Goal: Task Accomplishment & Management: Manage account settings

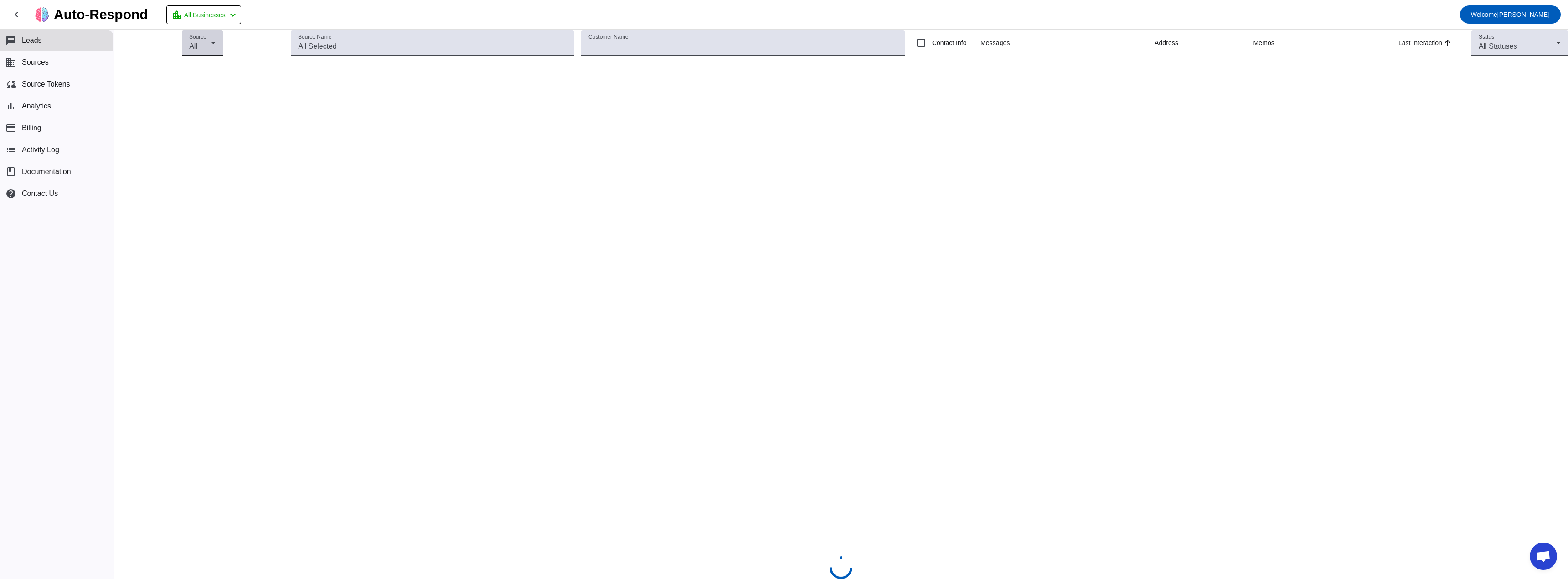
click at [209, 49] on div "All" at bounding box center [200, 46] width 22 height 11
click at [196, 68] on mat-pseudo-checkbox at bounding box center [193, 70] width 8 height 8
click at [265, 48] on div at bounding box center [784, 289] width 1568 height 579
click at [309, 48] on input "Source Name" at bounding box center [432, 46] width 268 height 11
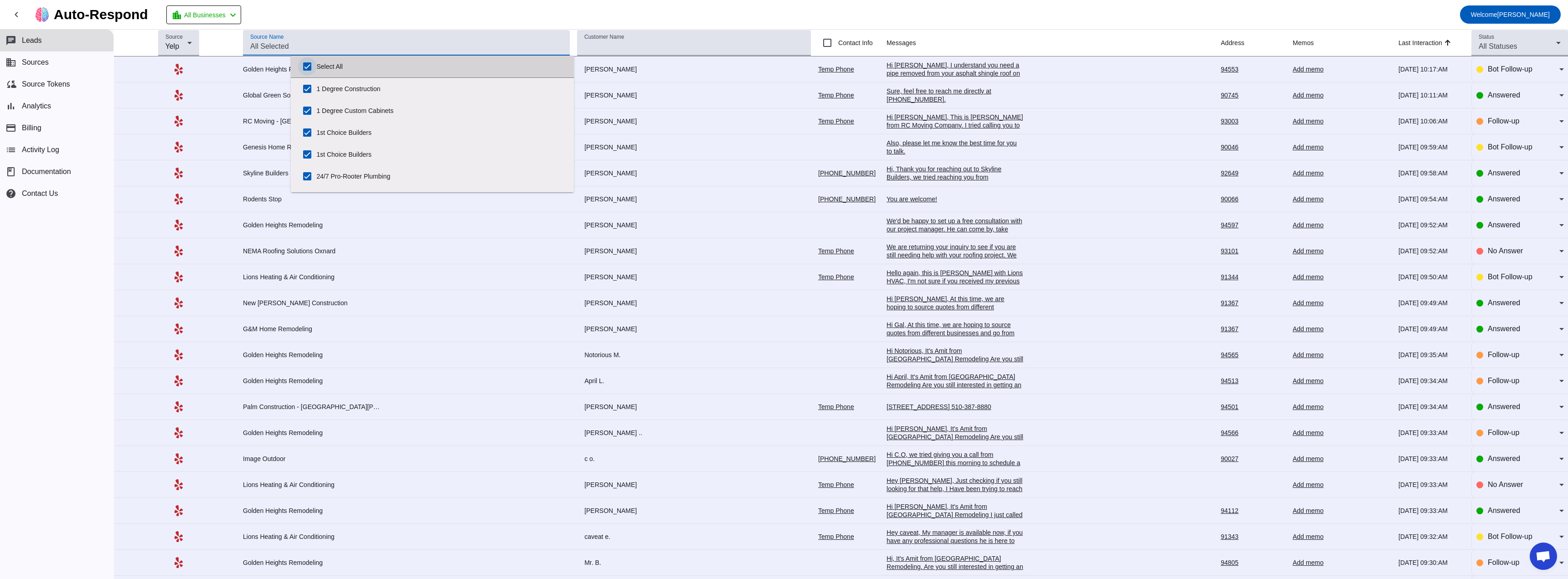
click at [311, 66] on input "Select All" at bounding box center [307, 67] width 18 height 18
checkbox input "false"
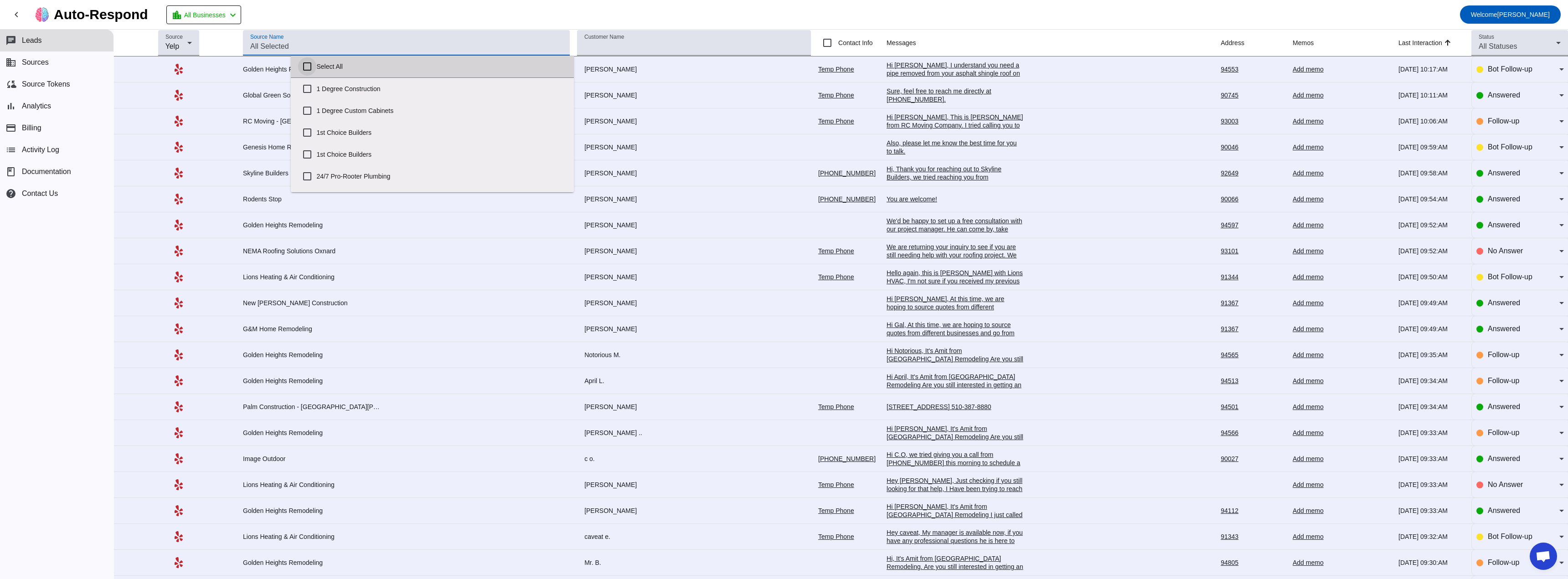
checkbox input "false"
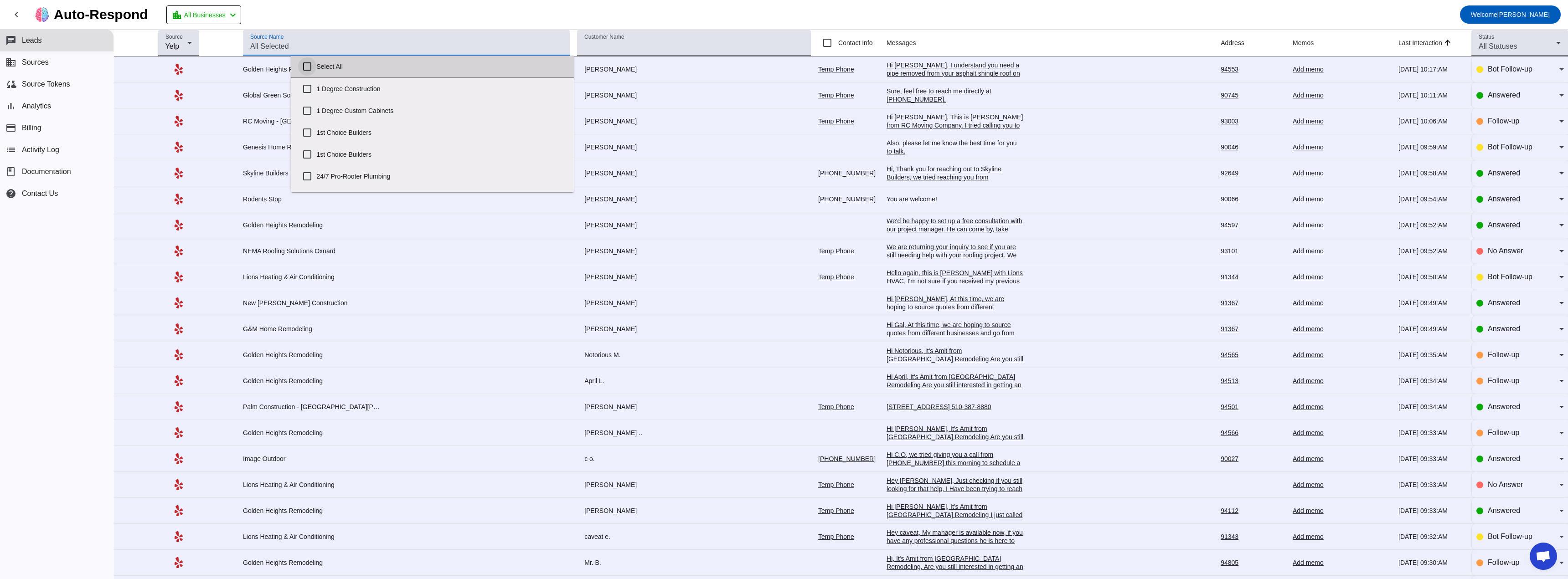
checkbox input "false"
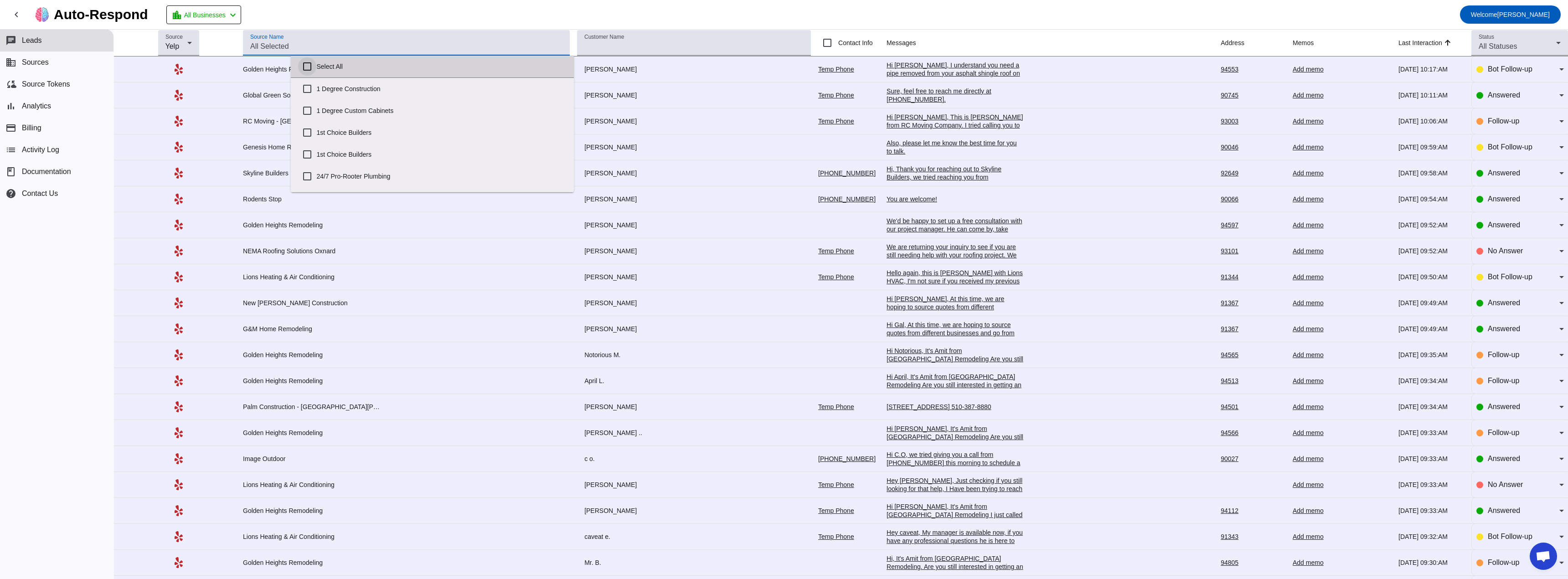
checkbox input "false"
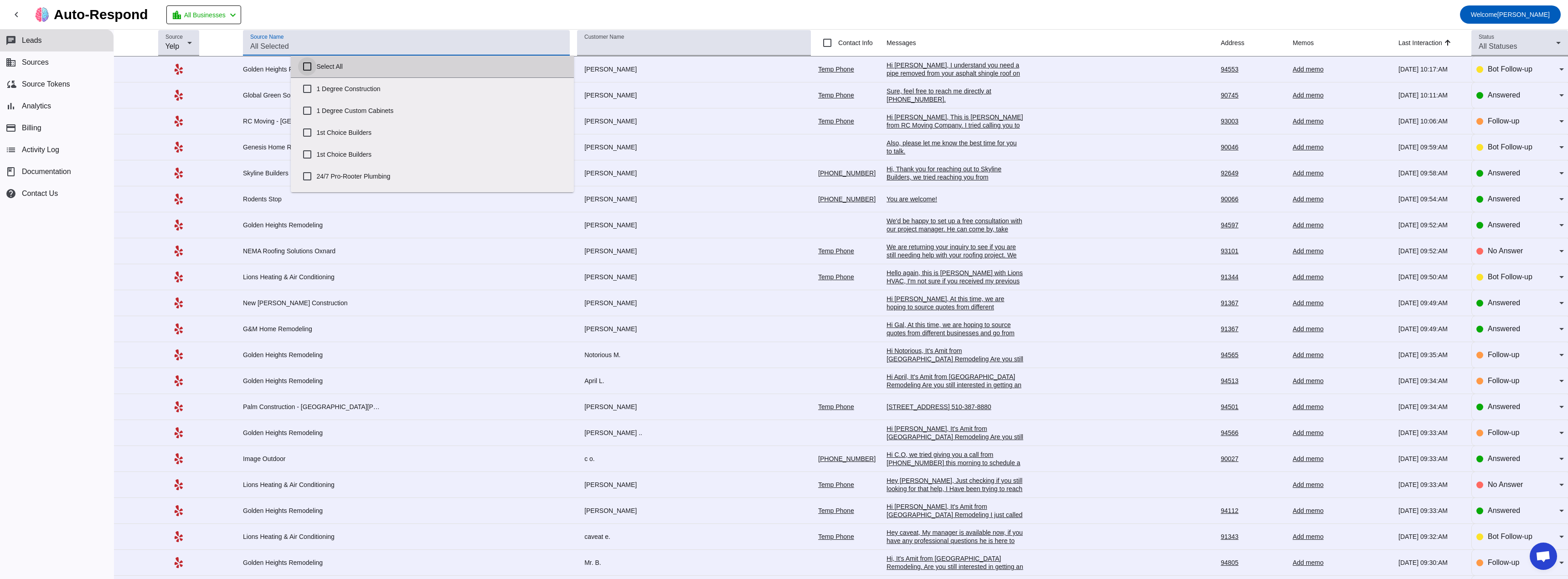
checkbox input "false"
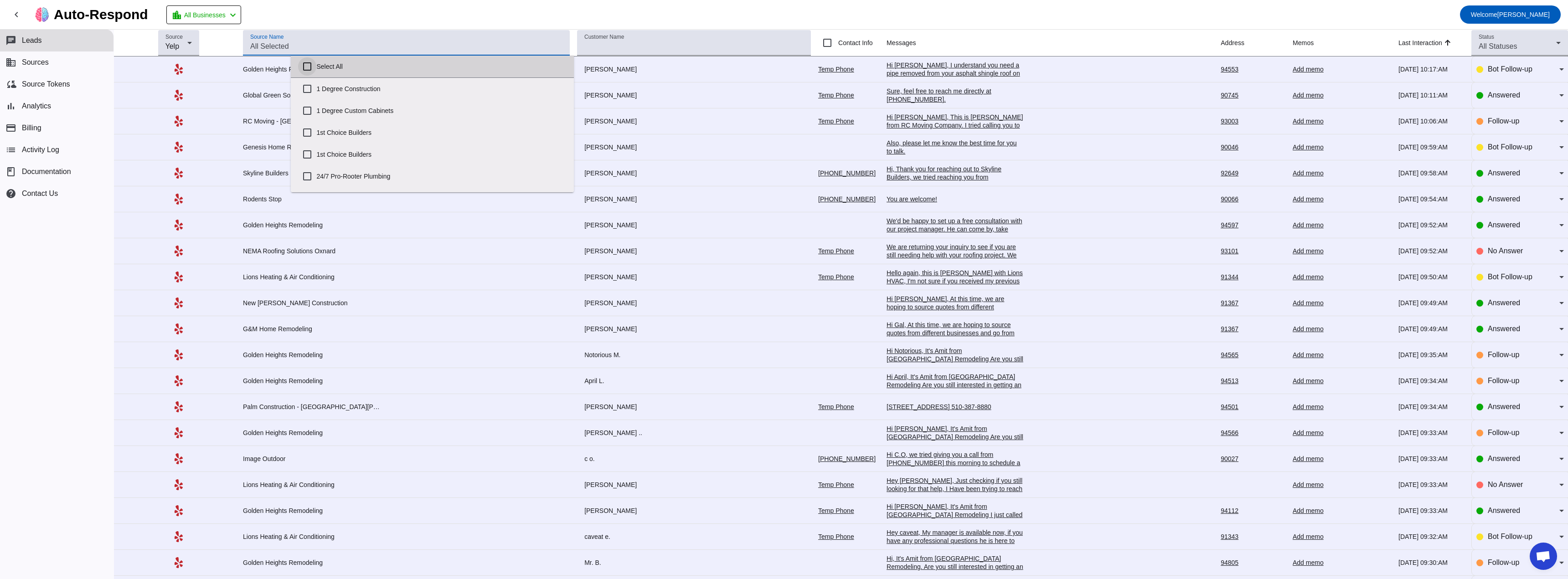
checkbox input "false"
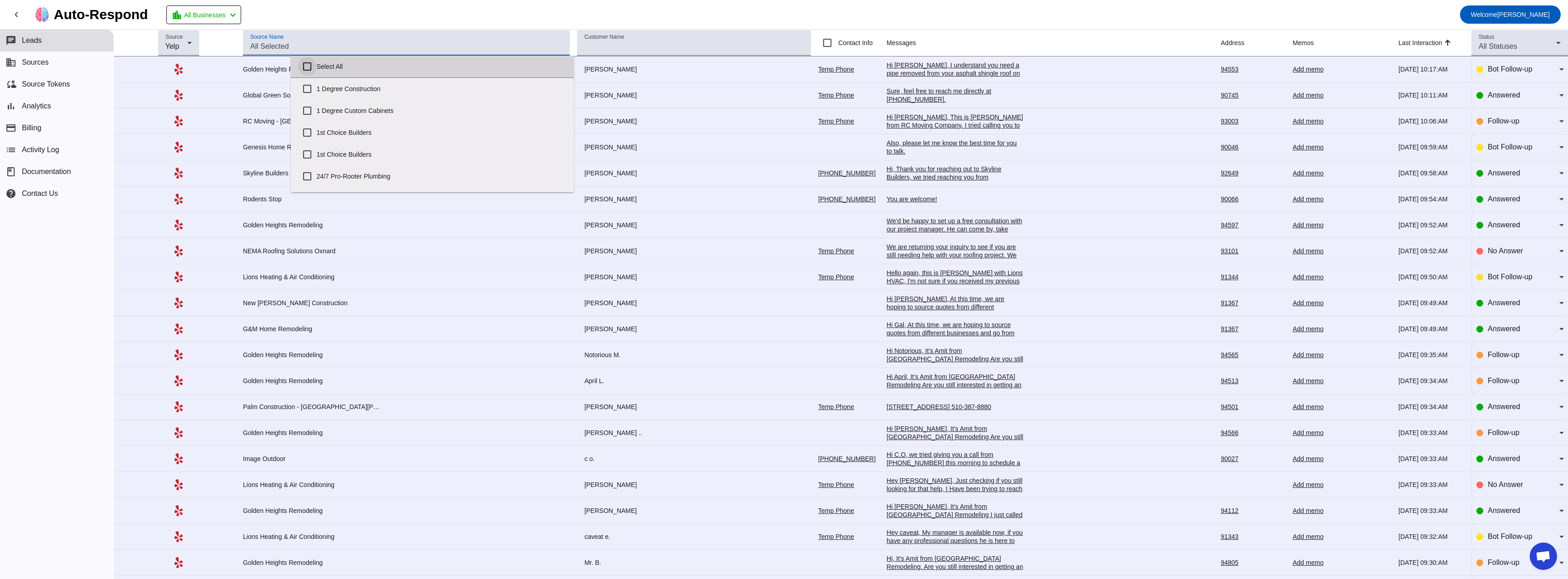
checkbox input "false"
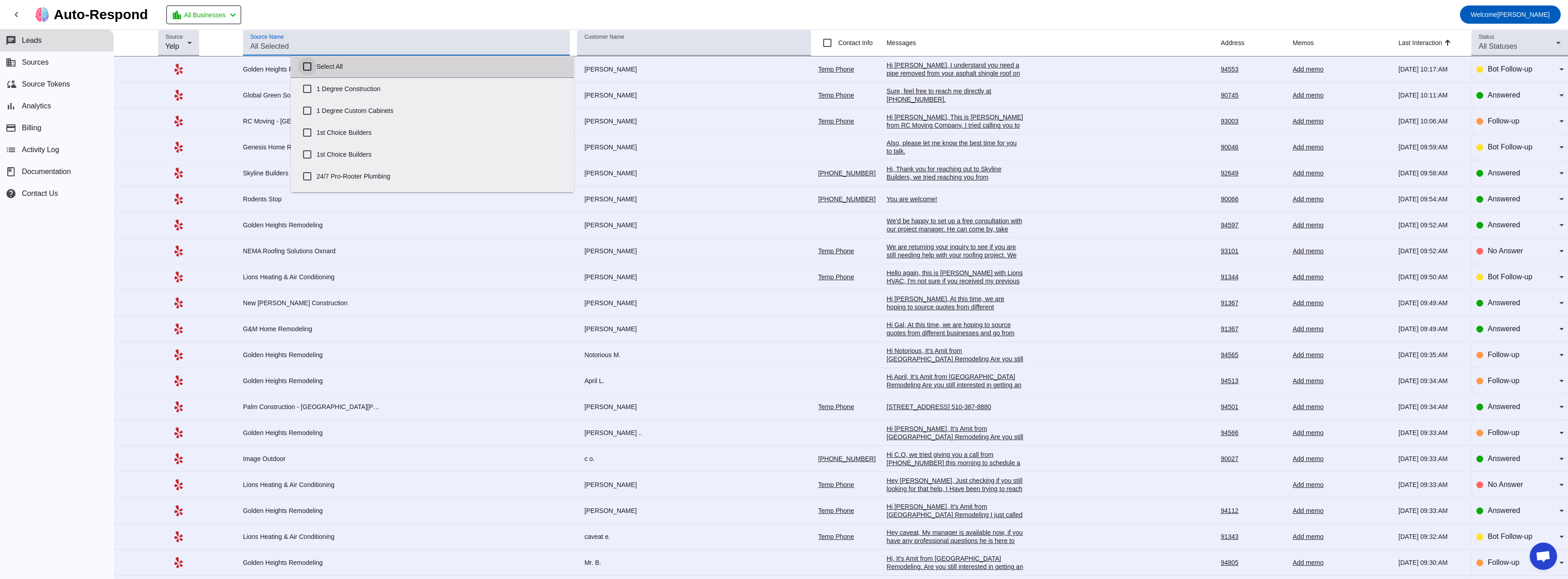
checkbox input "false"
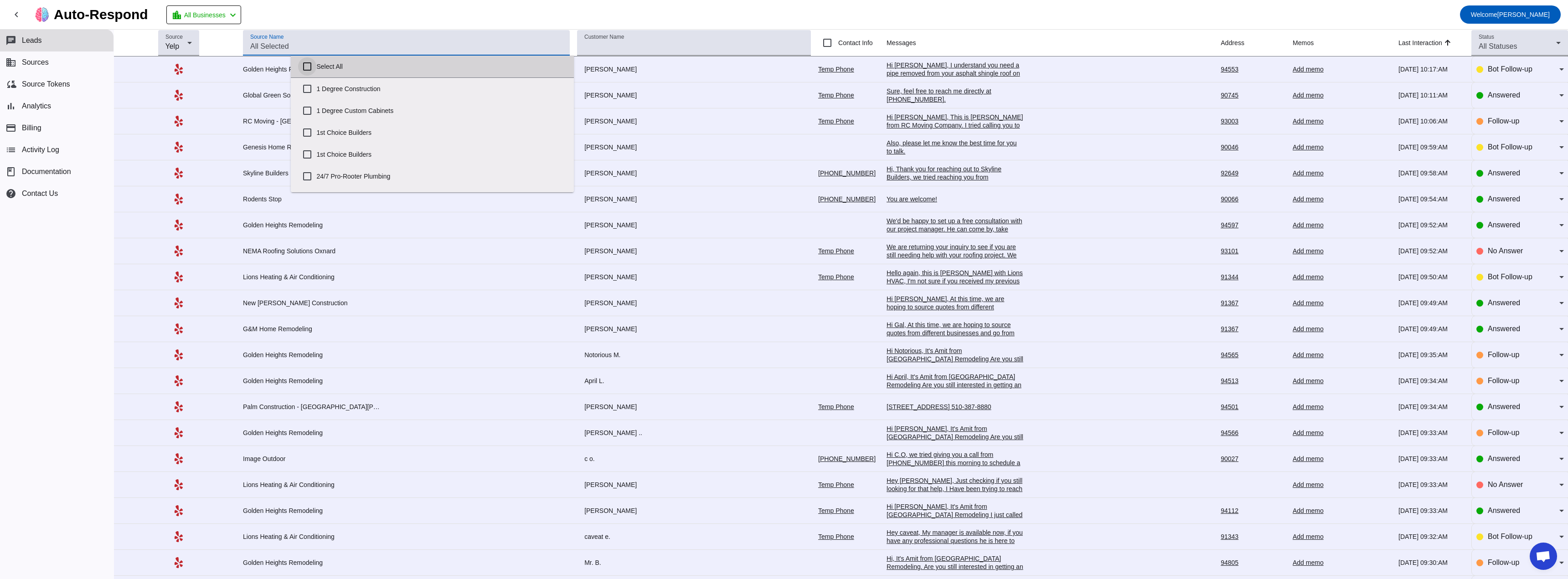
checkbox input "false"
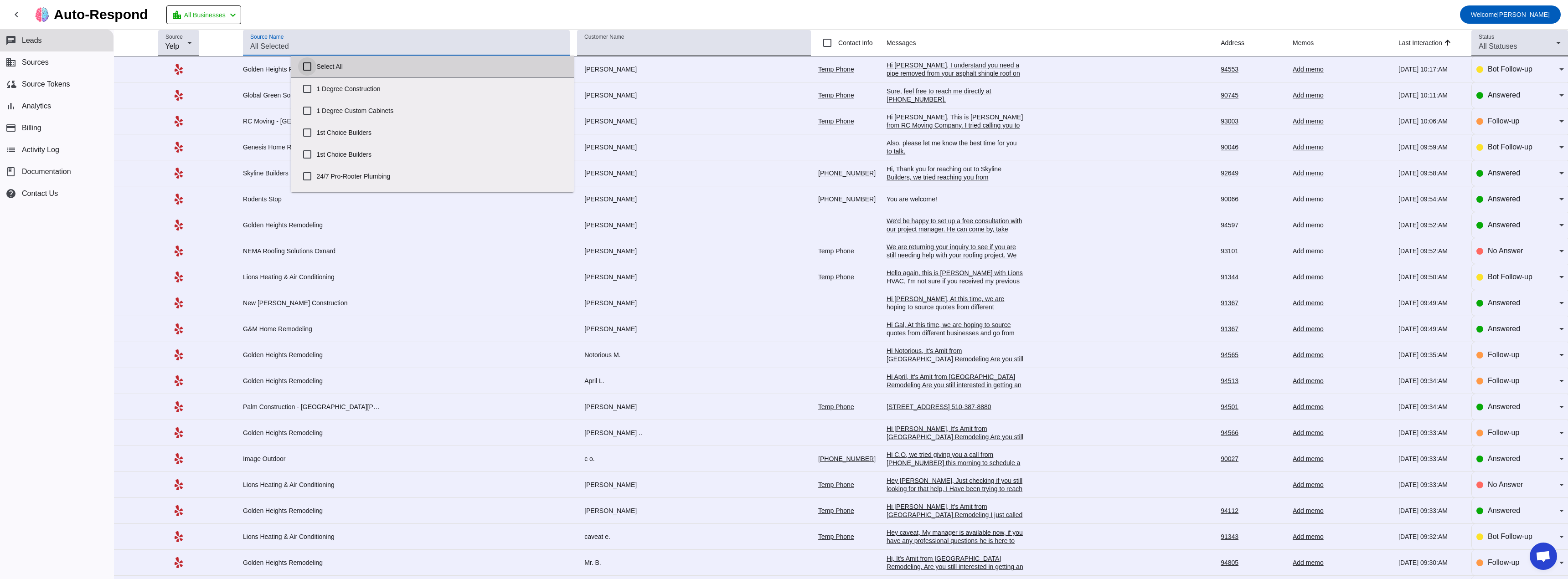
checkbox input "false"
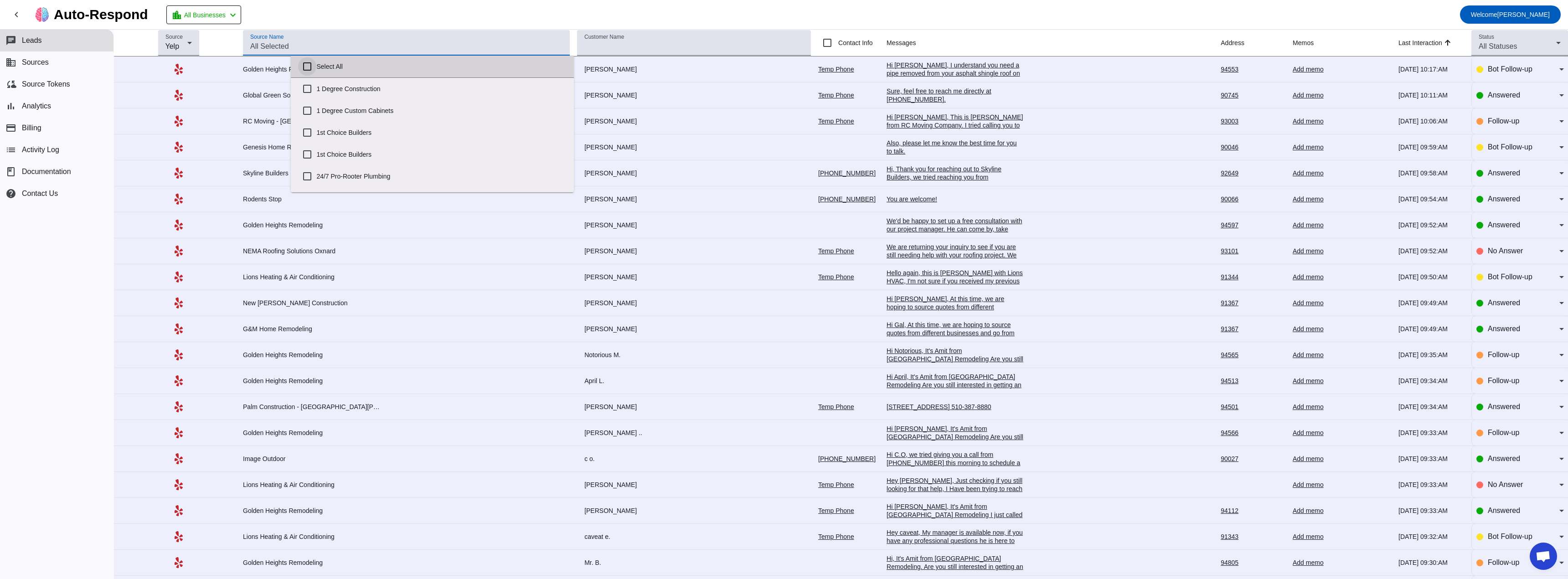
checkbox input "false"
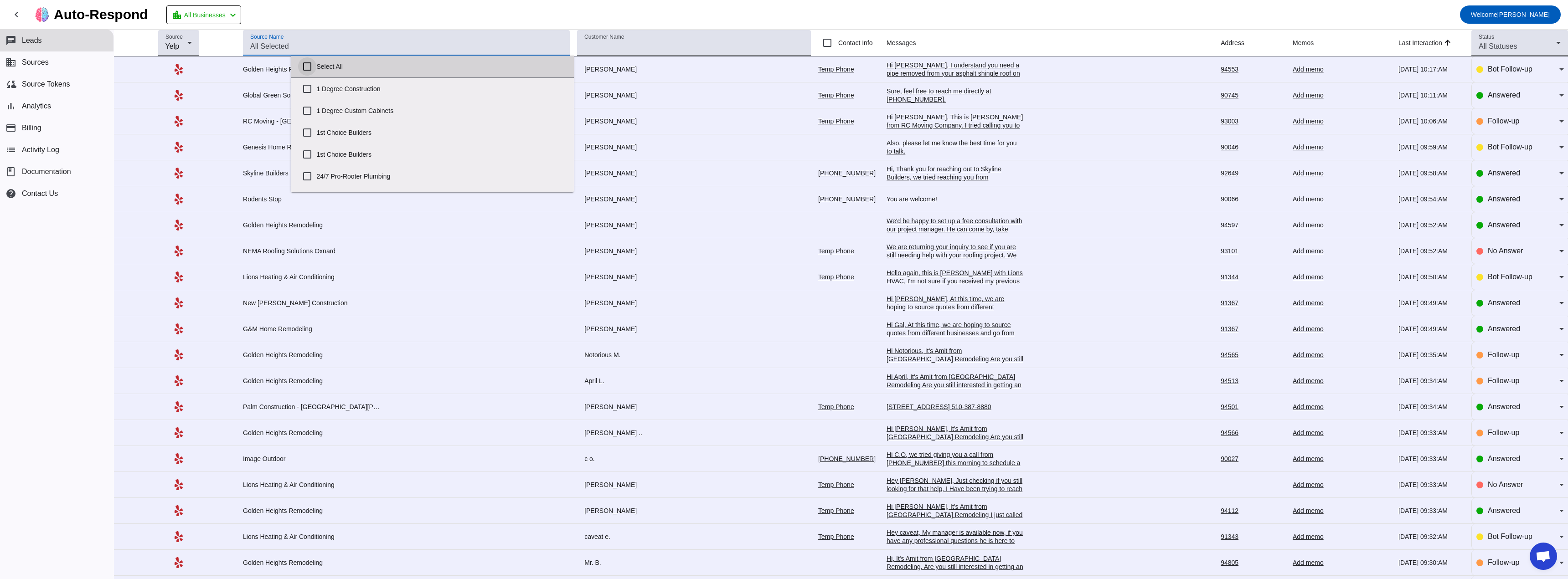
checkbox input "false"
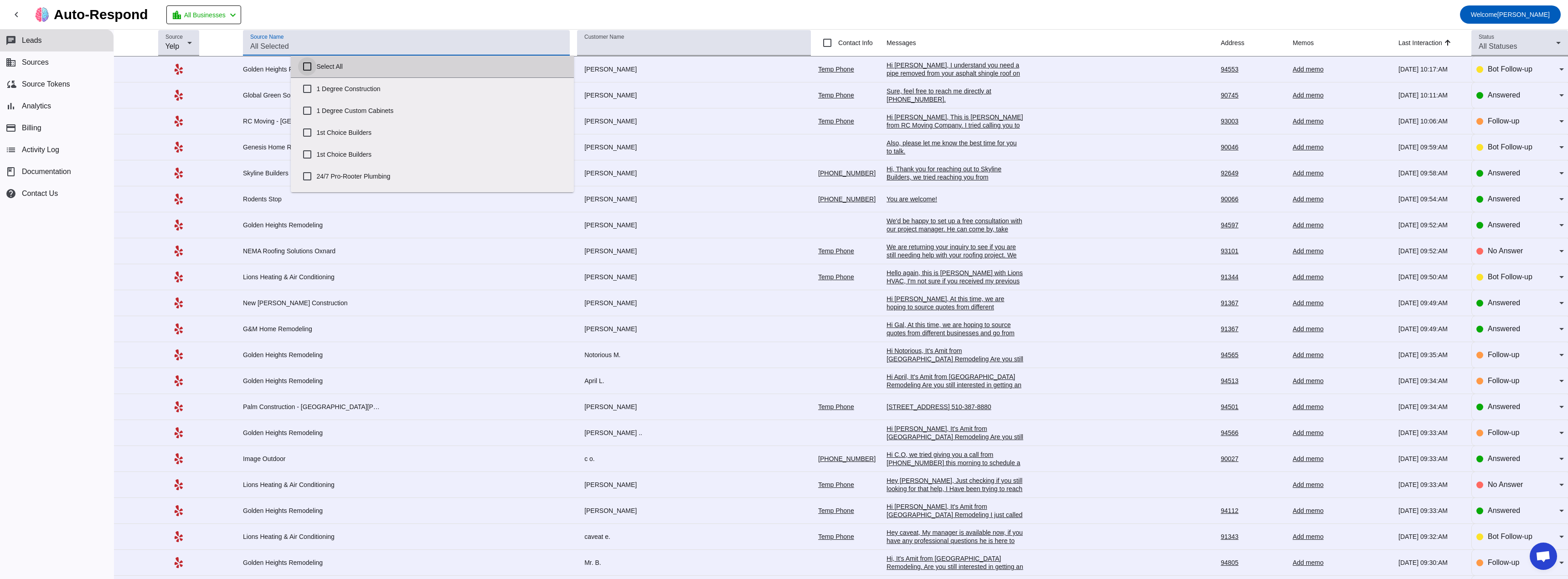
checkbox input "false"
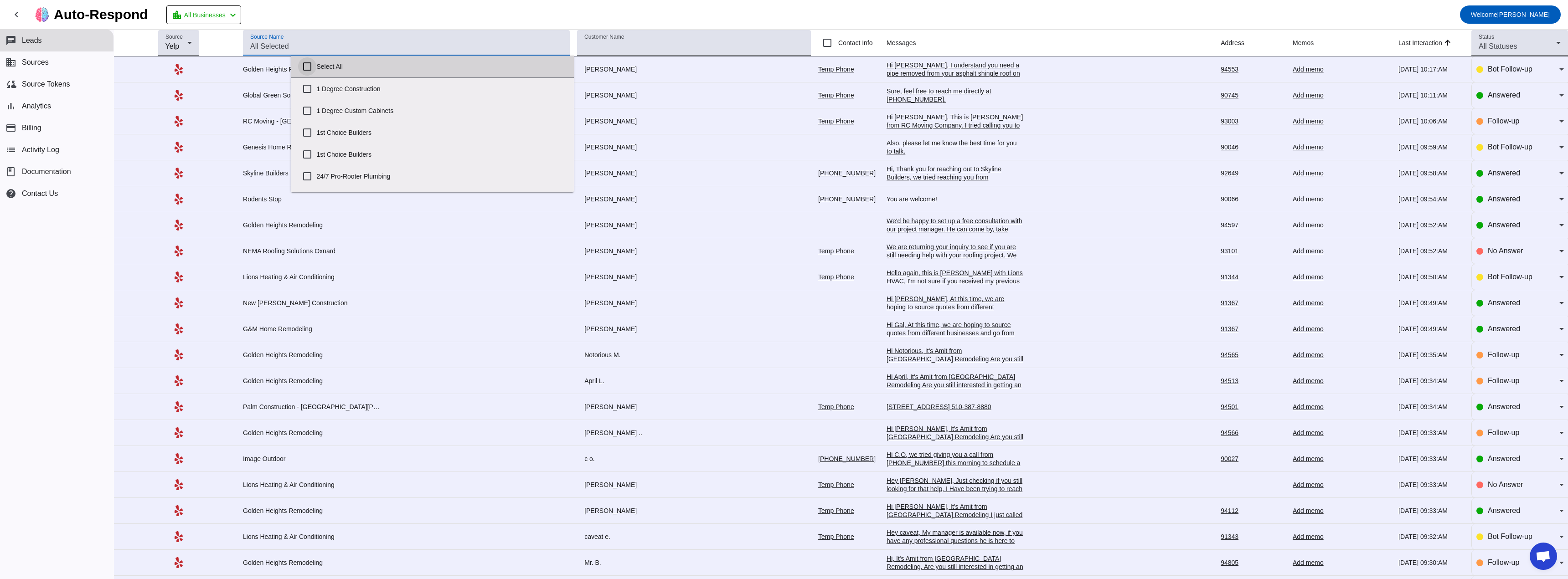
checkbox input "false"
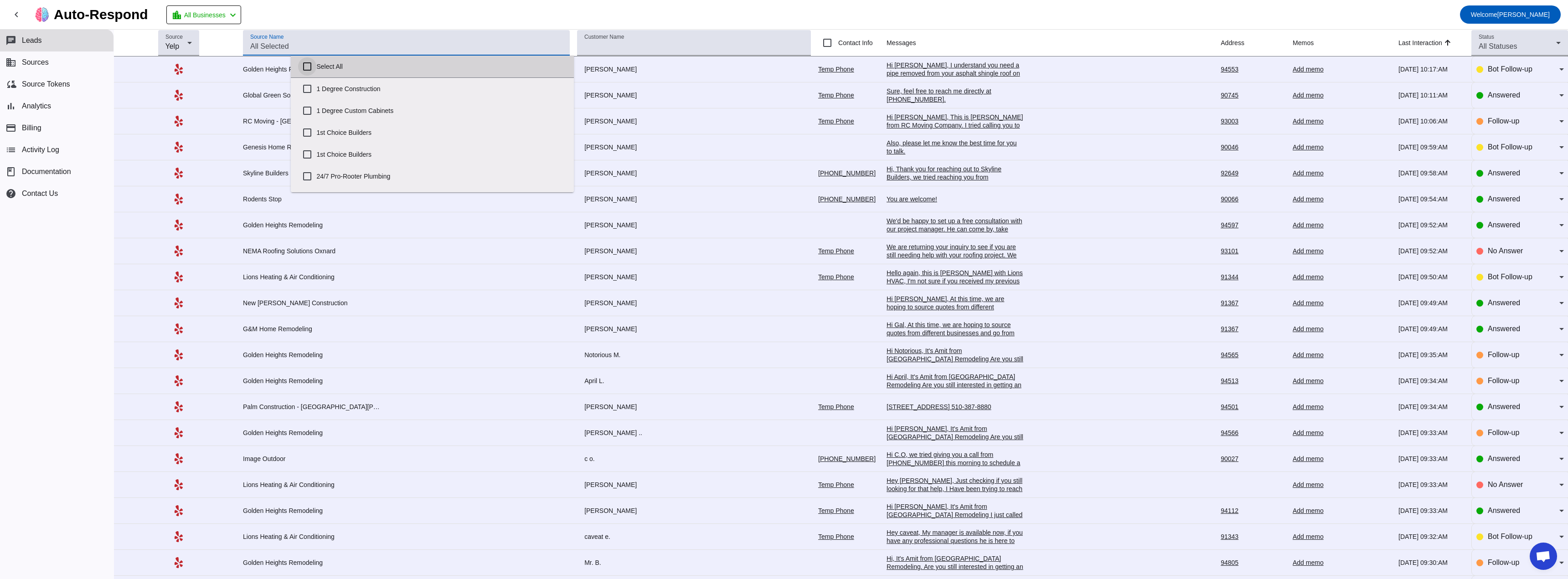
checkbox input "false"
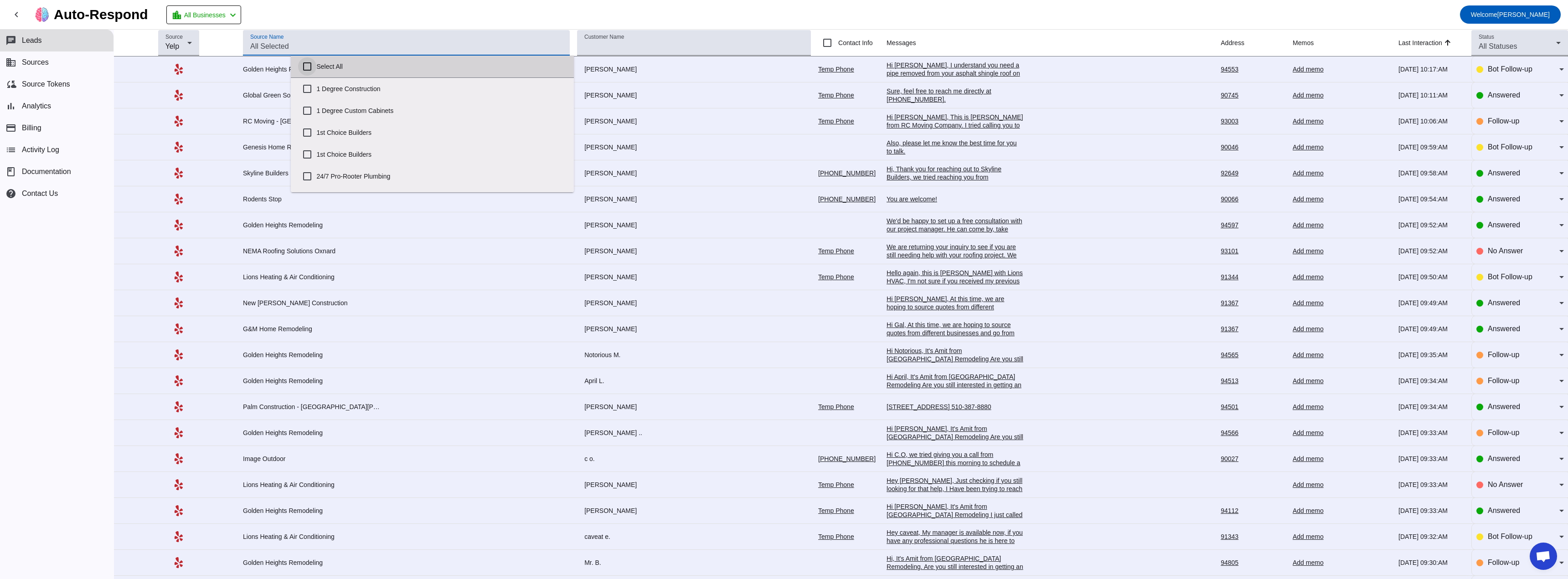
checkbox input "false"
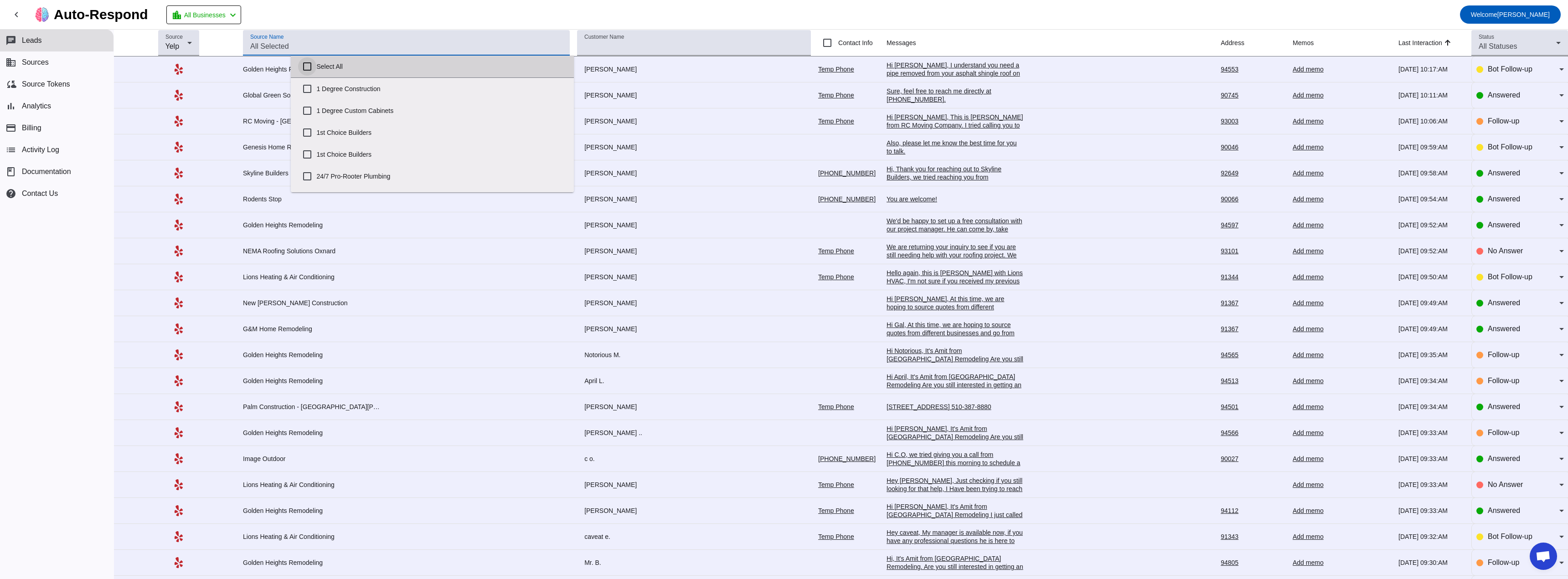
checkbox input "false"
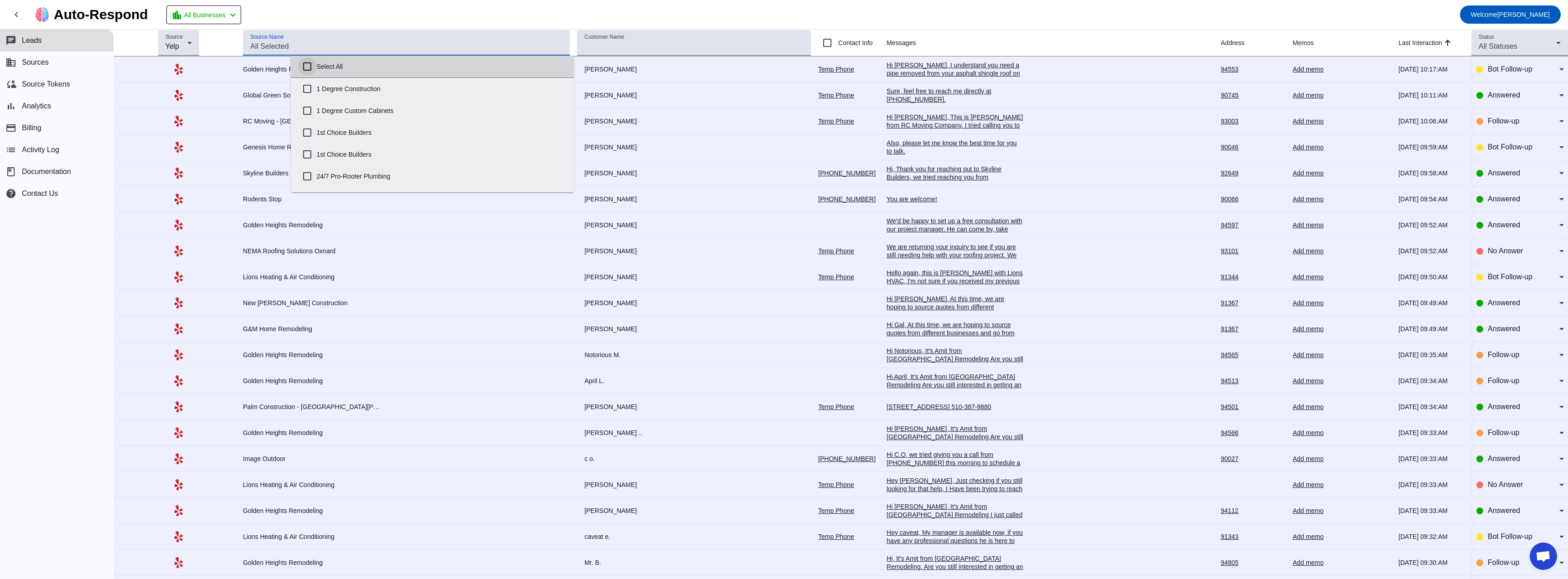
checkbox input "false"
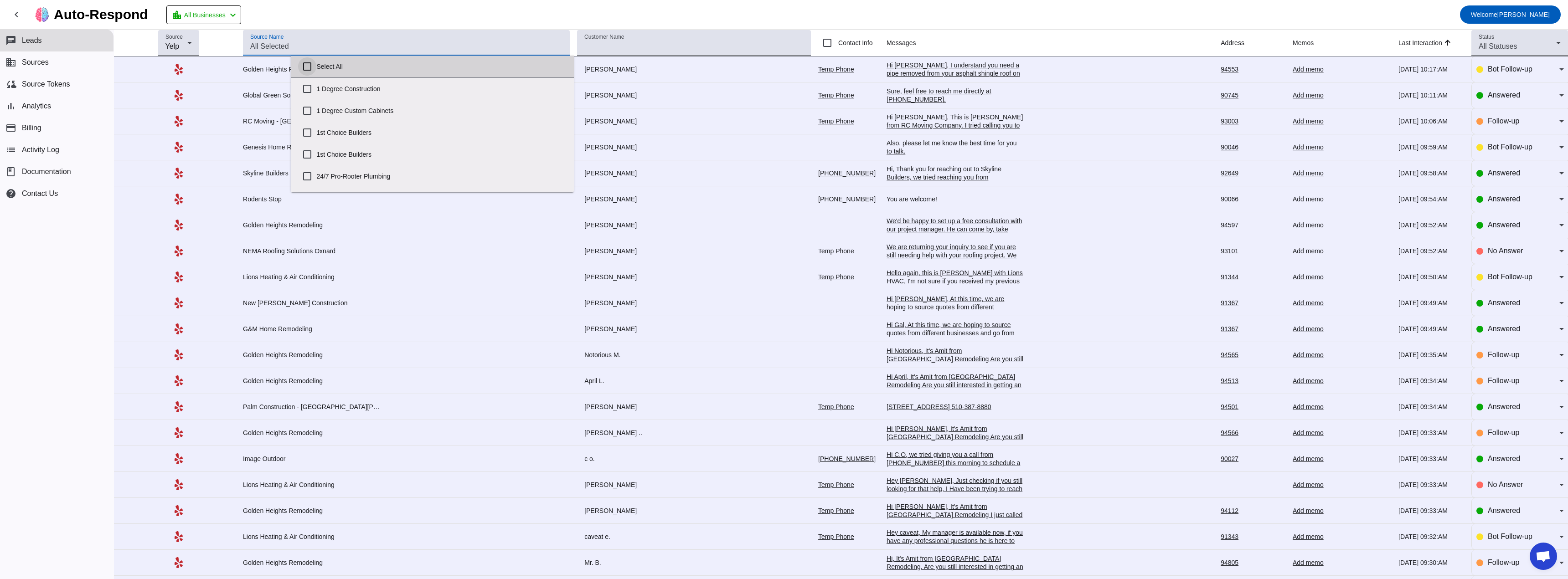
checkbox input "false"
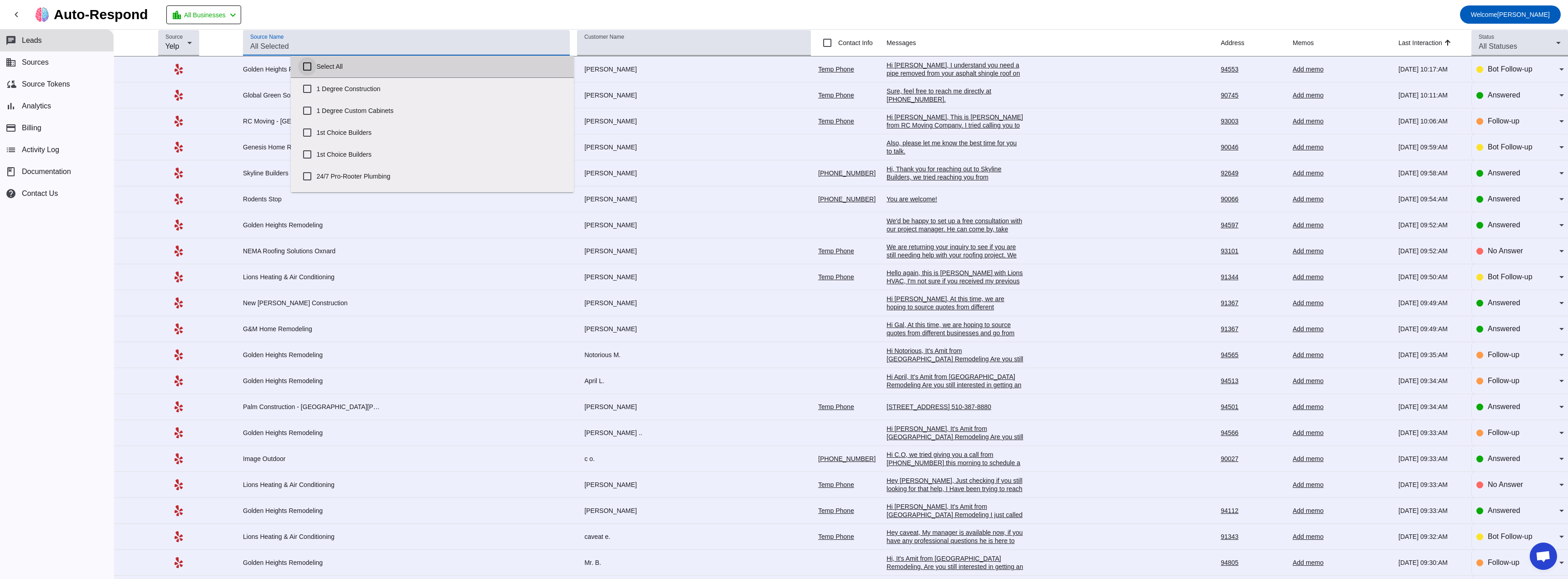
checkbox input "false"
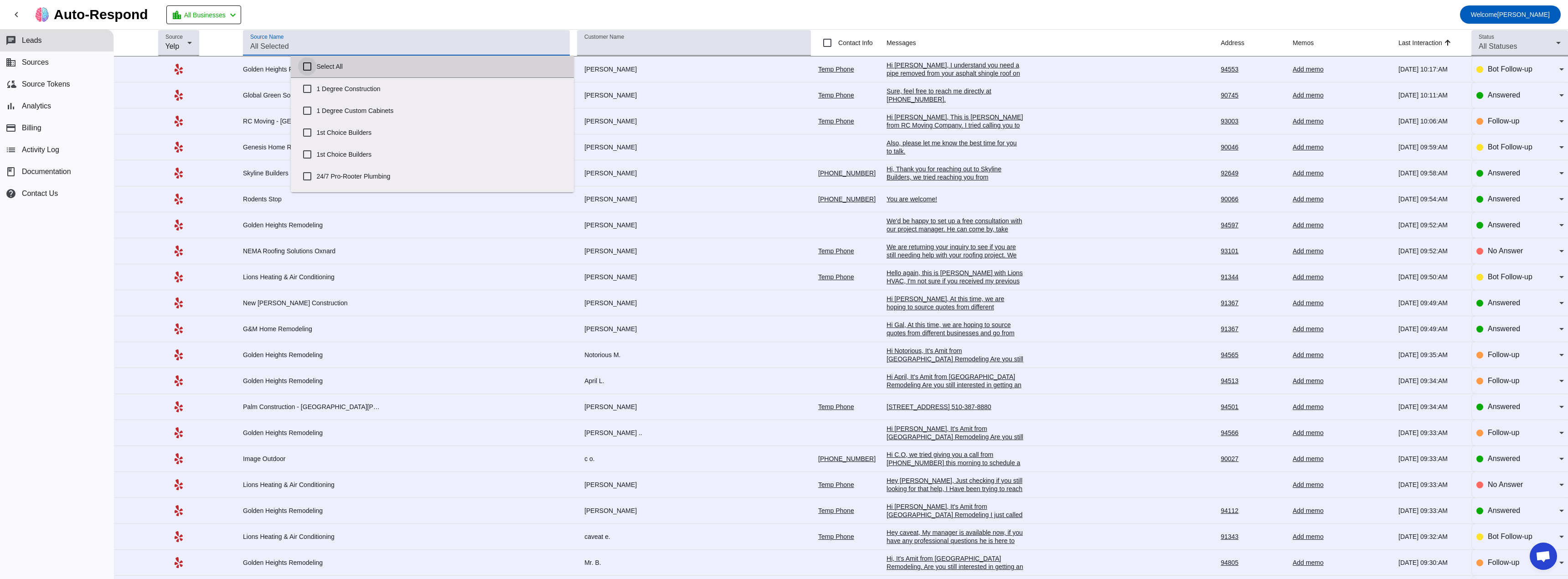
checkbox input "false"
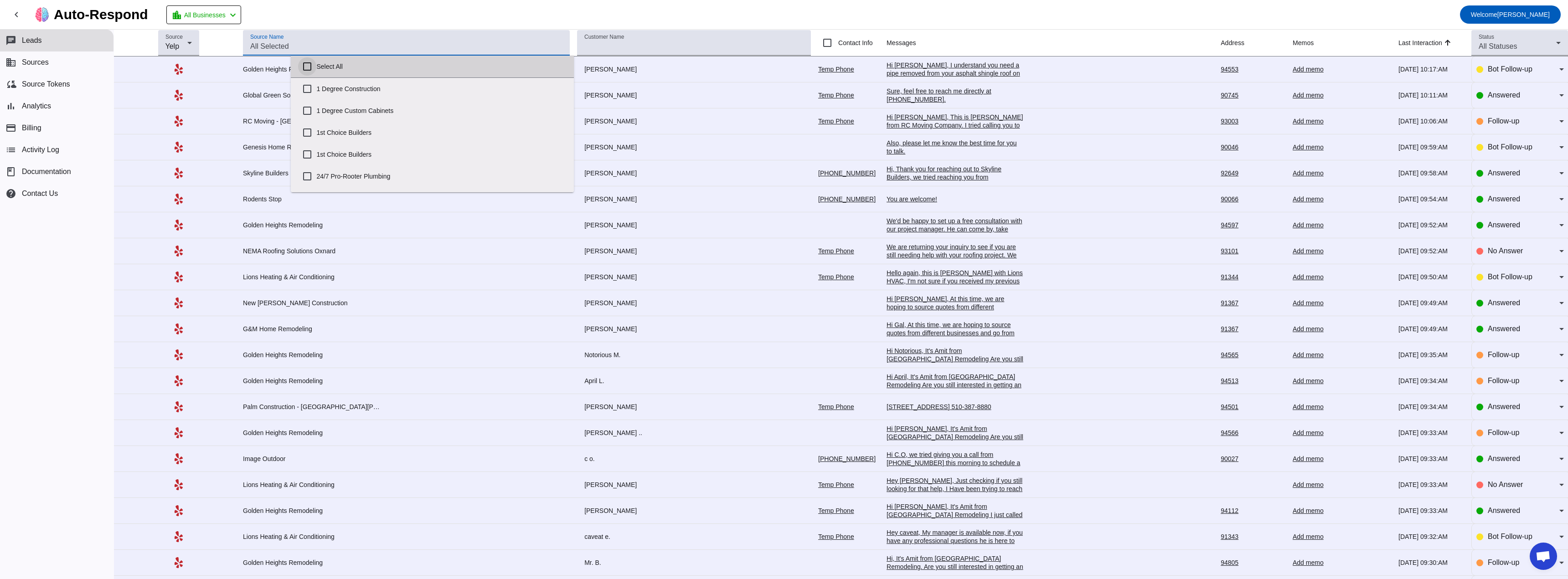
checkbox input "false"
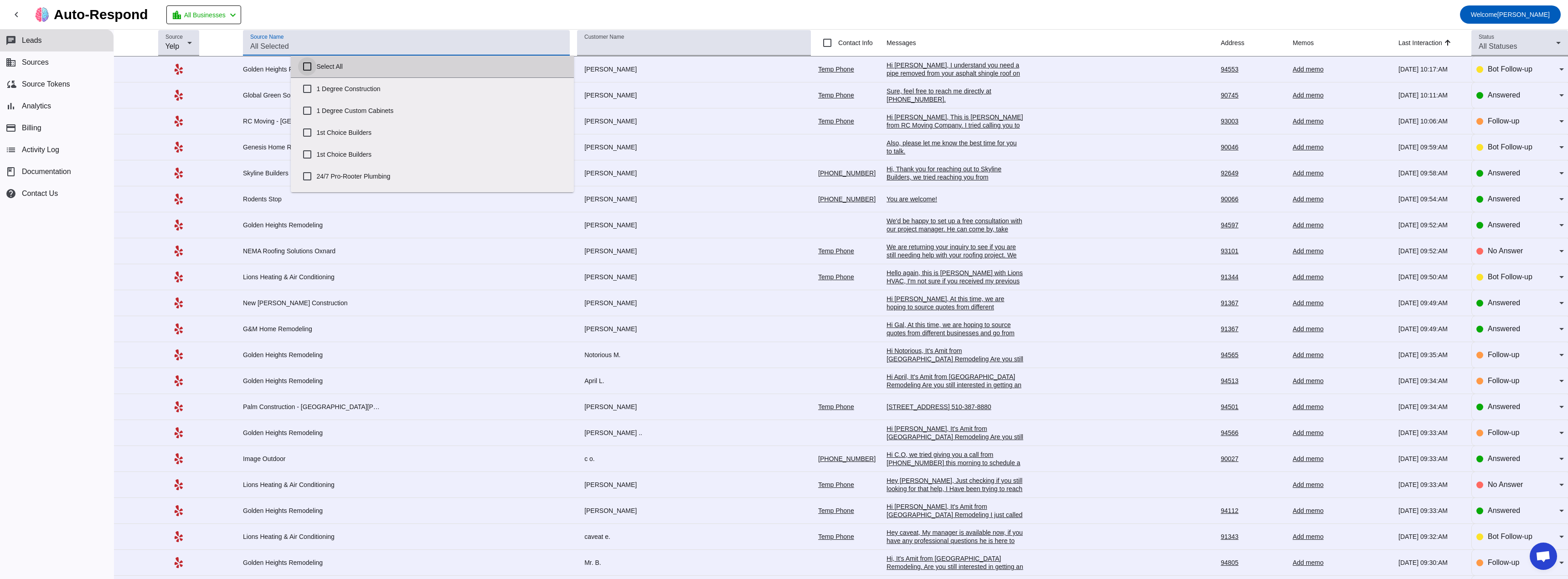
checkbox input "false"
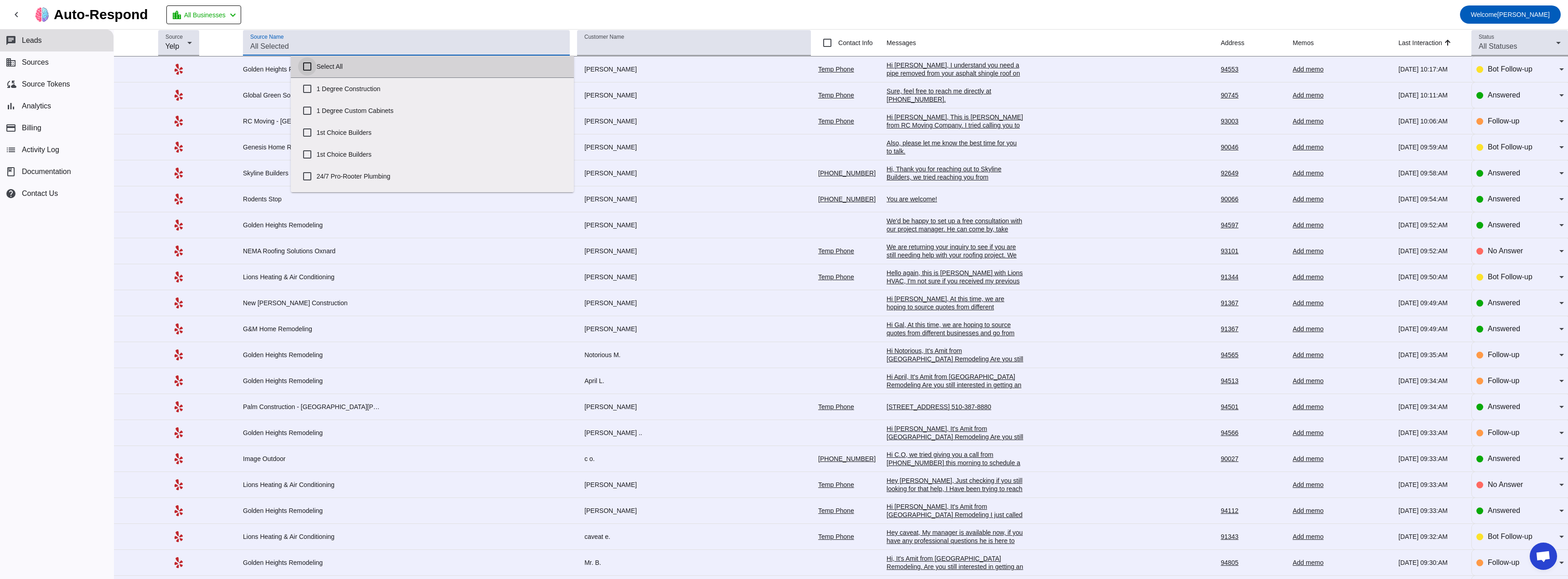
checkbox input "false"
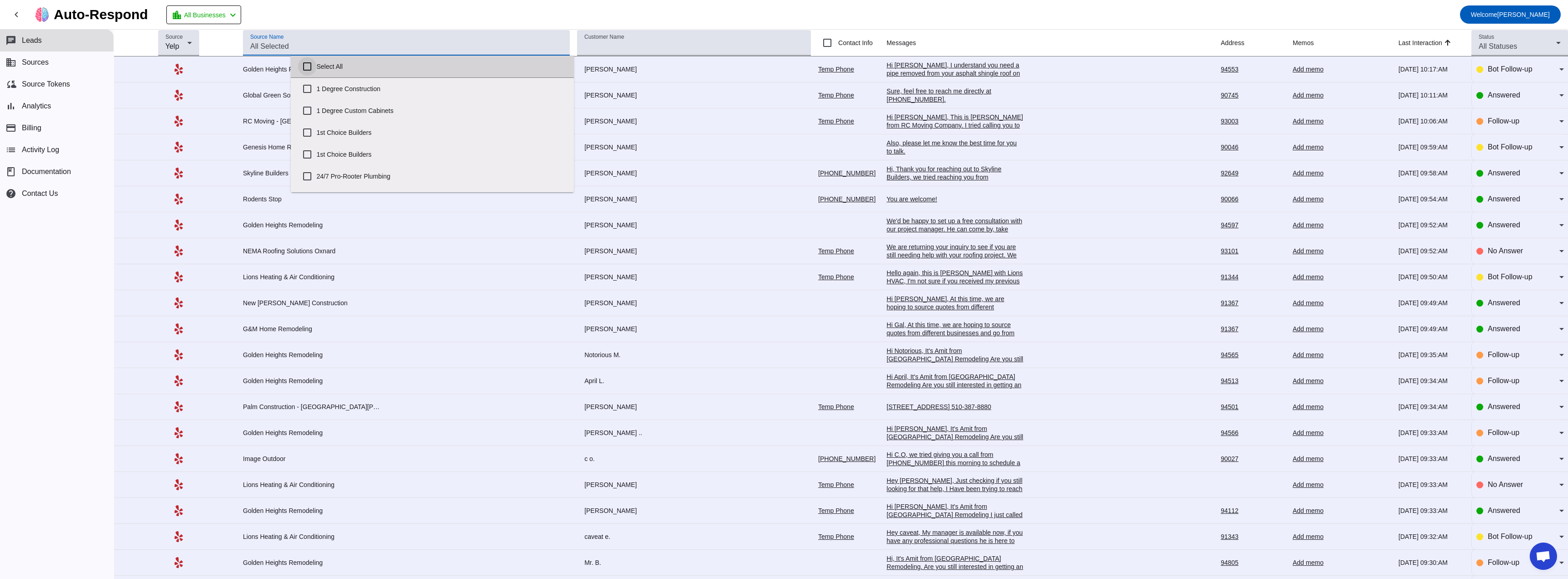
checkbox input "false"
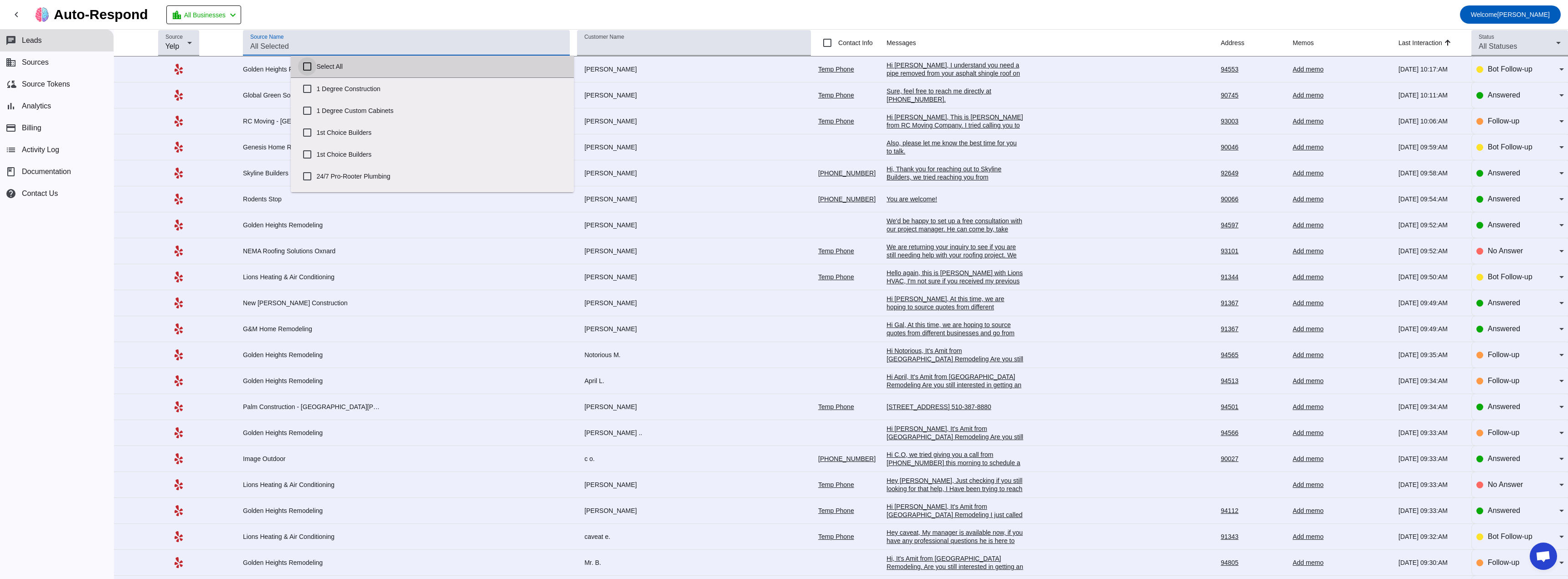
checkbox input "false"
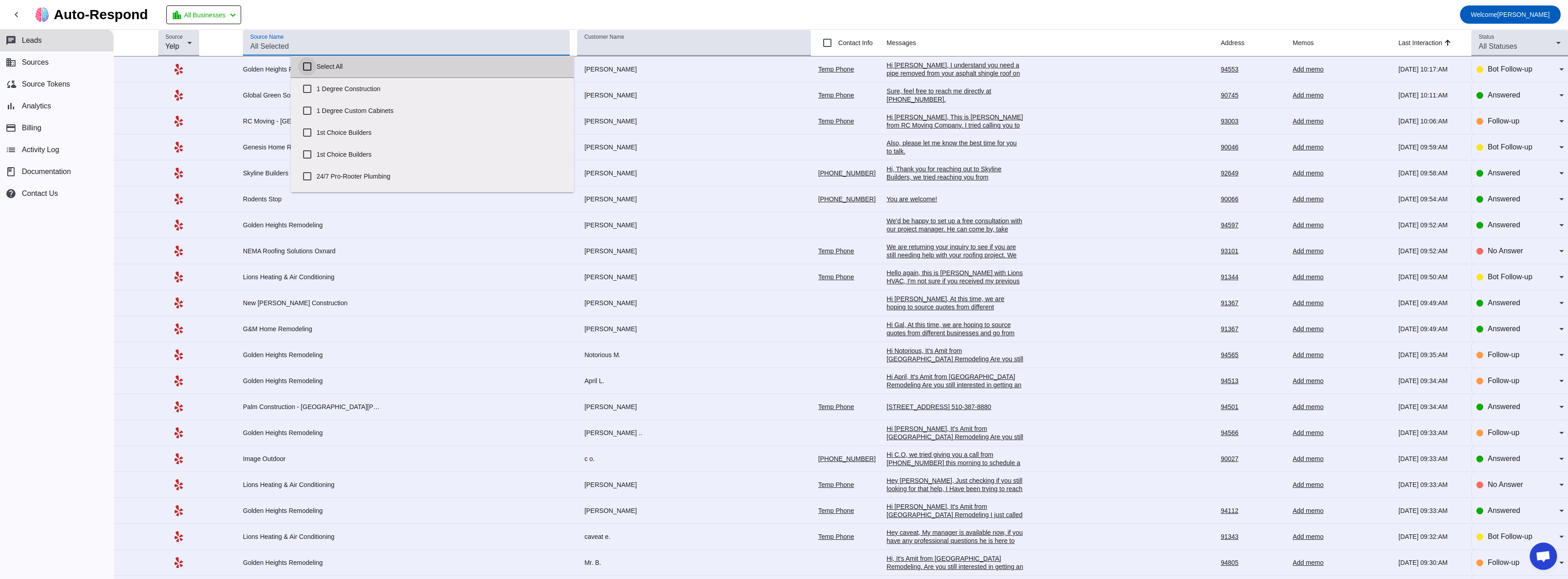
checkbox input "false"
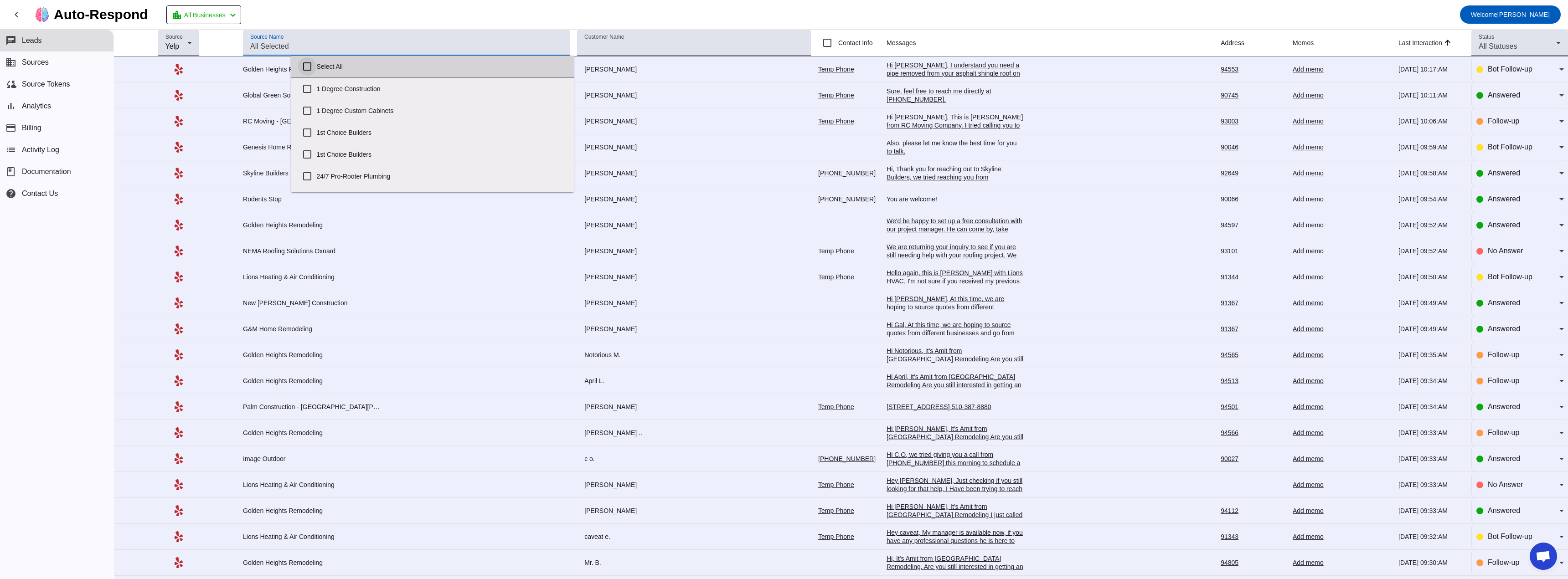
checkbox input "false"
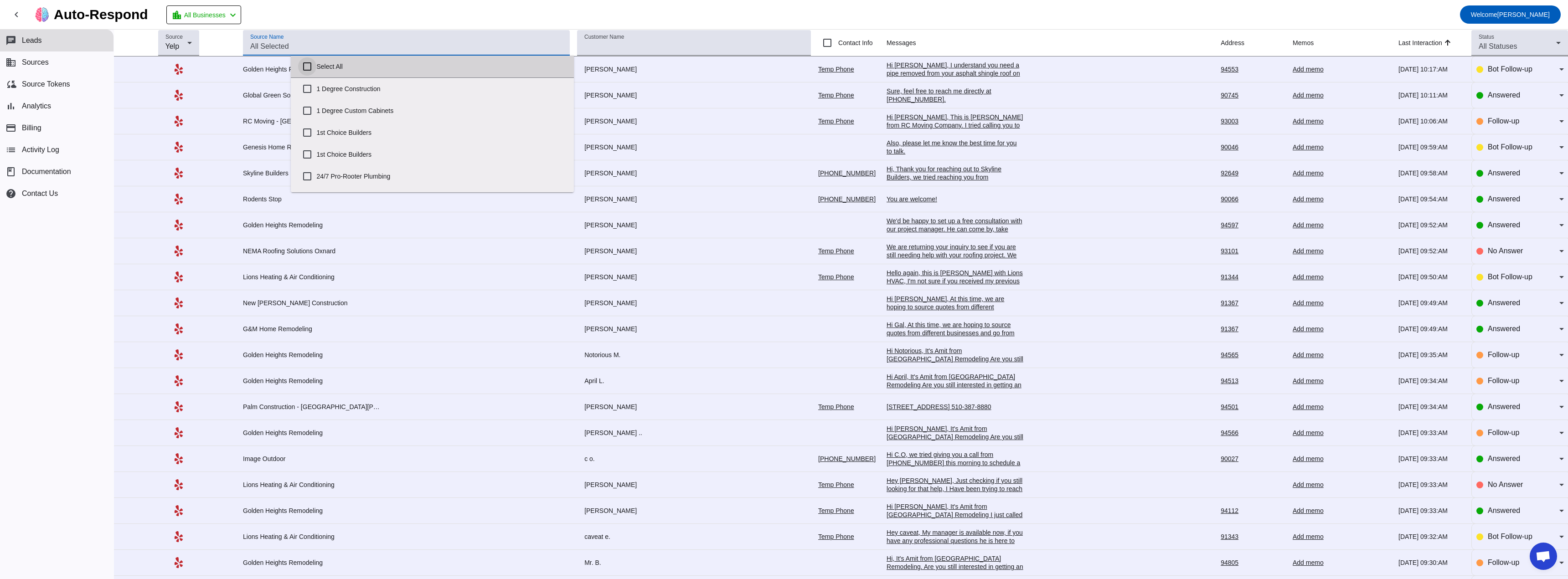
checkbox input "false"
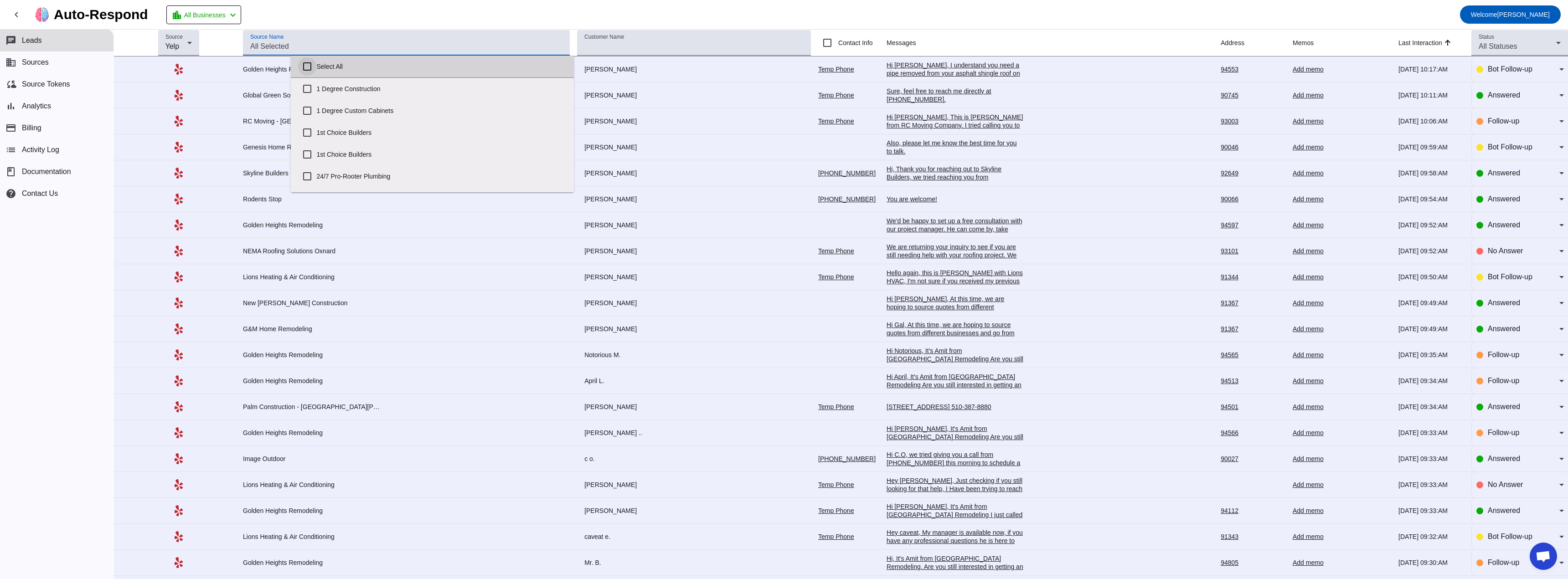
checkbox input "false"
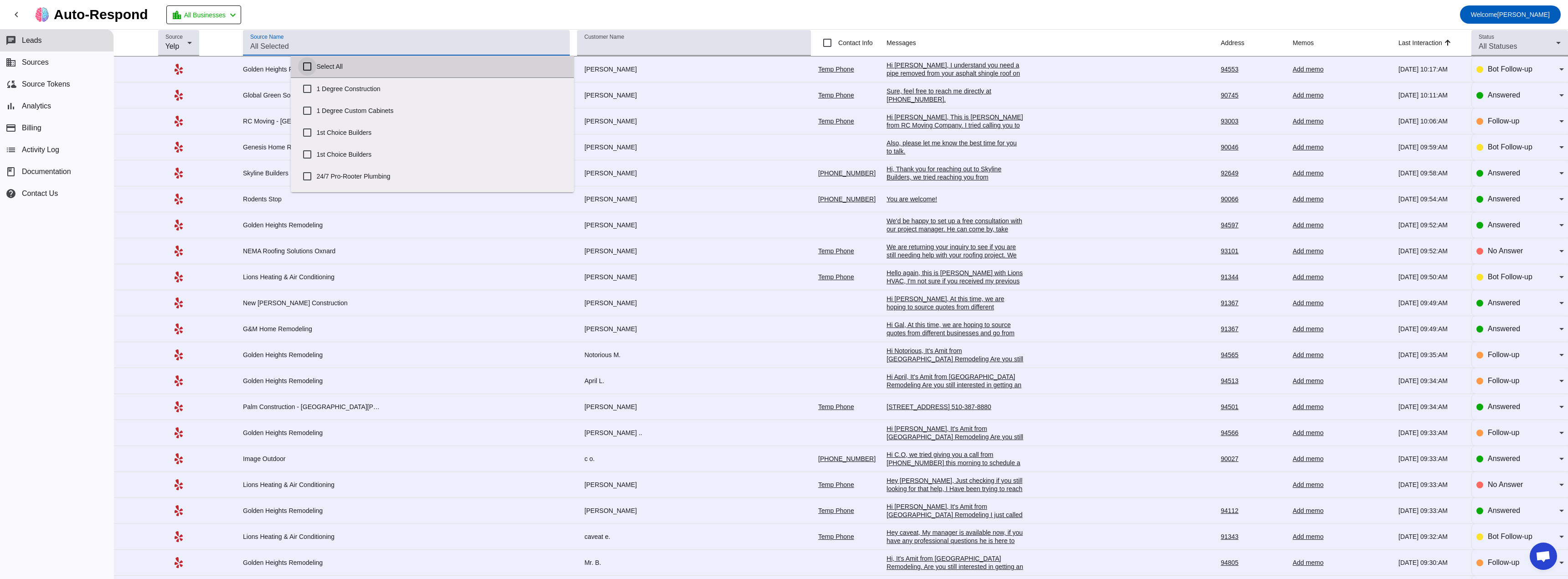
checkbox input "false"
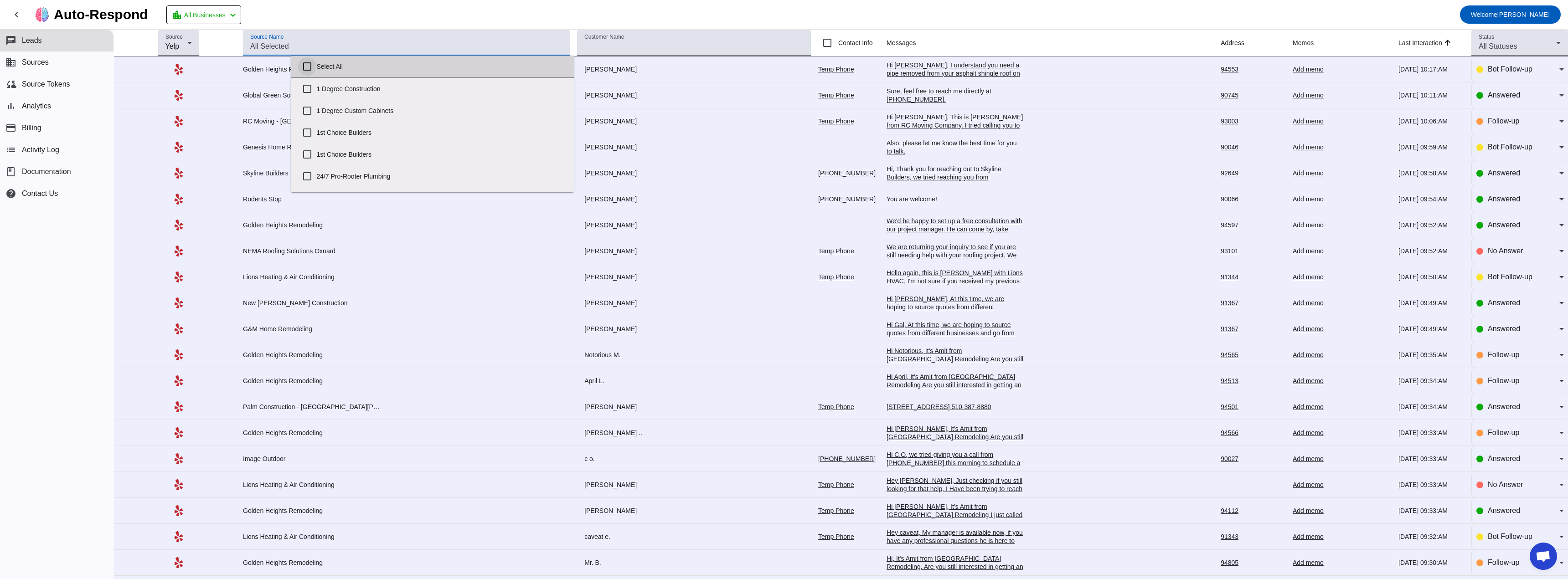
checkbox input "false"
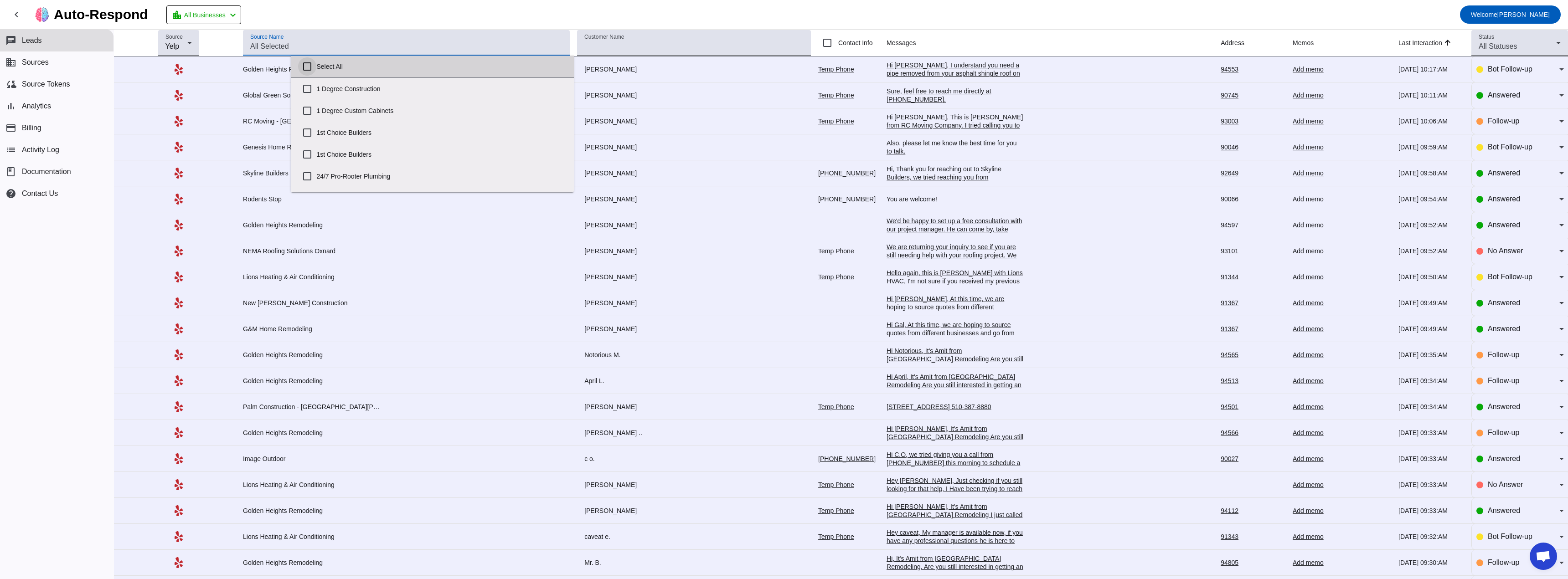
checkbox input "false"
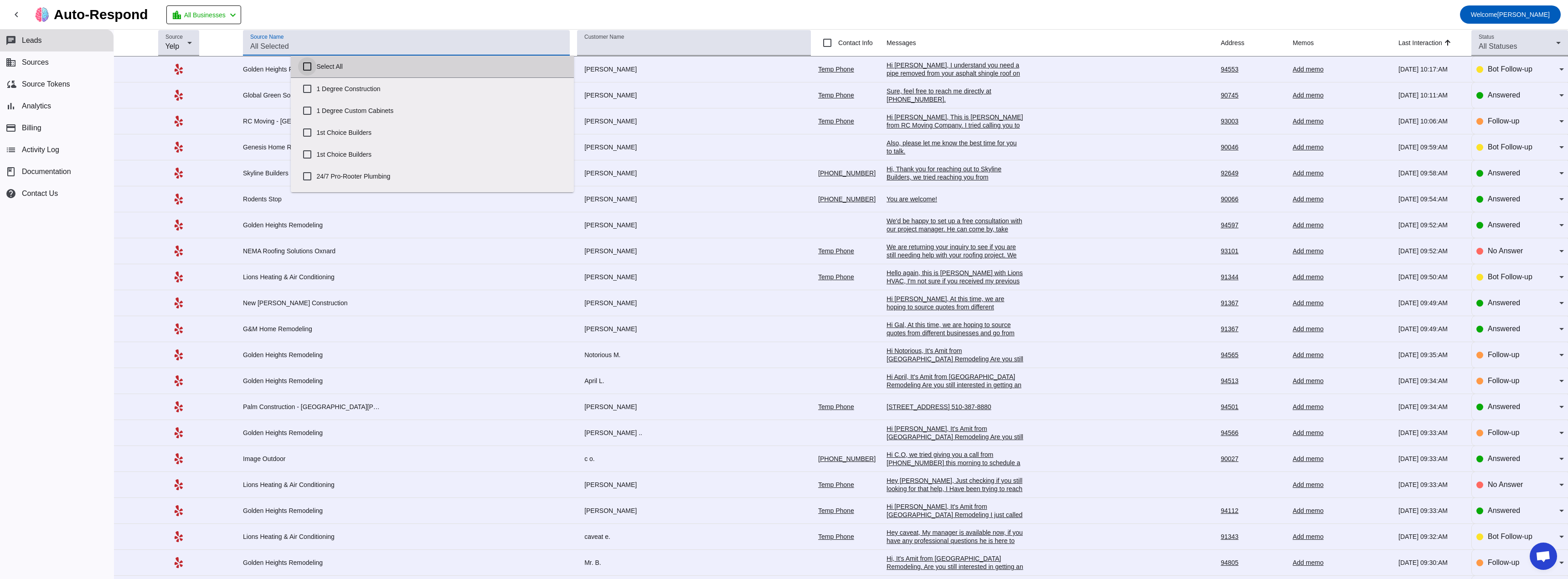
checkbox input "false"
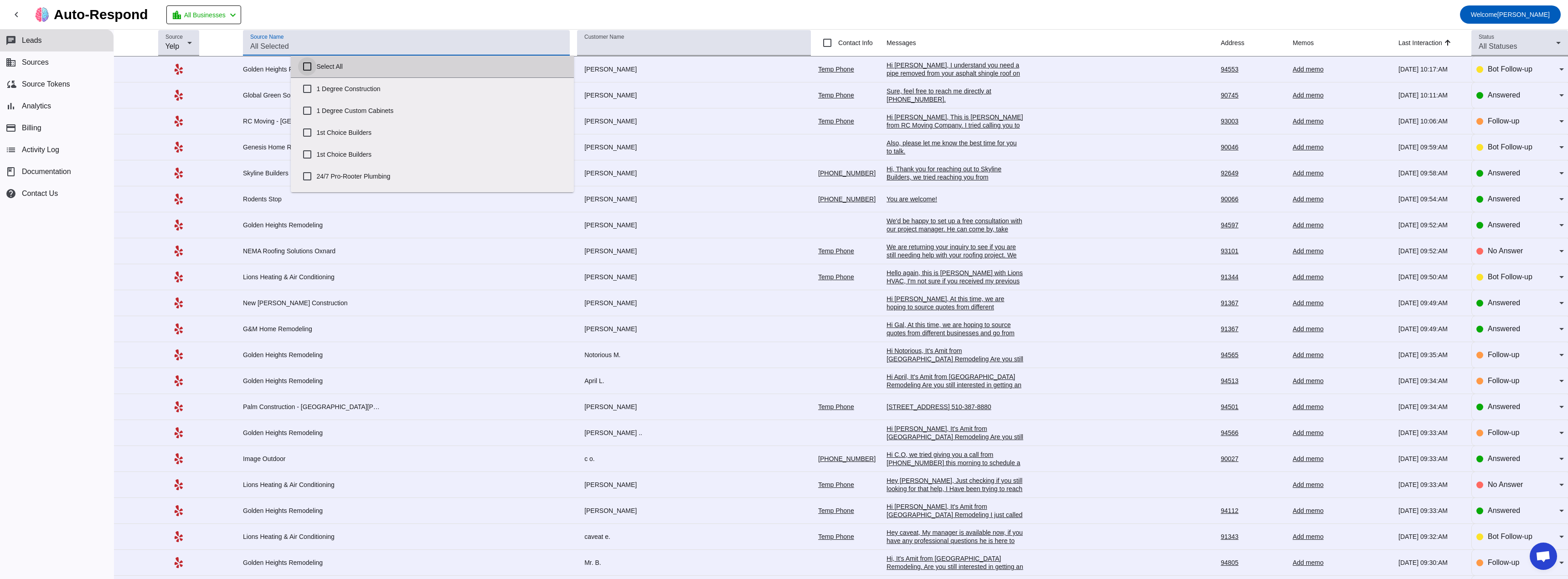
checkbox input "false"
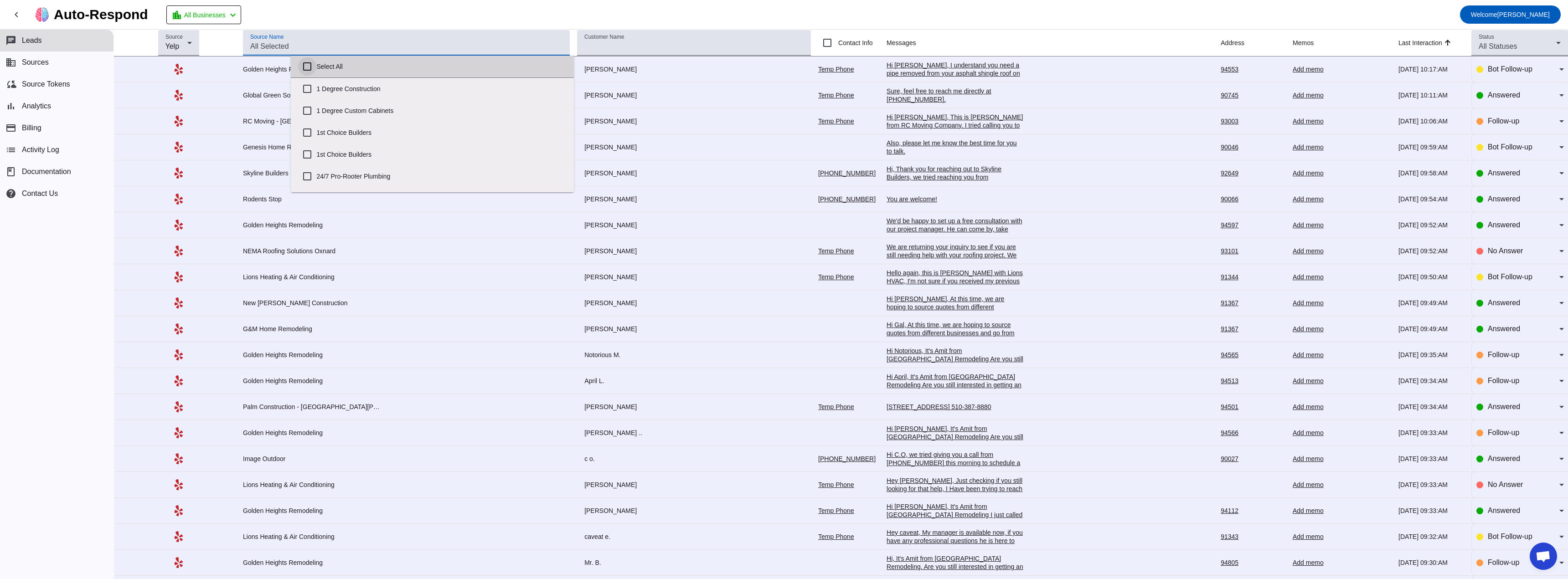
checkbox input "false"
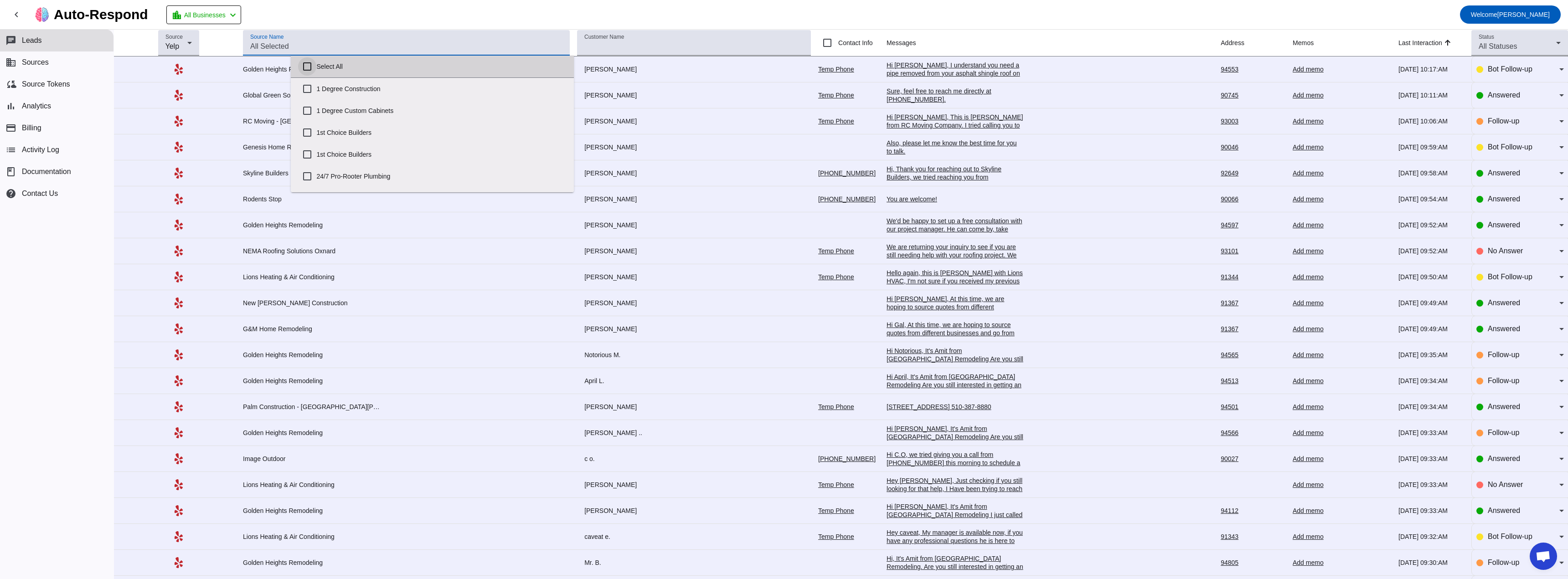
checkbox input "false"
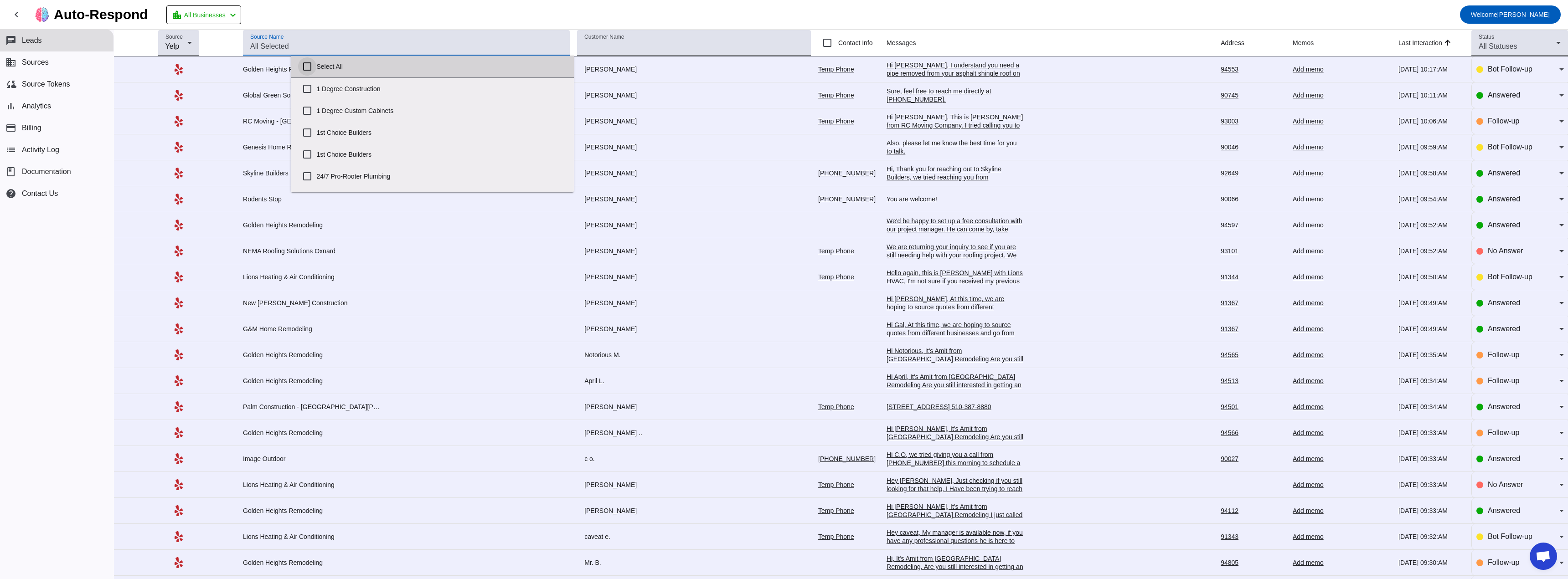
checkbox input "false"
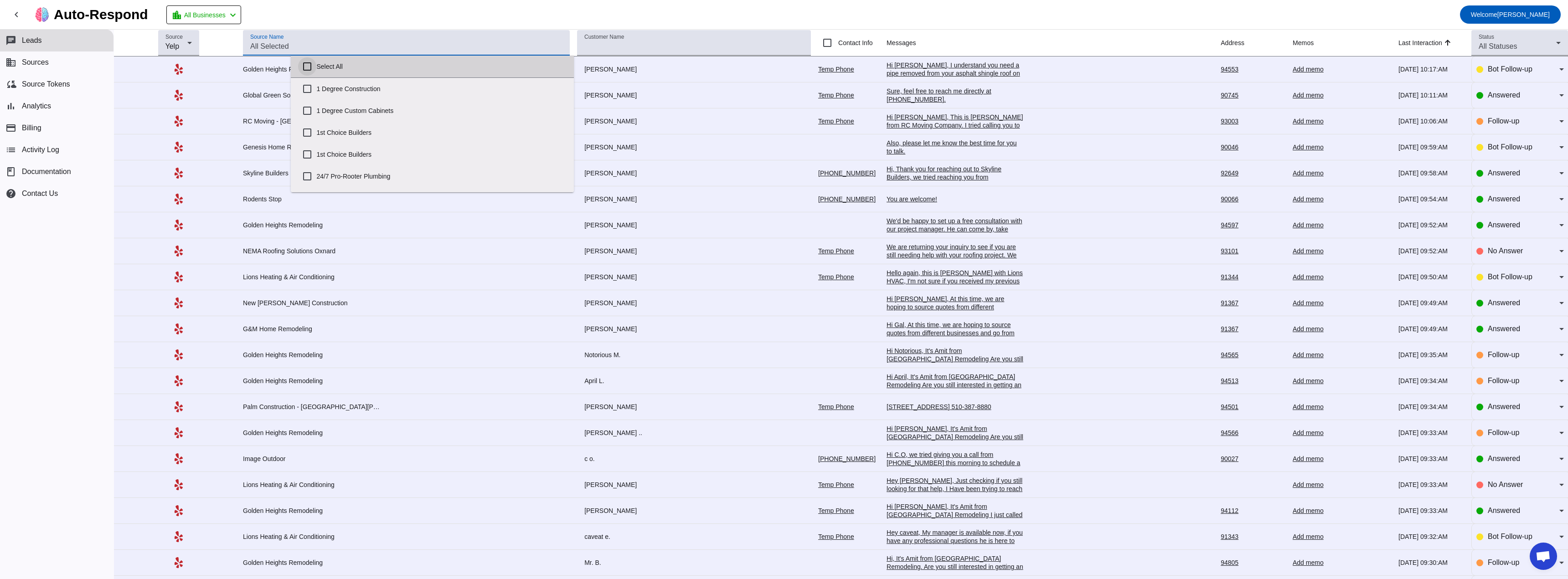
checkbox input "false"
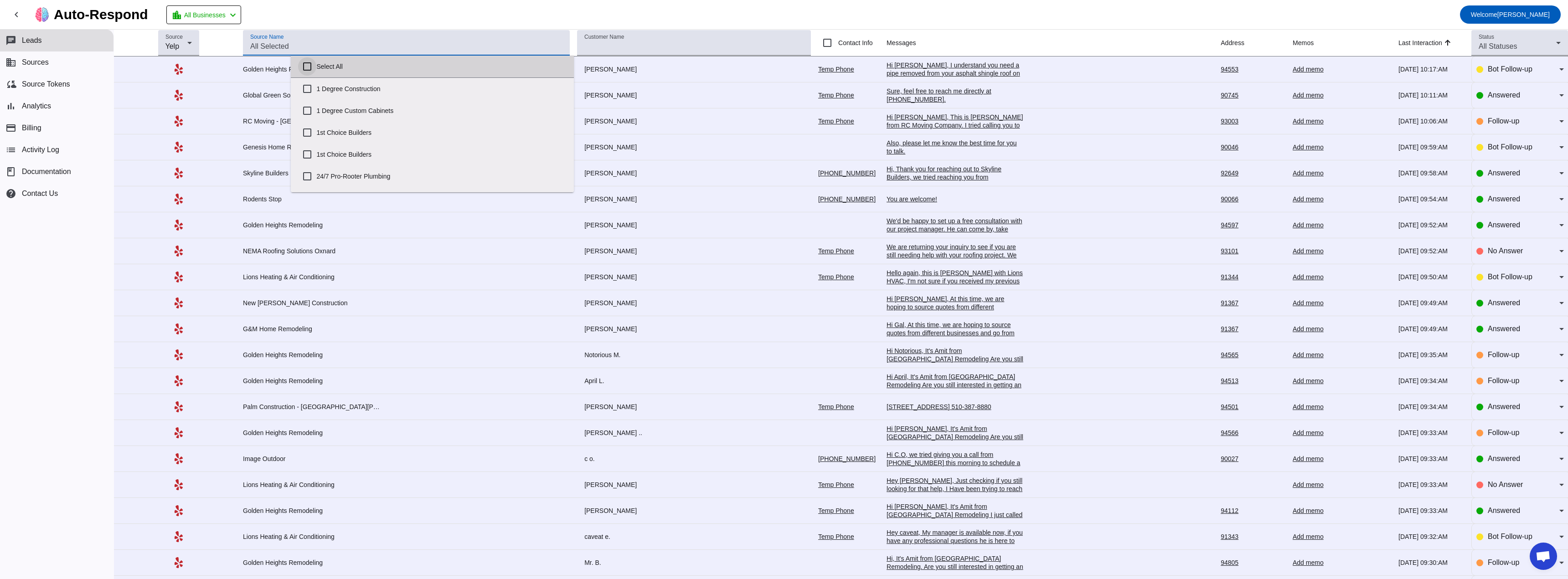
checkbox input "false"
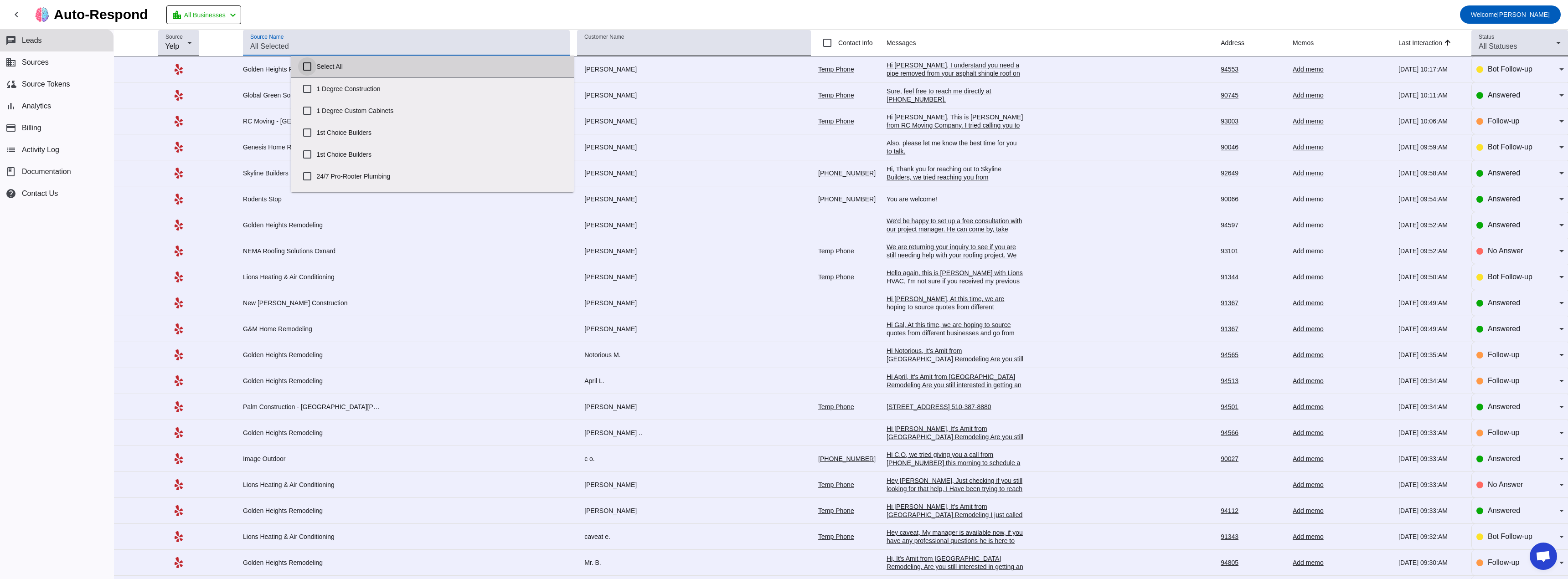
checkbox input "false"
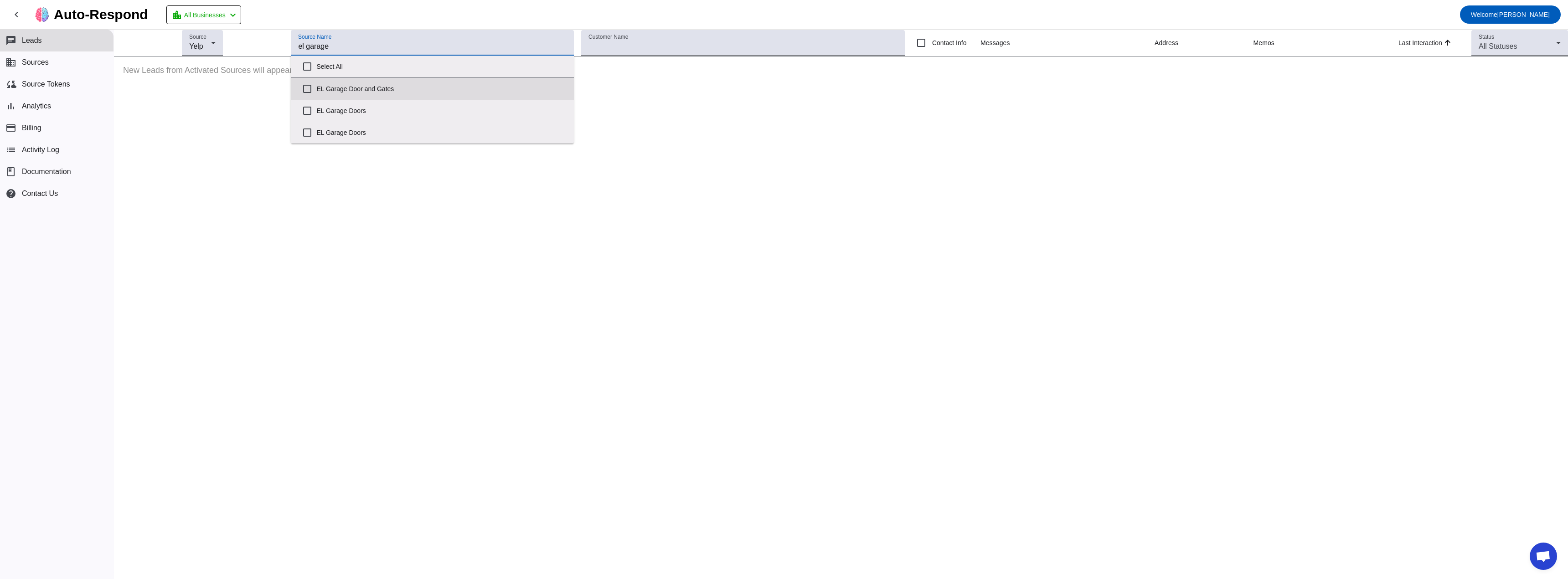
click at [367, 85] on label "EL Garage Door and Gates" at bounding box center [441, 88] width 250 height 20
click at [316, 85] on input "EL Garage Door and Gates" at bounding box center [307, 88] width 18 height 18
click at [324, 22] on mat-toolbar-row "chevron_left Auto-Respond location_city All Businesses chevron_left Welcome [PE…" at bounding box center [784, 14] width 1568 height 29
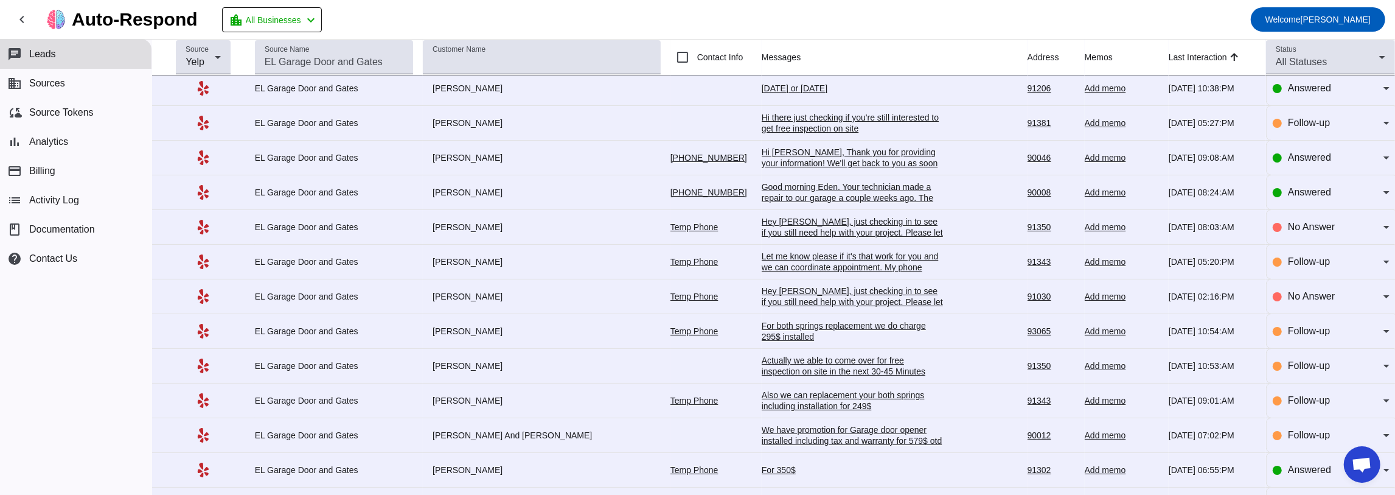
scroll to position [81, 0]
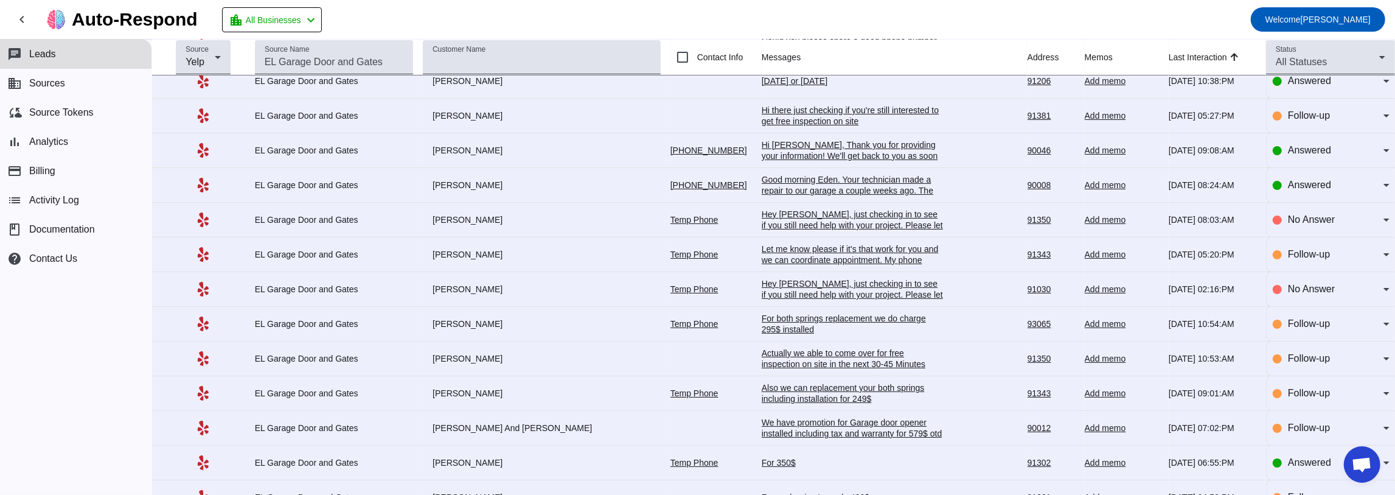
click at [814, 152] on div "Hi [PERSON_NAME], Thank you for providing your information! We'll get back to y…" at bounding box center [853, 155] width 183 height 33
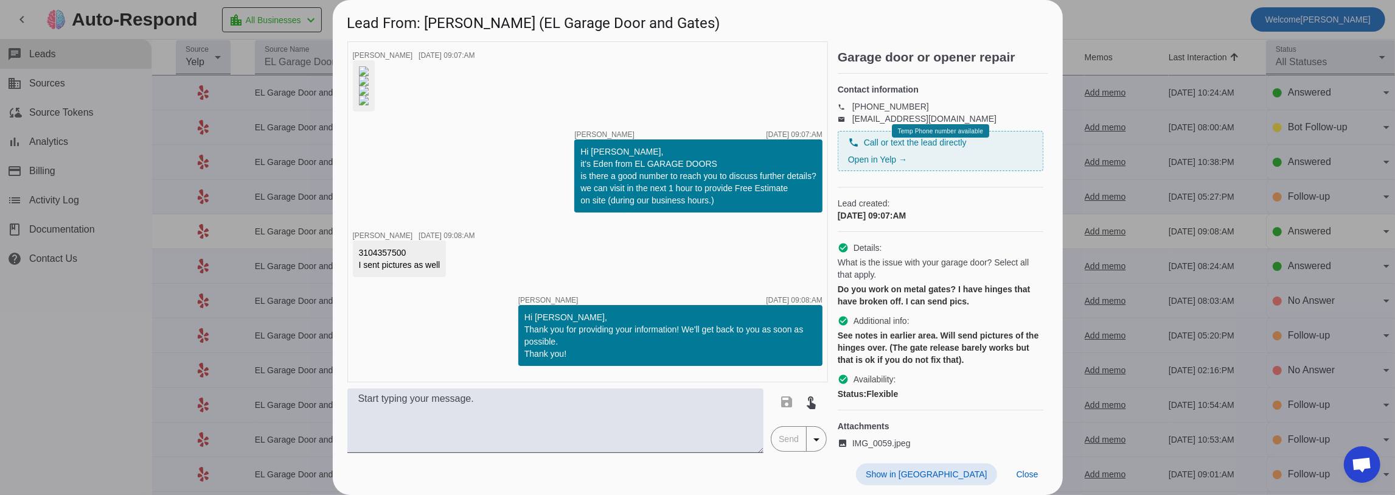
scroll to position [284, 0]
drag, startPoint x: 578, startPoint y: 215, endPoint x: 584, endPoint y: 215, distance: 6.7
click at [584, 206] on div "Hi [PERSON_NAME], it's Eden from EL GARAGE DOORS is there a good number to reac…" at bounding box center [699, 175] width 236 height 61
click at [585, 206] on div "Hi [PERSON_NAME], it's Eden from EL GARAGE DOORS is there a good number to reac…" at bounding box center [699, 175] width 236 height 61
drag, startPoint x: 577, startPoint y: 215, endPoint x: 584, endPoint y: 218, distance: 7.1
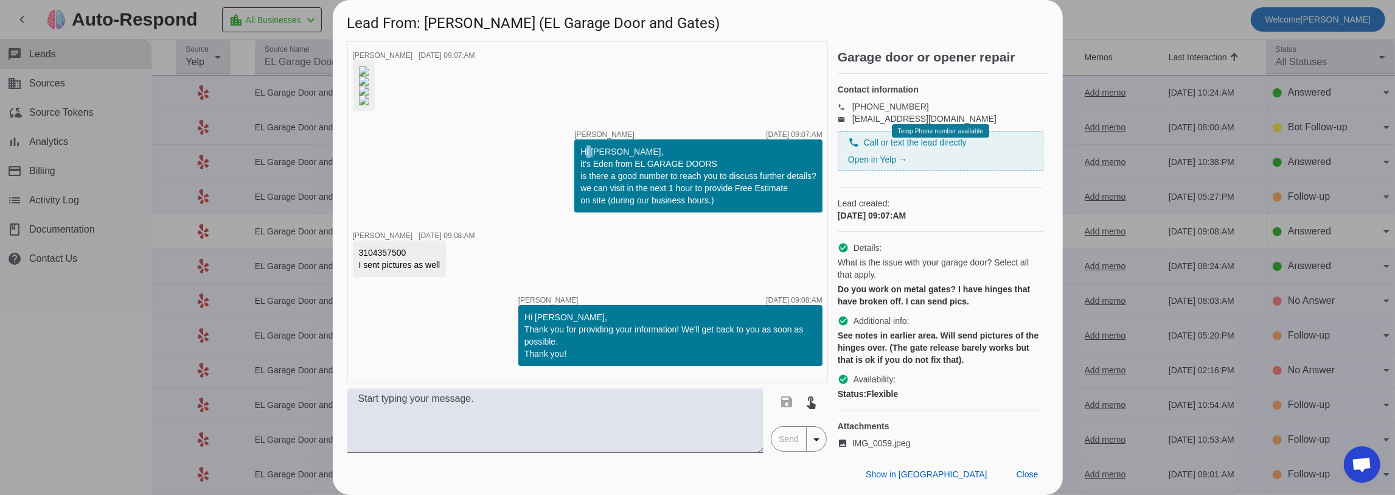
click at [582, 206] on div "Hi [PERSON_NAME], it's Eden from EL GARAGE DOORS is there a good number to reac…" at bounding box center [699, 175] width 236 height 61
click at [596, 206] on div "Hi [PERSON_NAME], it's Eden from EL GARAGE DOORS is there a good number to reac…" at bounding box center [699, 175] width 236 height 61
drag, startPoint x: 578, startPoint y: 230, endPoint x: 716, endPoint y: 232, distance: 138.8
click at [716, 206] on div "Hi [PERSON_NAME], it's Eden from EL GARAGE DOORS is there a good number to reac…" at bounding box center [699, 175] width 236 height 61
click at [603, 206] on div "Hi [PERSON_NAME], it's Eden from EL GARAGE DOORS is there a good number to reac…" at bounding box center [699, 175] width 236 height 61
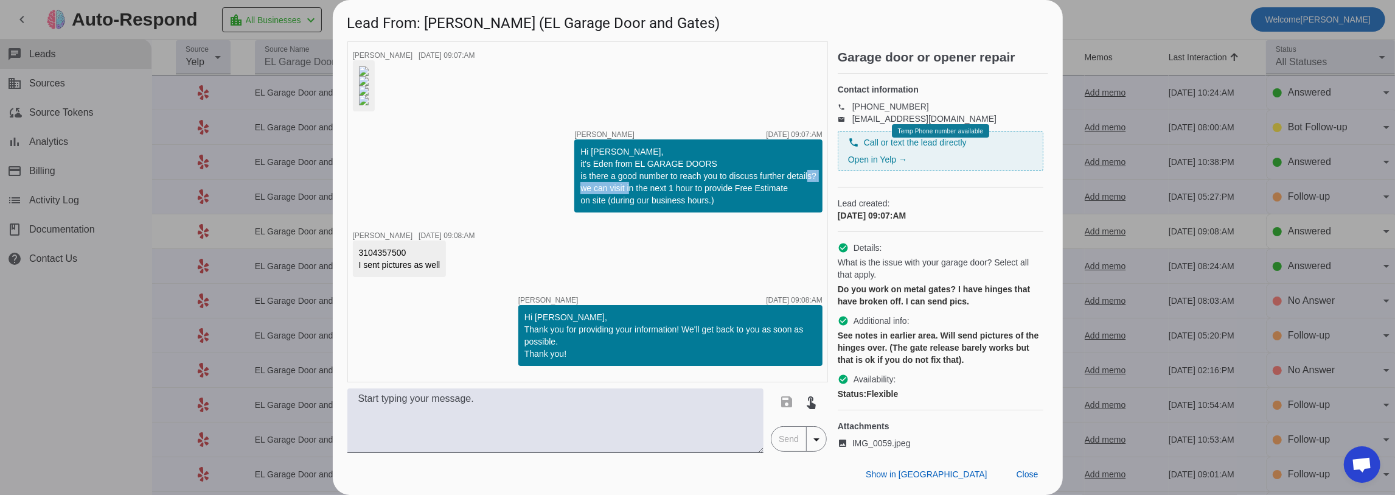
drag, startPoint x: 584, startPoint y: 251, endPoint x: 640, endPoint y: 259, distance: 57.1
click at [641, 206] on div "Hi [PERSON_NAME], it's Eden from EL GARAGE DOORS is there a good number to reac…" at bounding box center [699, 175] width 236 height 61
drag, startPoint x: 419, startPoint y: 259, endPoint x: 355, endPoint y: 254, distance: 64.1
click at [355, 254] on div "3104357500 I sent pictures as well" at bounding box center [400, 258] width 94 height 37
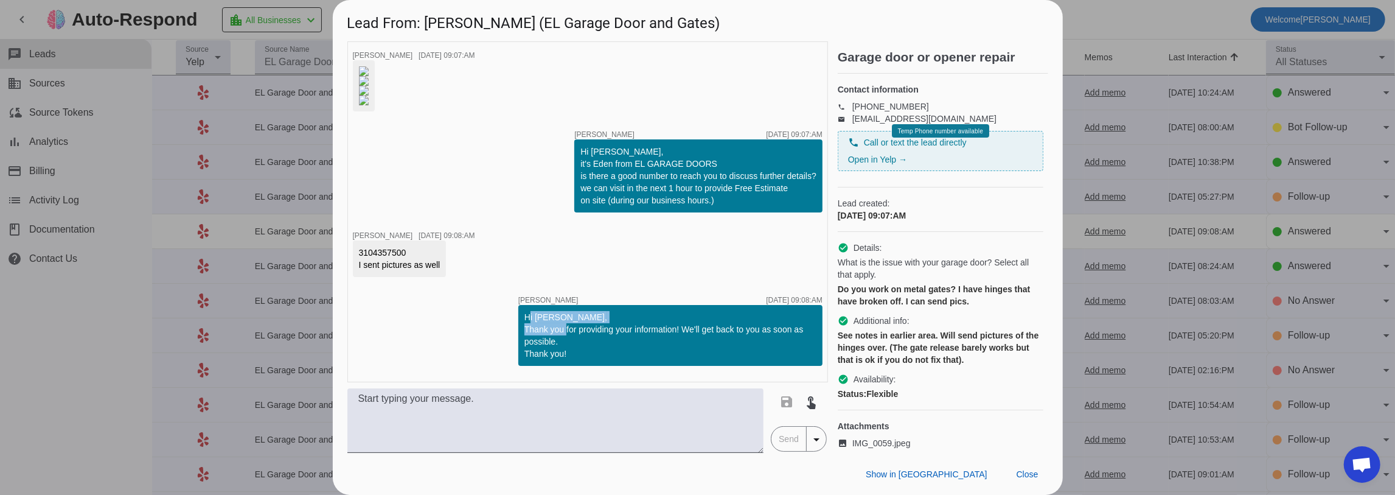
drag, startPoint x: 521, startPoint y: 320, endPoint x: 577, endPoint y: 332, distance: 57.3
click at [577, 332] on div "Hi [PERSON_NAME], Thank you for providing your information! We'll get back to y…" at bounding box center [671, 335] width 292 height 49
click at [534, 333] on div "Hi [PERSON_NAME], Thank you for providing your information! We'll get back to y…" at bounding box center [671, 335] width 292 height 49
click at [1102, 13] on div at bounding box center [697, 247] width 1395 height 495
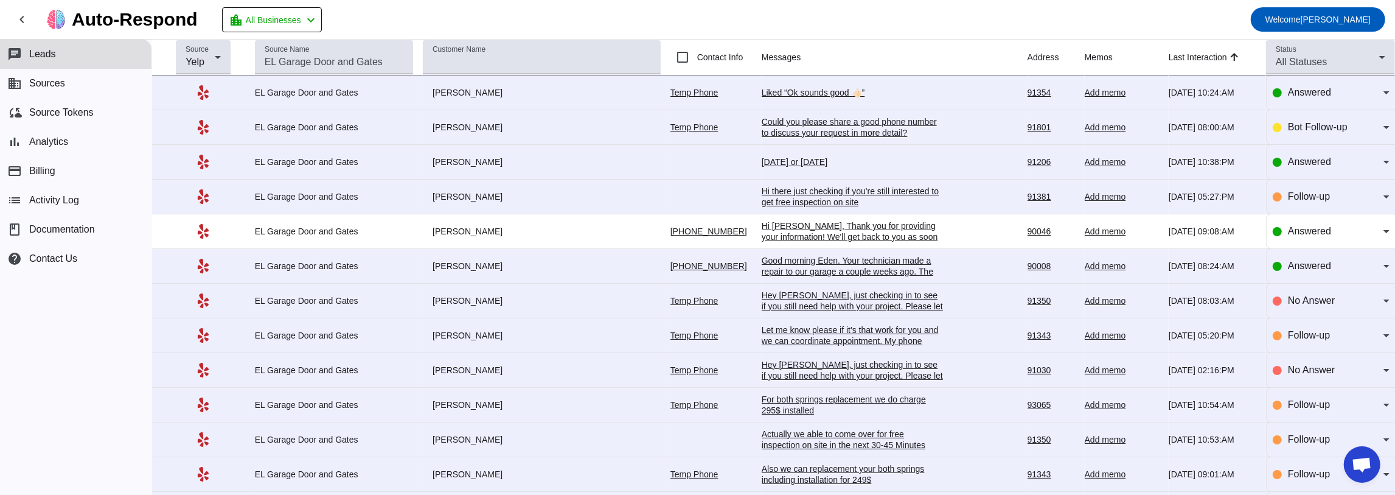
click at [762, 203] on div "Hi there just checking if you're still interested to get free inspection on site" at bounding box center [853, 197] width 183 height 22
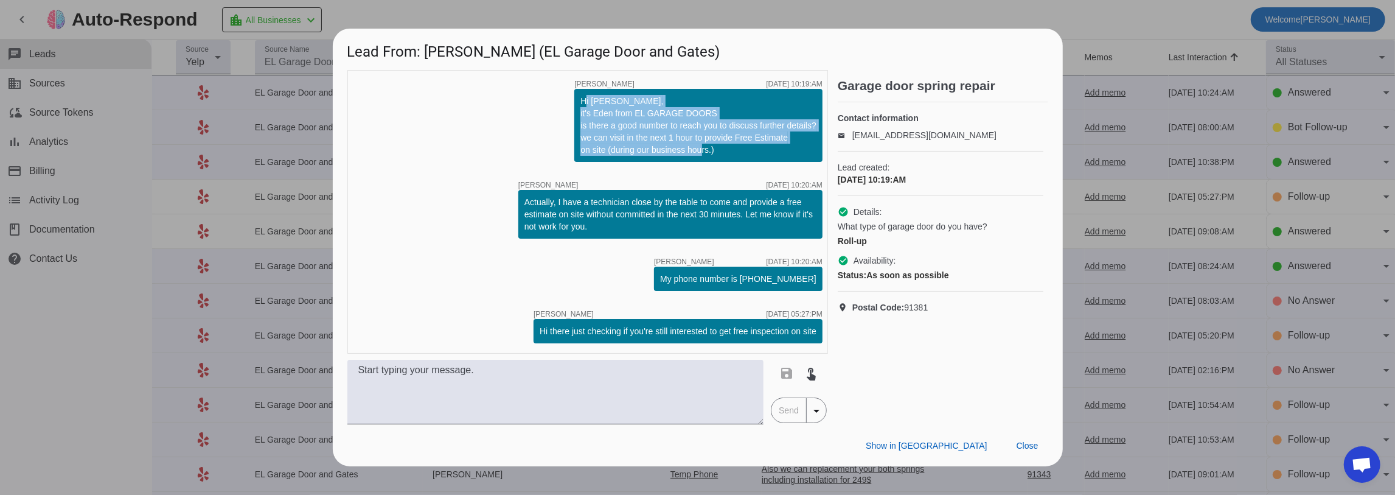
drag, startPoint x: 574, startPoint y: 96, endPoint x: 735, endPoint y: 179, distance: 181.5
click at [743, 169] on div "timer close [PERSON_NAME] [DATE] 10:19:AM Hi [PERSON_NAME], it's Eden from EL G…" at bounding box center [587, 212] width 481 height 284
drag, startPoint x: 546, startPoint y: 191, endPoint x: 714, endPoint y: 234, distance: 173.3
click at [714, 234] on div "Actually, I have a technician close by the table to come and provide a free est…" at bounding box center [671, 214] width 304 height 49
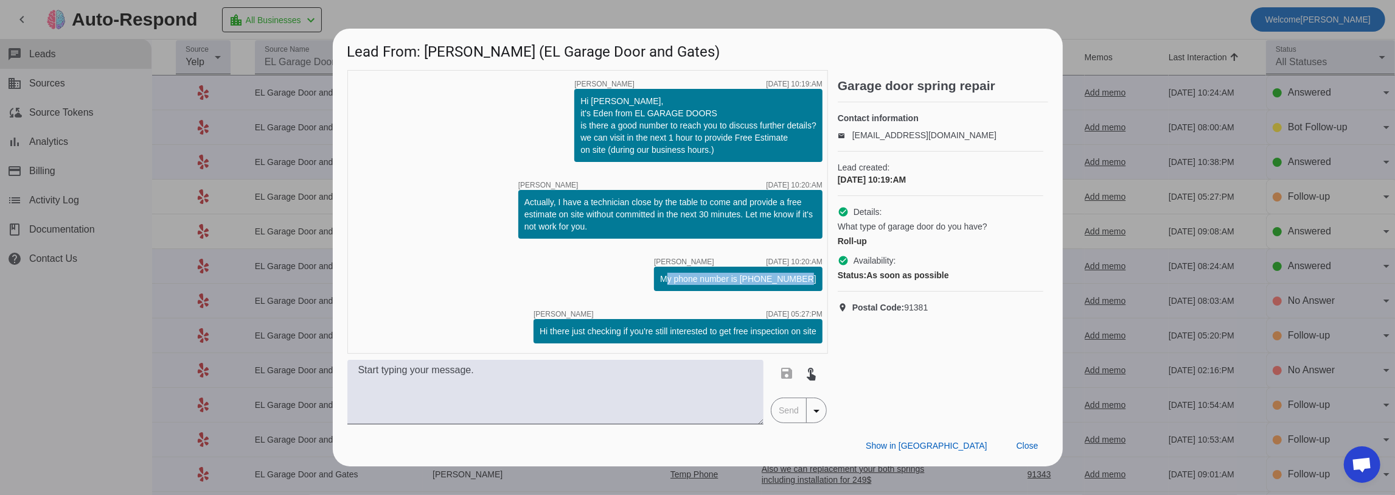
drag, startPoint x: 682, startPoint y: 273, endPoint x: 828, endPoint y: 284, distance: 145.8
click at [828, 284] on div "timer close [PERSON_NAME] [DATE] 10:19:AM Hi [PERSON_NAME], it's Eden from EL G…" at bounding box center [587, 212] width 481 height 284
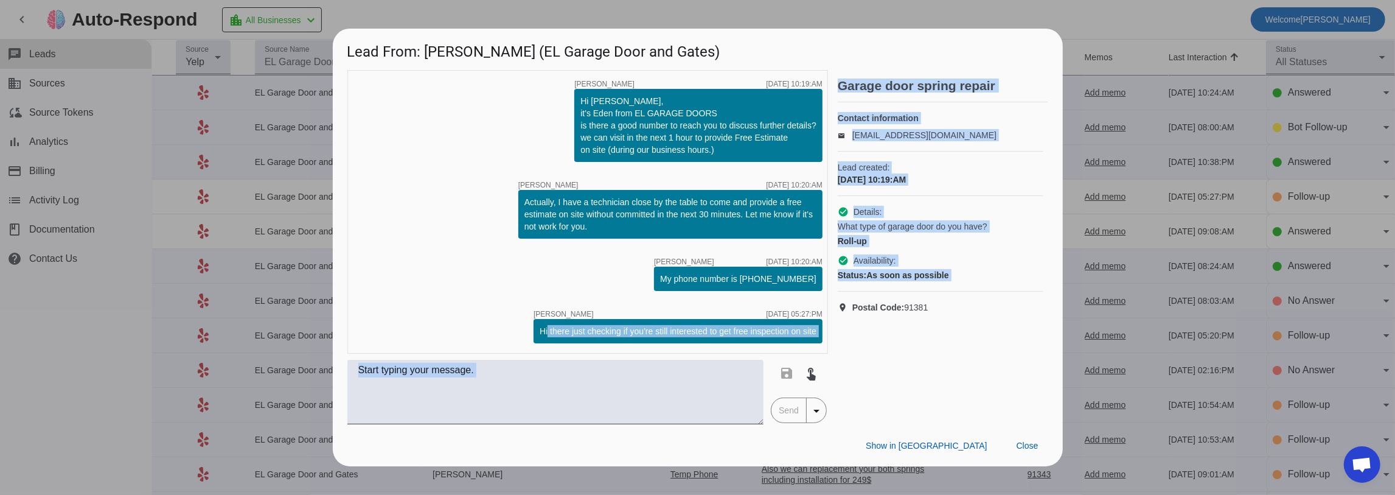
drag, startPoint x: 574, startPoint y: 330, endPoint x: 842, endPoint y: 333, distance: 267.2
click at [842, 333] on div "timer close [PERSON_NAME] [DATE] 10:19:AM Hi [PERSON_NAME], it's Eden from EL G…" at bounding box center [697, 247] width 701 height 354
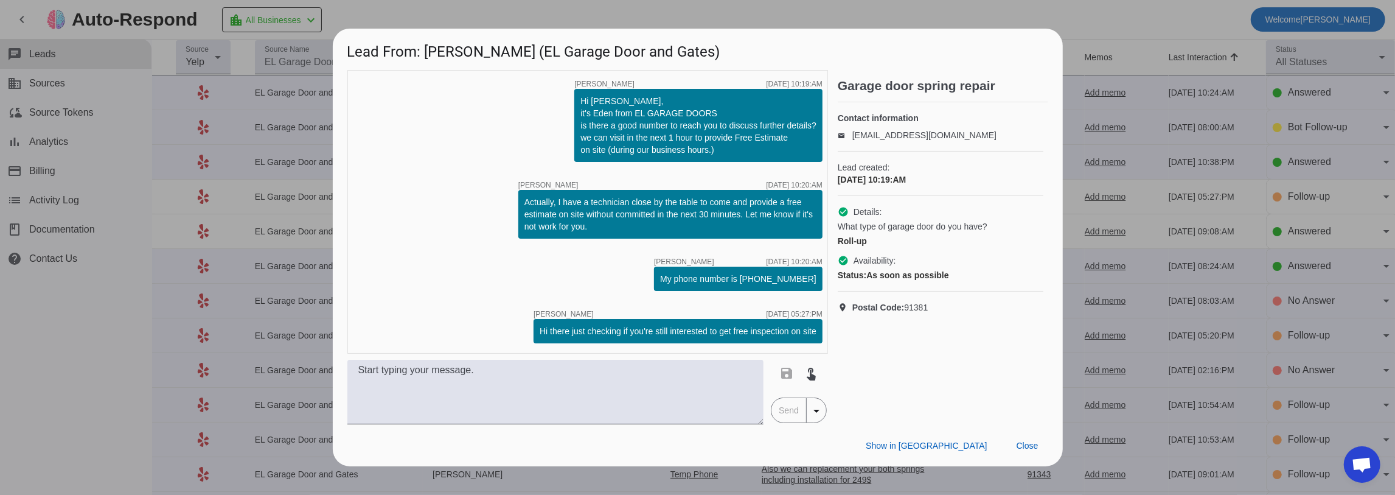
click at [370, 13] on div at bounding box center [697, 247] width 1395 height 495
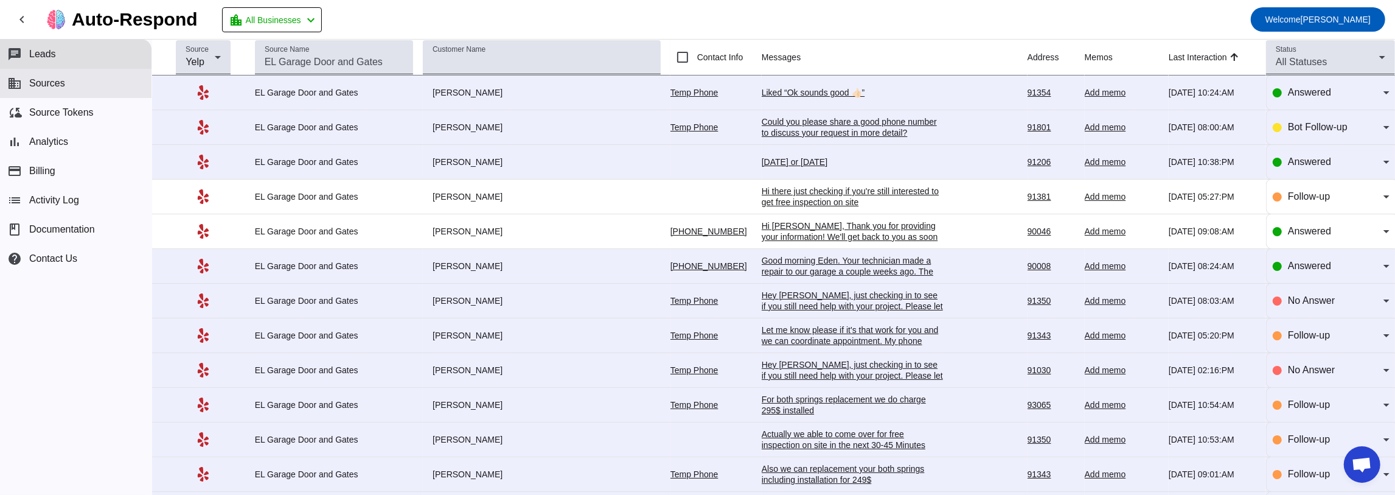
click at [77, 84] on button "business Sources" at bounding box center [76, 83] width 152 height 29
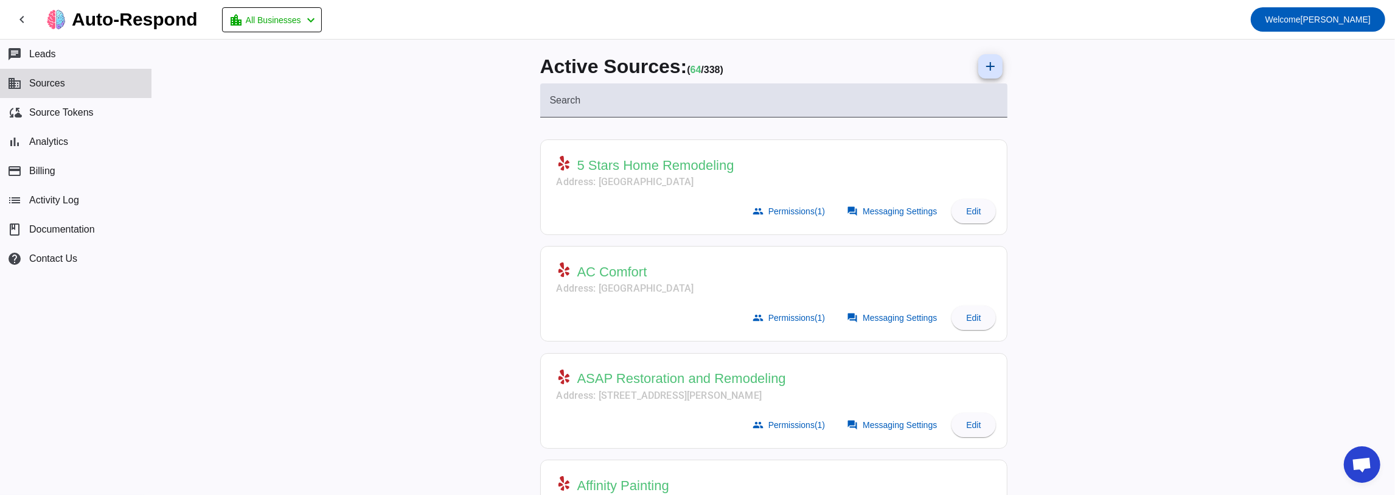
scroll to position [203, 0]
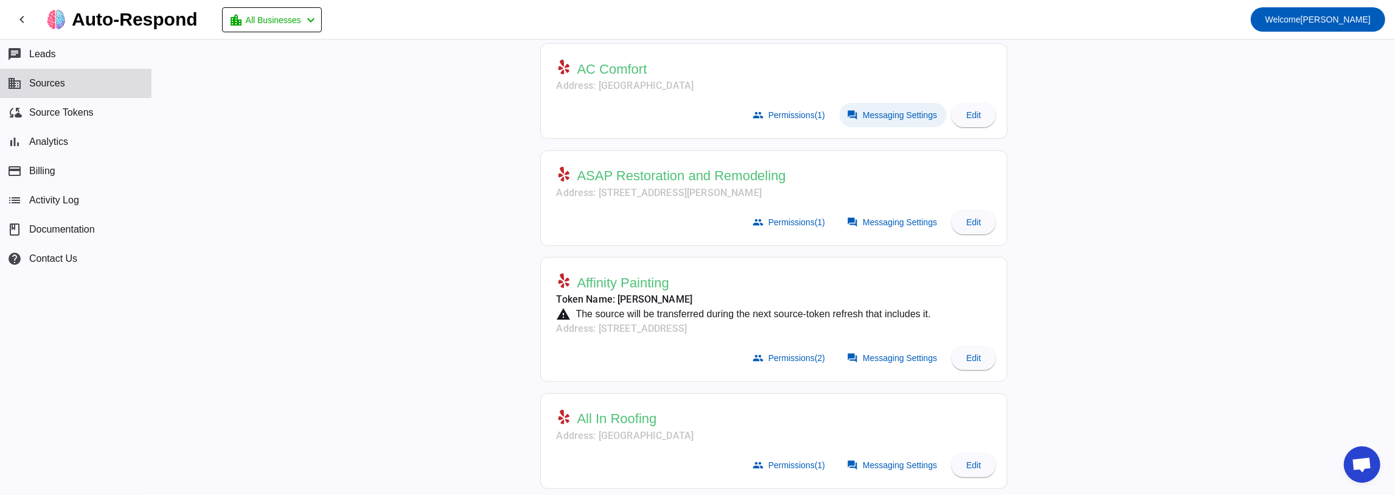
click at [895, 116] on span "Messaging Settings" at bounding box center [900, 115] width 74 height 10
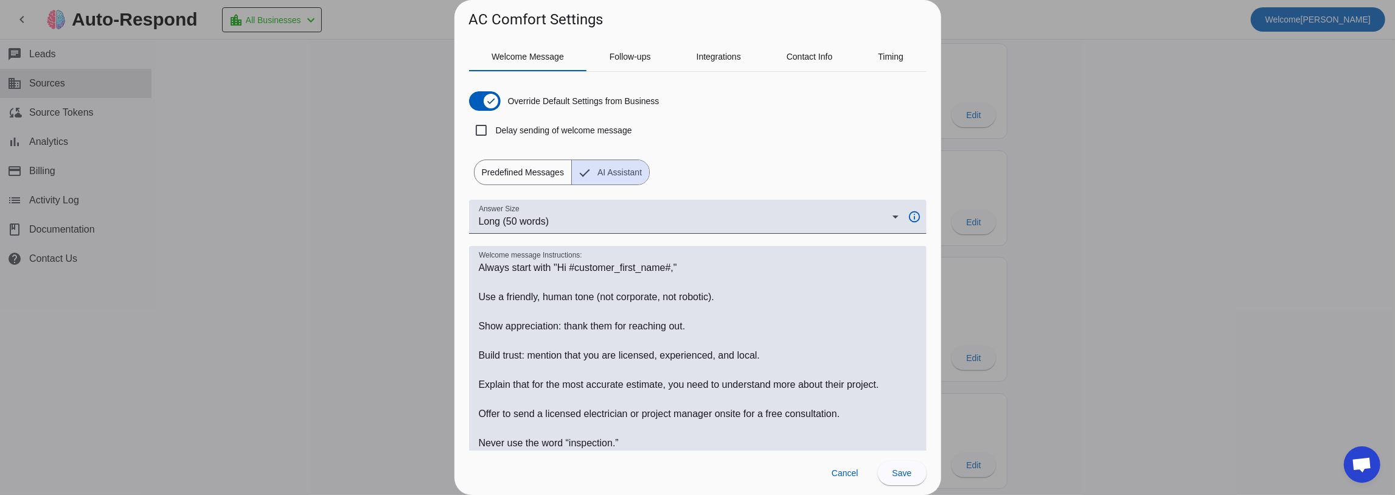
click at [308, 236] on div at bounding box center [697, 247] width 1395 height 495
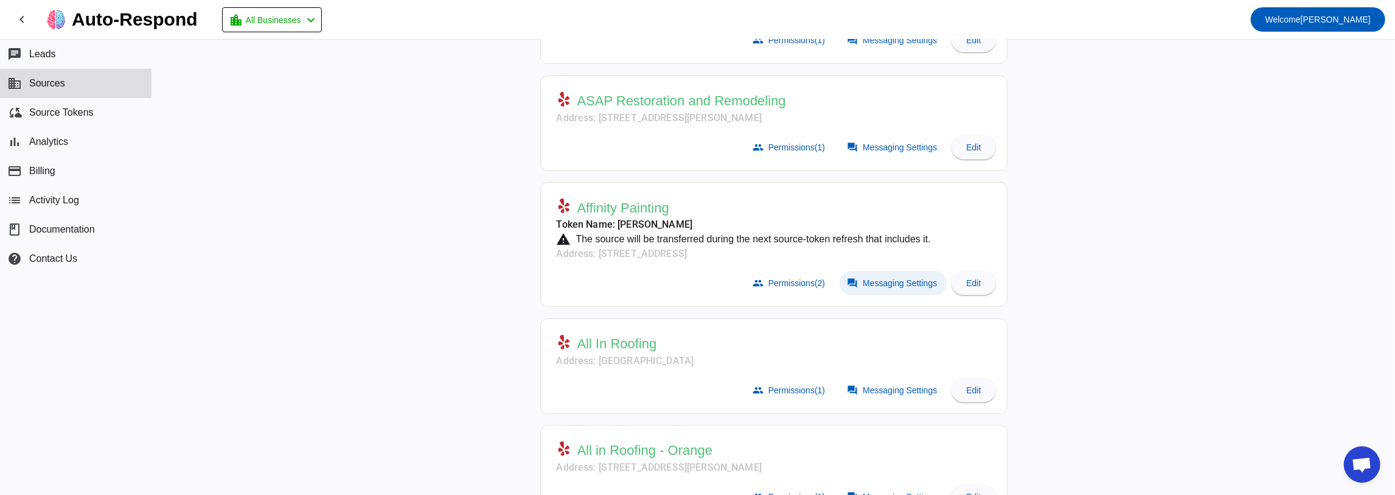
scroll to position [284, 0]
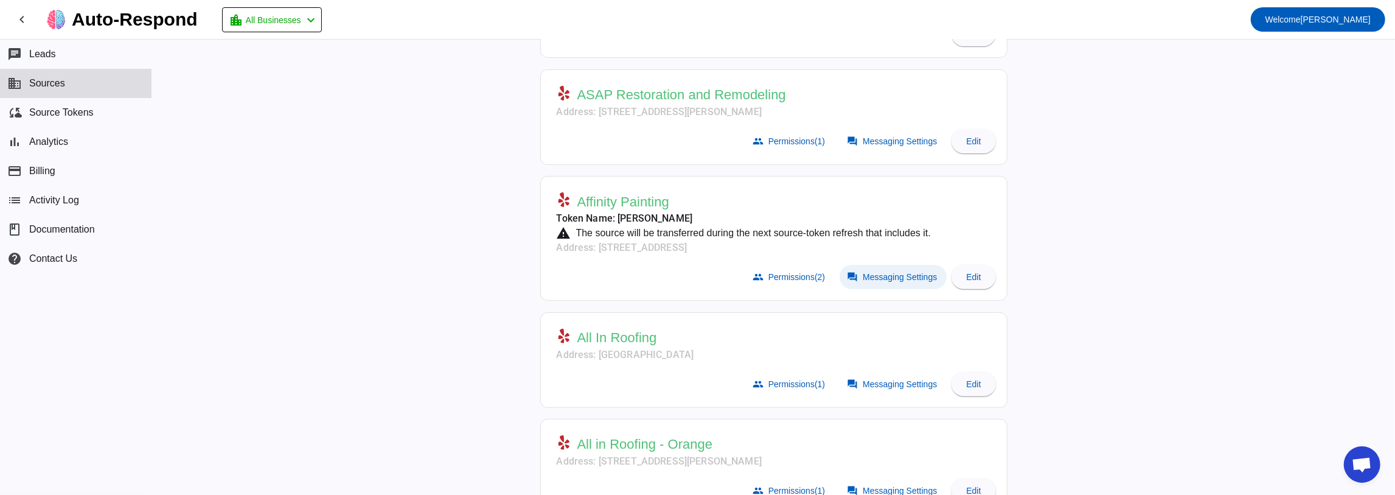
click at [879, 282] on span at bounding box center [893, 277] width 107 height 24
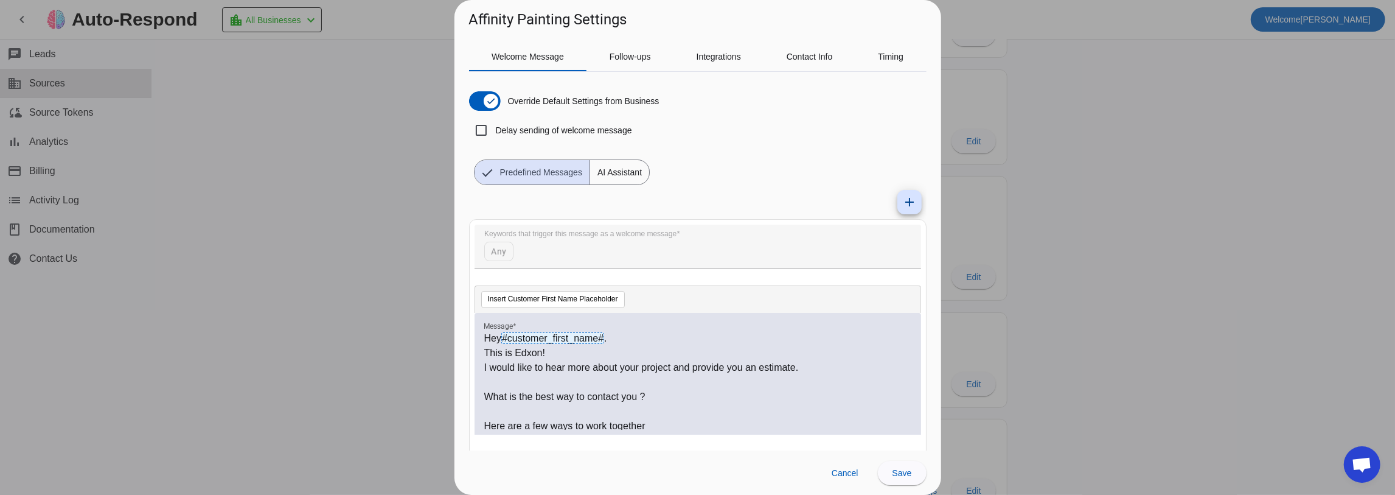
click at [366, 289] on div at bounding box center [697, 247] width 1395 height 495
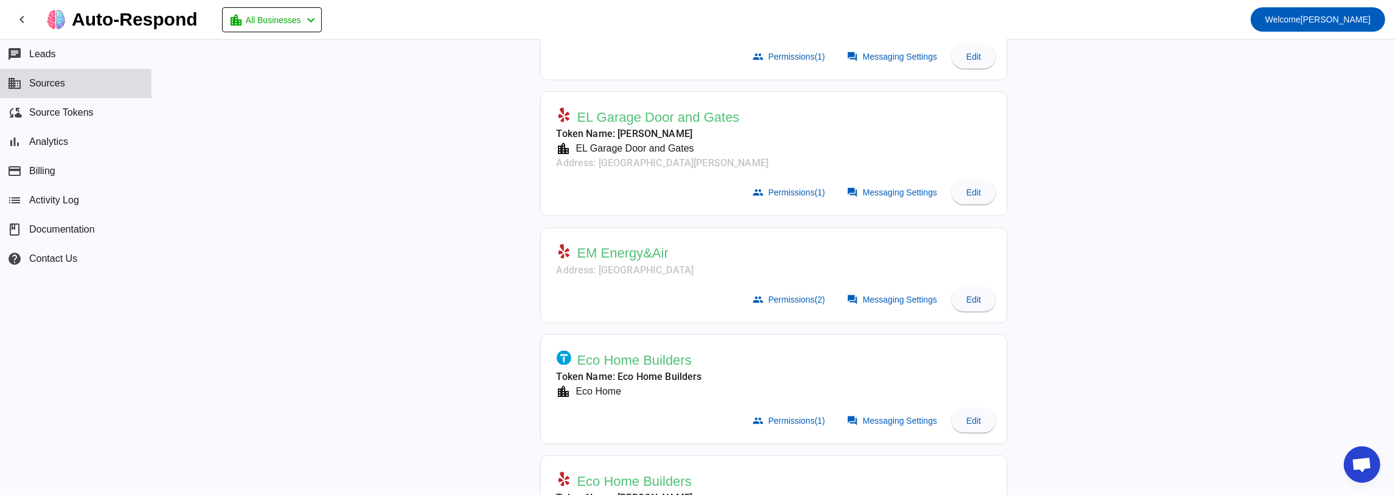
scroll to position [1339, 0]
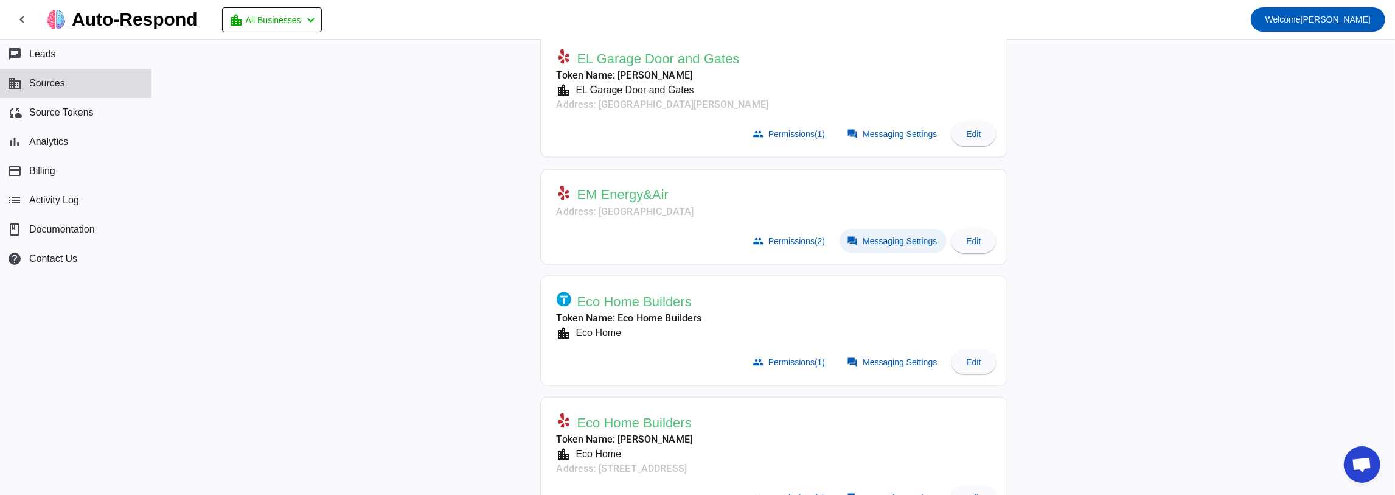
click at [896, 236] on span "Messaging Settings" at bounding box center [900, 241] width 74 height 10
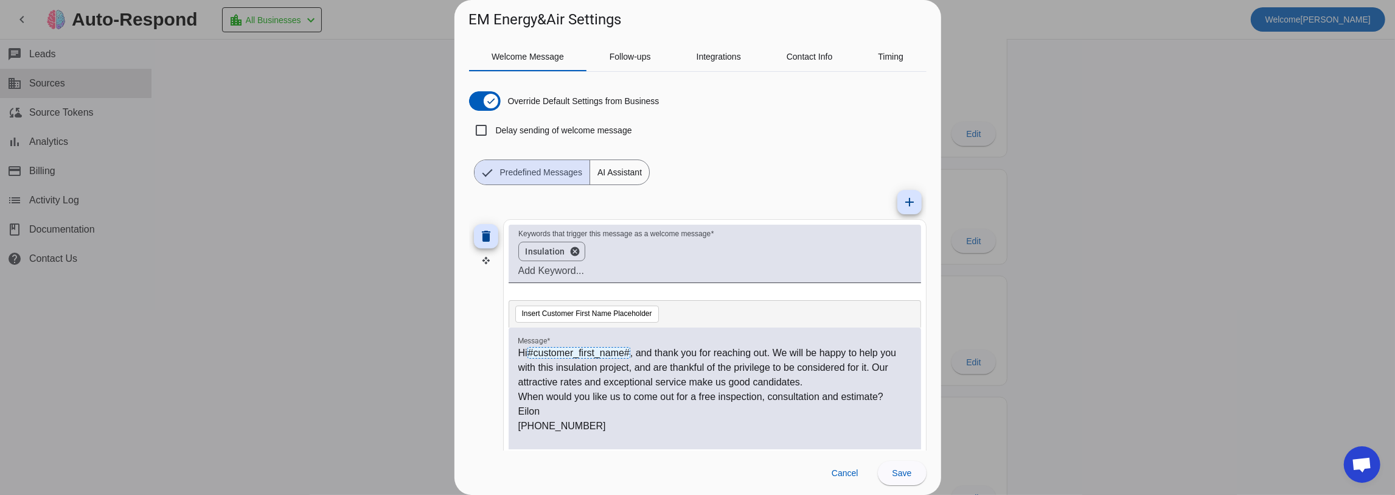
click at [366, 248] on div at bounding box center [697, 247] width 1395 height 495
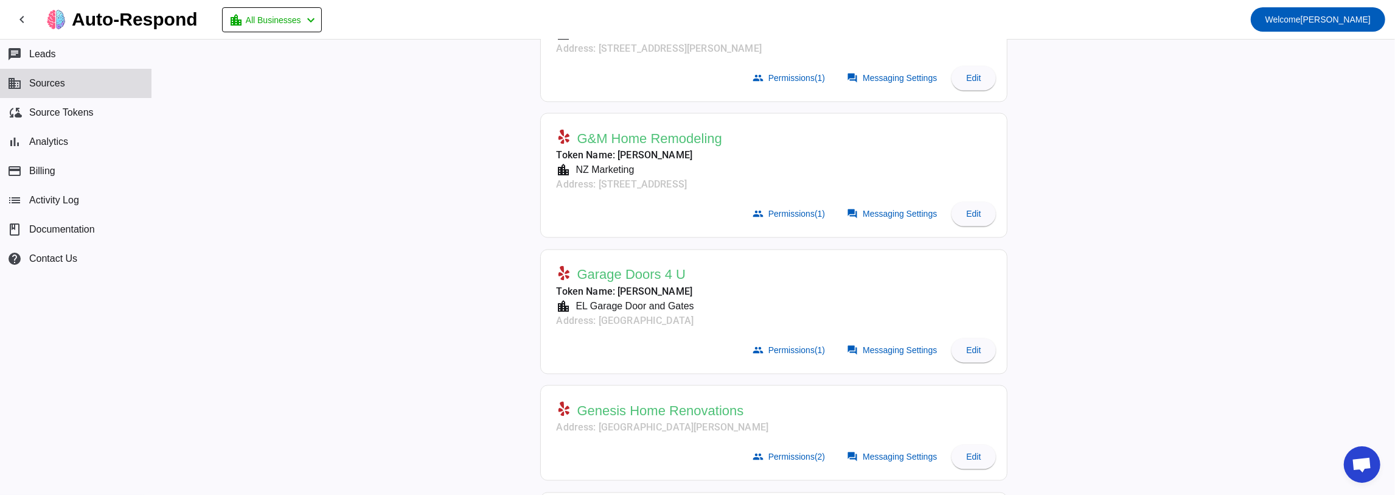
scroll to position [2272, 0]
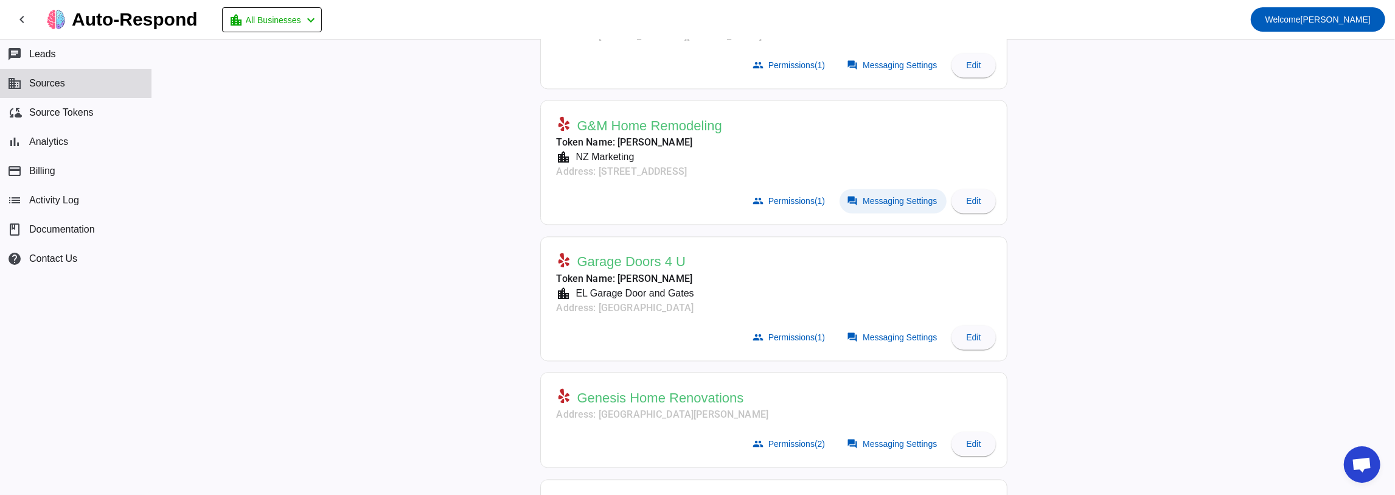
click at [885, 196] on span "Messaging Settings" at bounding box center [900, 201] width 74 height 10
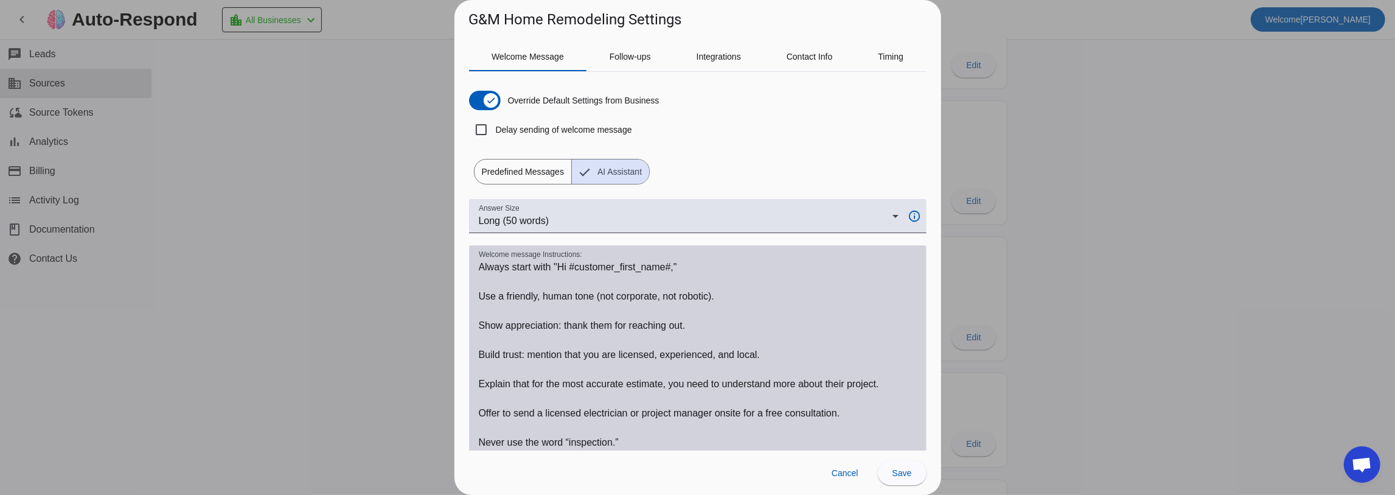
scroll to position [0, 0]
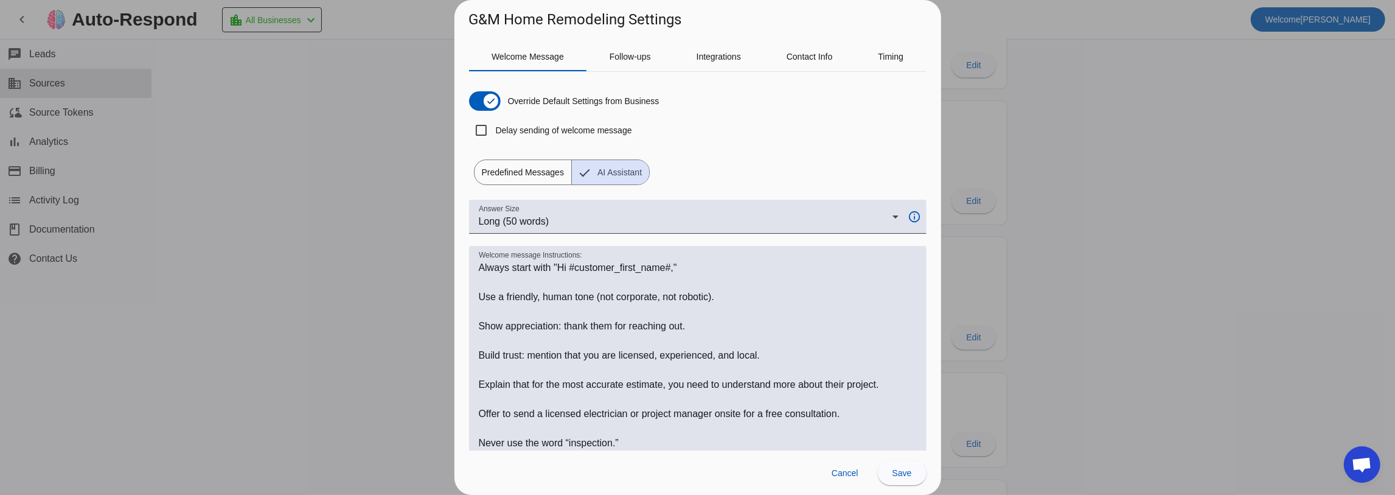
click at [335, 206] on div at bounding box center [697, 247] width 1395 height 495
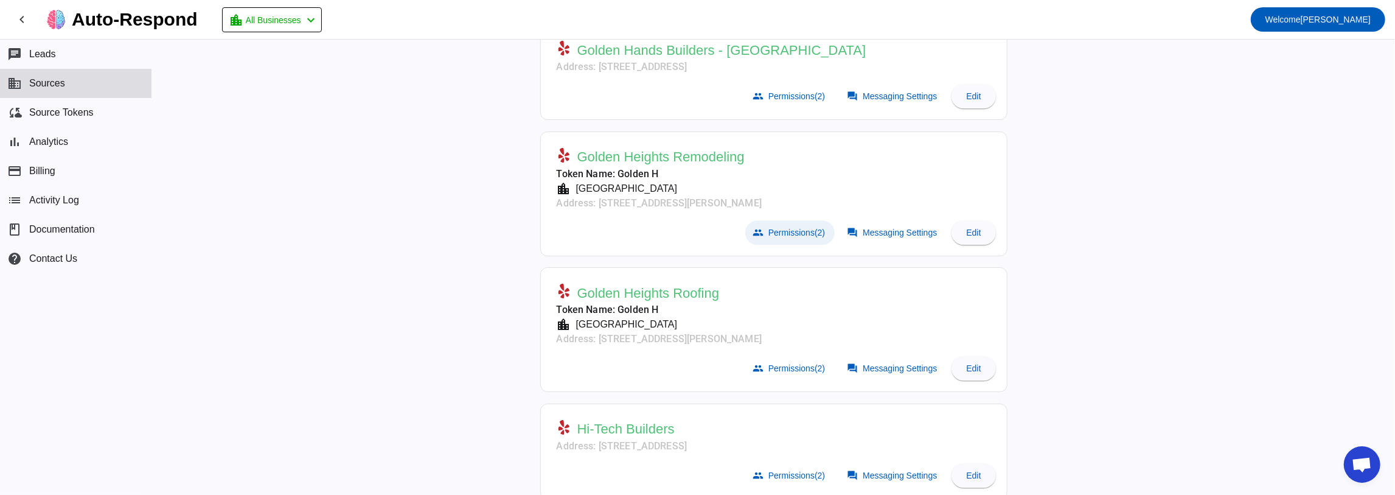
scroll to position [2961, 0]
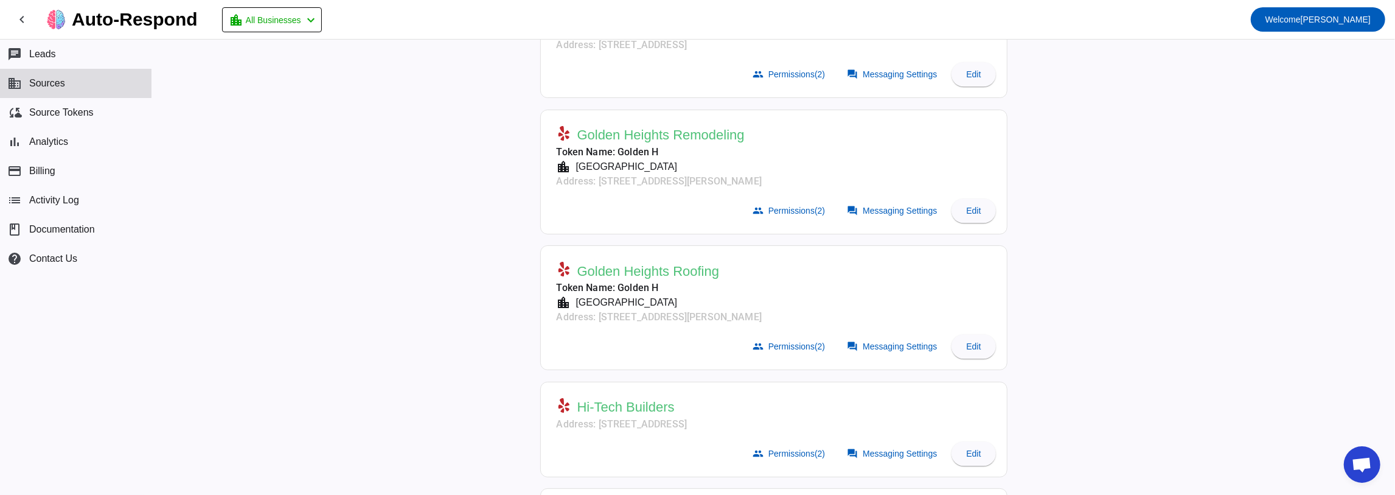
click at [876, 57] on mat-card-actions "group Permissions (2) forum Messaging Settings Edit" at bounding box center [774, 74] width 454 height 34
click at [873, 62] on span at bounding box center [893, 74] width 107 height 24
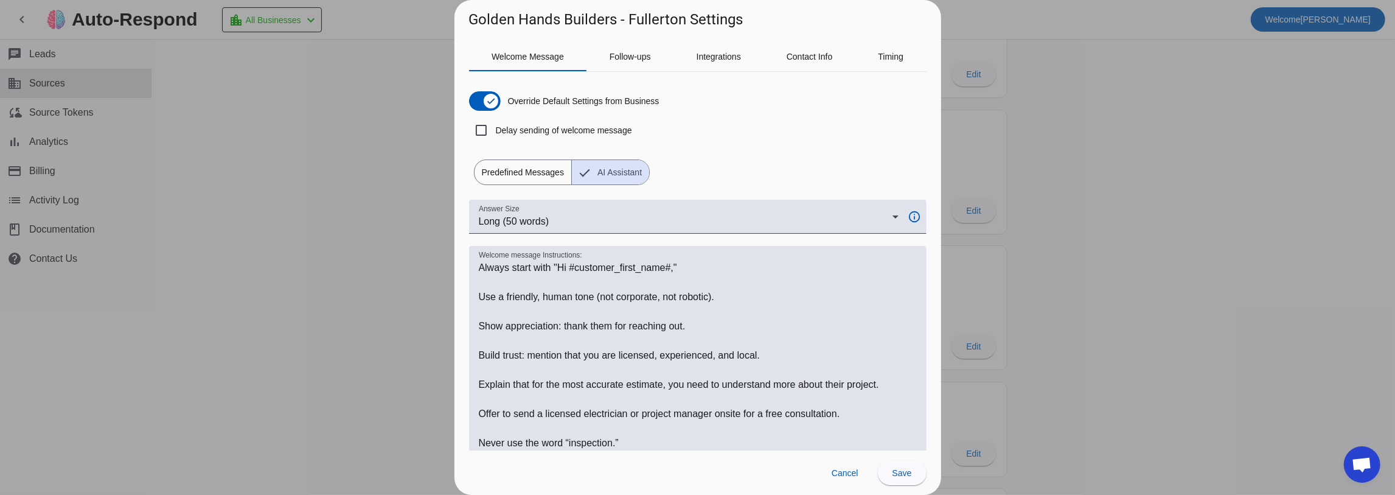
click at [375, 256] on div at bounding box center [697, 247] width 1395 height 495
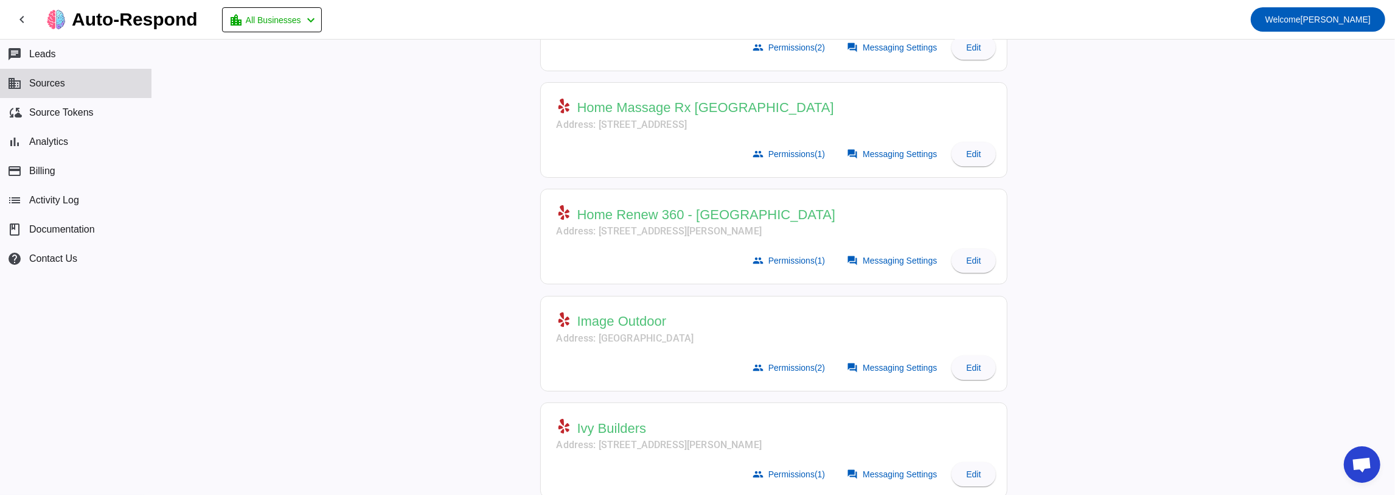
scroll to position [3570, 0]
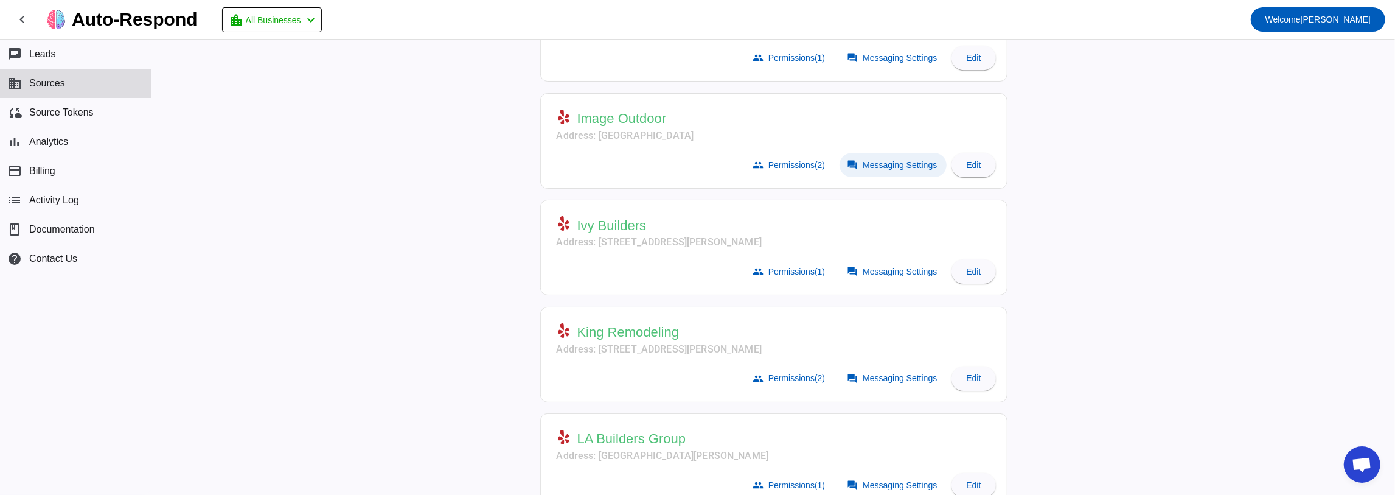
click at [882, 160] on span "Messaging Settings" at bounding box center [900, 165] width 74 height 10
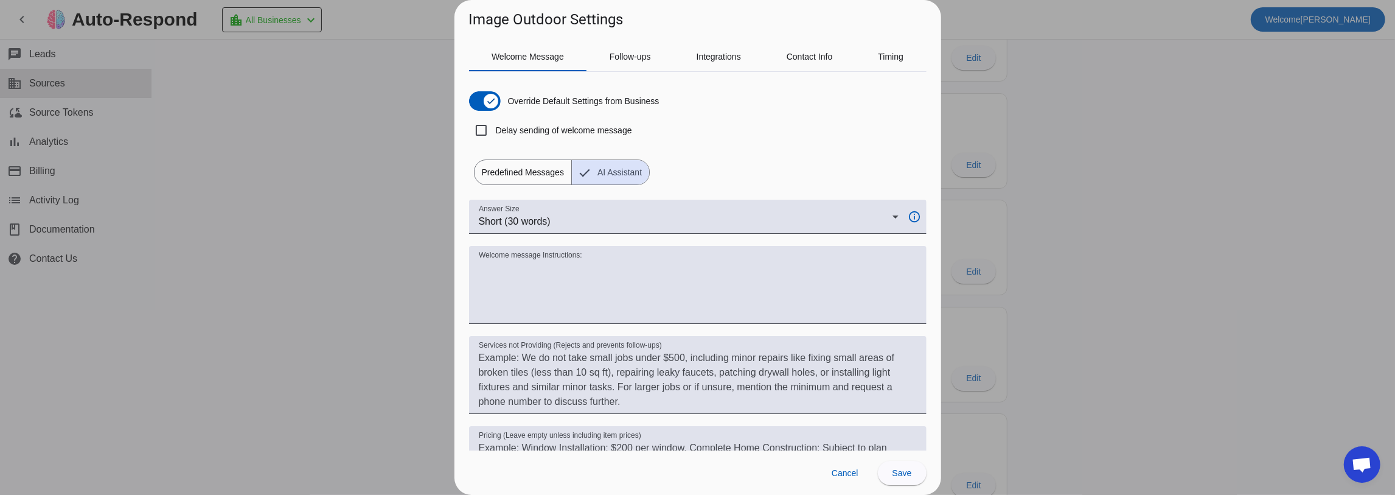
click at [417, 184] on div at bounding box center [697, 247] width 1395 height 495
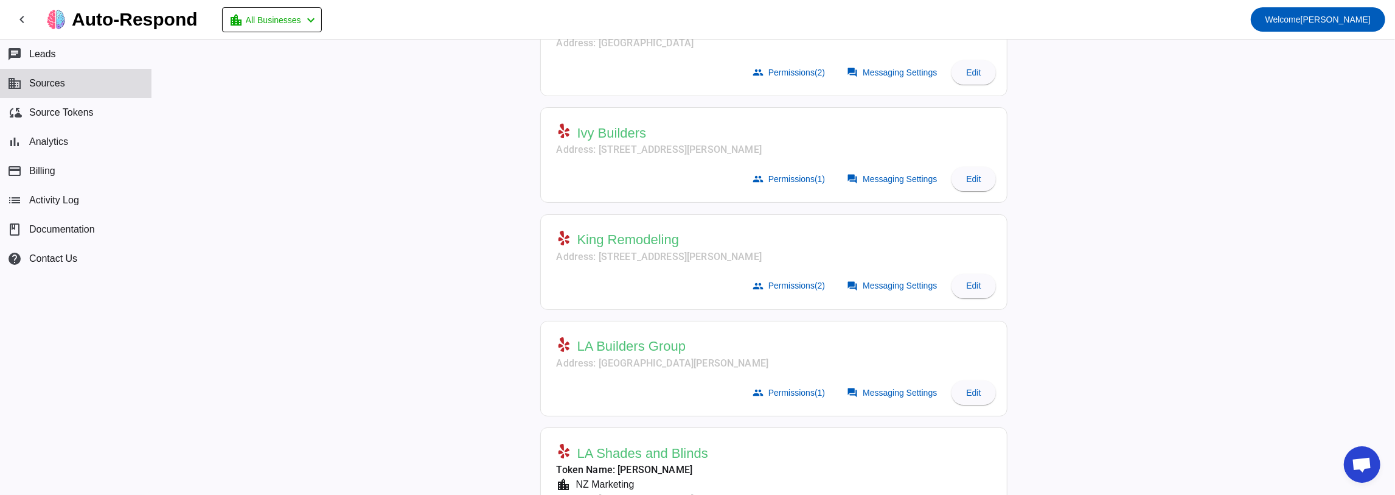
scroll to position [3692, 0]
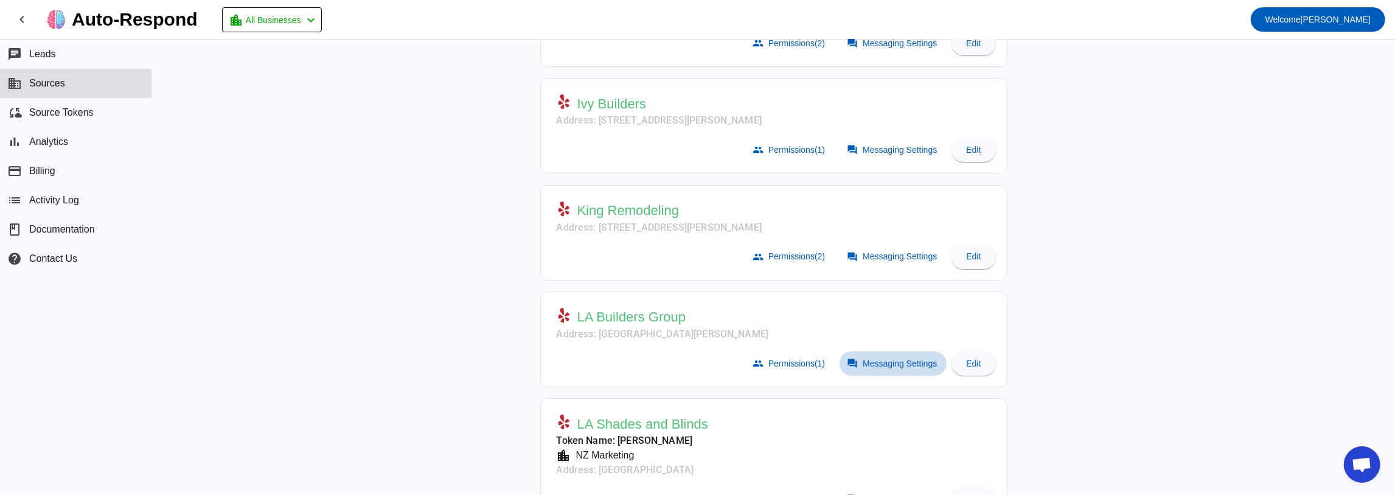
click at [898, 358] on span "Messaging Settings" at bounding box center [900, 363] width 74 height 10
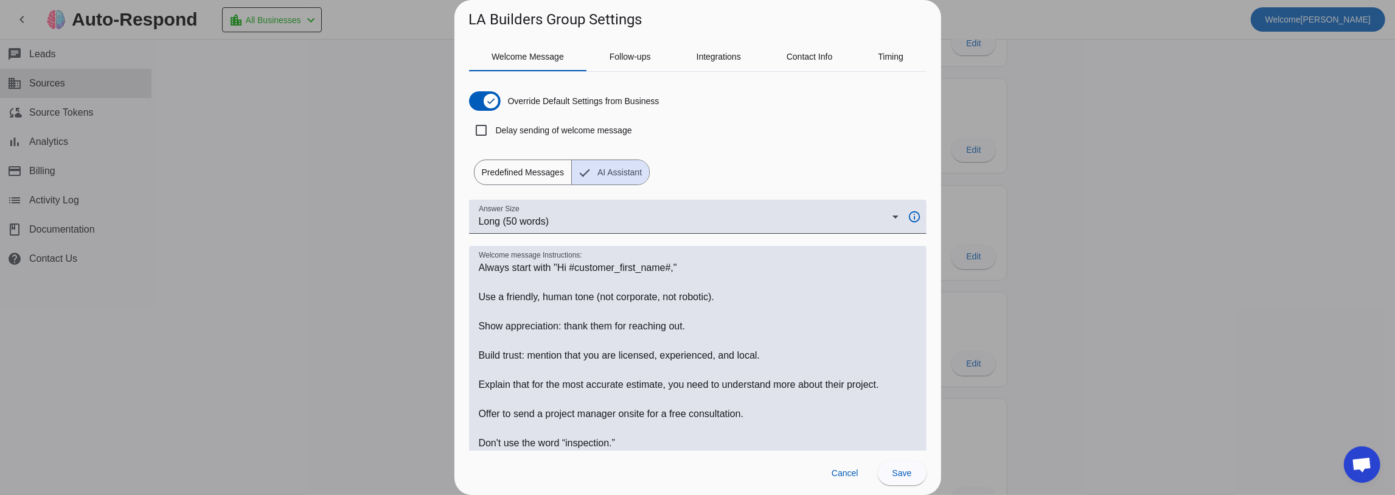
click at [340, 273] on div at bounding box center [697, 247] width 1395 height 495
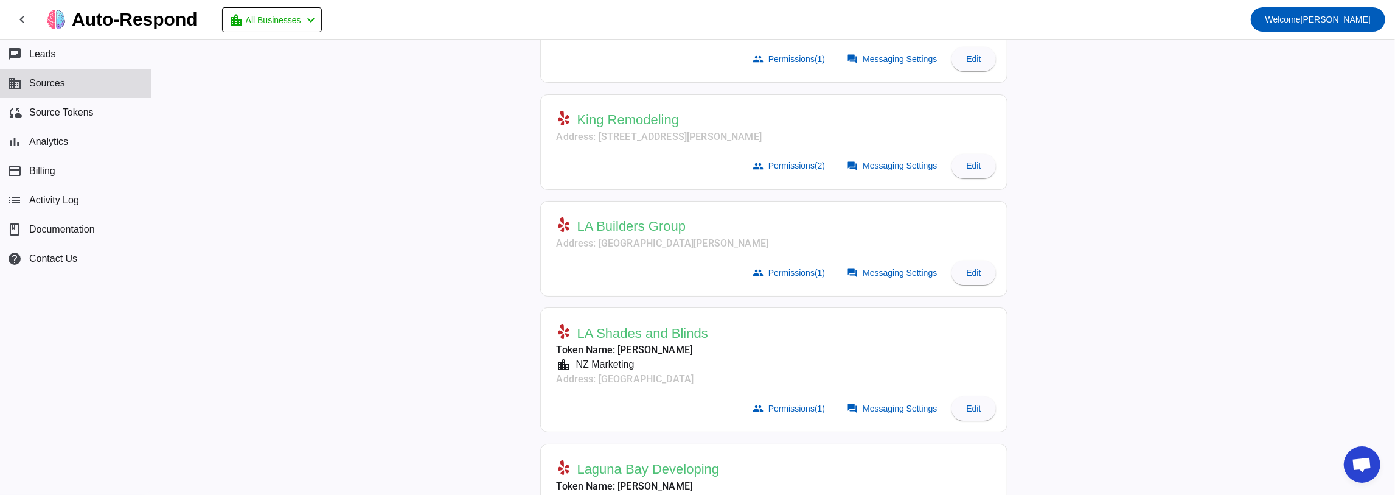
scroll to position [3895, 0]
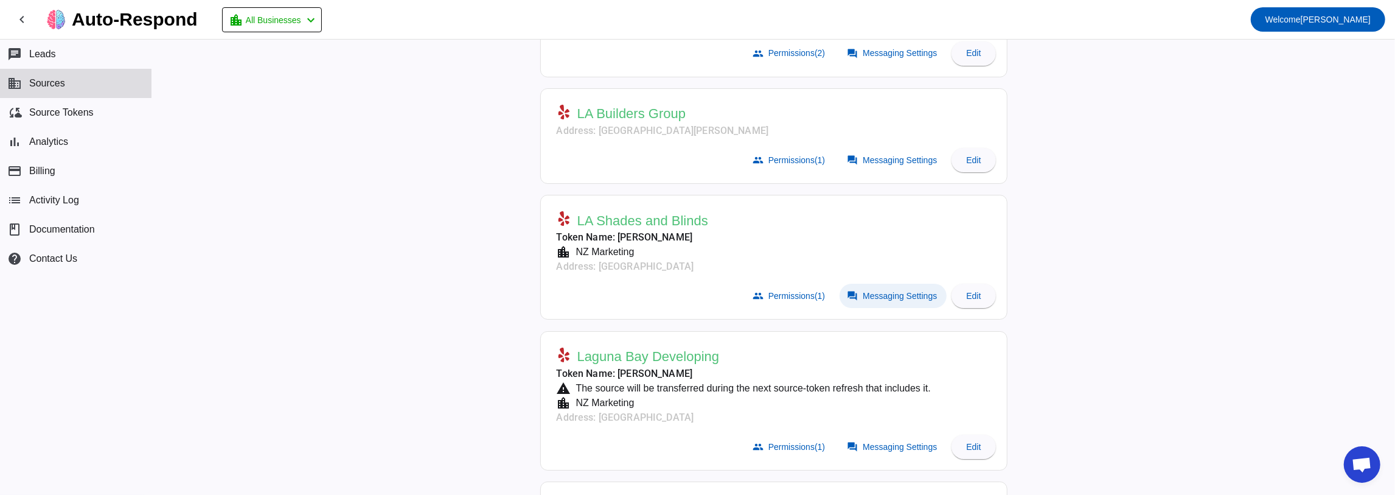
click at [876, 291] on span "Messaging Settings" at bounding box center [900, 296] width 74 height 10
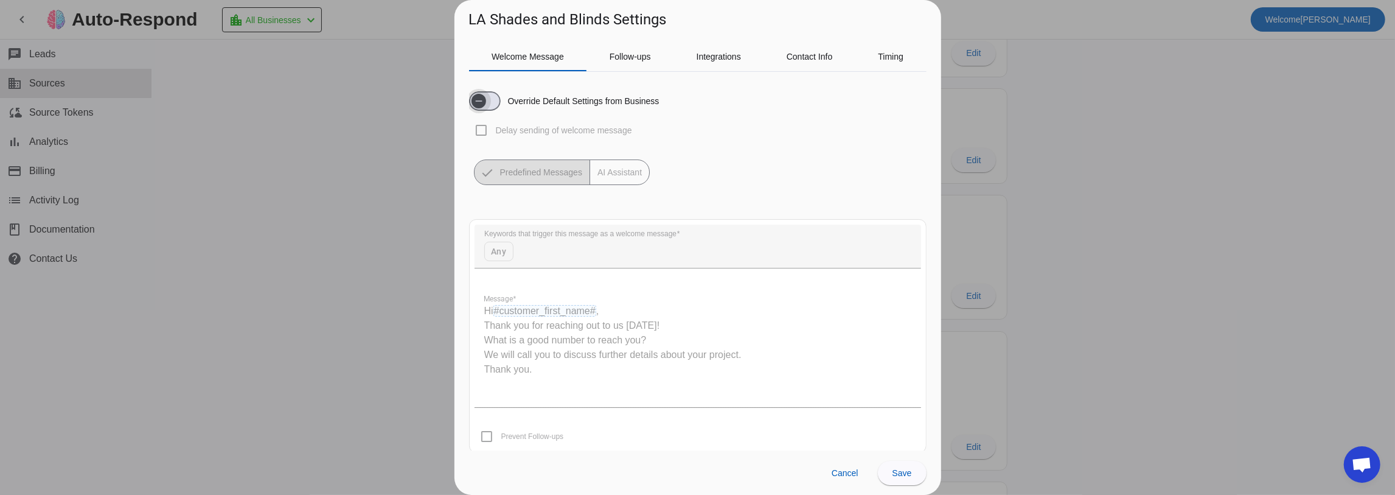
click at [478, 99] on icon "button" at bounding box center [479, 101] width 10 height 10
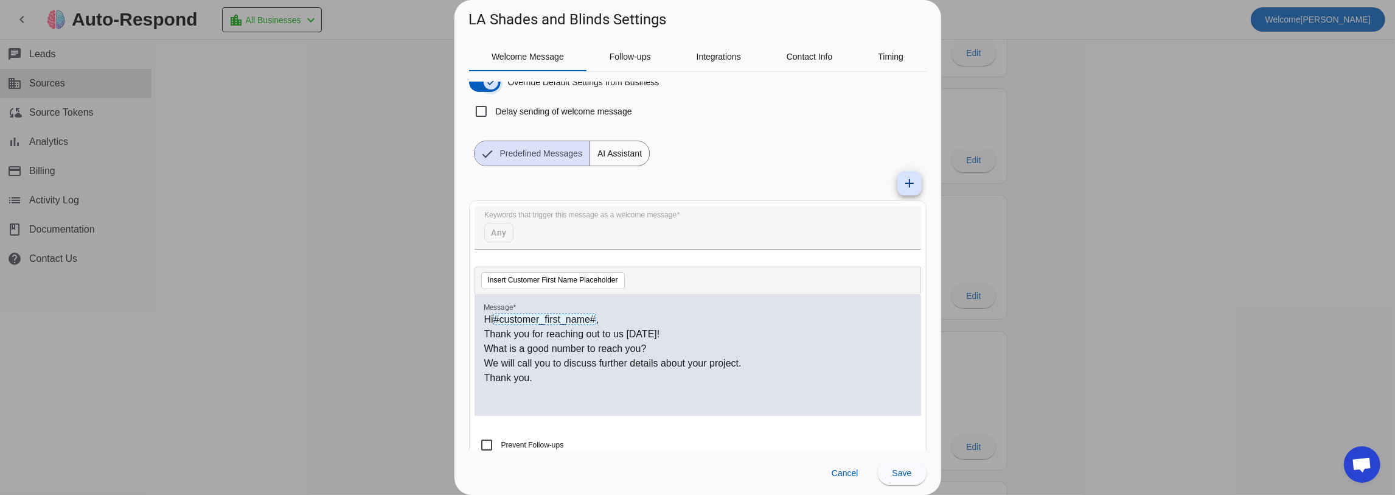
scroll to position [38, 0]
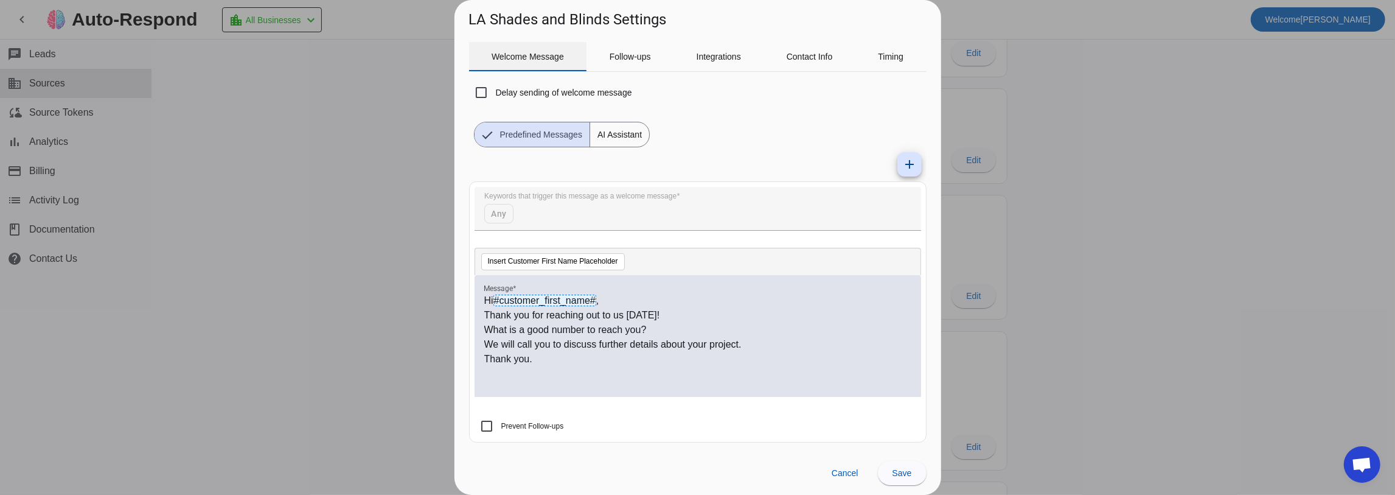
click at [528, 58] on span "Welcome Message" at bounding box center [528, 56] width 72 height 9
click at [626, 55] on span "Follow-ups" at bounding box center [630, 56] width 41 height 9
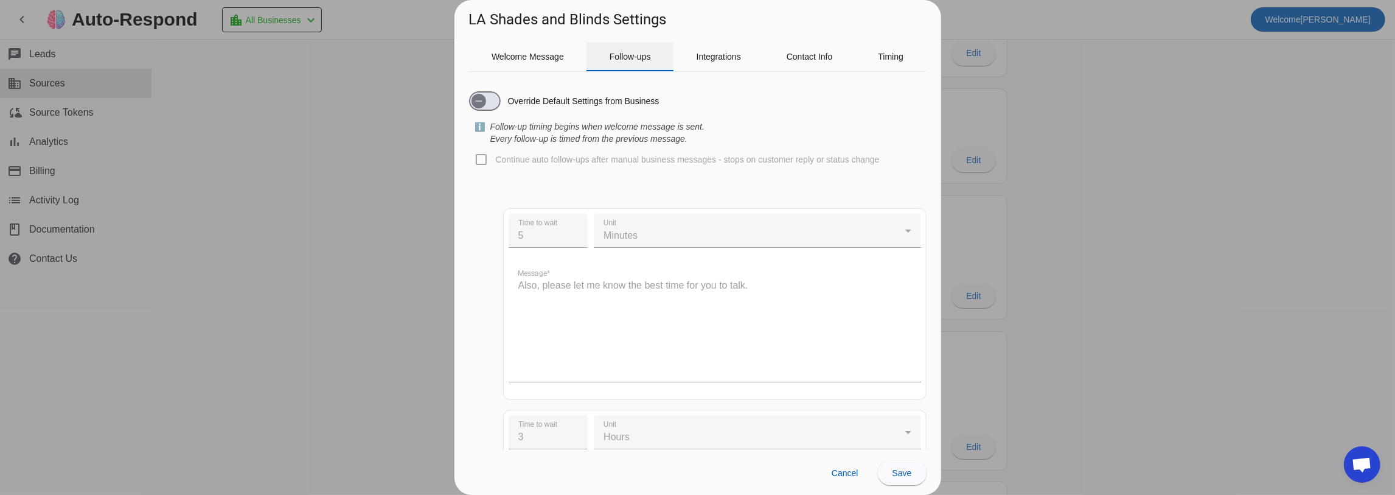
scroll to position [0, 0]
click at [480, 101] on icon "button" at bounding box center [479, 101] width 10 height 10
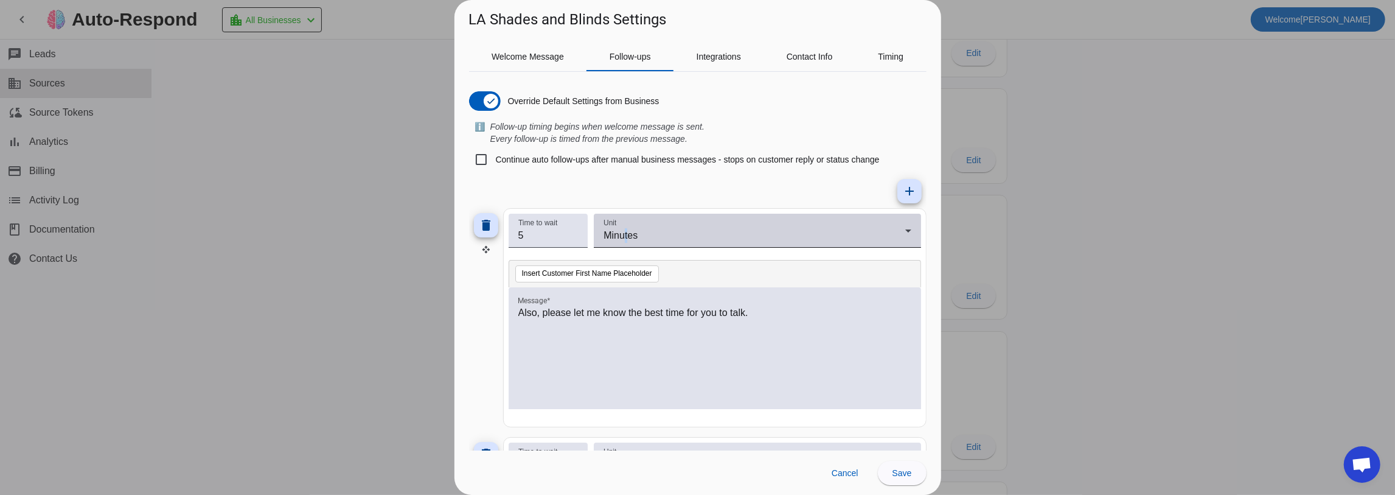
click at [626, 234] on span "Minutes" at bounding box center [621, 235] width 34 height 10
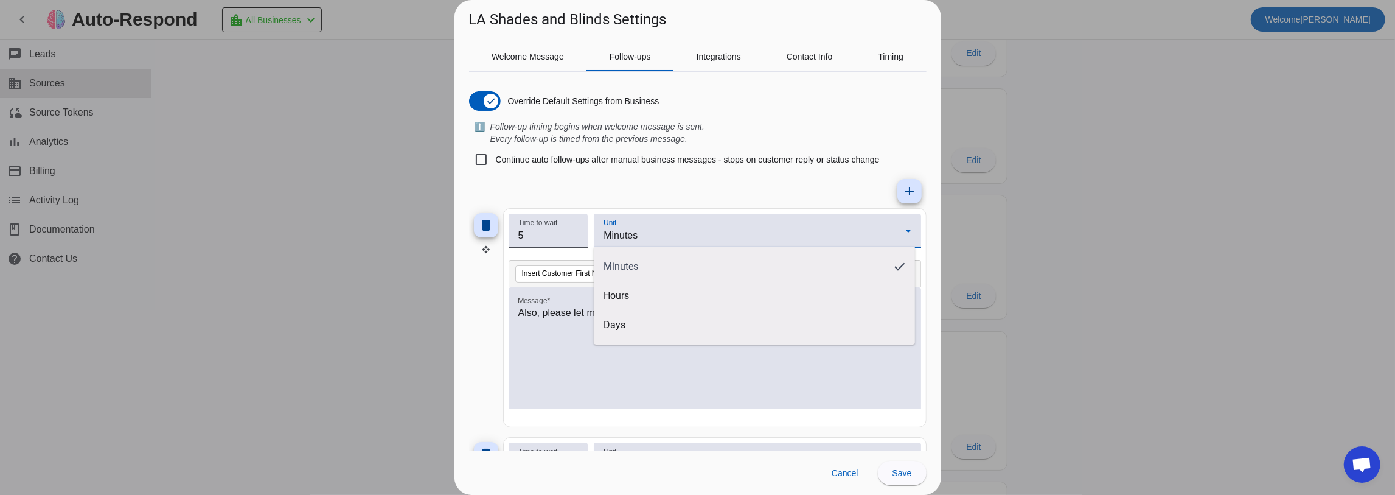
click at [551, 181] on div at bounding box center [697, 247] width 1395 height 495
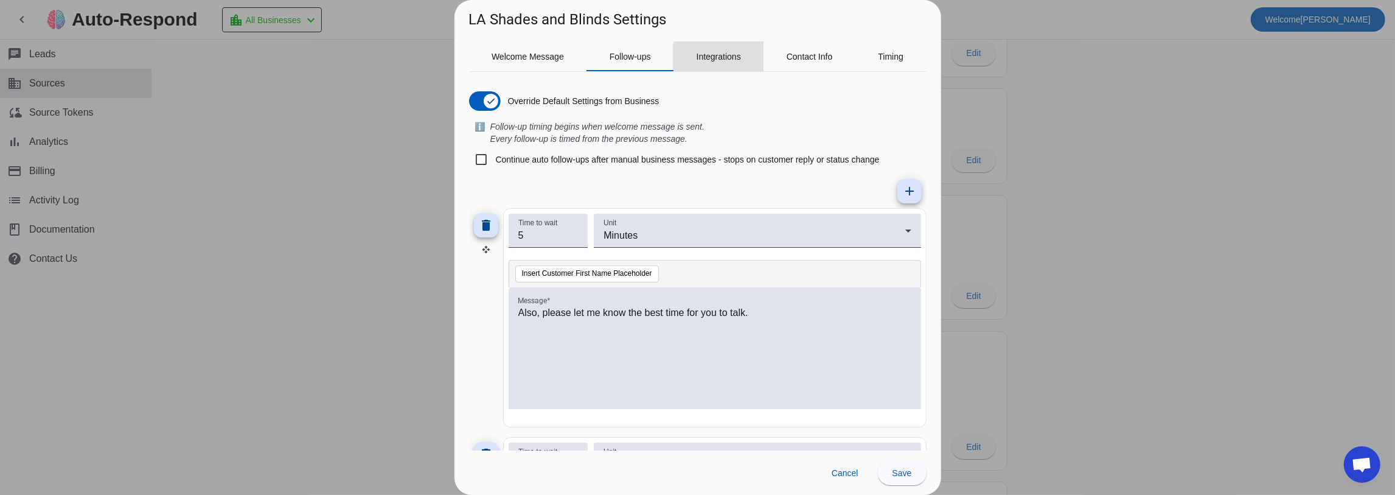
drag, startPoint x: 724, startPoint y: 61, endPoint x: 728, endPoint y: 91, distance: 30.6
click at [728, 63] on span "Integrations" at bounding box center [719, 56] width 44 height 29
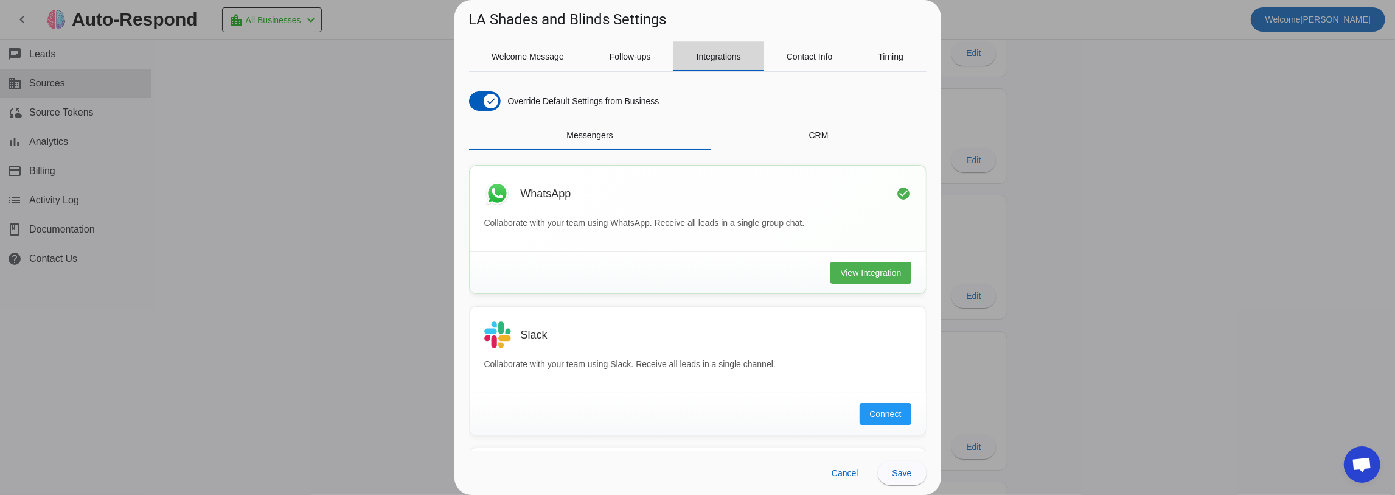
click at [710, 56] on span "Integrations" at bounding box center [719, 56] width 44 height 9
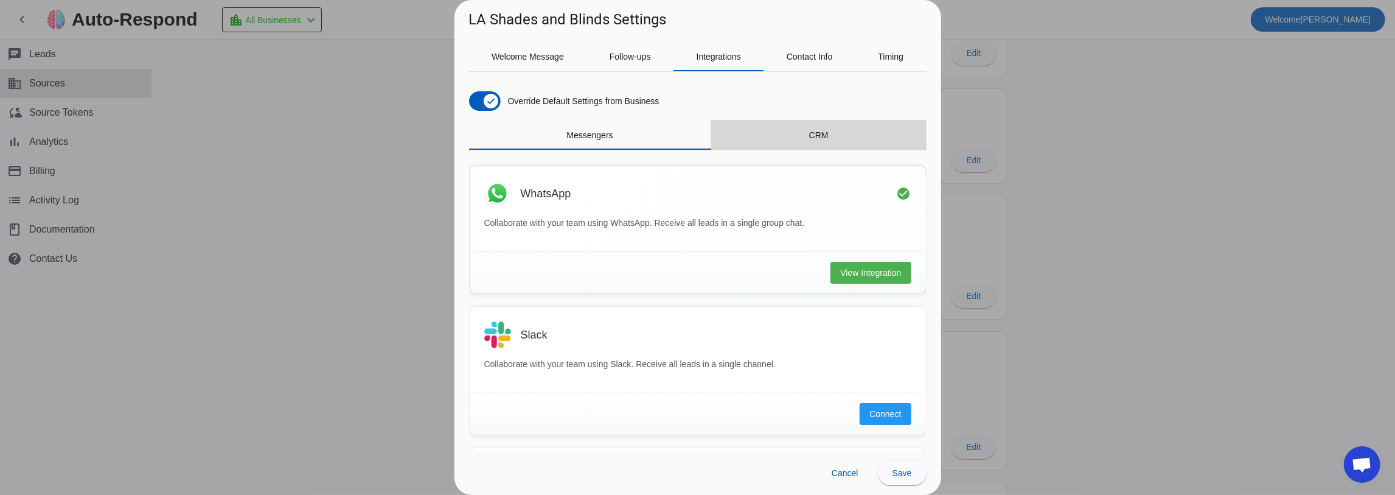
click at [834, 139] on div "CRM" at bounding box center [818, 134] width 215 height 29
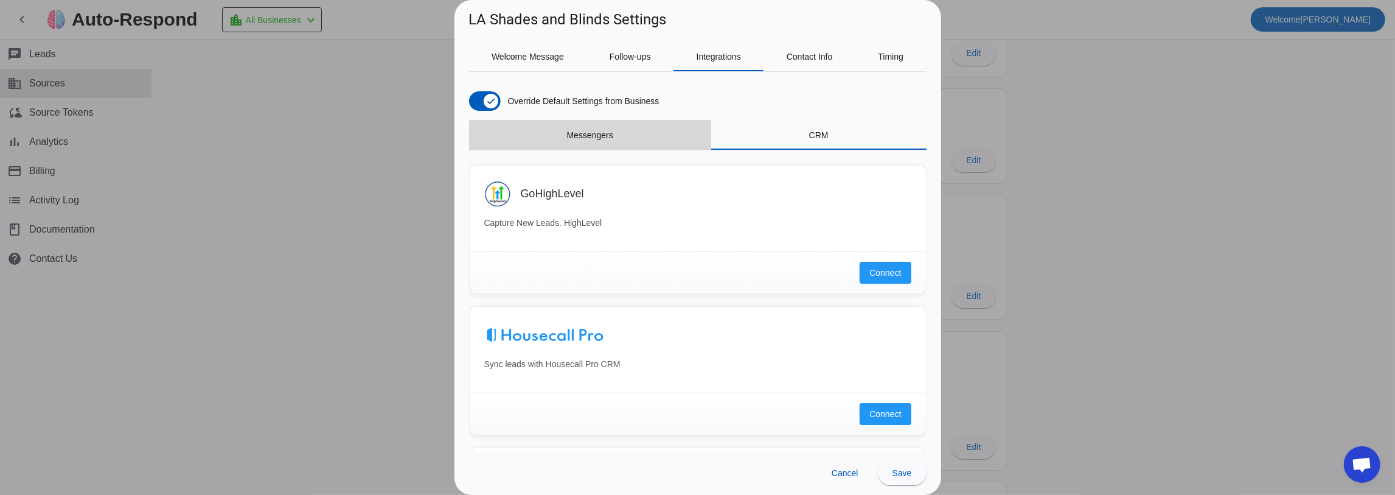
click at [617, 138] on div "Messengers" at bounding box center [590, 134] width 242 height 29
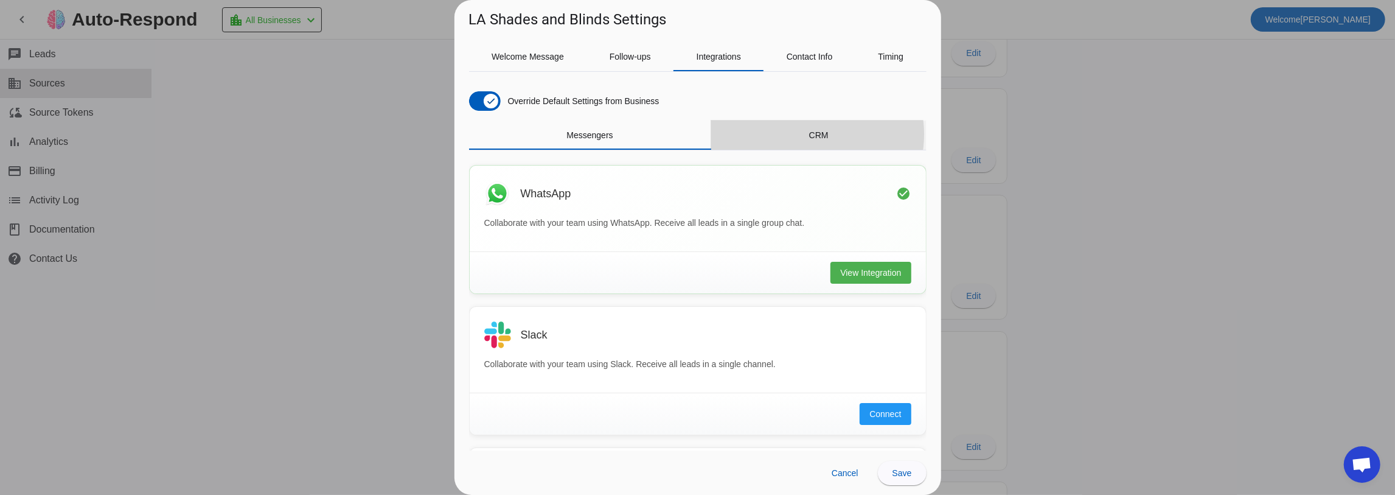
click at [803, 134] on div "CRM" at bounding box center [818, 134] width 215 height 29
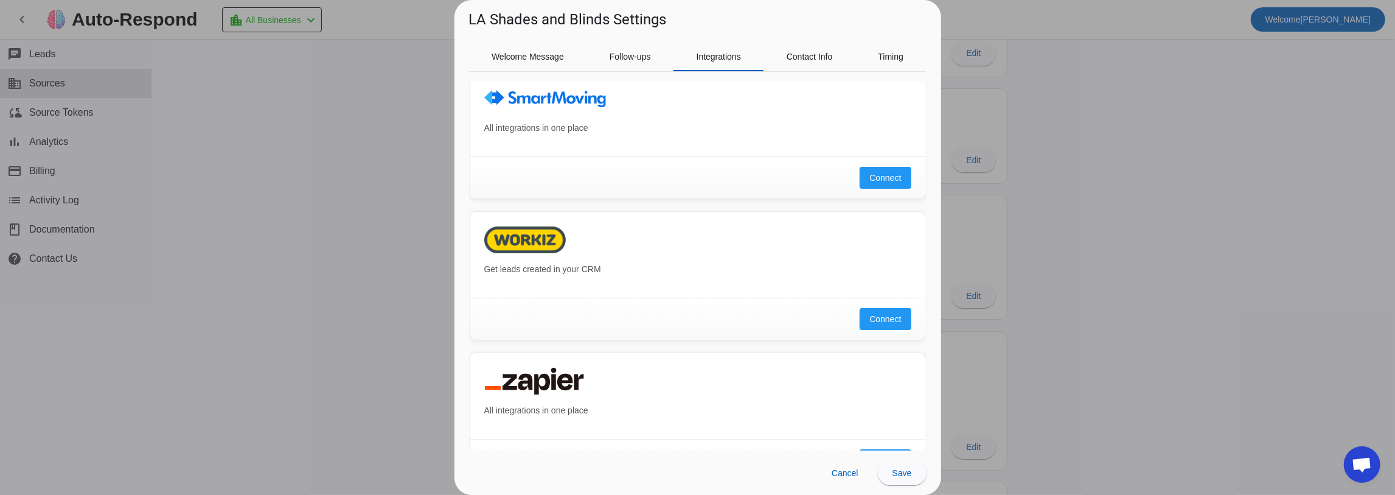
scroll to position [588, 0]
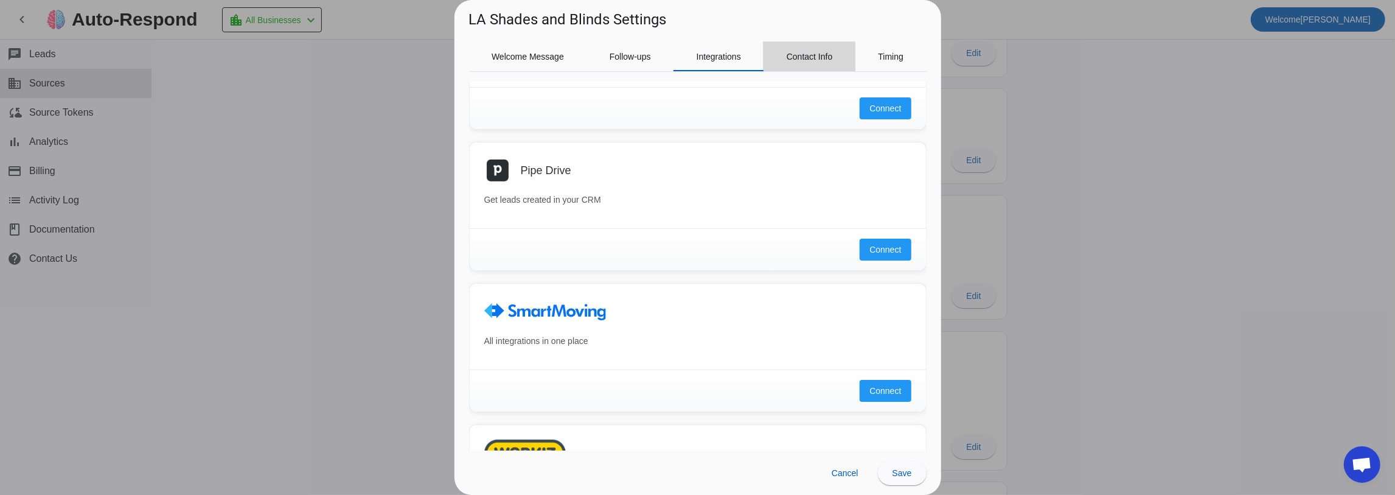
click at [808, 59] on span "Contact Info" at bounding box center [810, 56] width 46 height 9
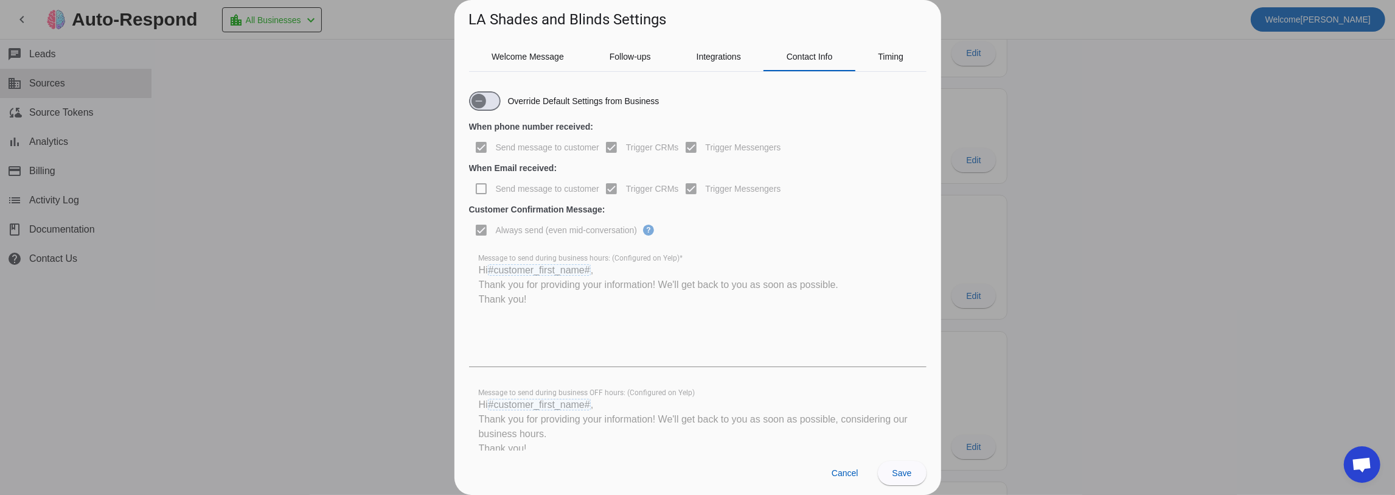
scroll to position [0, 0]
click at [482, 97] on icon "button" at bounding box center [479, 101] width 10 height 10
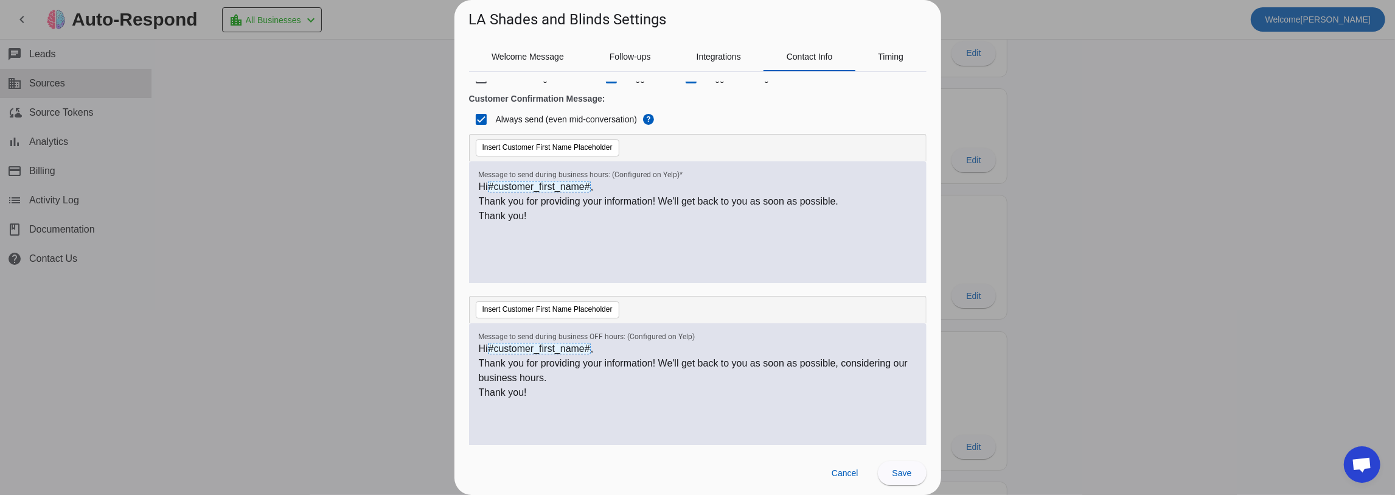
scroll to position [116, 0]
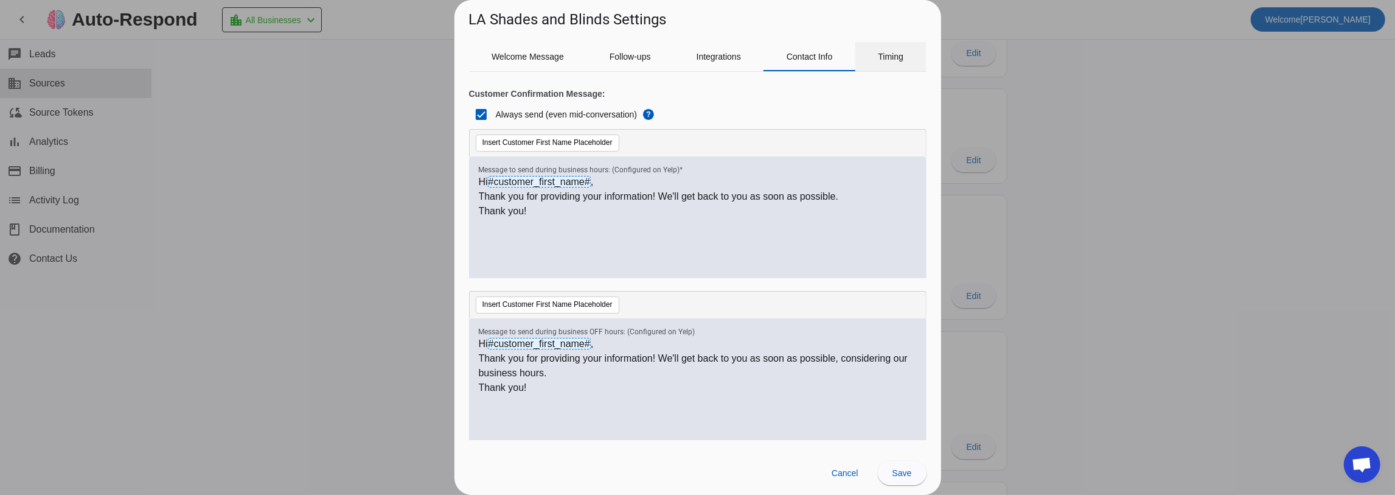
click at [882, 58] on span "Timing" at bounding box center [891, 56] width 26 height 9
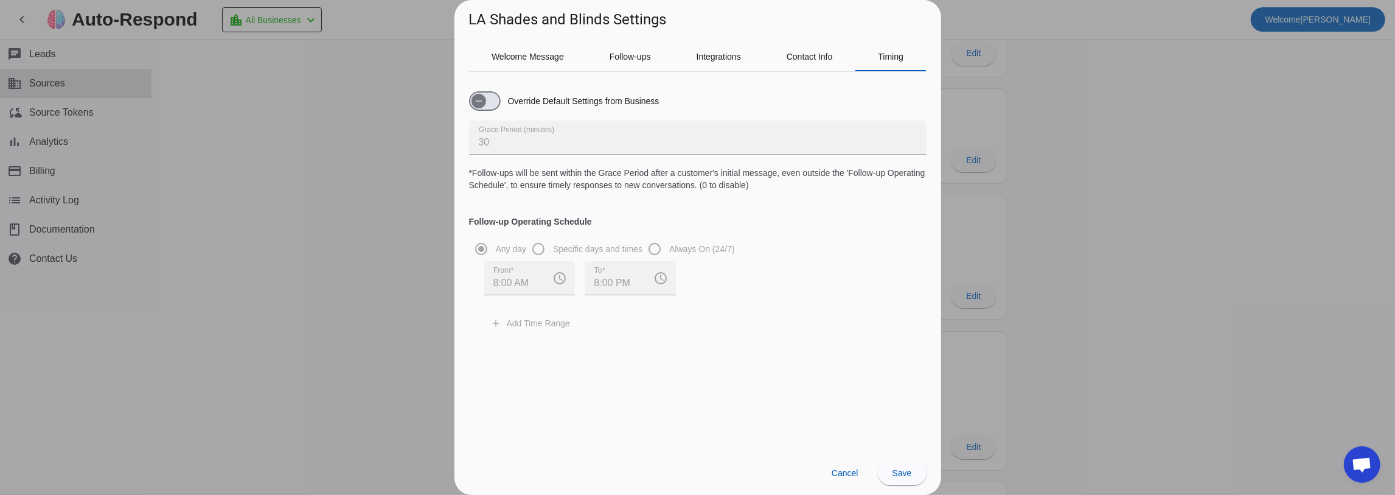
scroll to position [0, 0]
click at [534, 62] on span "Welcome Message" at bounding box center [528, 56] width 72 height 29
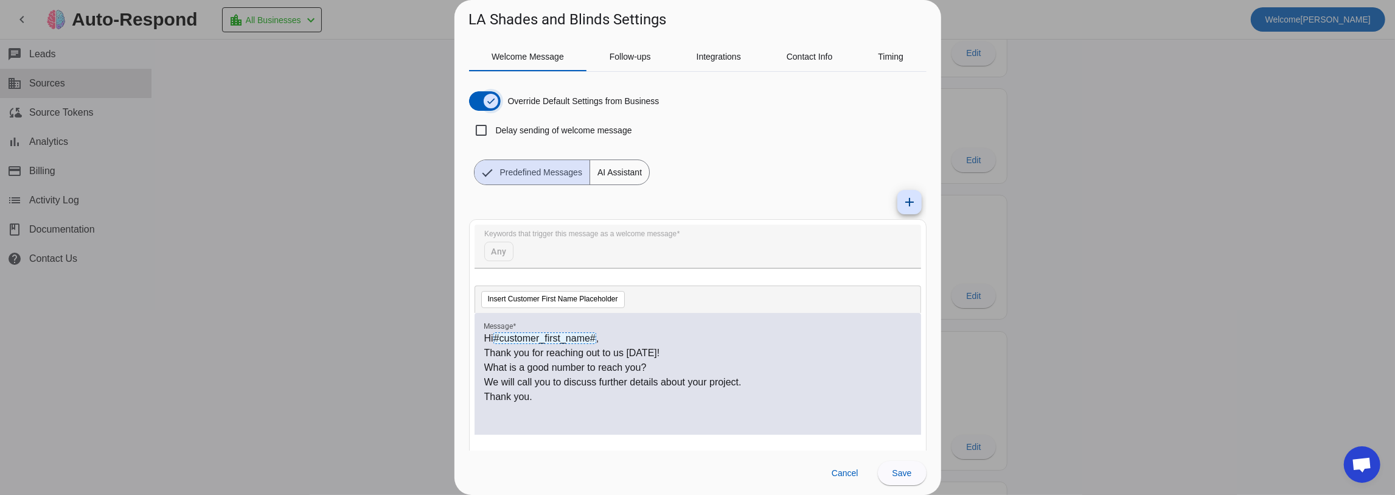
click at [484, 97] on span "button" at bounding box center [491, 101] width 15 height 15
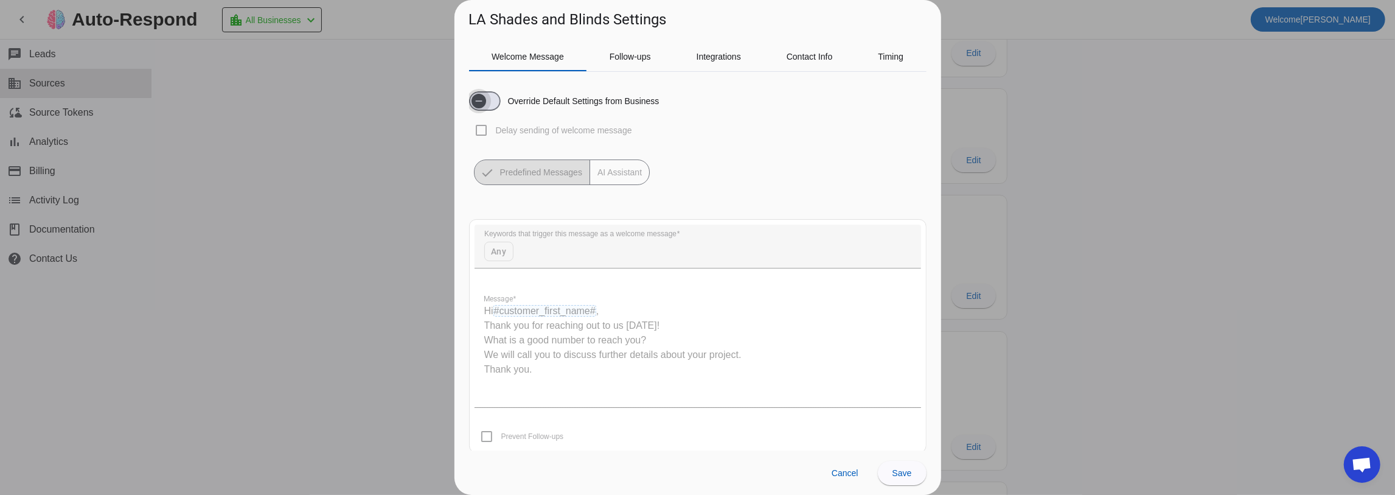
click at [484, 100] on span "button" at bounding box center [479, 101] width 15 height 15
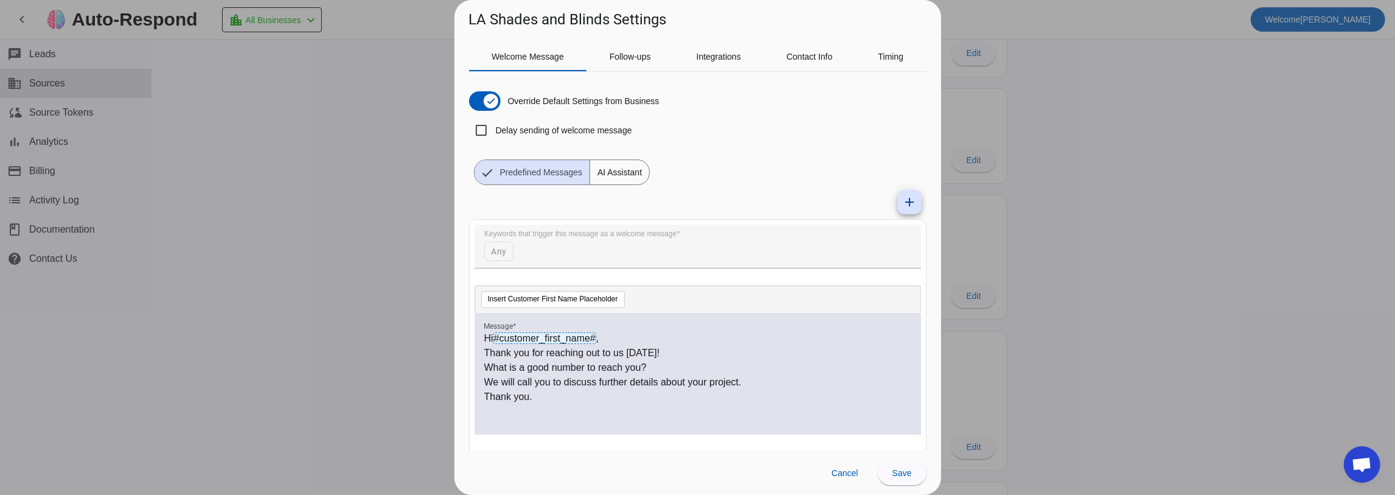
click at [617, 175] on span "AI Assistant" at bounding box center [619, 172] width 59 height 24
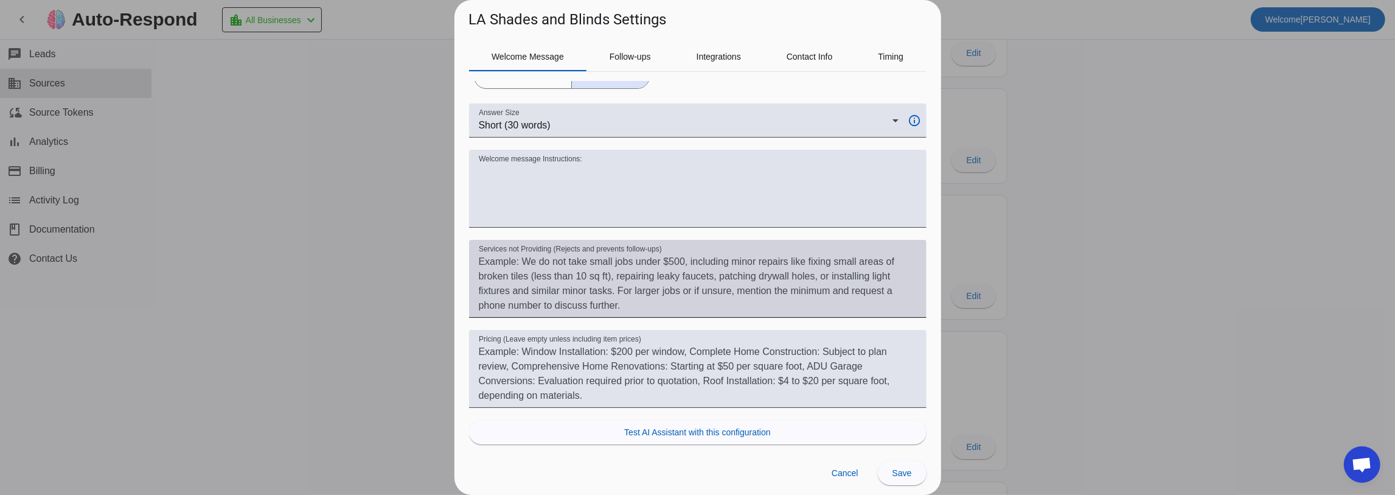
scroll to position [111, 0]
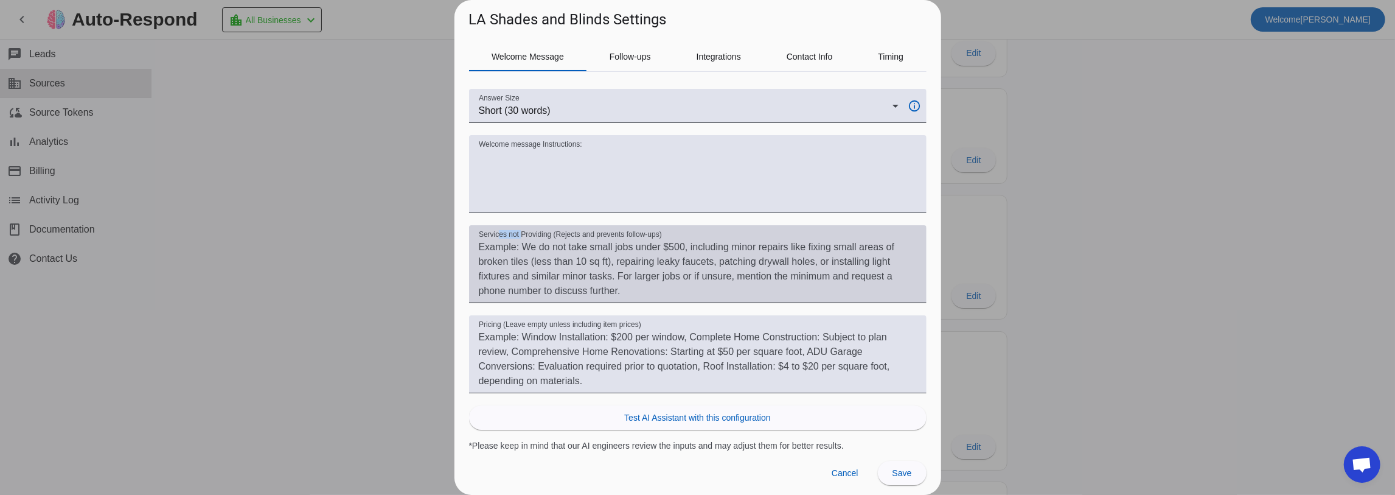
drag, startPoint x: 520, startPoint y: 237, endPoint x: 525, endPoint y: 277, distance: 39.9
click at [497, 233] on mat-label "Services not Providing (Rejects and prevents follow-ups)" at bounding box center [570, 235] width 183 height 8
click at [497, 240] on textarea "Services not Providing (Rejects and prevents follow-ups)" at bounding box center [698, 269] width 438 height 58
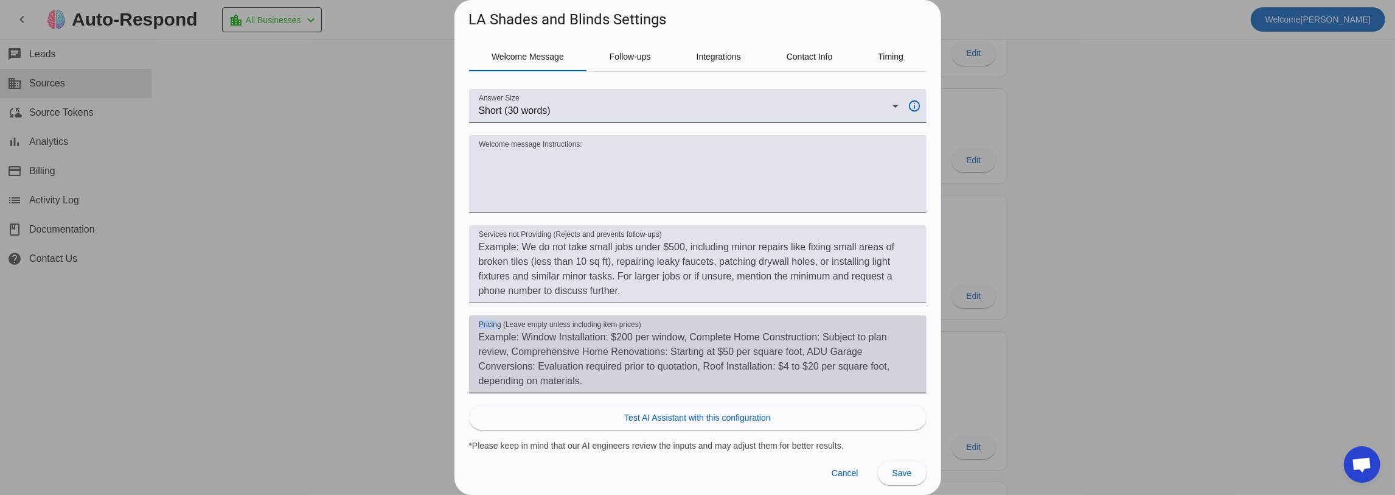
drag, startPoint x: 498, startPoint y: 321, endPoint x: 479, endPoint y: 325, distance: 19.8
click at [479, 325] on mat-label "Pricing (Leave empty unless including item prices)" at bounding box center [560, 325] width 162 height 8
click at [479, 330] on textarea "Pricing (Leave empty unless including item prices)" at bounding box center [698, 359] width 438 height 58
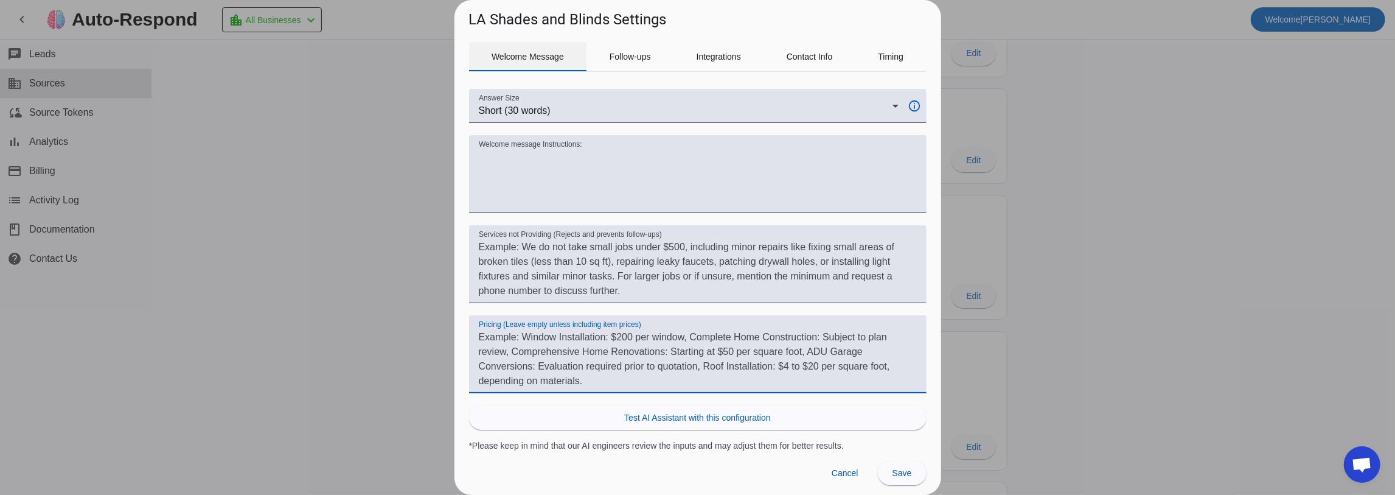
click at [566, 62] on div "Welcome Message" at bounding box center [528, 56] width 118 height 29
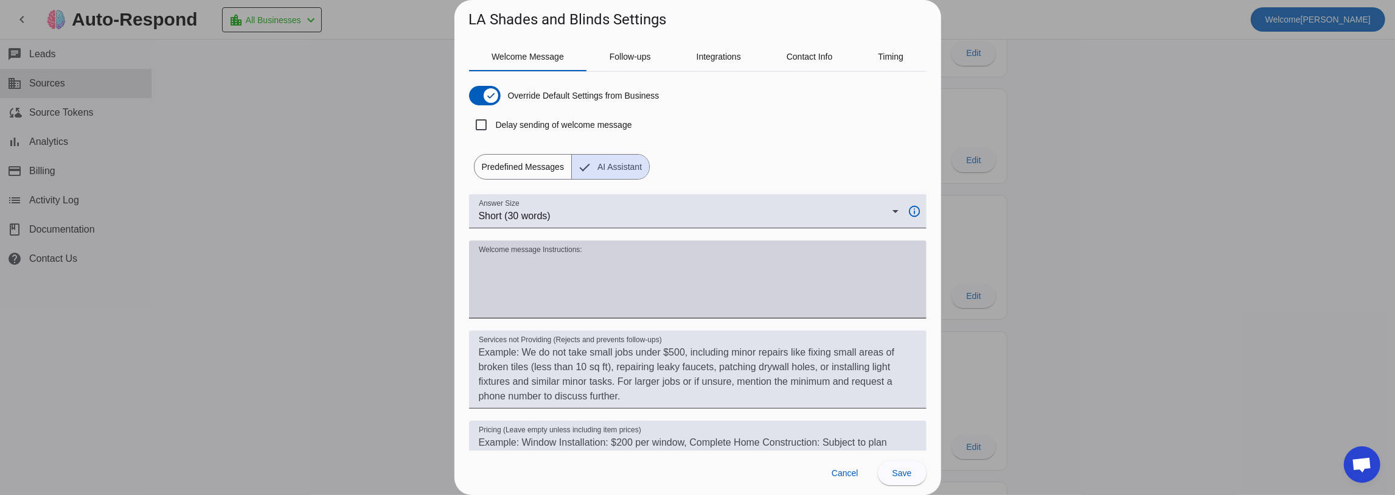
scroll to position [0, 0]
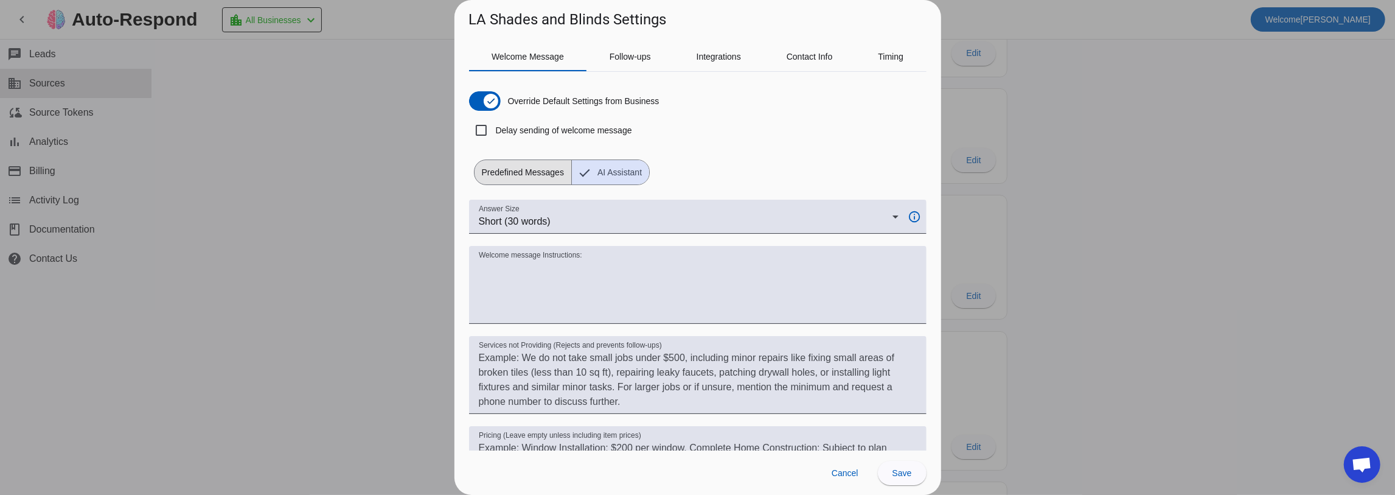
click at [551, 169] on span "Predefined Messages" at bounding box center [523, 172] width 97 height 24
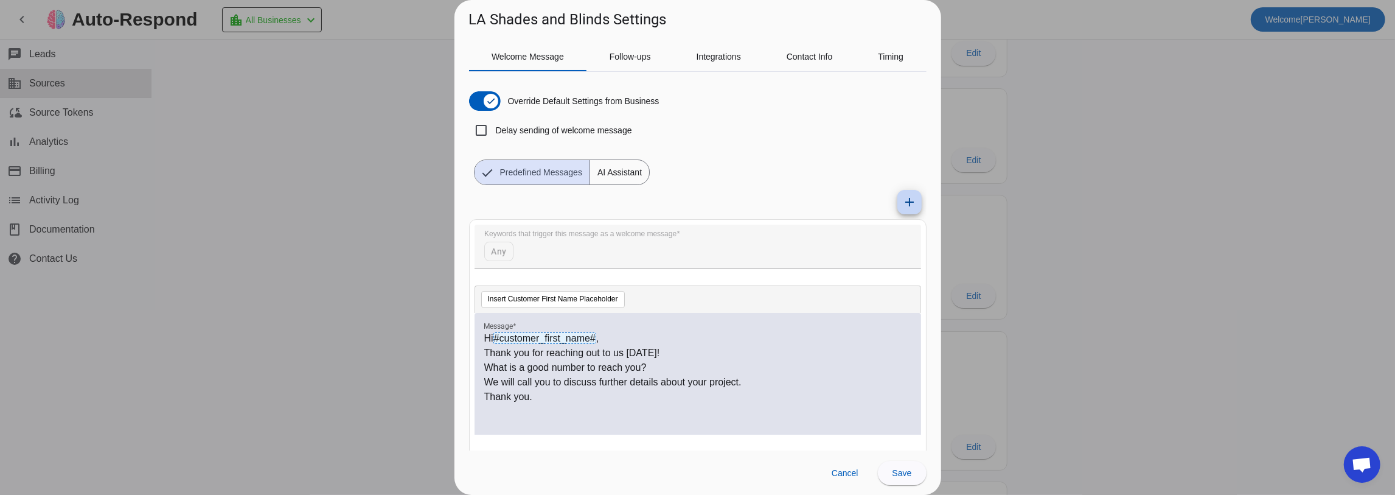
click at [907, 196] on mat-icon "add" at bounding box center [910, 202] width 15 height 15
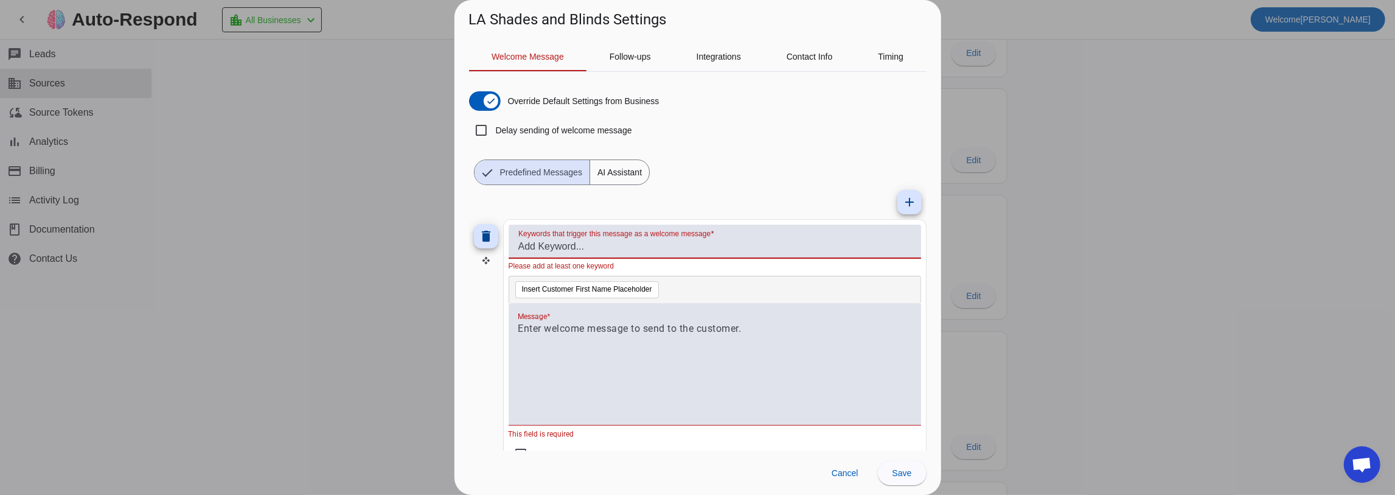
click at [530, 250] on input "Keywords that trigger this message as a welcome message" at bounding box center [715, 246] width 393 height 15
click at [539, 352] on div at bounding box center [715, 370] width 393 height 99
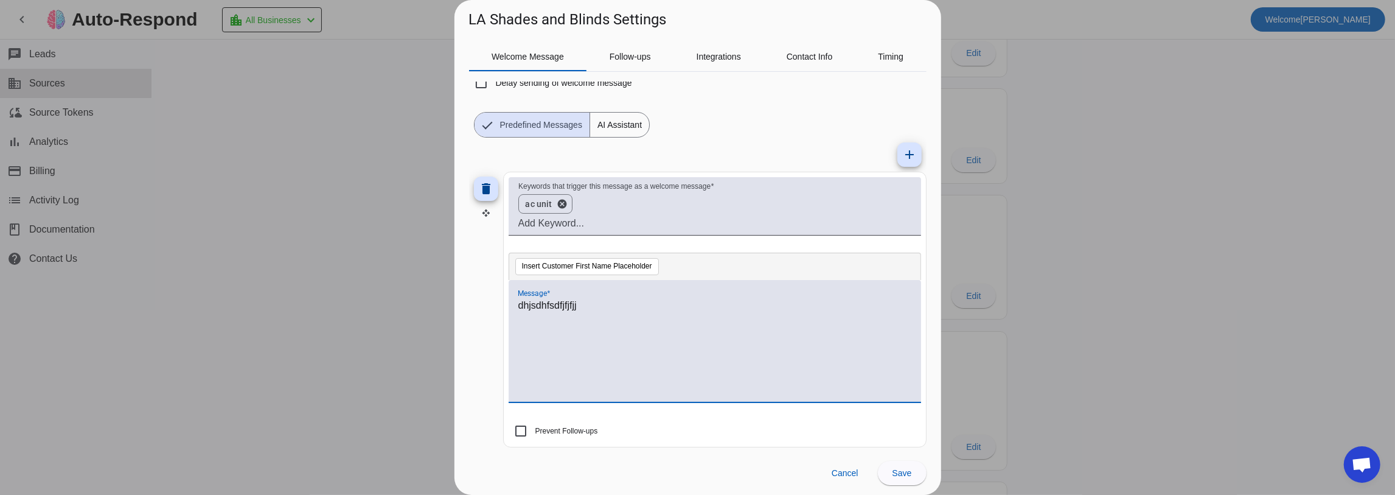
scroll to position [162, 0]
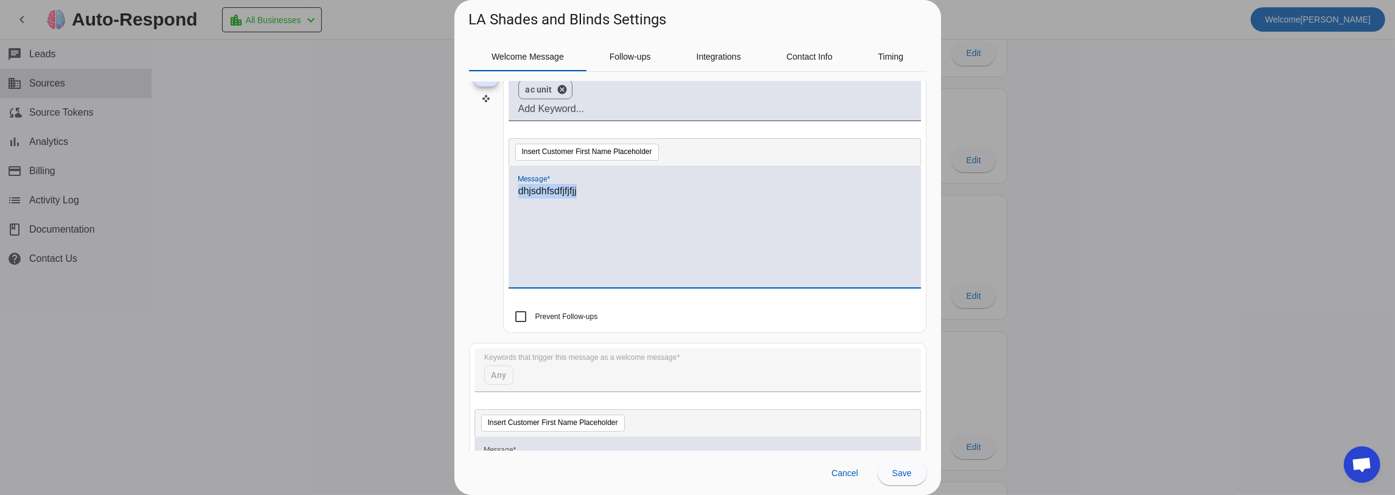
drag, startPoint x: 595, startPoint y: 201, endPoint x: 481, endPoint y: 174, distance: 117.1
click at [484, 175] on div "delete Keywords that trigger this message as a welcome message ac unit cancel I…" at bounding box center [698, 195] width 458 height 276
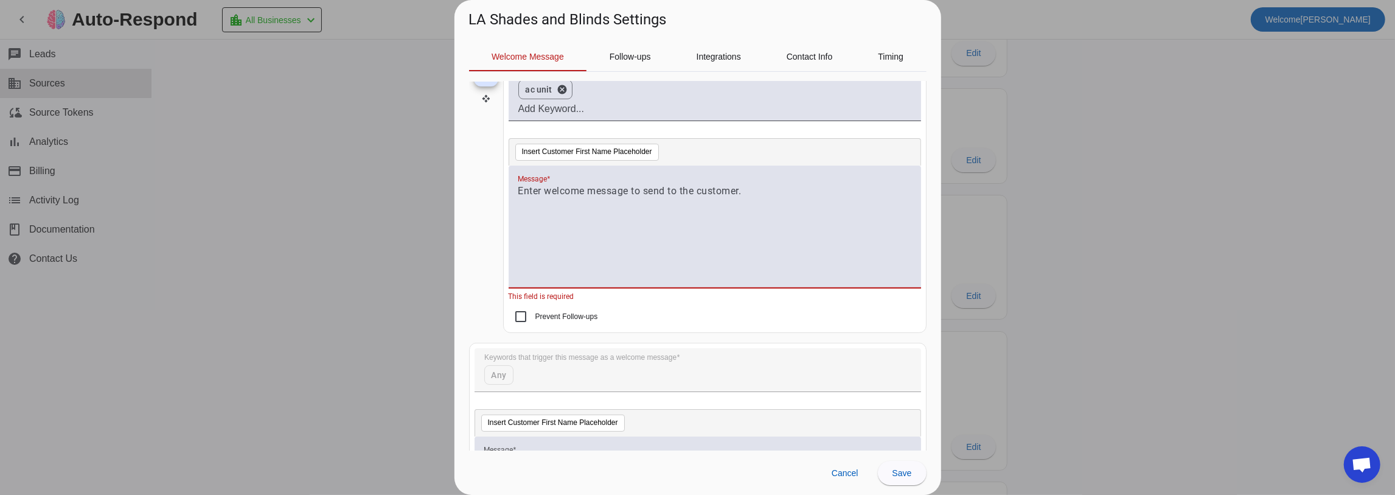
scroll to position [0, 0]
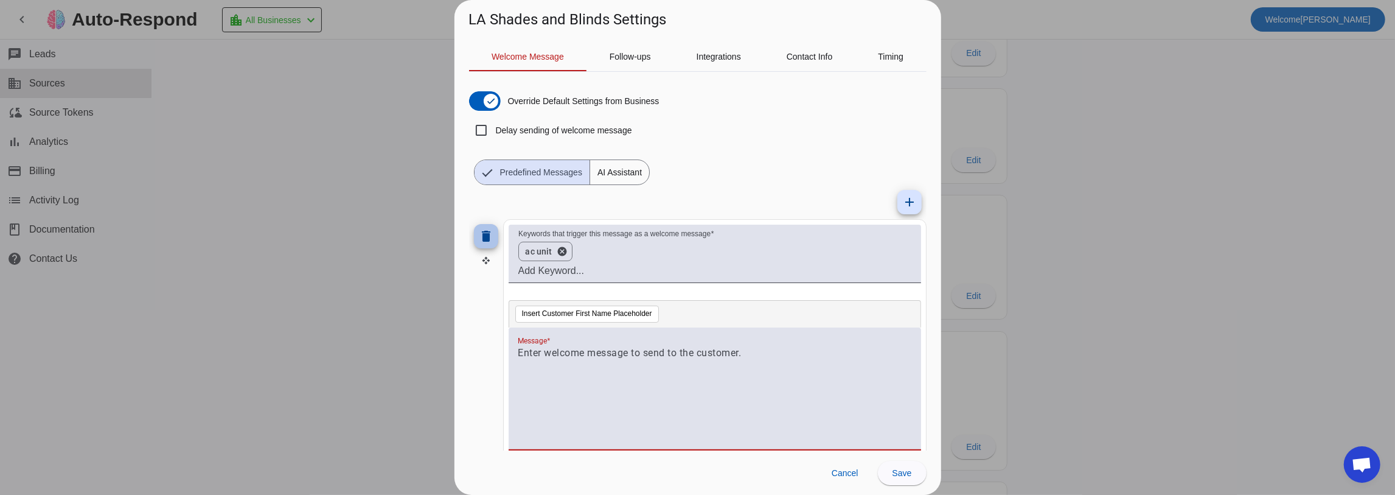
click at [491, 240] on mat-icon "delete" at bounding box center [486, 236] width 15 height 15
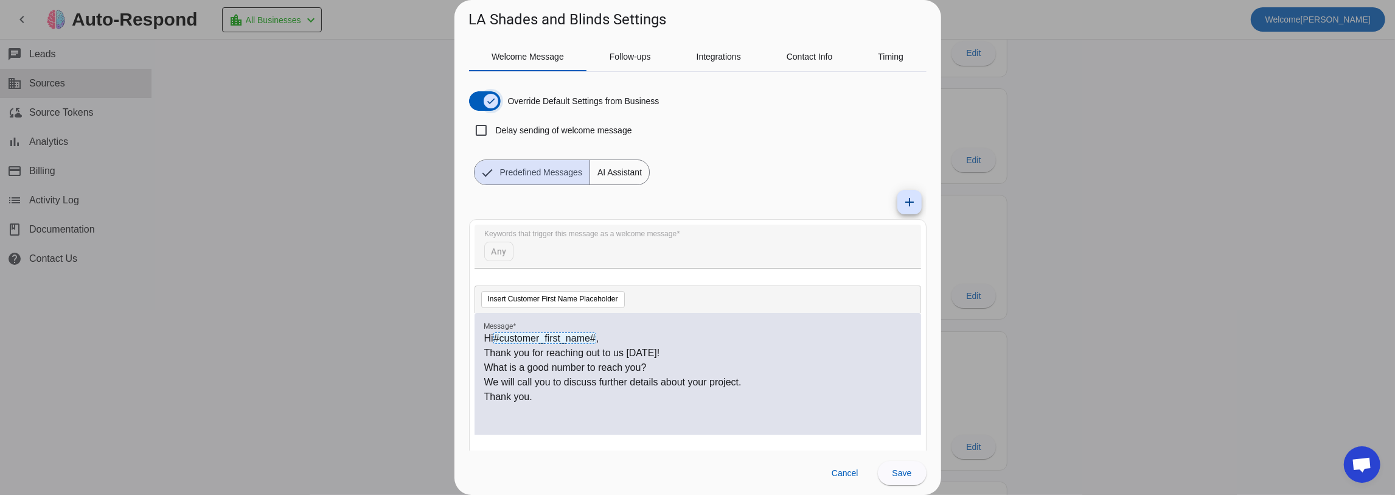
click at [481, 100] on span "button" at bounding box center [491, 101] width 24 height 24
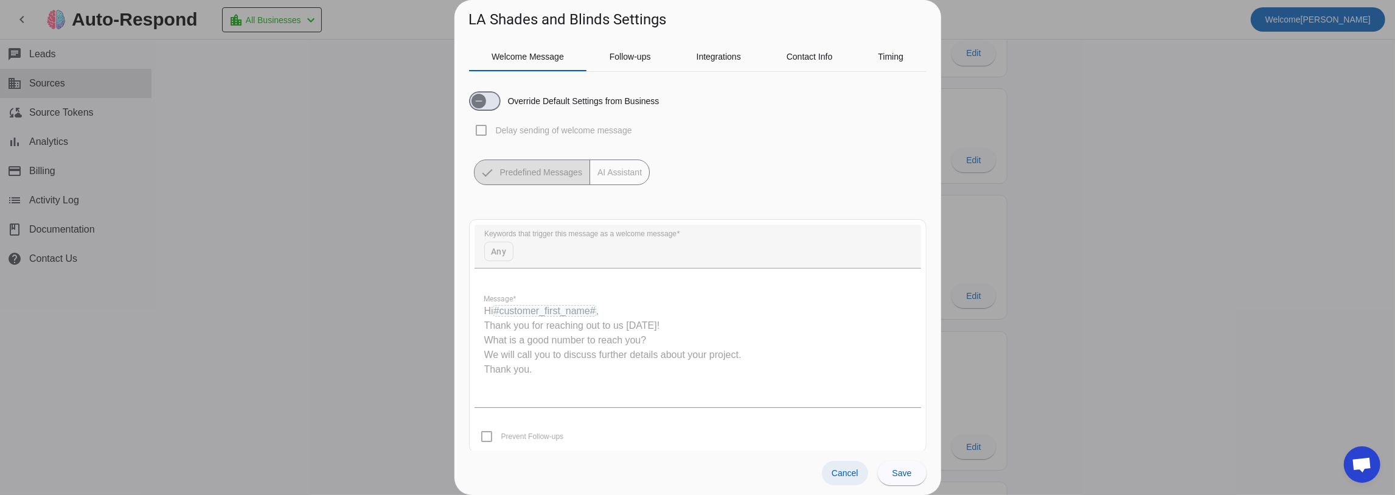
click at [847, 472] on span "Cancel" at bounding box center [845, 473] width 27 height 10
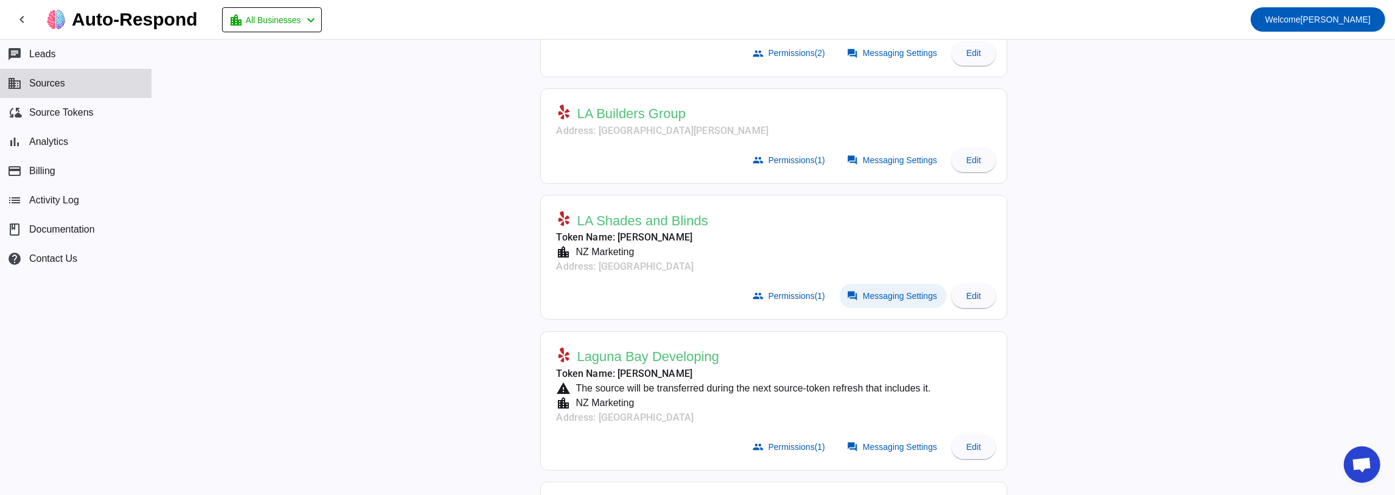
click at [863, 291] on span "Messaging Settings" at bounding box center [900, 296] width 74 height 10
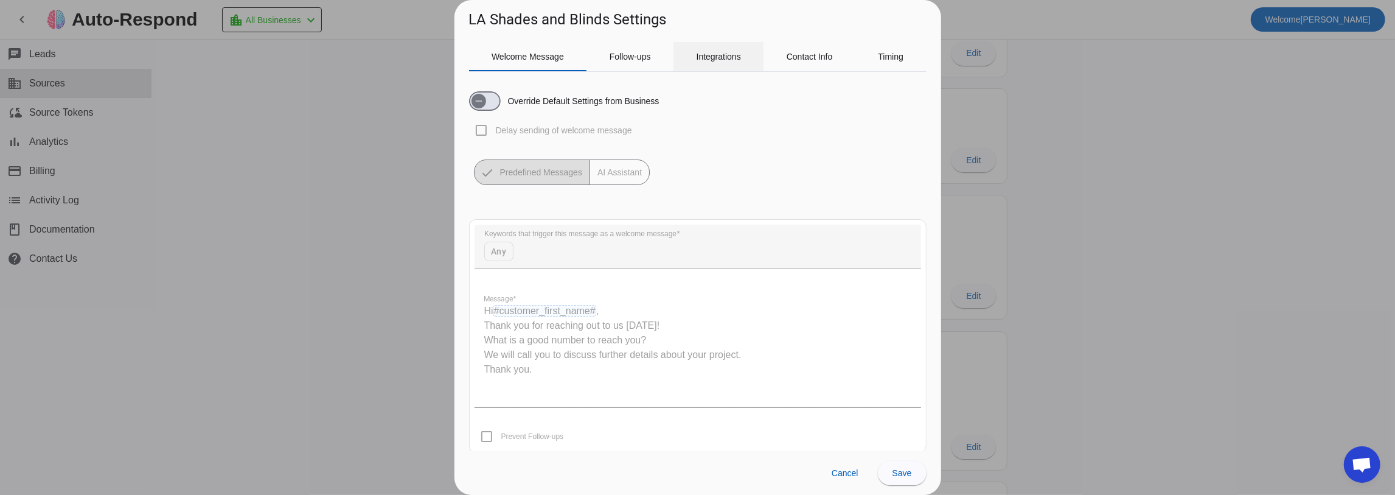
click at [710, 66] on span "Integrations" at bounding box center [719, 56] width 44 height 29
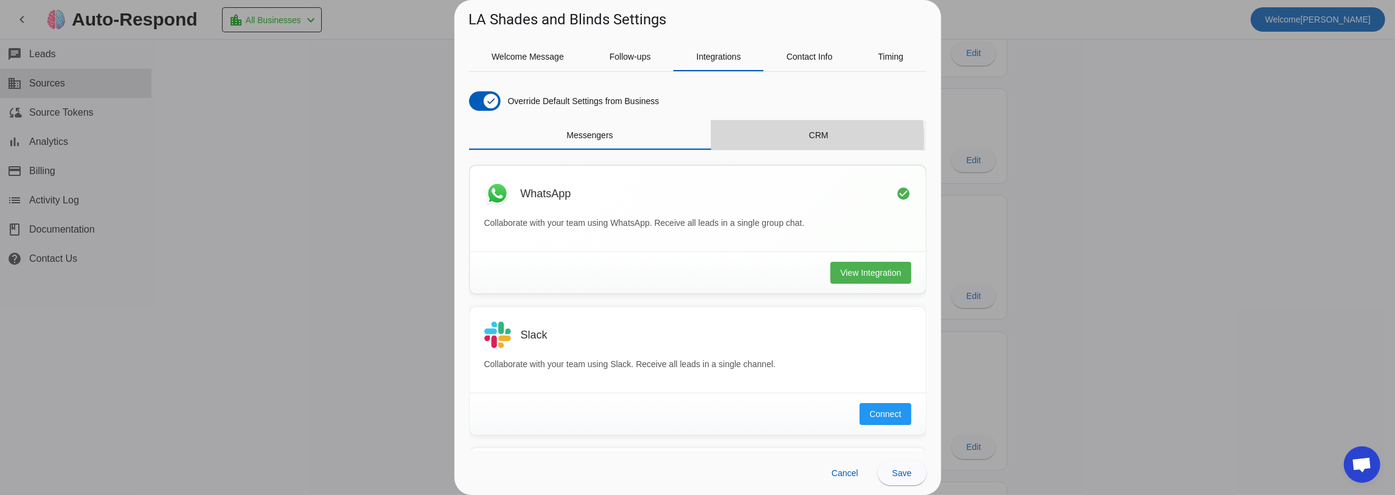
click at [776, 139] on div "CRM" at bounding box center [818, 134] width 215 height 29
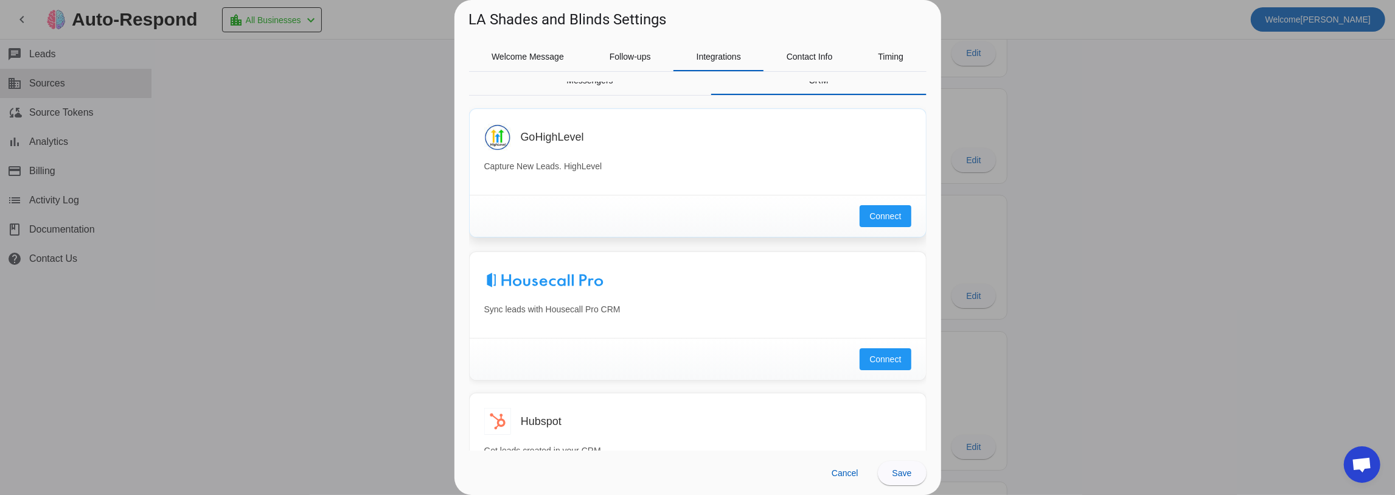
scroll to position [40, 0]
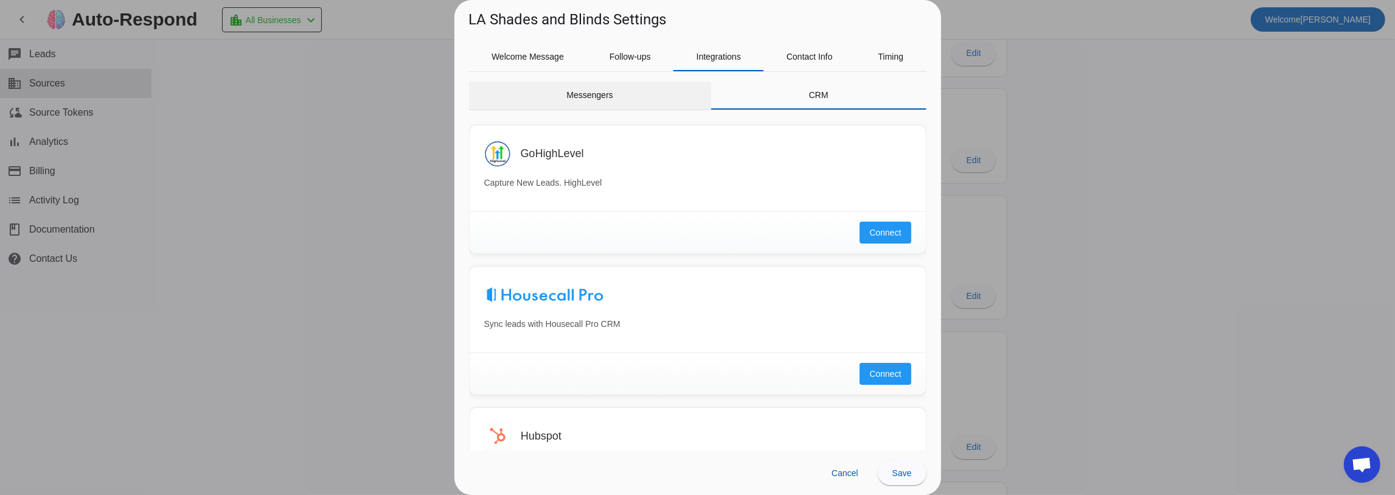
click at [592, 91] on span "Messengers" at bounding box center [590, 95] width 46 height 9
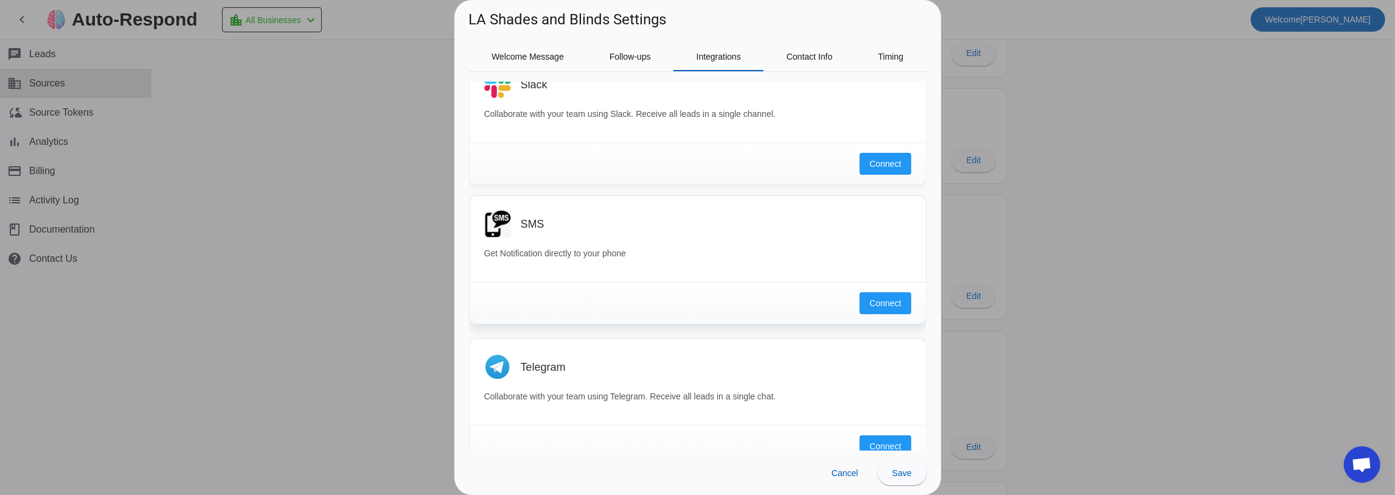
scroll to position [269, 0]
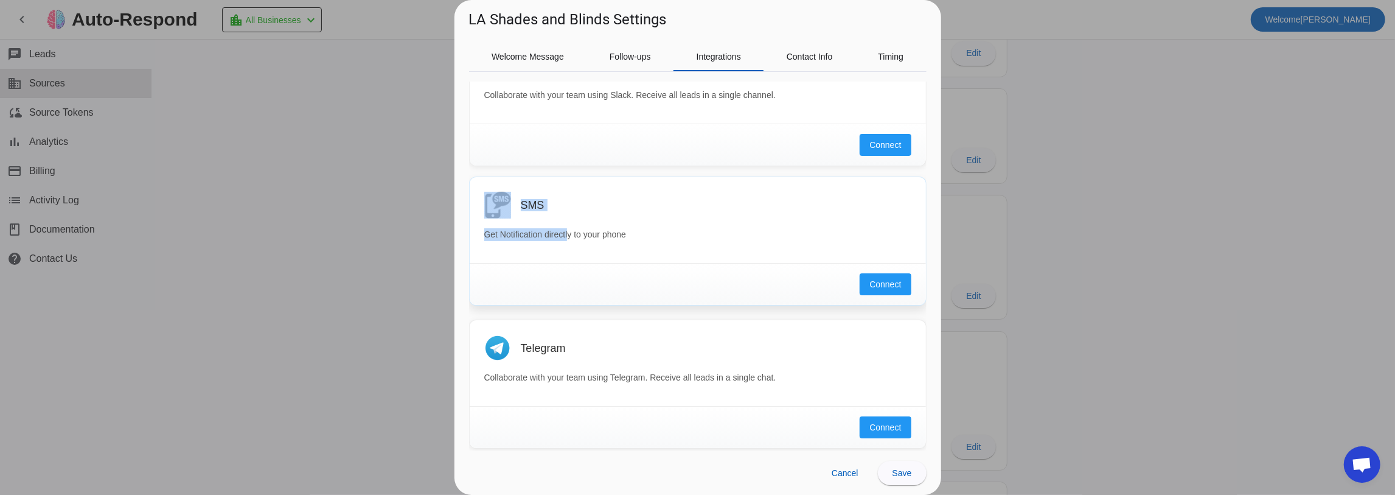
drag, startPoint x: 493, startPoint y: 185, endPoint x: 569, endPoint y: 230, distance: 88.4
click at [569, 230] on div "SMS Get Notification directly to your phone" at bounding box center [698, 220] width 456 height 86
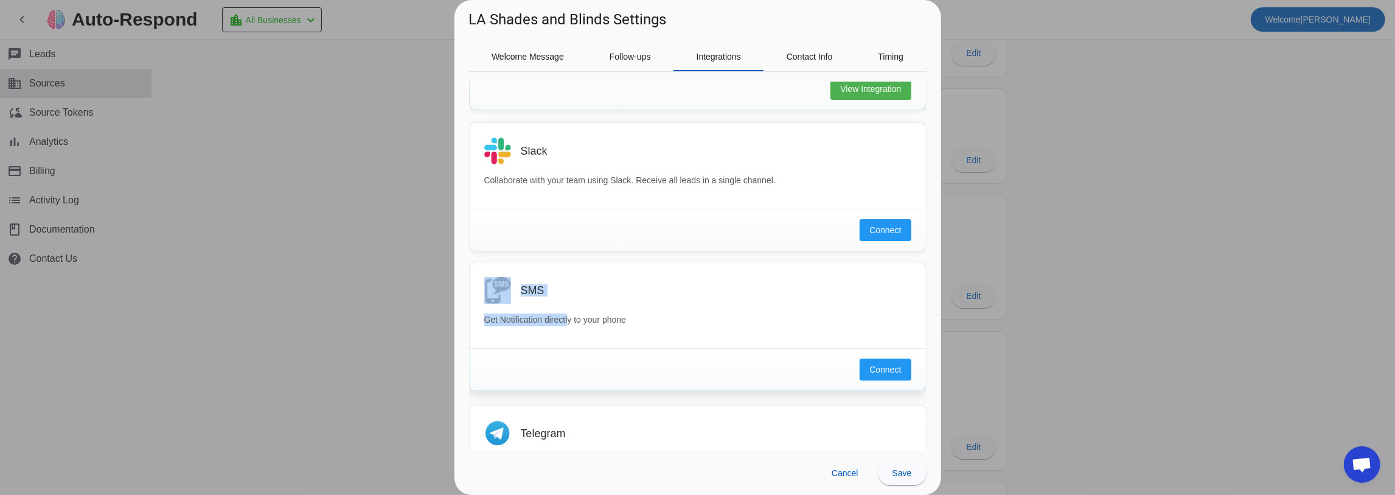
scroll to position [106, 0]
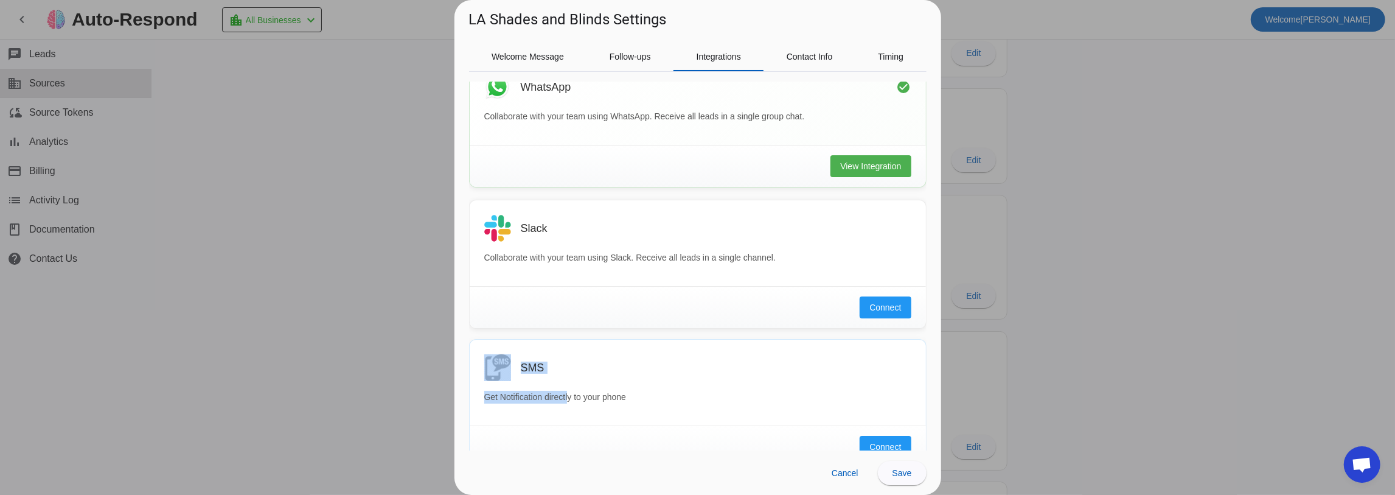
click at [564, 351] on div "SMS Get Notification directly to your phone" at bounding box center [698, 383] width 456 height 86
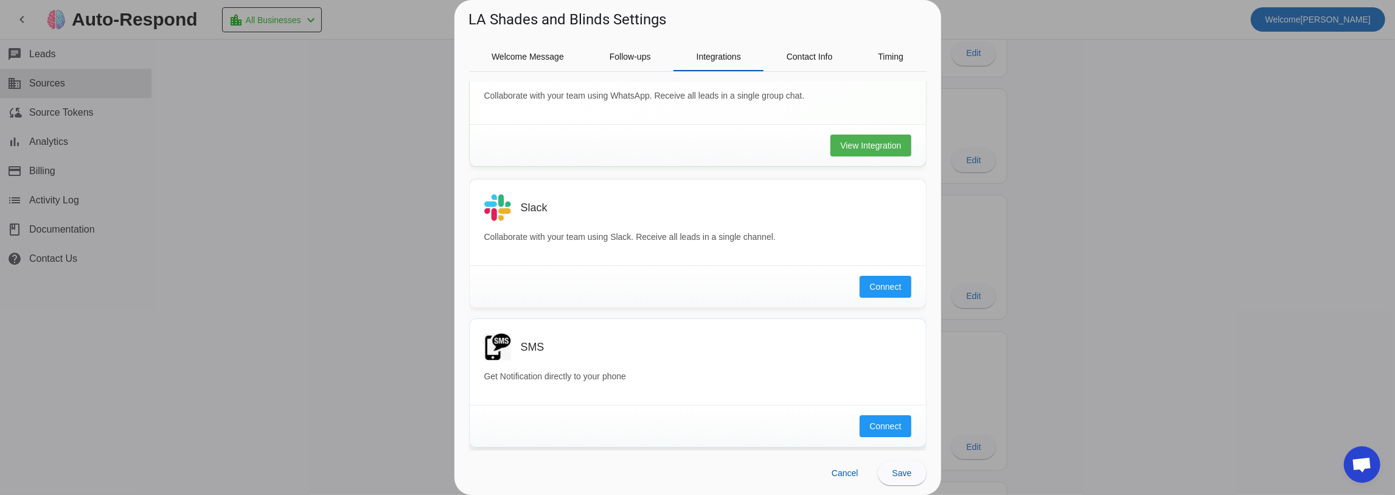
scroll to position [147, 0]
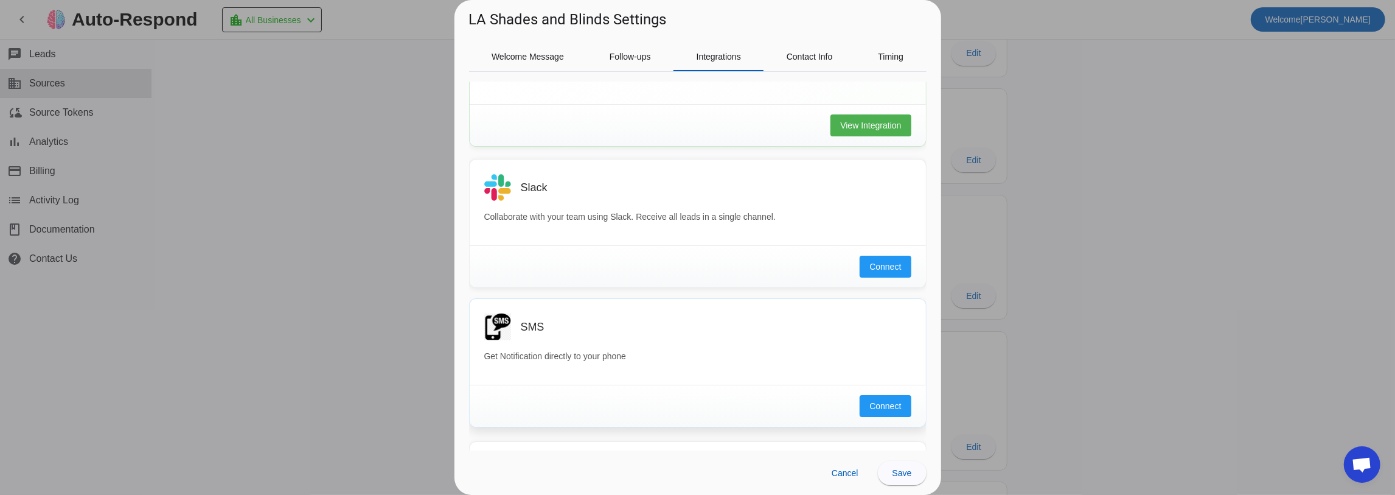
drag, startPoint x: 550, startPoint y: 323, endPoint x: 517, endPoint y: 324, distance: 32.3
click at [517, 324] on div "SMS" at bounding box center [697, 326] width 427 height 27
click at [847, 481] on span at bounding box center [845, 473] width 46 height 24
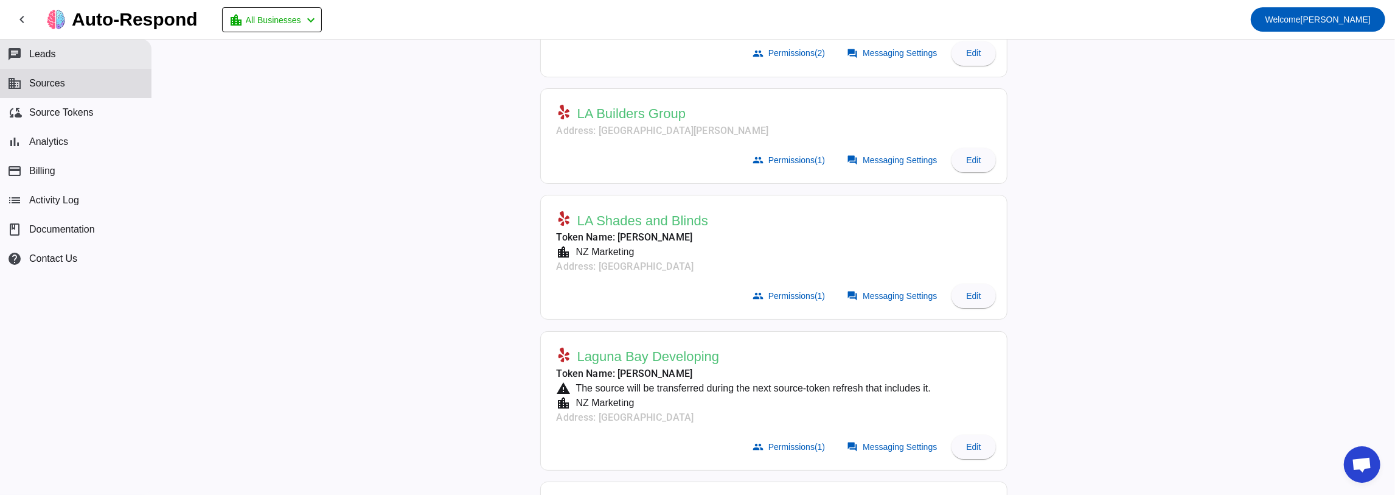
click at [47, 61] on button "chat Leads" at bounding box center [76, 54] width 152 height 29
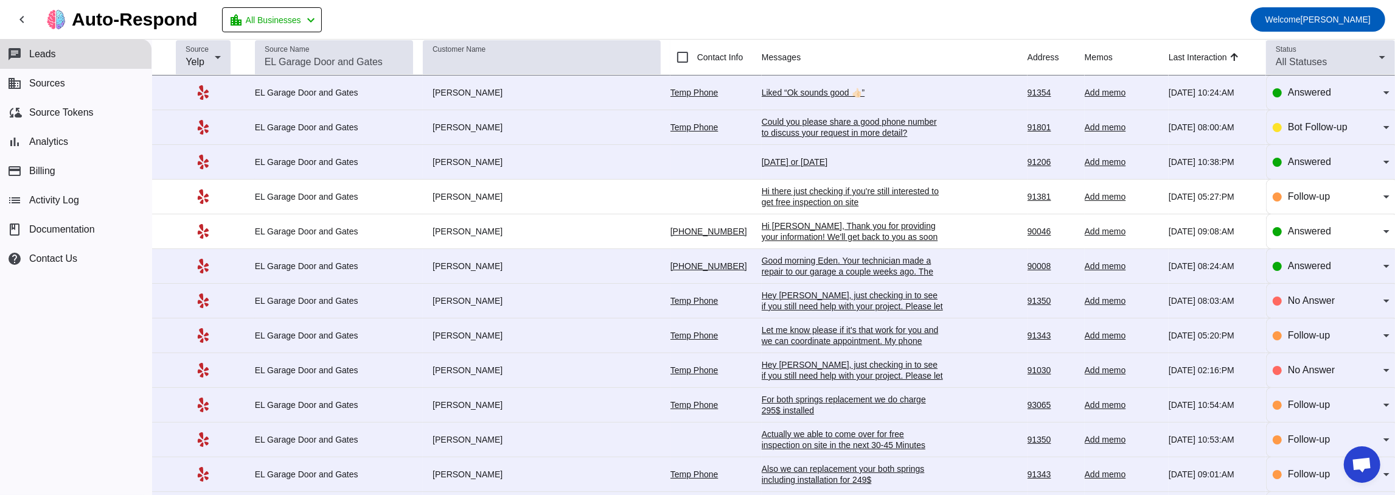
click at [774, 129] on div "Could you please share a good phone number to discuss your request in more deta…" at bounding box center [853, 127] width 183 height 22
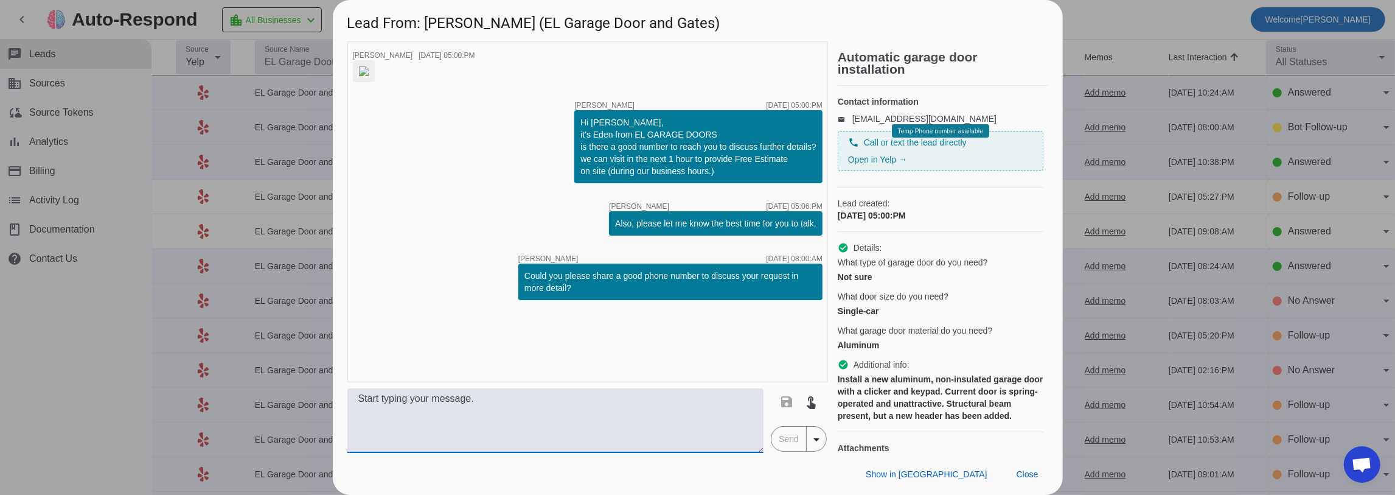
click at [621, 417] on textarea at bounding box center [555, 420] width 417 height 65
click at [489, 407] on textarea "fsfdsfdssdf" at bounding box center [555, 420] width 417 height 65
click at [1030, 476] on span "Close" at bounding box center [1028, 474] width 22 height 10
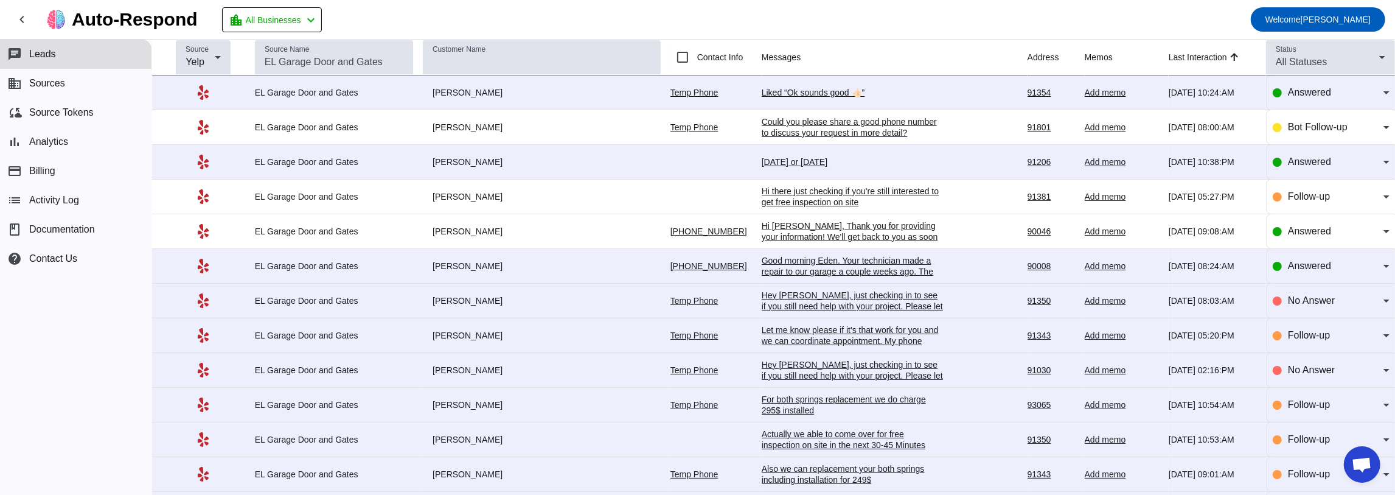
click at [1111, 162] on div "Add memo" at bounding box center [1122, 161] width 74 height 11
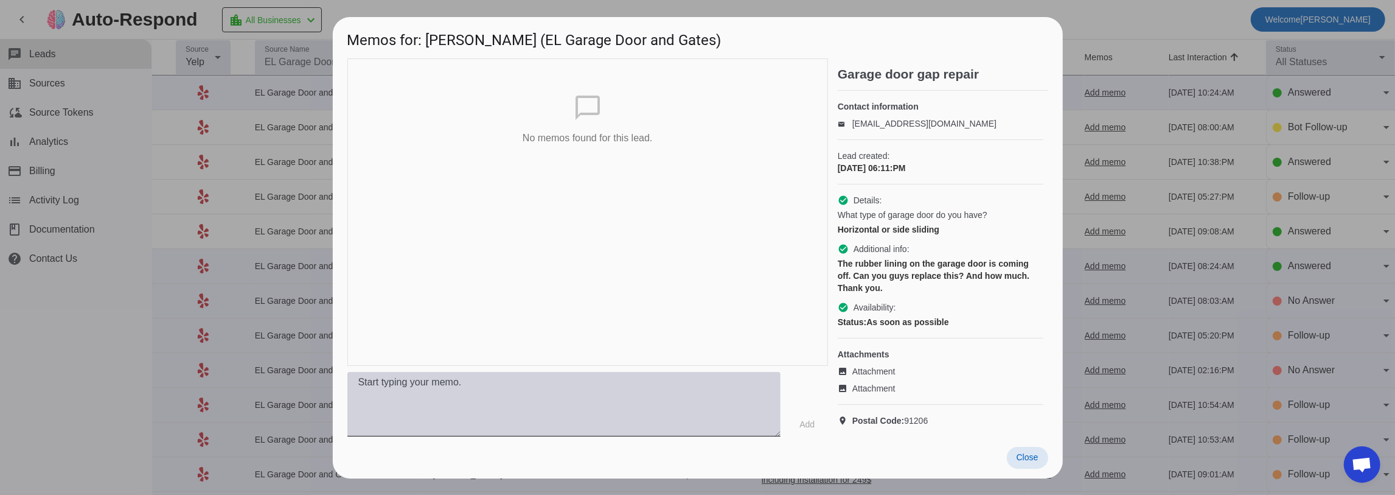
click at [461, 394] on textarea at bounding box center [563, 404] width 433 height 65
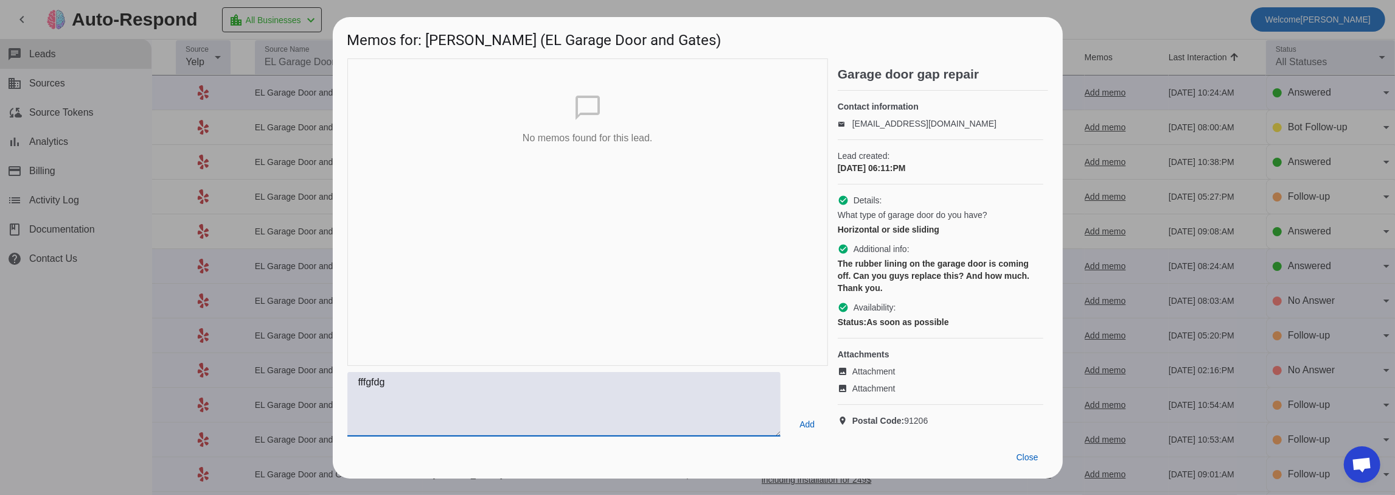
click at [1022, 462] on span "Close" at bounding box center [1028, 457] width 22 height 10
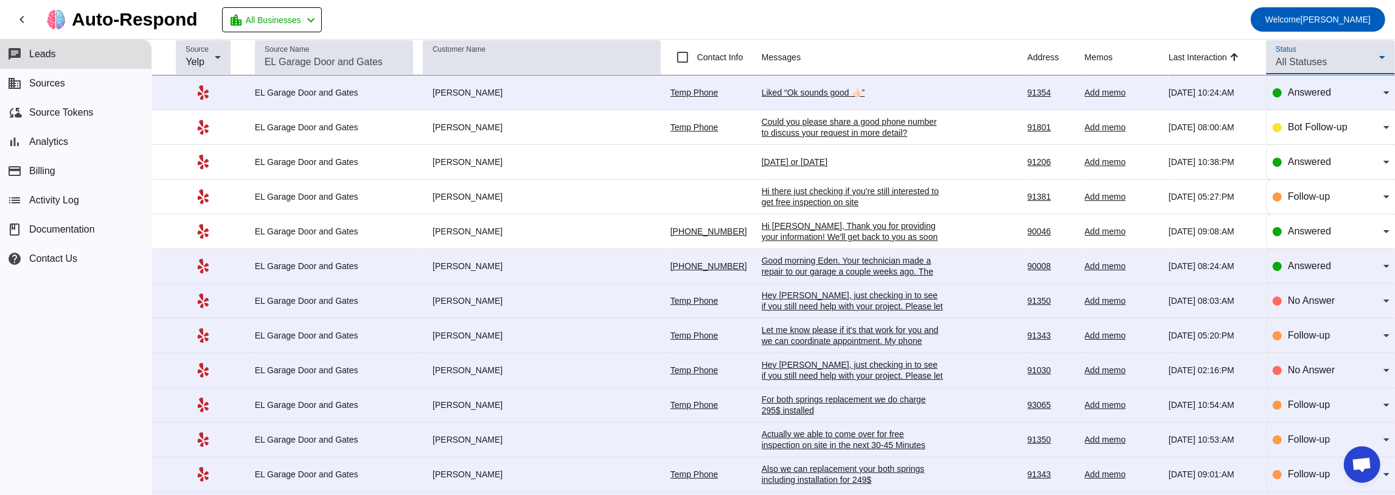
click at [1338, 59] on div "All Statuses" at bounding box center [1327, 62] width 103 height 15
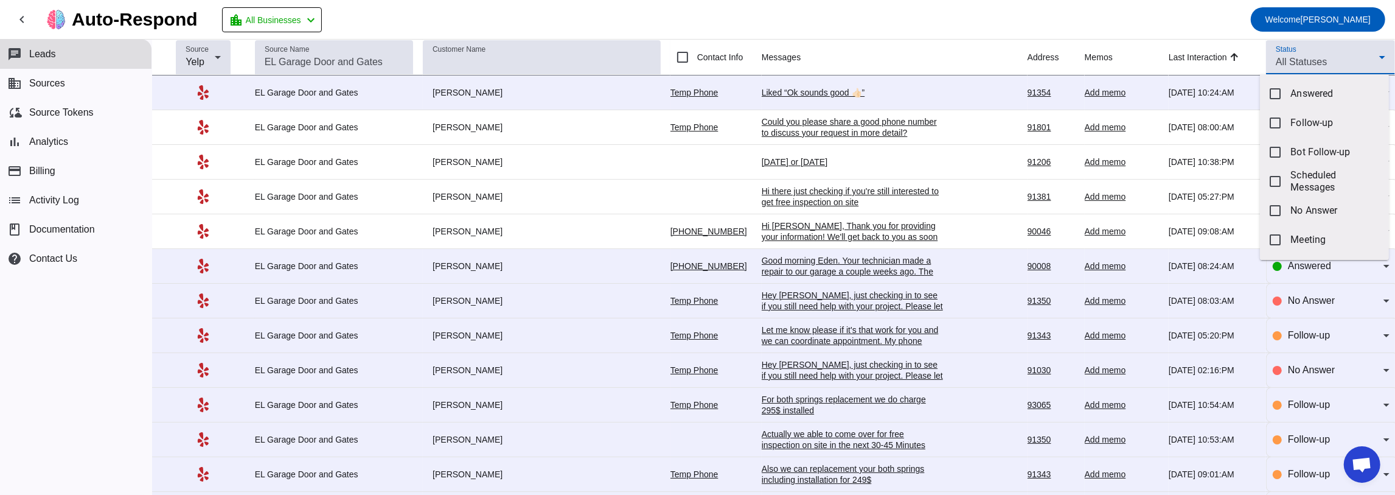
click at [1336, 60] on div at bounding box center [697, 247] width 1395 height 495
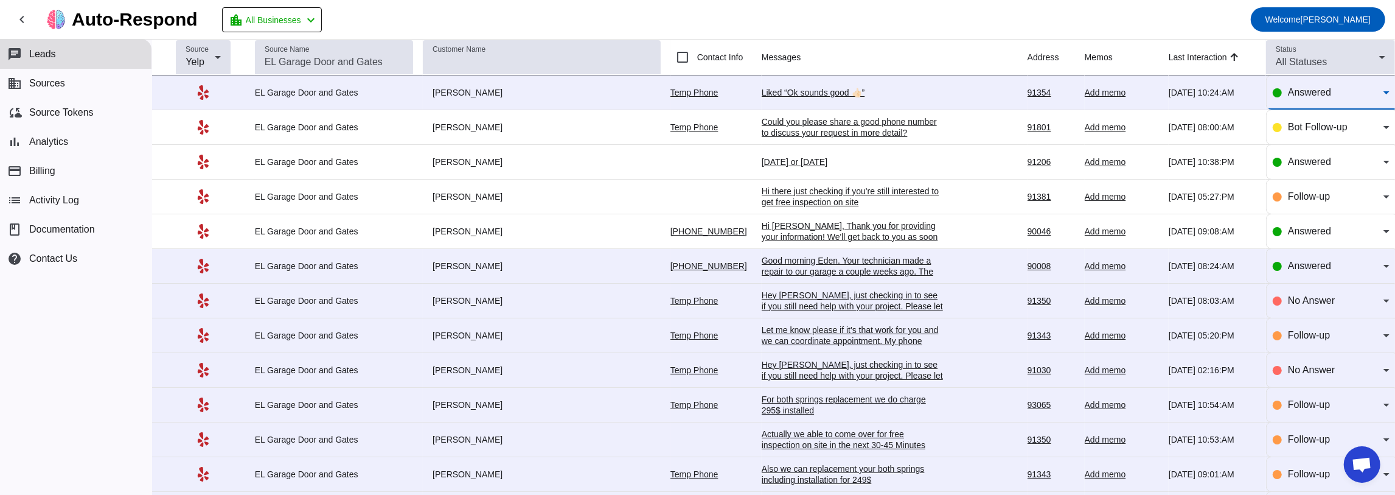
click at [1324, 98] on div "Answered" at bounding box center [1336, 92] width 96 height 15
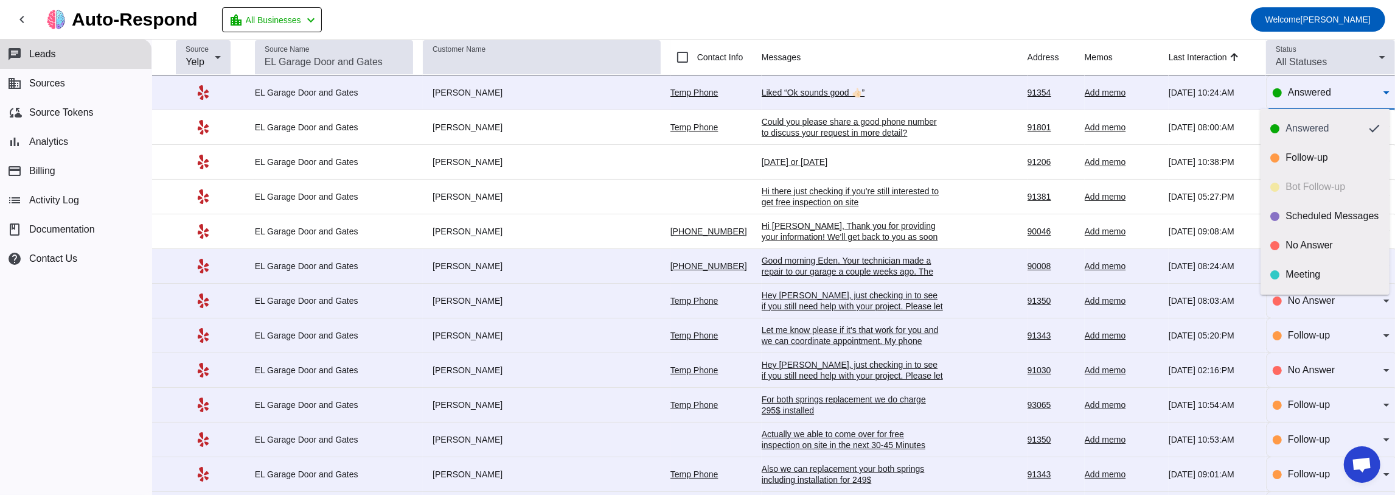
click at [1346, 83] on div at bounding box center [697, 247] width 1395 height 495
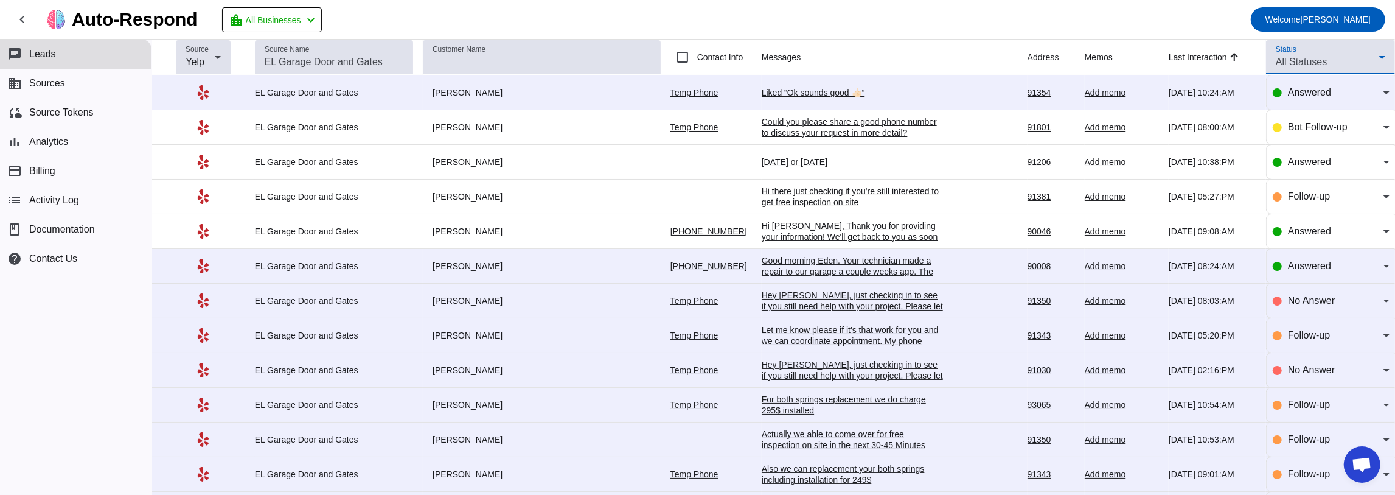
click at [1322, 67] on div "All Statuses" at bounding box center [1327, 62] width 103 height 15
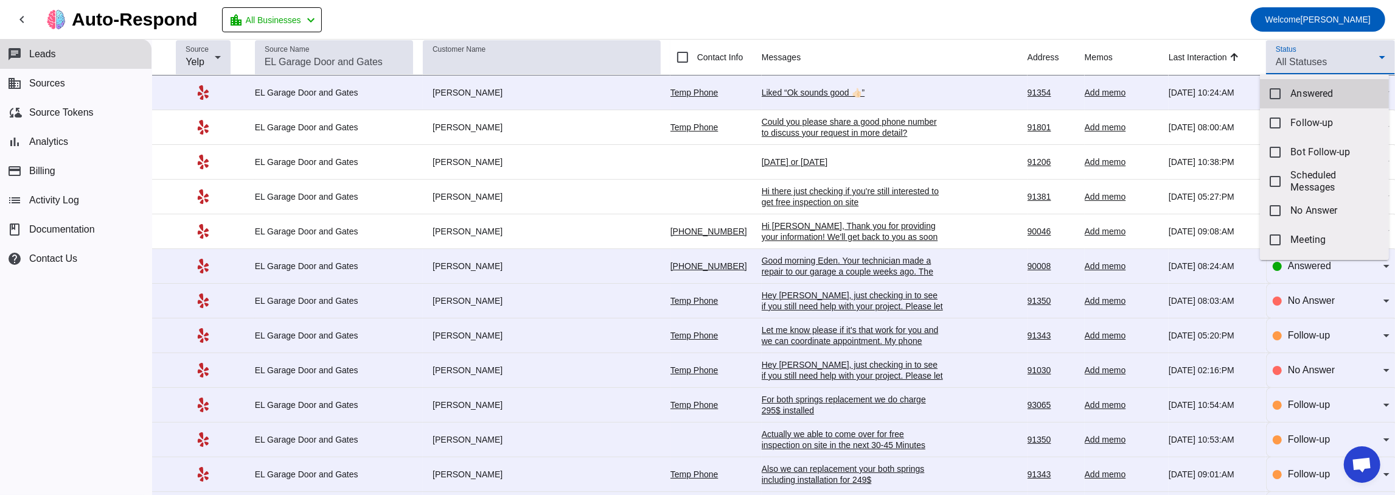
click at [1276, 93] on mat-pseudo-checkbox at bounding box center [1275, 93] width 11 height 11
click at [1303, 60] on div at bounding box center [697, 247] width 1395 height 495
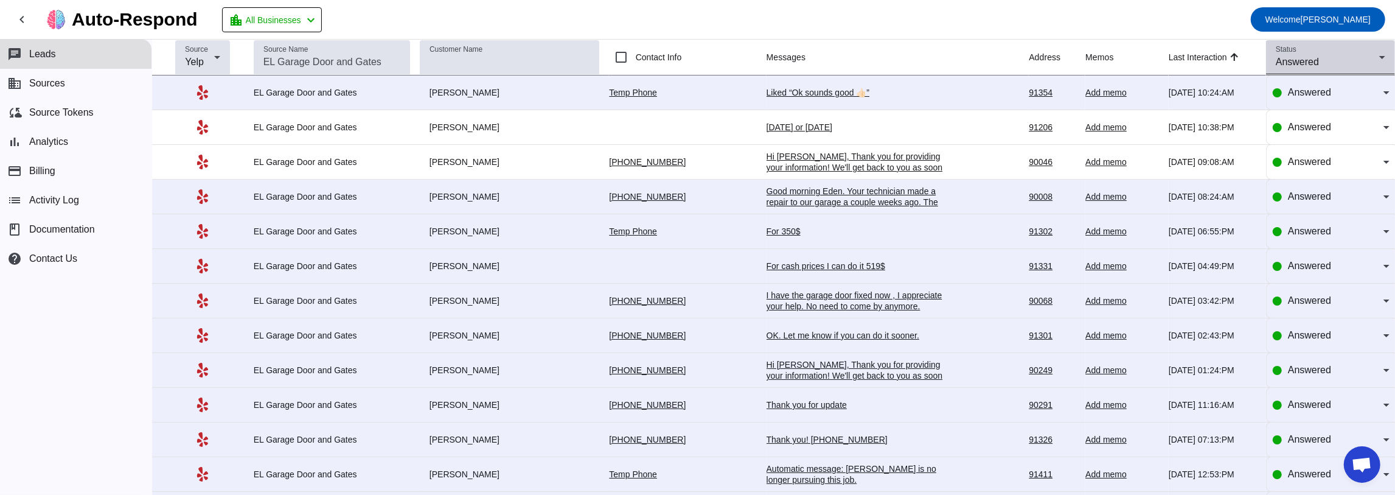
click at [1316, 55] on div "Answered" at bounding box center [1327, 62] width 103 height 15
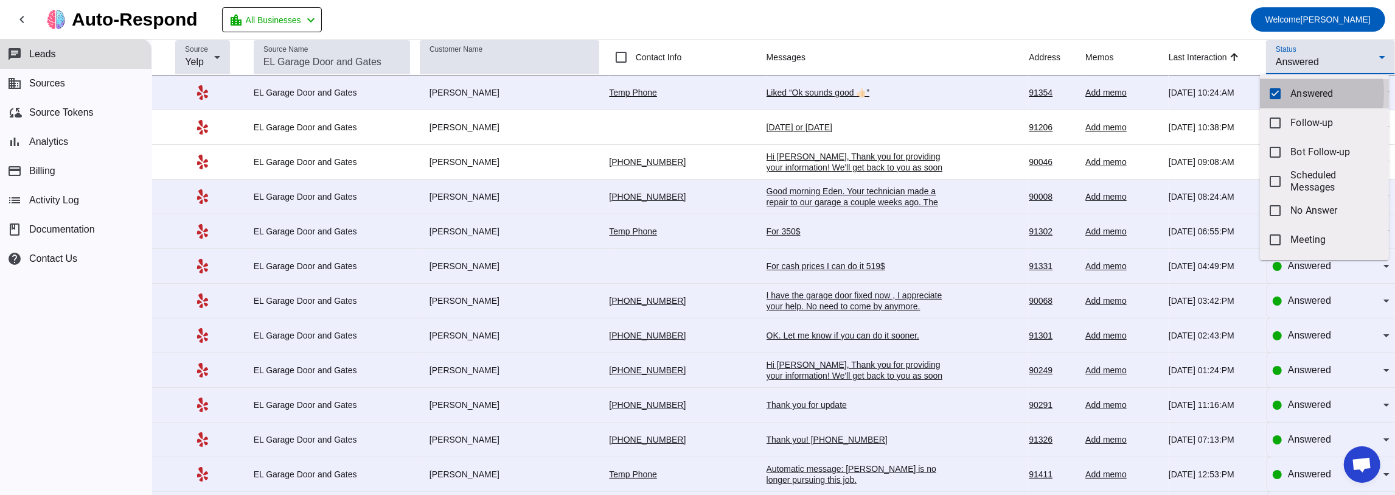
click at [1283, 93] on mat-option "Answered" at bounding box center [1324, 93] width 129 height 29
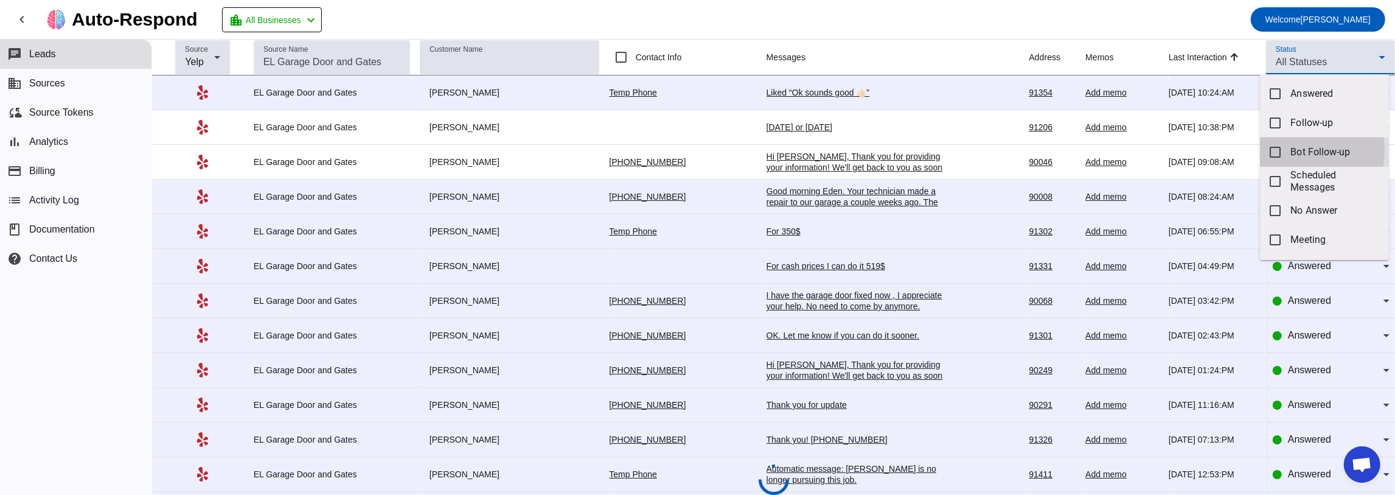
click at [1282, 150] on mat-option "Bot Follow-up" at bounding box center [1324, 152] width 129 height 29
click at [1307, 61] on div at bounding box center [697, 247] width 1395 height 495
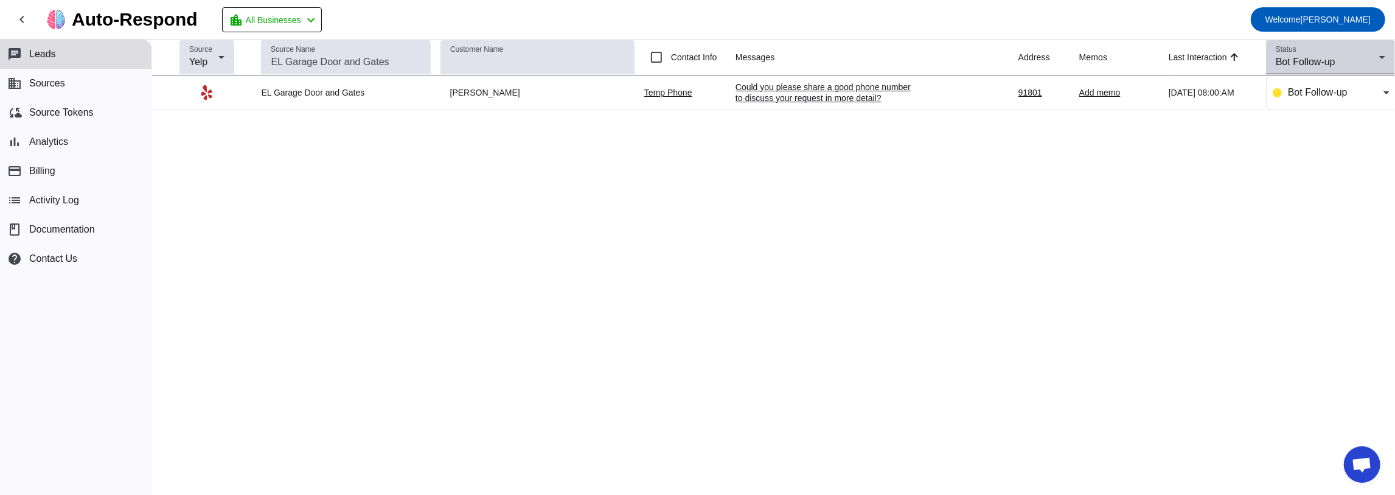
click at [1312, 46] on div "Status Bot Follow-up" at bounding box center [1331, 57] width 110 height 34
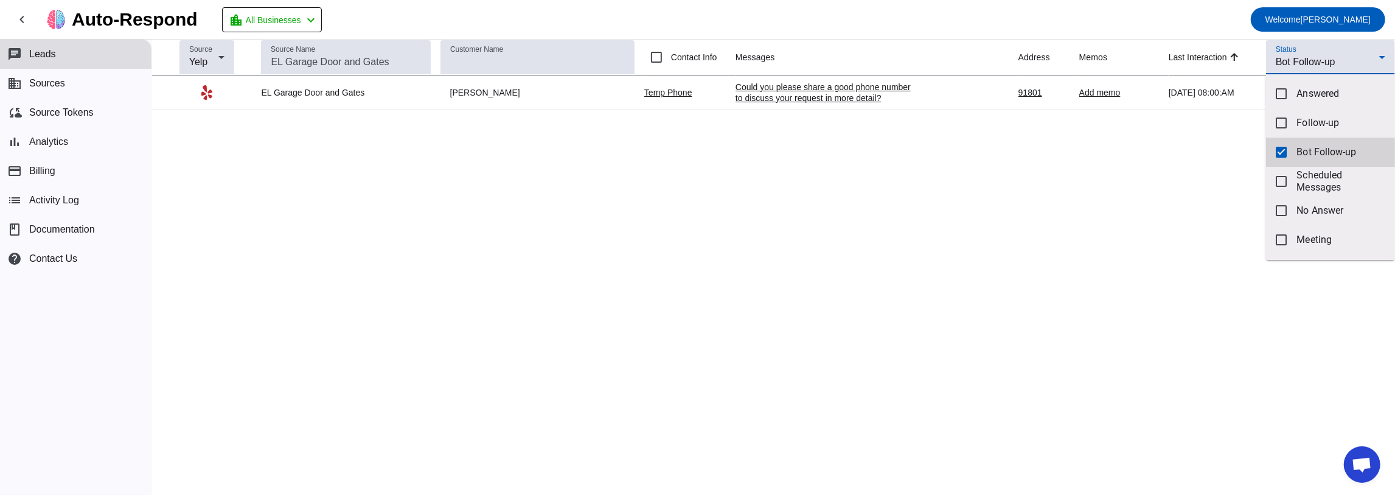
click at [1282, 150] on mat-pseudo-checkbox at bounding box center [1281, 152] width 11 height 11
click at [1268, 110] on mat-option "Follow-up" at bounding box center [1330, 122] width 129 height 29
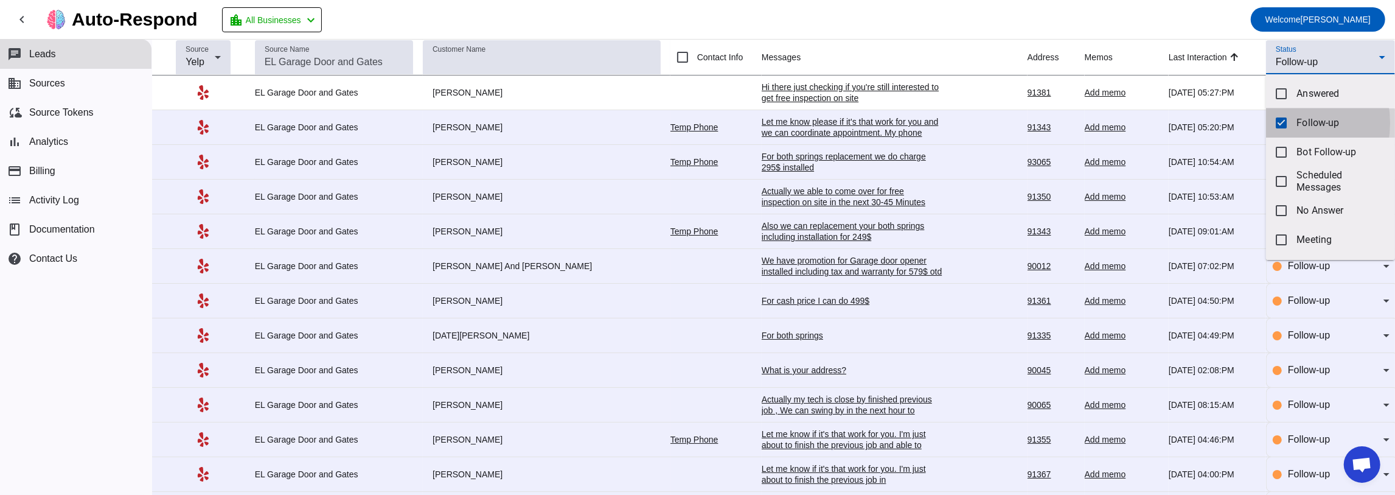
click at [1285, 123] on mat-pseudo-checkbox at bounding box center [1281, 122] width 11 height 11
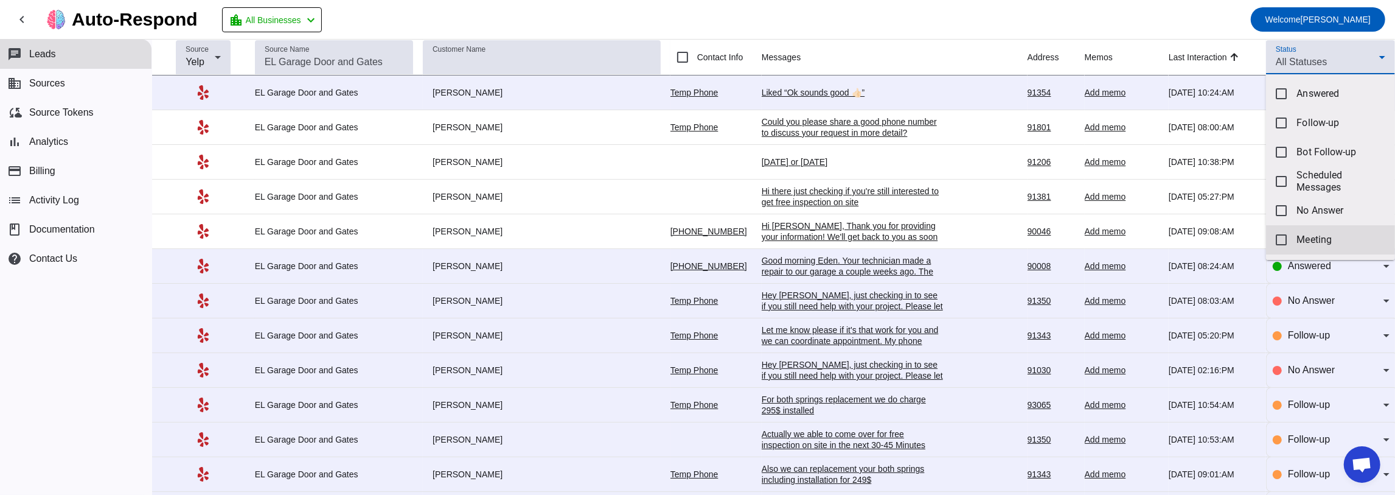
click at [1278, 237] on mat-pseudo-checkbox at bounding box center [1281, 239] width 11 height 11
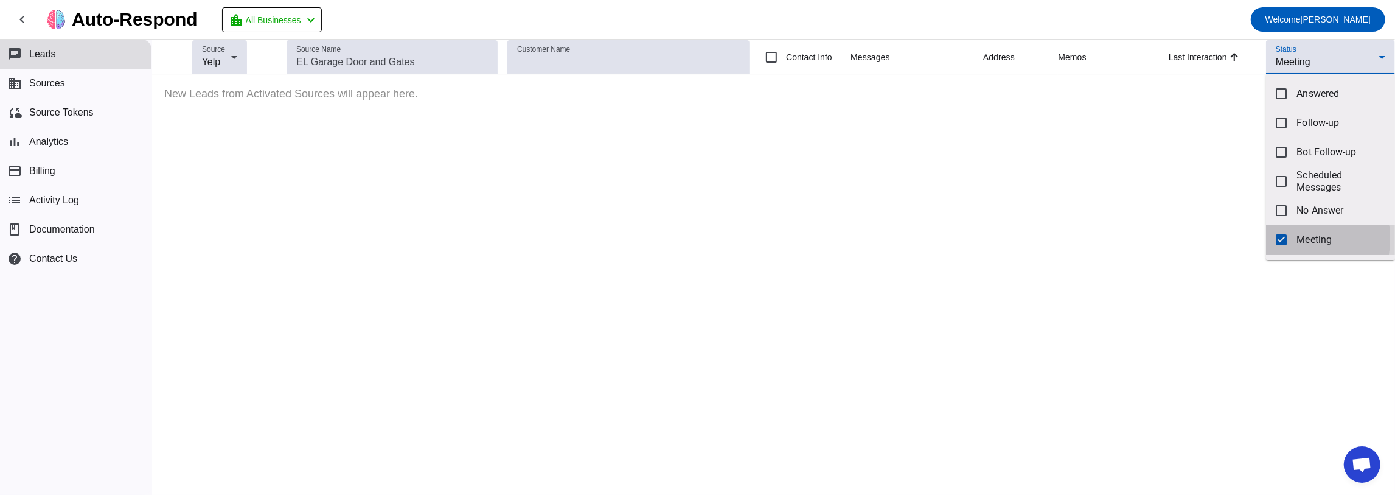
click at [1280, 239] on mat-pseudo-checkbox at bounding box center [1281, 239] width 11 height 11
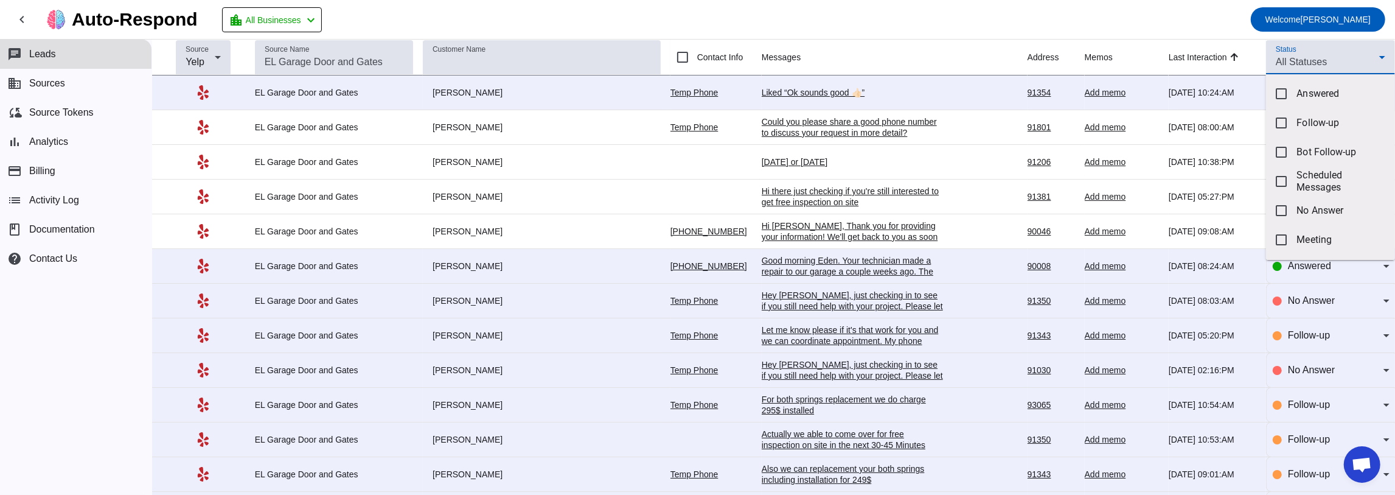
click at [1308, 63] on div at bounding box center [697, 247] width 1395 height 495
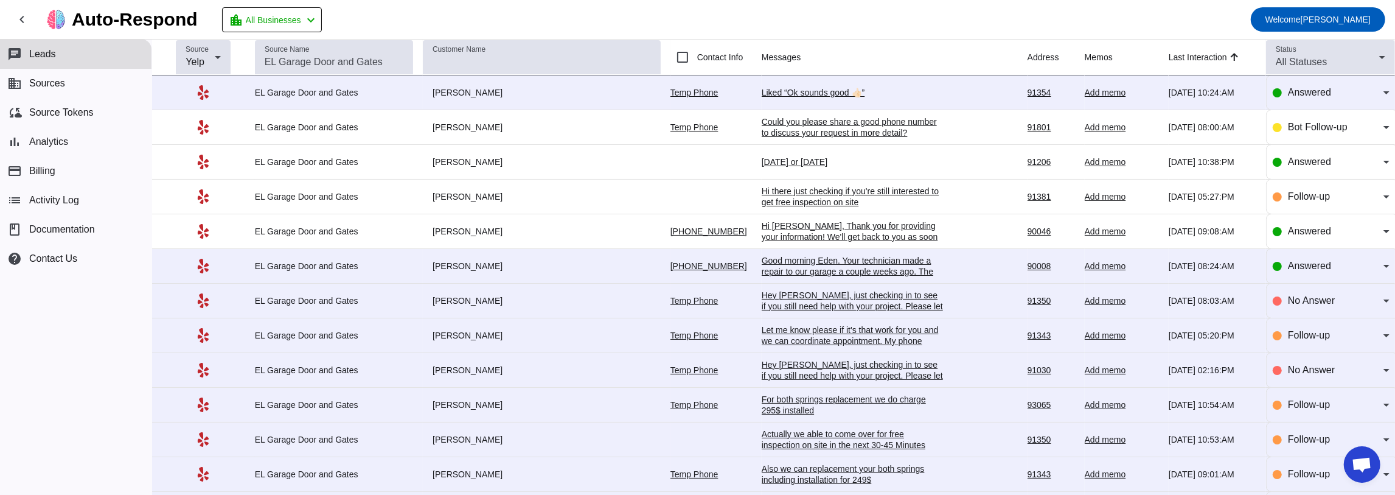
click at [714, 18] on mat-toolbar-row "chevron_left Auto-Respond location_city All Businesses chevron_left Welcome [PE…" at bounding box center [697, 19] width 1395 height 39
click at [769, 225] on div "Hi [PERSON_NAME], Thank you for providing your information! We'll get back to y…" at bounding box center [853, 236] width 183 height 33
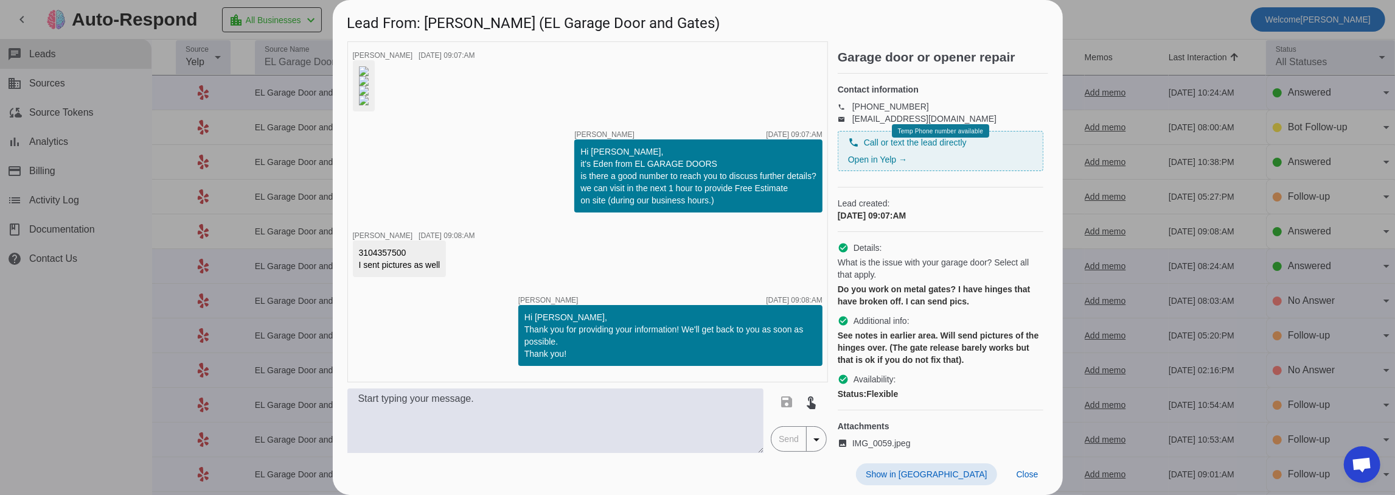
scroll to position [303, 0]
drag, startPoint x: 576, startPoint y: 198, endPoint x: 585, endPoint y: 198, distance: 9.1
click at [585, 198] on div "Hi [PERSON_NAME], it's Eden from EL GARAGE DOORS is there a good number to reac…" at bounding box center [699, 175] width 236 height 61
drag, startPoint x: 590, startPoint y: 198, endPoint x: 607, endPoint y: 198, distance: 16.4
click at [595, 198] on div "Hi [PERSON_NAME], it's Eden from EL GARAGE DOORS is there a good number to reac…" at bounding box center [699, 175] width 236 height 61
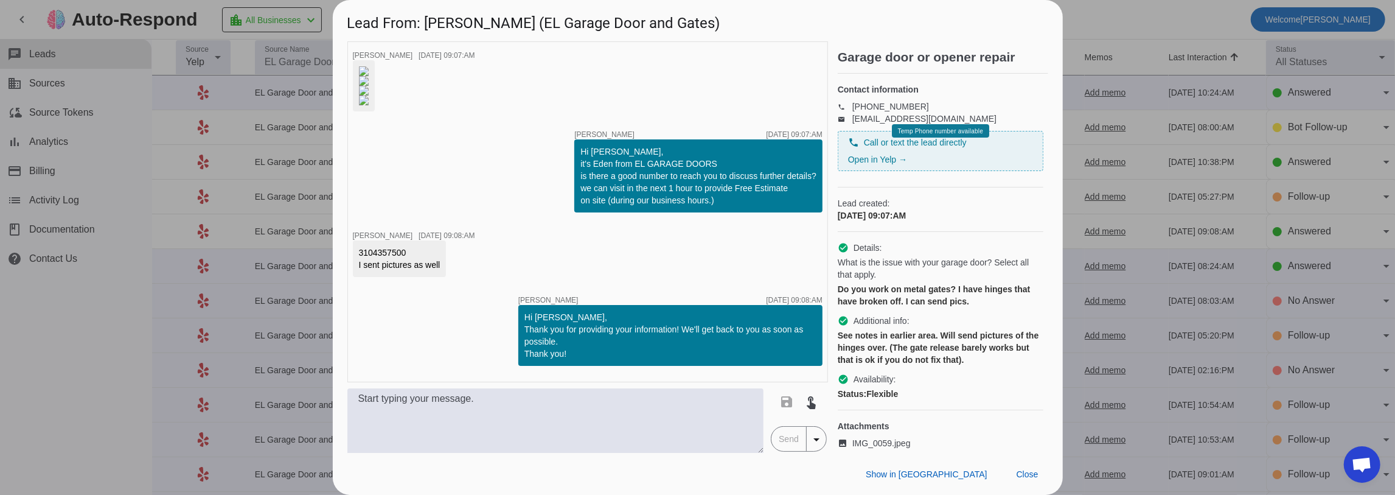
click at [584, 206] on div "Hi [PERSON_NAME], it's Eden from EL GARAGE DOORS is there a good number to reac…" at bounding box center [699, 175] width 236 height 61
drag, startPoint x: 593, startPoint y: 214, endPoint x: 633, endPoint y: 211, distance: 39.7
click at [628, 206] on div "Hi [PERSON_NAME], it's Eden from EL GARAGE DOORS is there a good number to reac…" at bounding box center [699, 175] width 236 height 61
drag, startPoint x: 411, startPoint y: 257, endPoint x: 346, endPoint y: 258, distance: 65.7
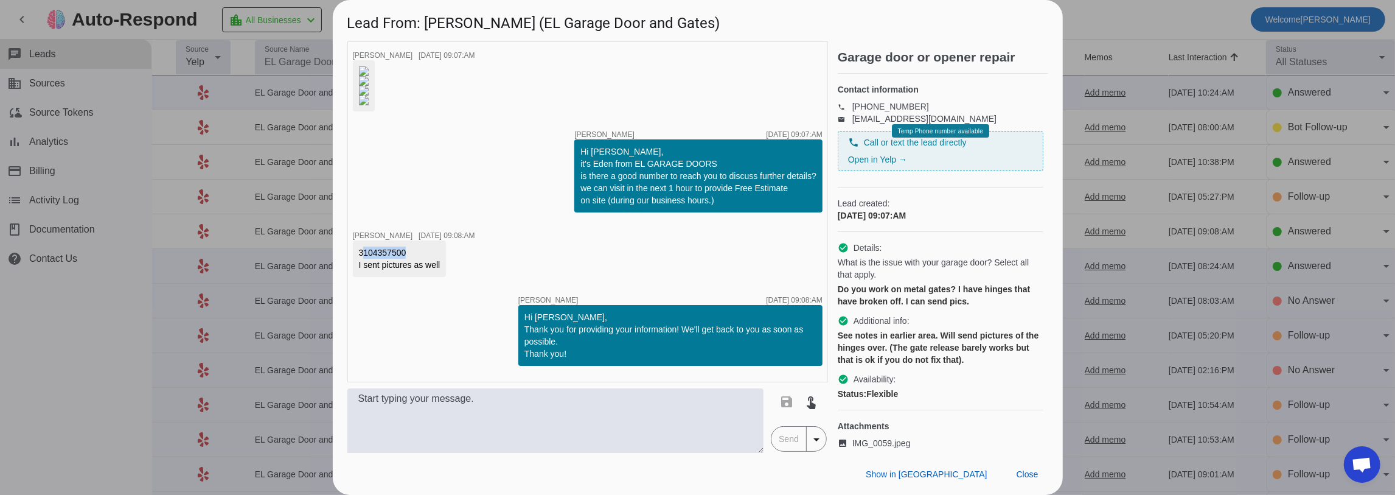
click at [346, 258] on div "timer close [PERSON_NAME] [DATE] 09:07:AM timer close [PERSON_NAME] [DATE] 09:0…" at bounding box center [698, 246] width 730 height 411
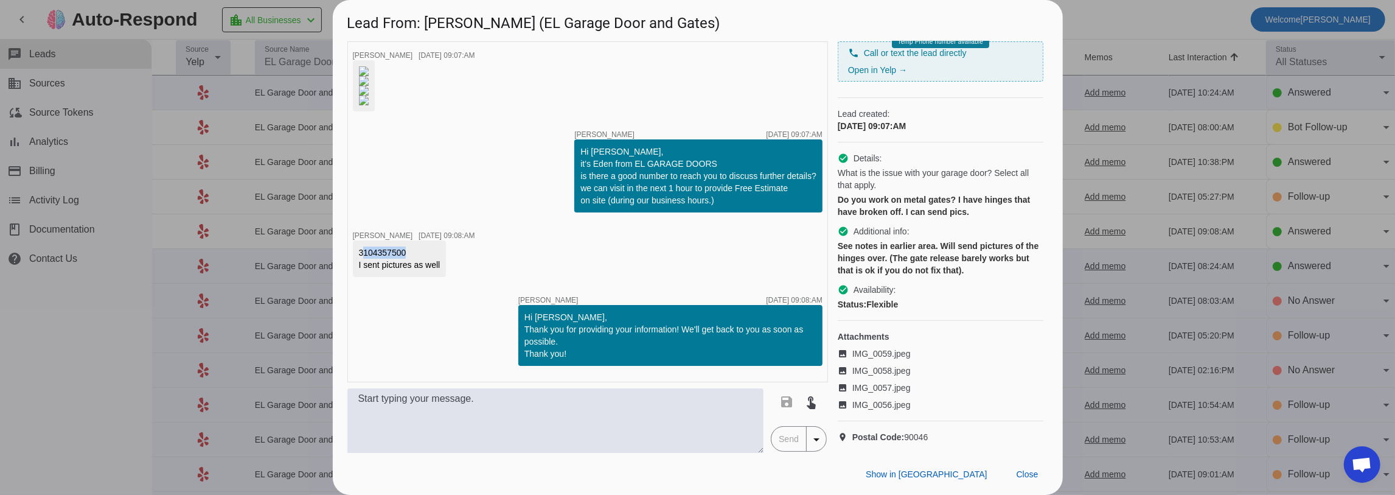
scroll to position [106, 0]
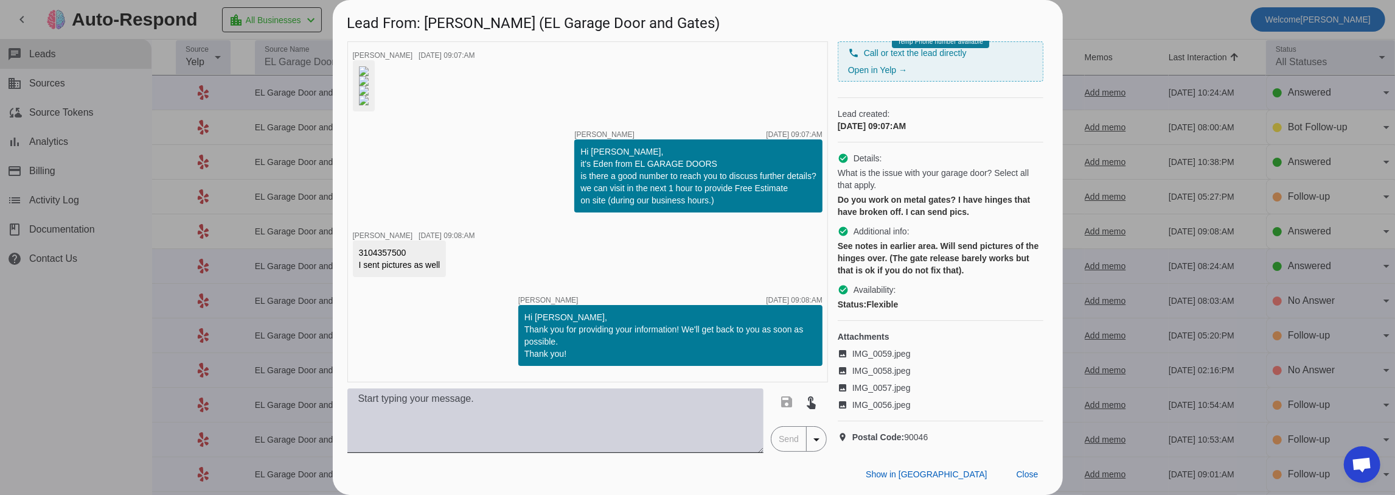
click at [573, 396] on textarea at bounding box center [555, 420] width 417 height 65
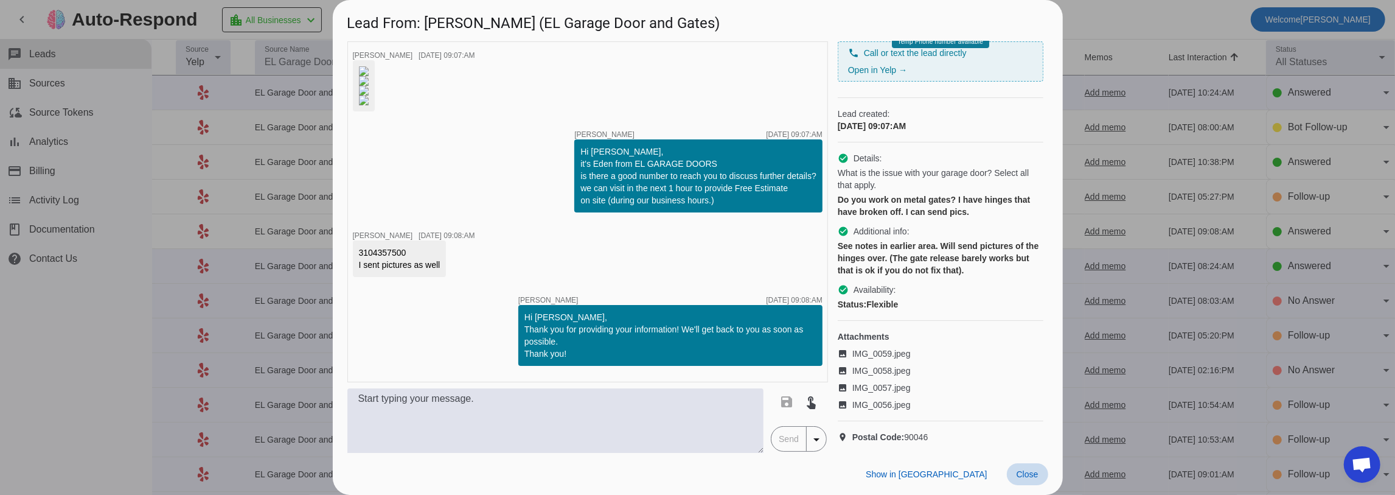
click at [1021, 470] on span "Close" at bounding box center [1028, 474] width 22 height 10
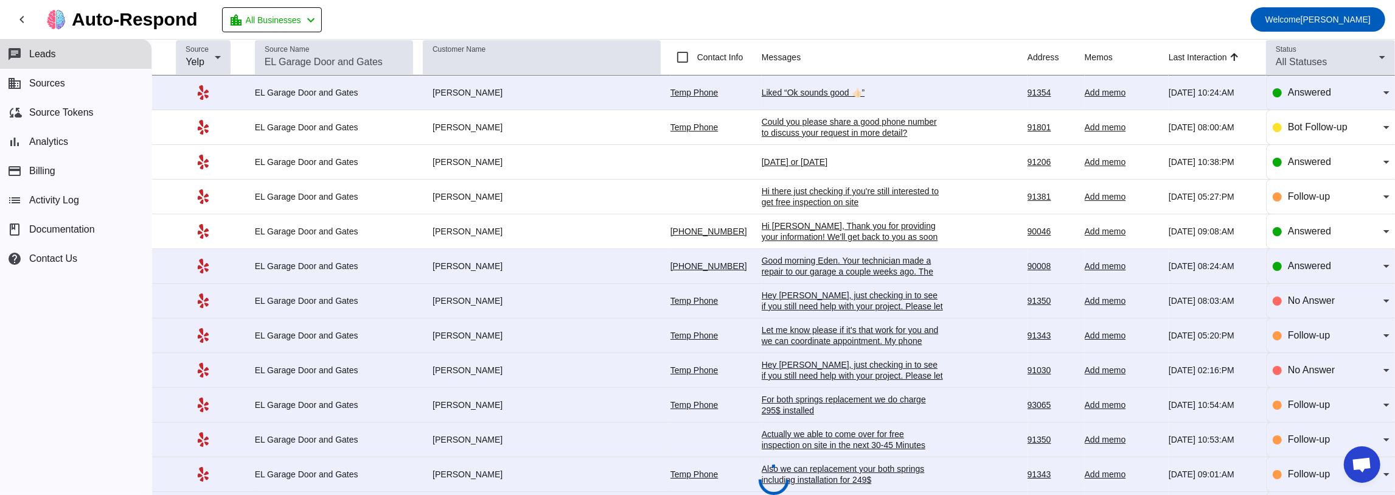
click at [763, 198] on div "Hi there just checking if you're still interested to get free inspection on site" at bounding box center [853, 197] width 183 height 22
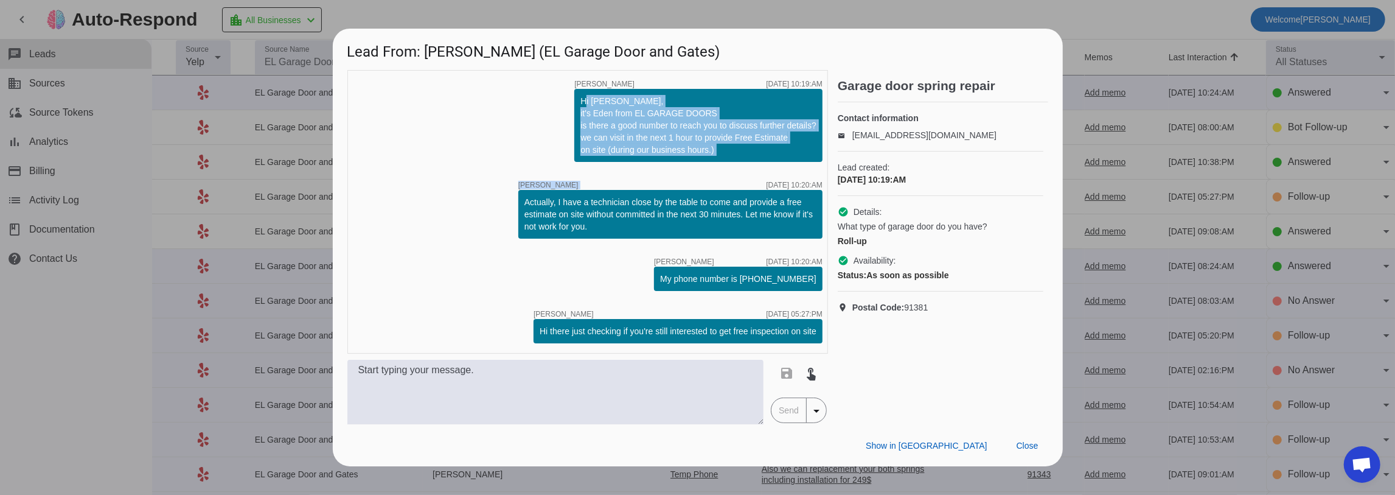
drag, startPoint x: 575, startPoint y: 94, endPoint x: 679, endPoint y: 176, distance: 132.5
click at [679, 178] on div "timer close [PERSON_NAME] [DATE] 10:19:AM Hi [PERSON_NAME], it's Eden from EL G…" at bounding box center [587, 212] width 481 height 284
click at [649, 146] on div "Hi [PERSON_NAME], it's Eden from EL GARAGE DOORS is there a good number to reac…" at bounding box center [699, 125] width 236 height 61
click at [463, 128] on div "timer close [PERSON_NAME] [DATE] 10:19:AM Hi [PERSON_NAME], it's Eden from EL G…" at bounding box center [587, 212] width 481 height 284
drag, startPoint x: 581, startPoint y: 99, endPoint x: 685, endPoint y: 157, distance: 119.6
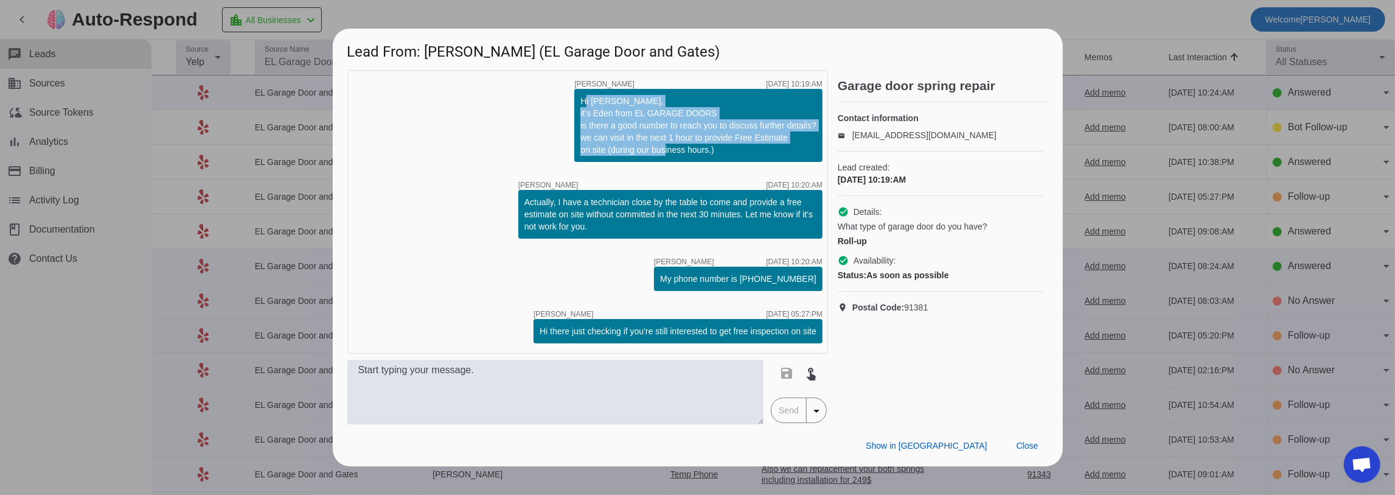
click at [685, 157] on div "Hi [PERSON_NAME], it's Eden from EL GARAGE DOORS is there a good number to reac…" at bounding box center [698, 125] width 248 height 73
drag, startPoint x: 519, startPoint y: 198, endPoint x: 638, endPoint y: 229, distance: 123.3
click at [615, 225] on div "Actually, I have a technician close by the table to come and provide a free est…" at bounding box center [671, 214] width 304 height 49
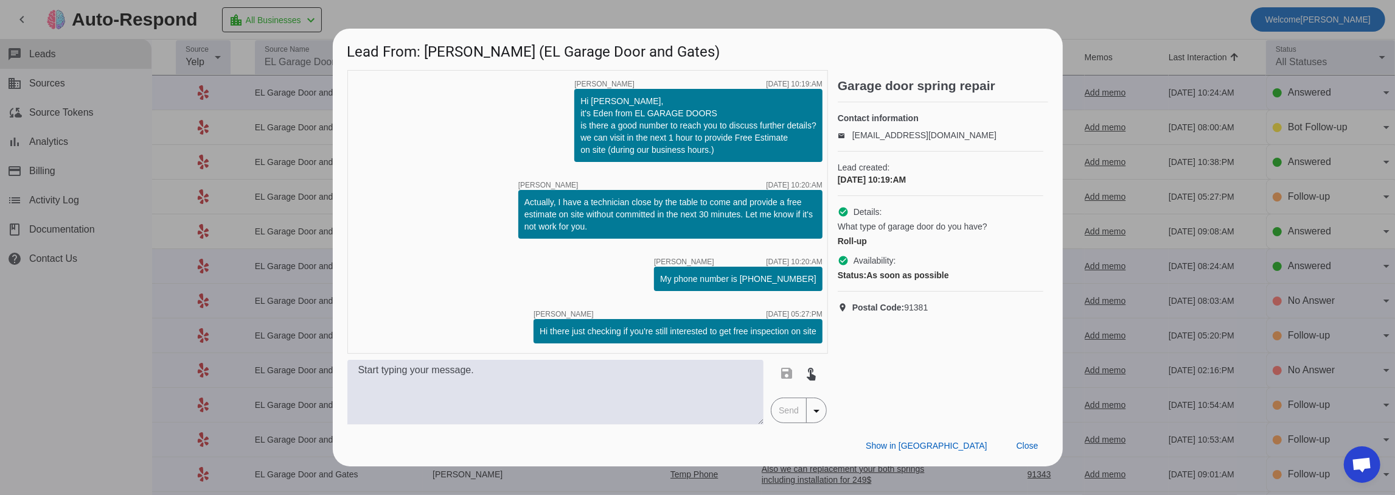
click at [739, 299] on div "timer close [PERSON_NAME] [DATE] 10:19:AM Hi [PERSON_NAME], it's Eden from EL G…" at bounding box center [587, 212] width 481 height 284
click at [651, 341] on div "Hi there just checking if you're still interested to get free inspection on site" at bounding box center [678, 331] width 289 height 24
click at [1025, 448] on span "Close" at bounding box center [1028, 446] width 22 height 10
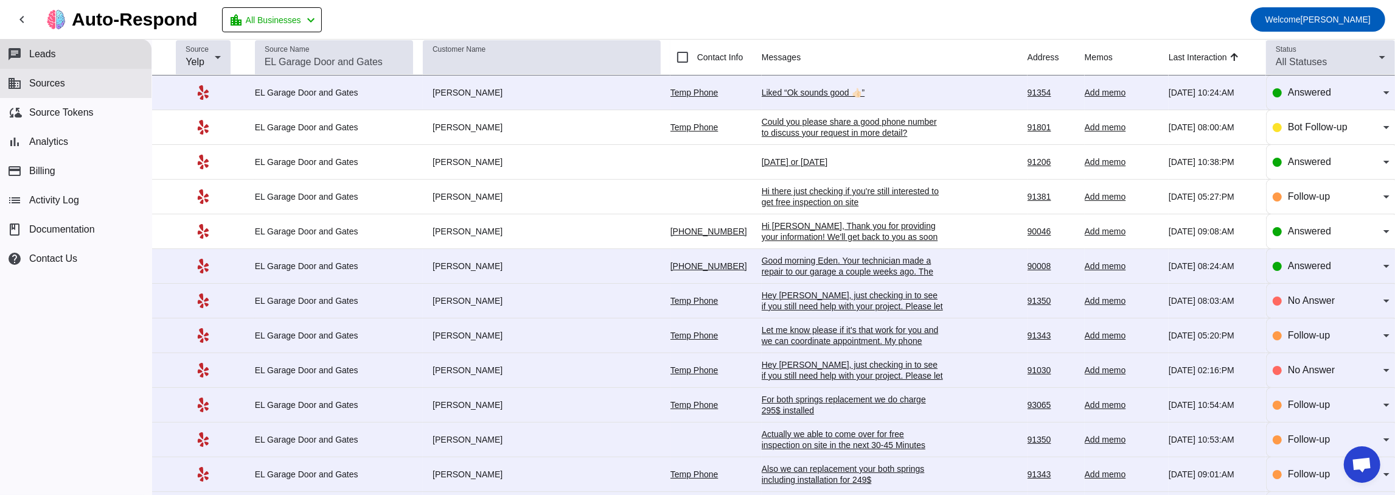
click at [43, 85] on span "Sources" at bounding box center [47, 83] width 36 height 11
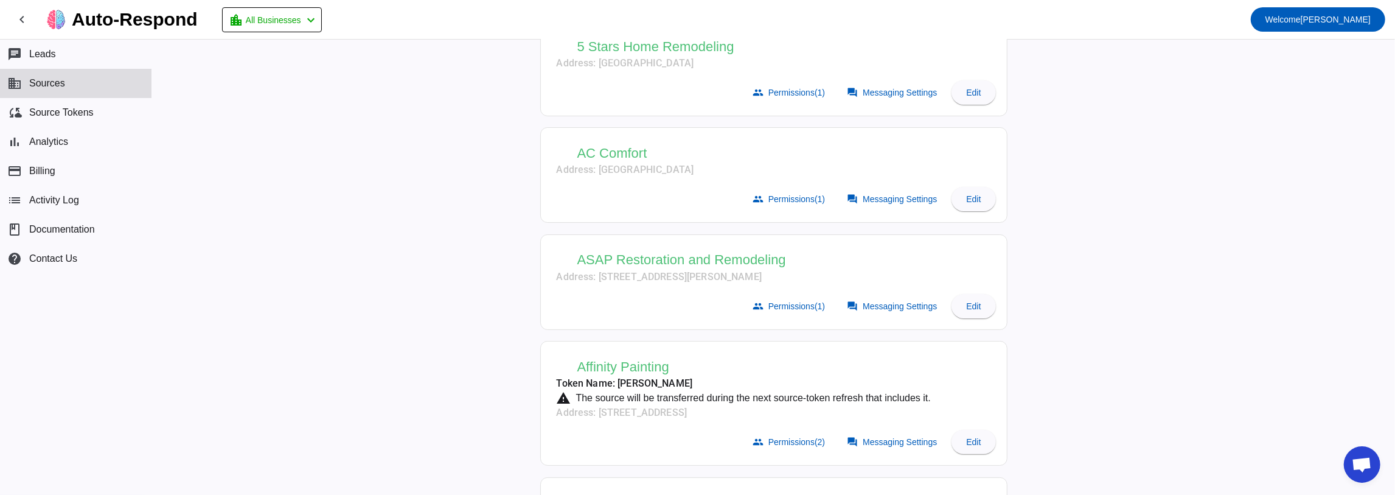
scroll to position [40, 0]
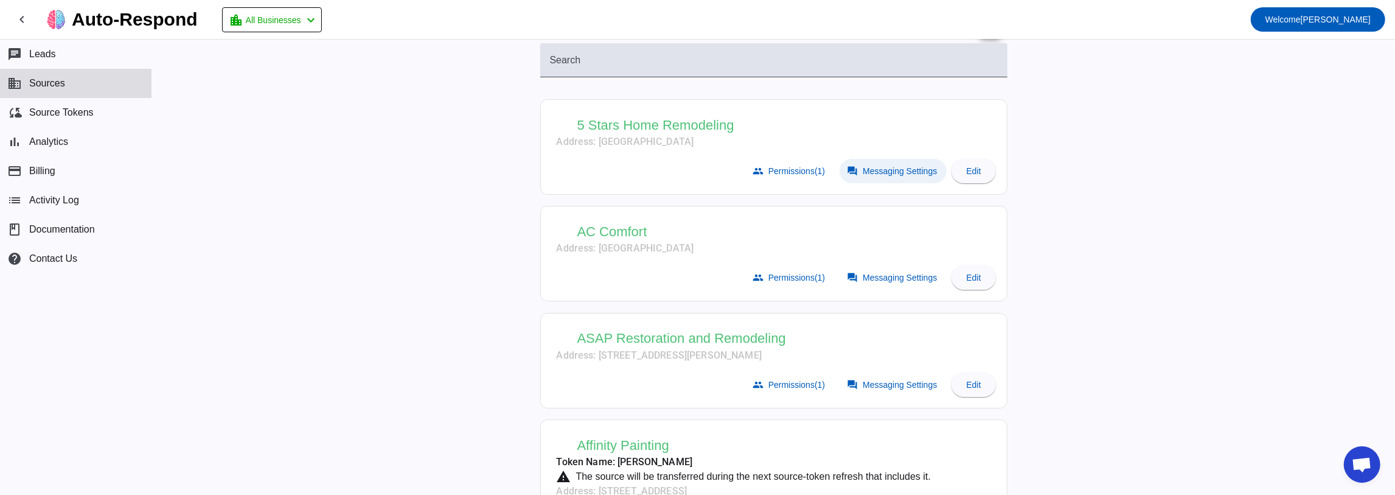
click at [891, 170] on span "Messaging Settings" at bounding box center [900, 171] width 74 height 10
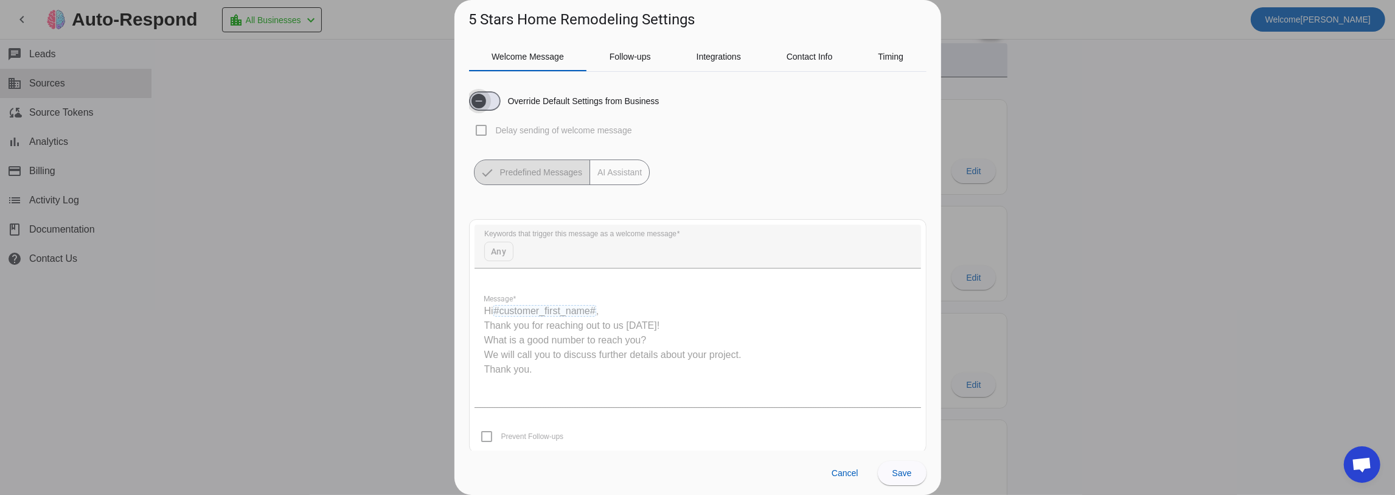
click at [483, 100] on icon "button" at bounding box center [479, 101] width 10 height 10
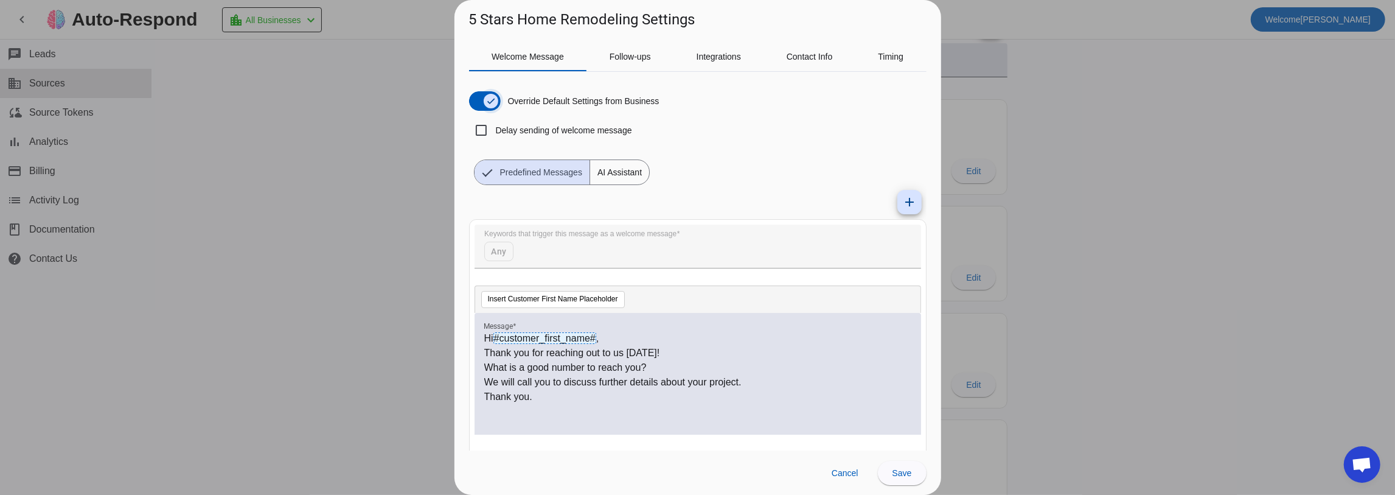
click at [487, 97] on icon "button" at bounding box center [491, 101] width 10 height 10
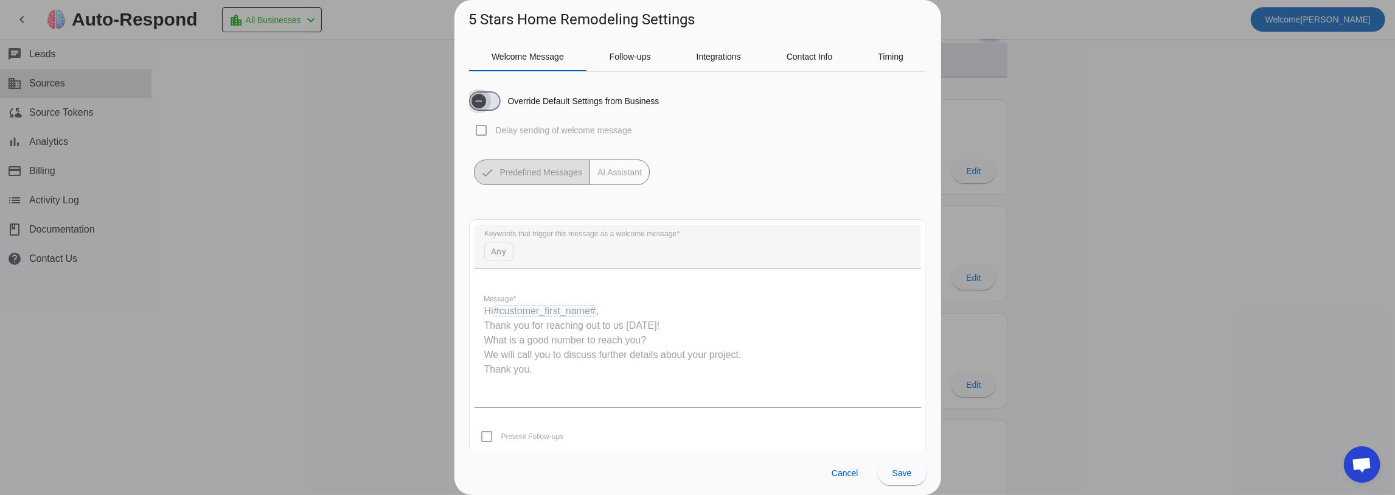
click at [487, 100] on span "button" at bounding box center [479, 101] width 24 height 24
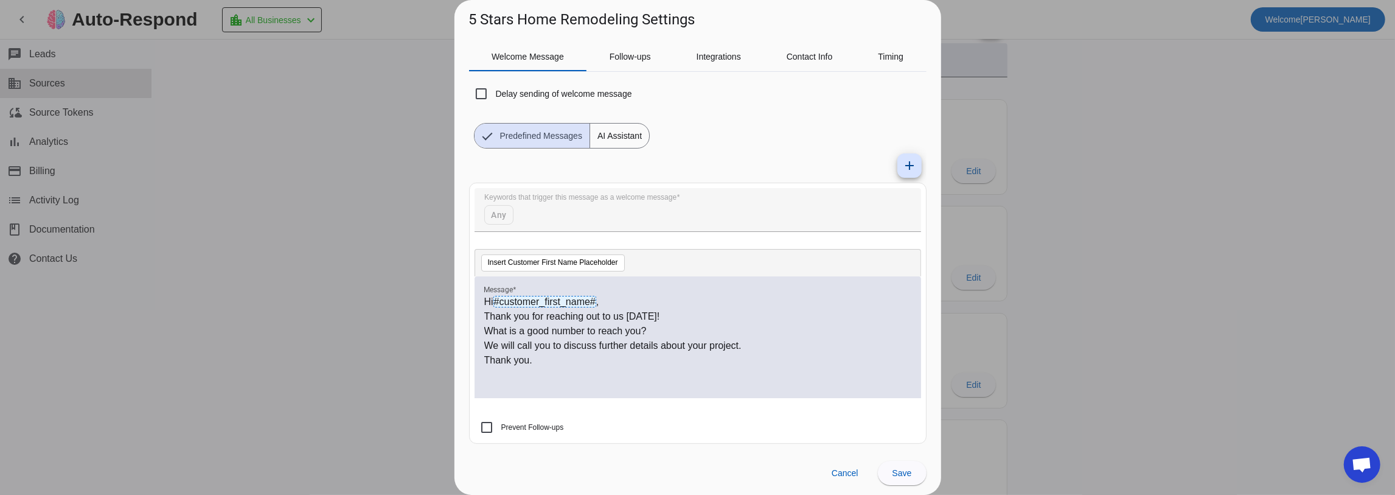
scroll to position [38, 0]
click at [903, 164] on mat-icon "add" at bounding box center [910, 164] width 15 height 15
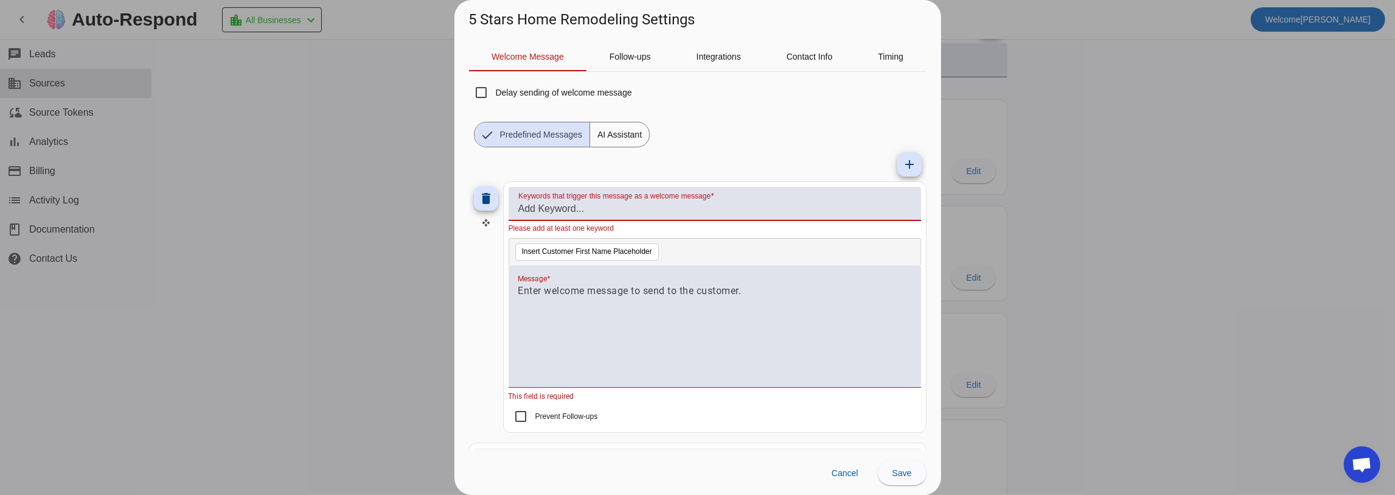
click at [529, 209] on input "Keywords that trigger this message as a welcome message" at bounding box center [715, 208] width 393 height 15
click at [548, 306] on div at bounding box center [715, 333] width 393 height 99
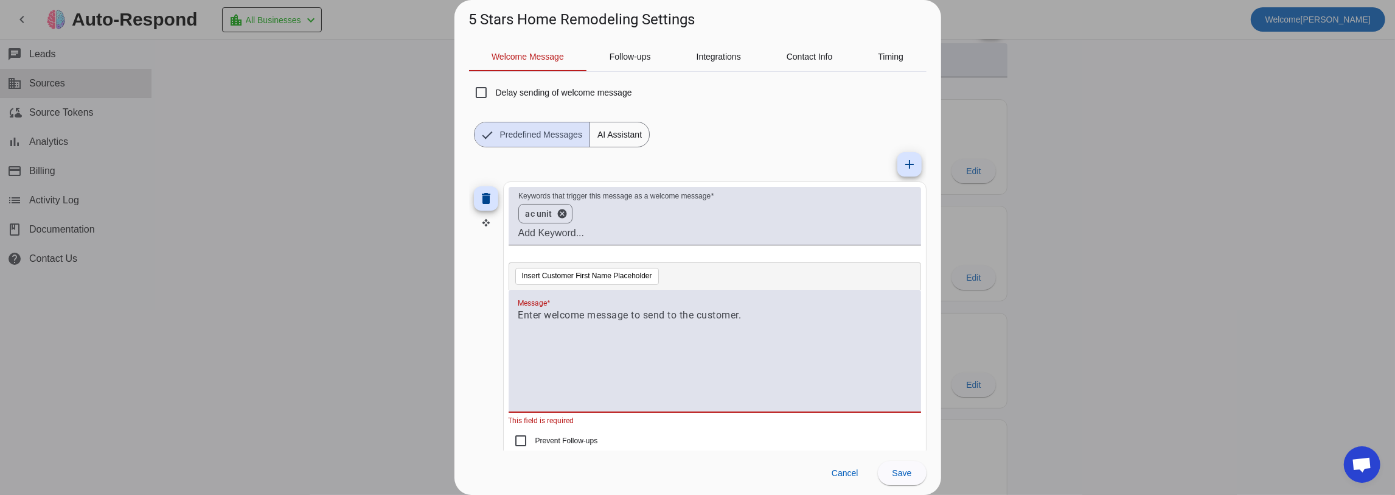
click at [639, 133] on span "AI Assistant" at bounding box center [619, 134] width 59 height 24
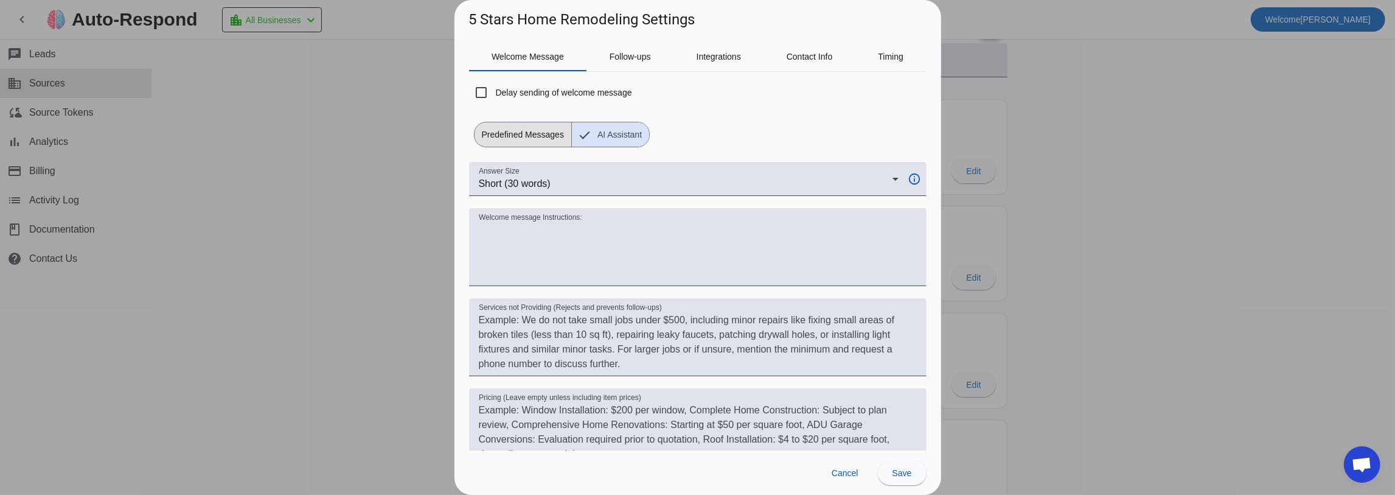
click at [565, 138] on span "Predefined Messages" at bounding box center [523, 134] width 97 height 24
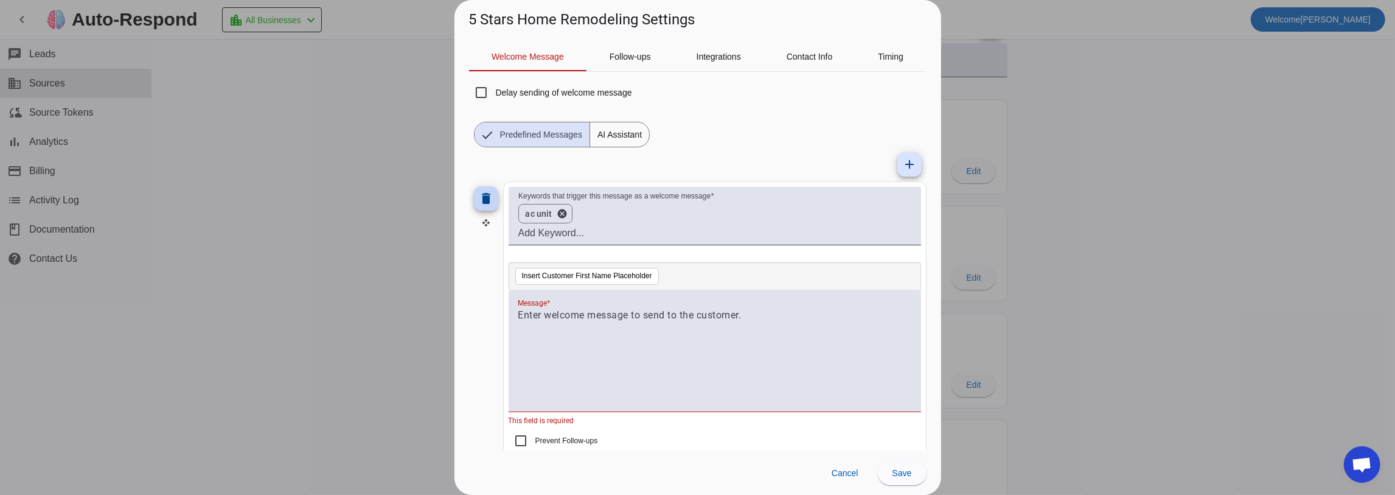
click at [482, 200] on mat-icon "delete" at bounding box center [486, 198] width 15 height 15
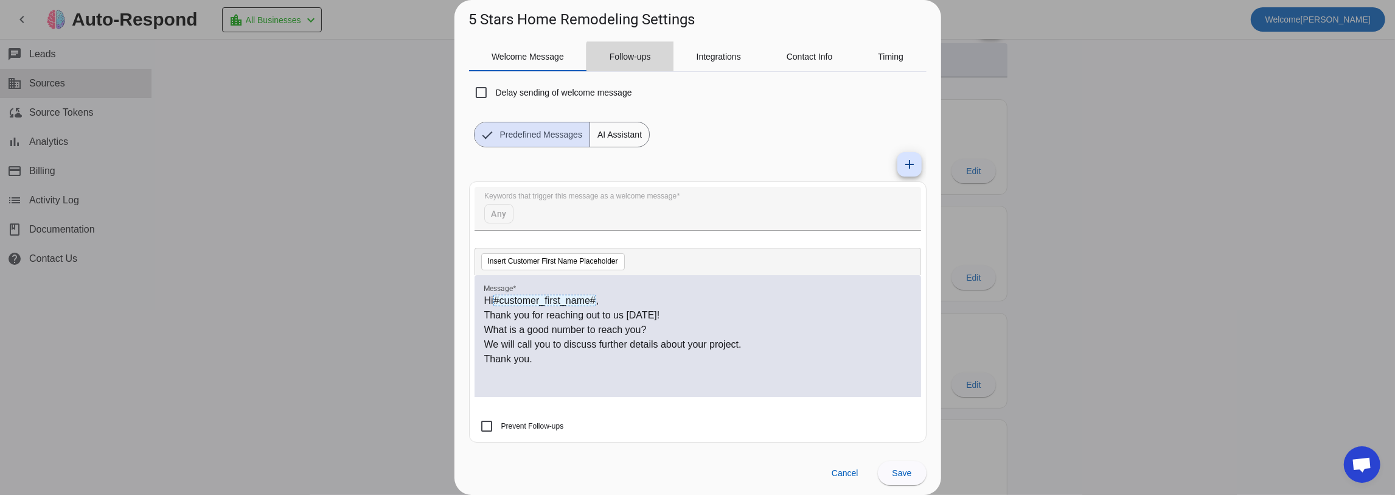
click at [635, 63] on span "Follow-ups" at bounding box center [630, 56] width 41 height 29
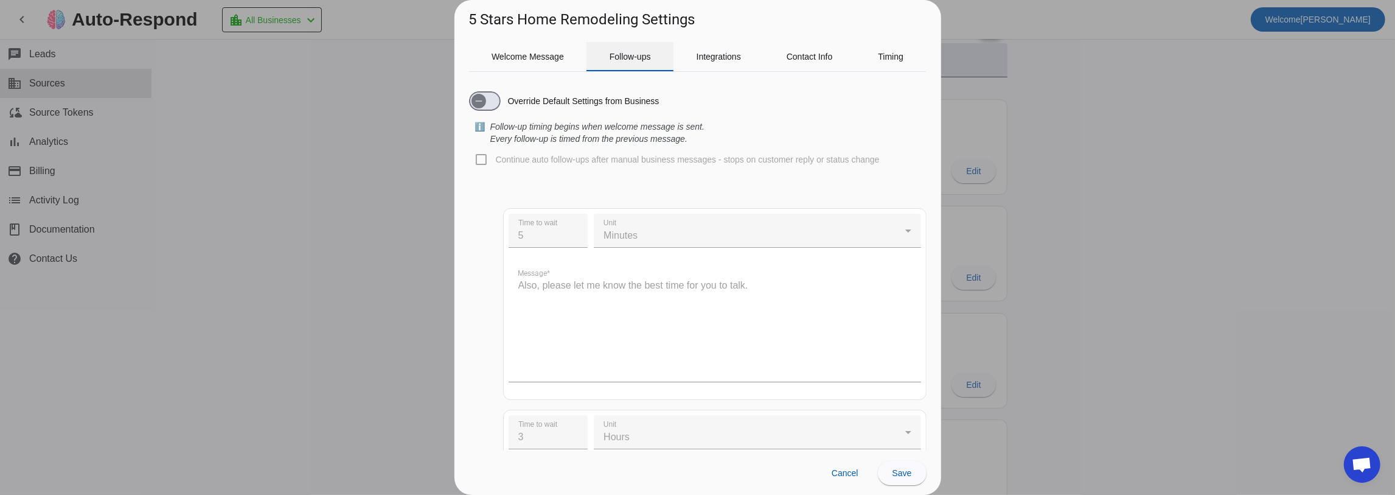
scroll to position [0, 0]
click at [482, 100] on icon "button" at bounding box center [479, 101] width 10 height 10
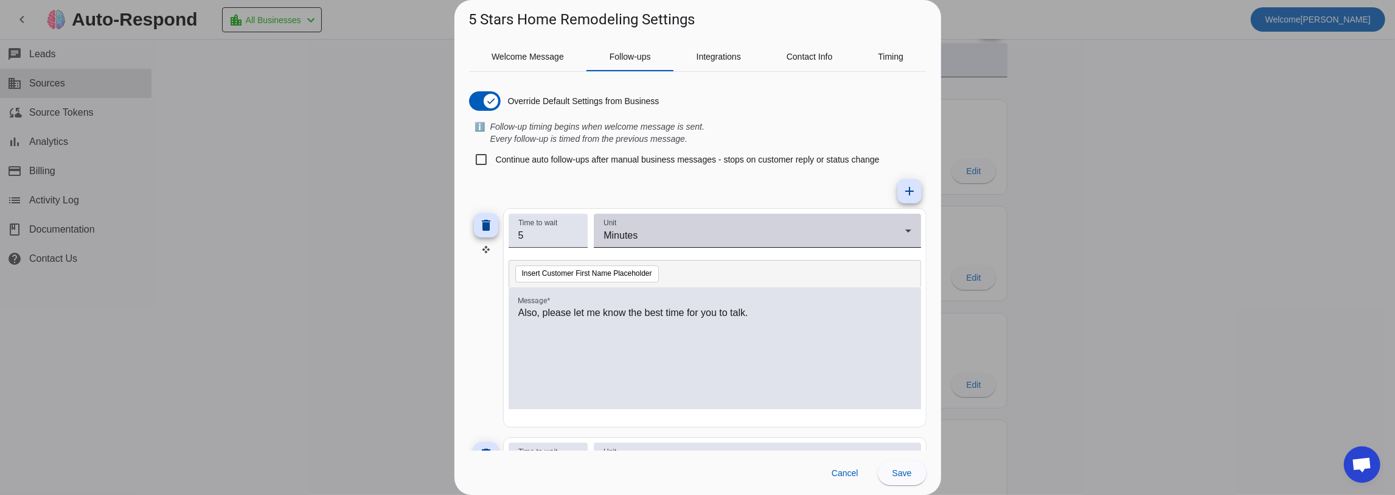
click at [596, 234] on div "Unit Minutes" at bounding box center [757, 231] width 327 height 34
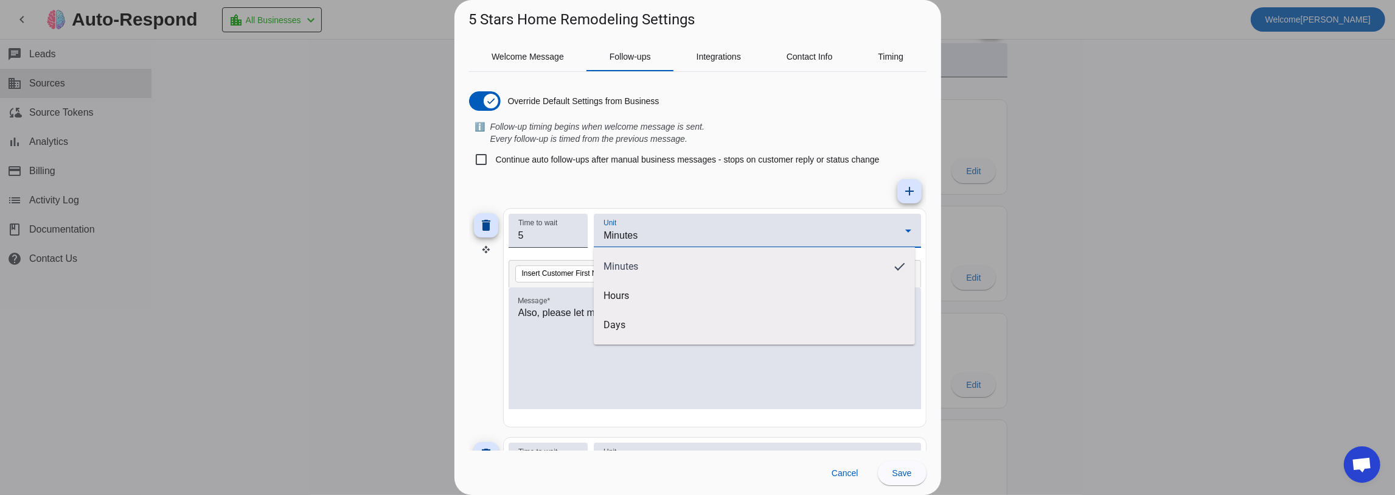
click at [602, 174] on div at bounding box center [697, 247] width 1395 height 495
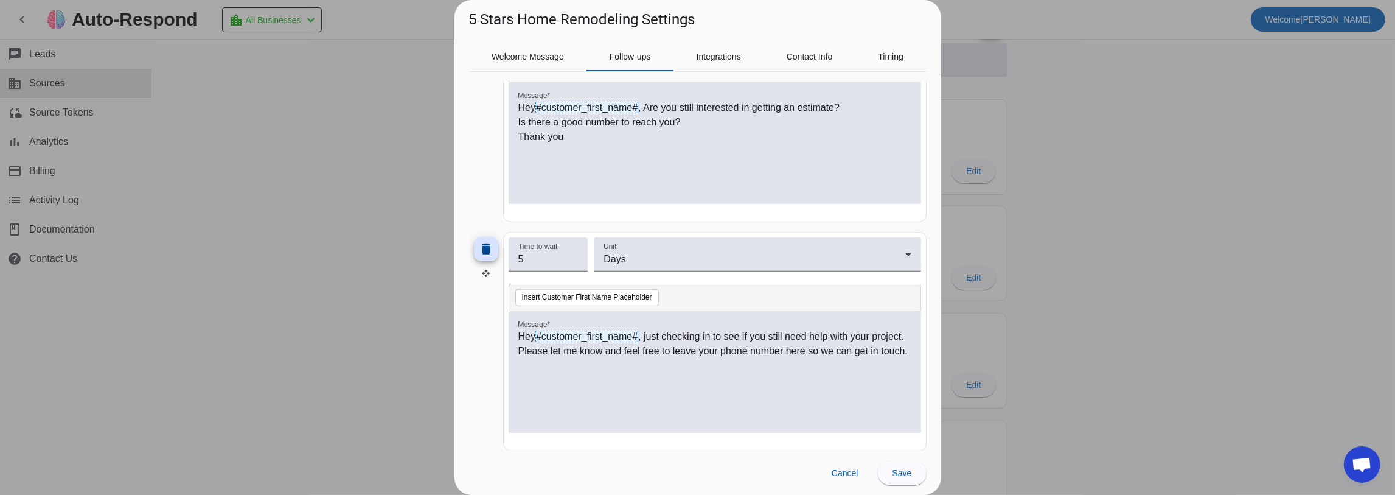
scroll to position [668, 0]
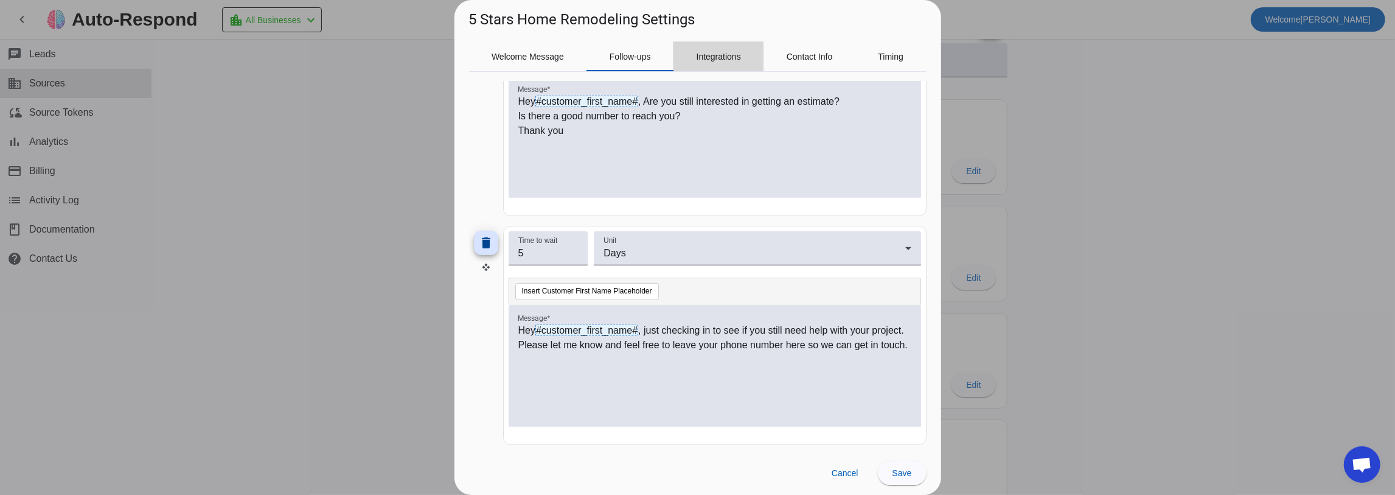
click at [719, 51] on span "Integrations" at bounding box center [719, 56] width 44 height 29
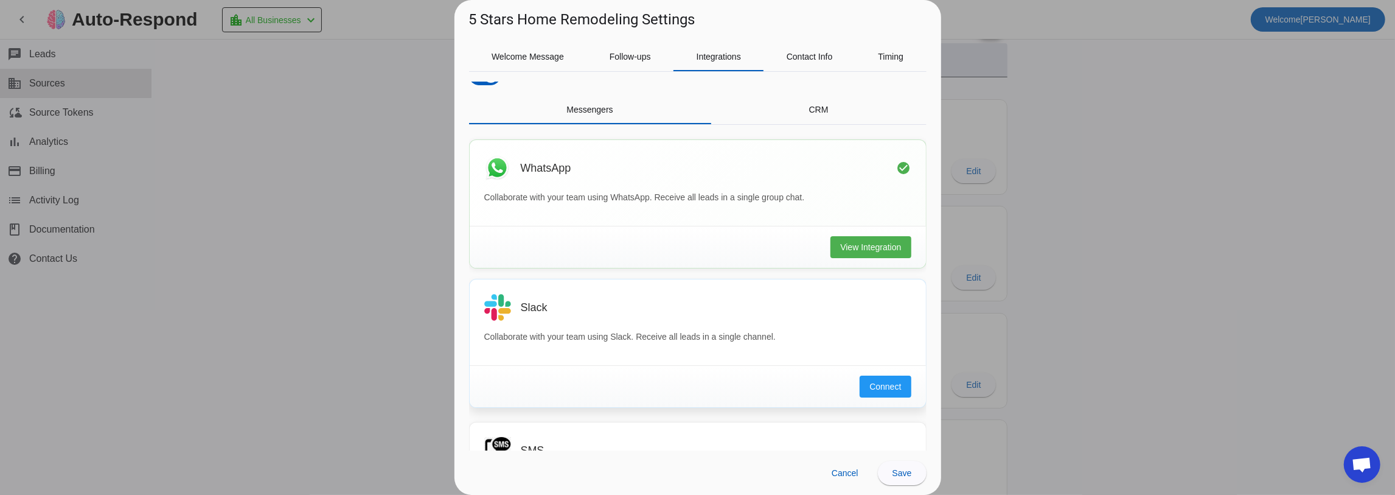
scroll to position [0, 0]
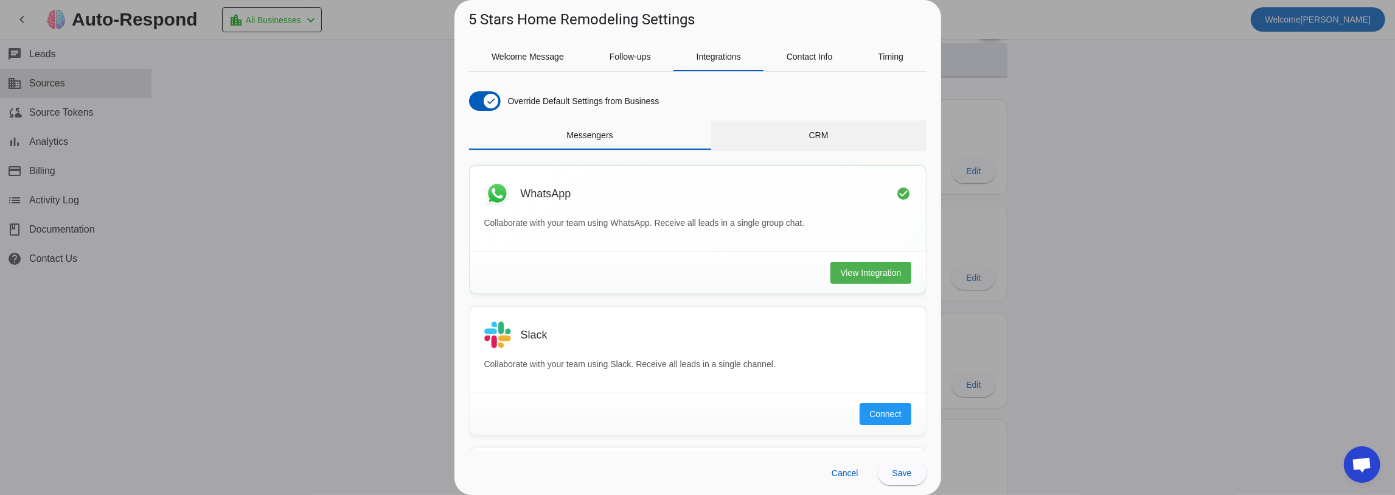
click at [820, 136] on span "CRM" at bounding box center [818, 135] width 19 height 9
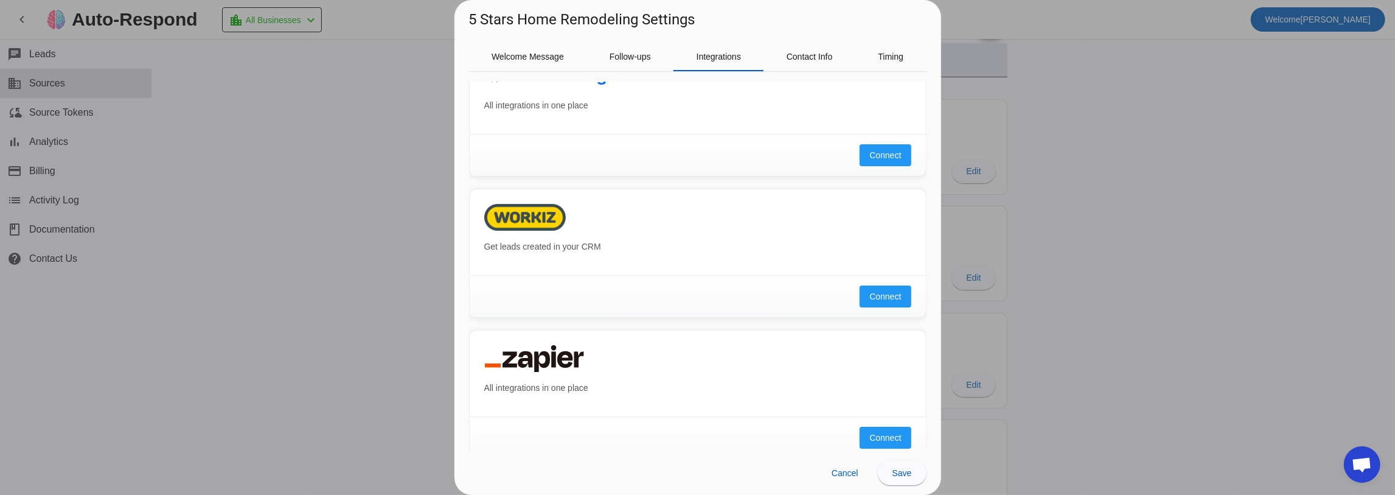
scroll to position [831, 0]
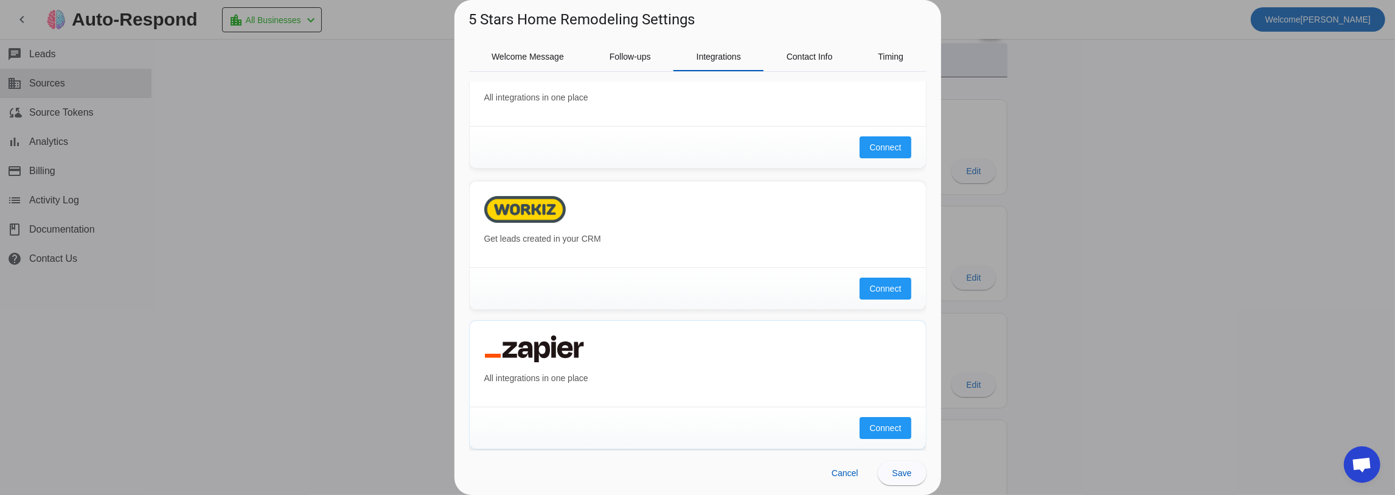
drag, startPoint x: 601, startPoint y: 346, endPoint x: 472, endPoint y: 348, distance: 128.4
click at [470, 347] on div "All integrations in one place" at bounding box center [698, 364] width 456 height 86
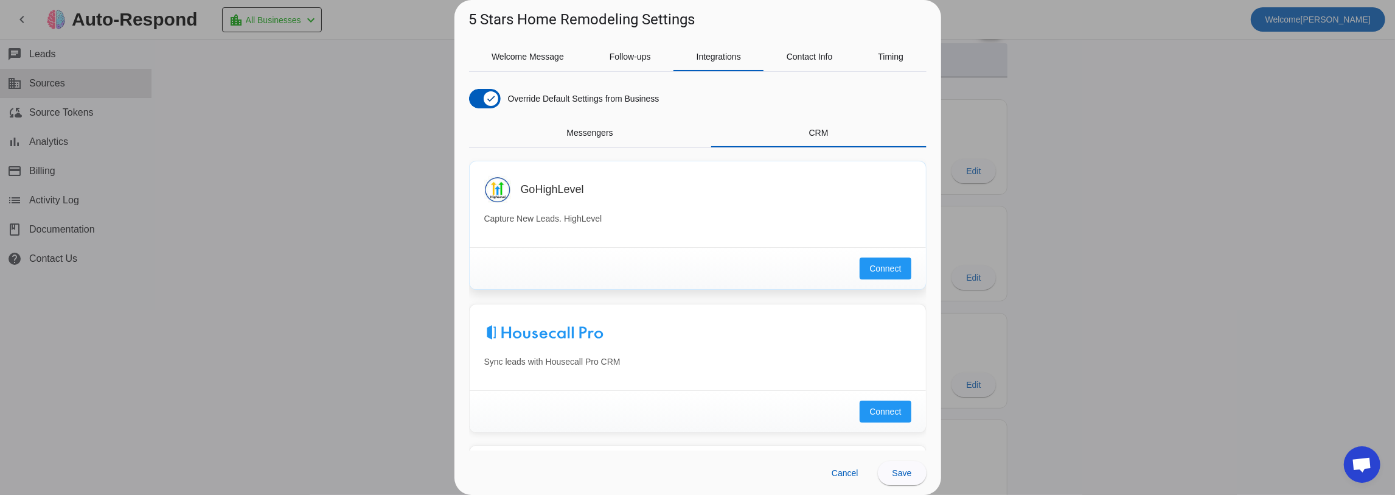
scroll to position [0, 0]
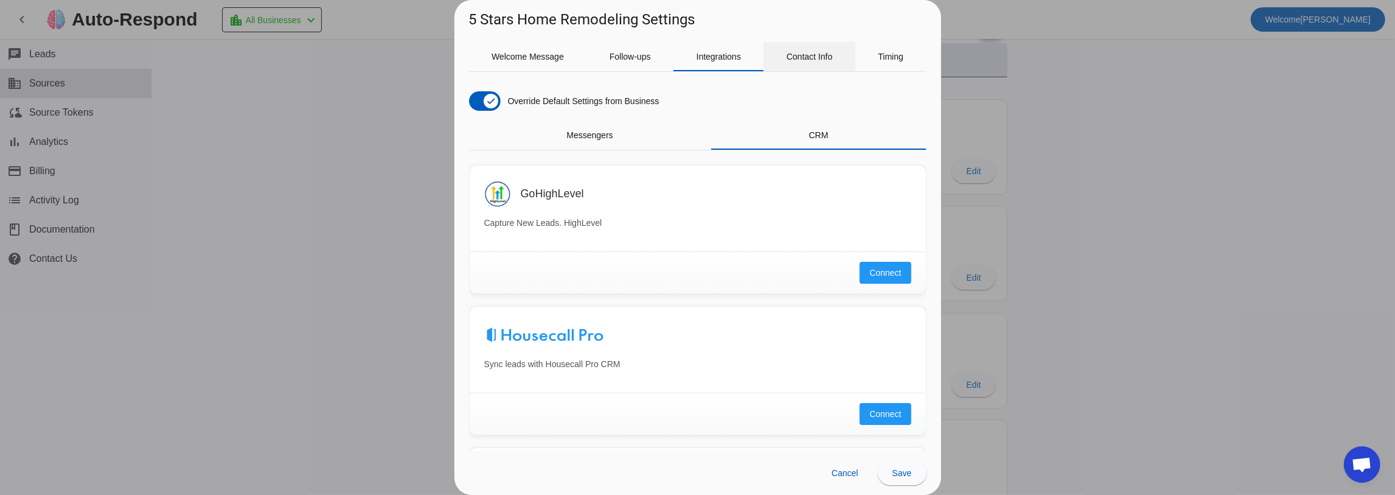
click at [812, 63] on span "Contact Info" at bounding box center [810, 56] width 46 height 29
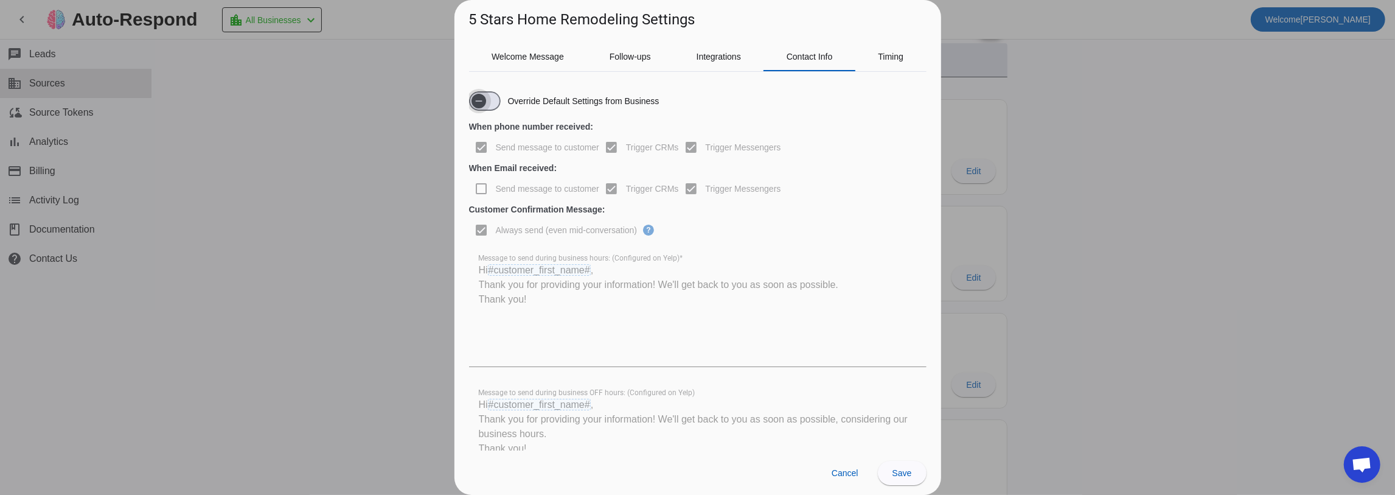
click at [478, 103] on icon "button" at bounding box center [479, 101] width 10 height 10
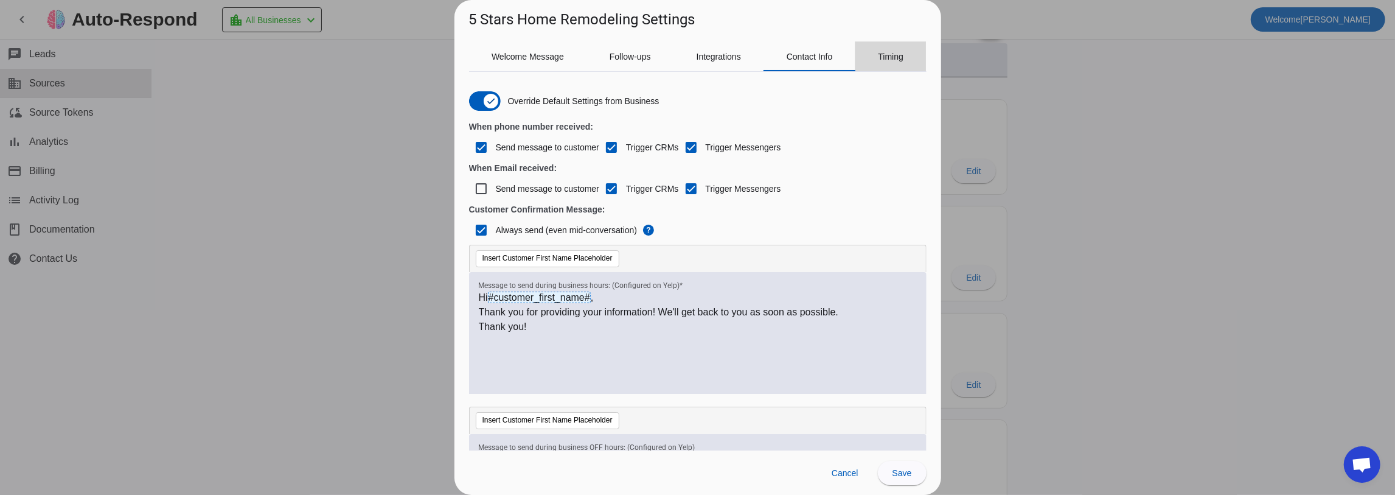
click at [899, 55] on span "Timing" at bounding box center [891, 56] width 26 height 9
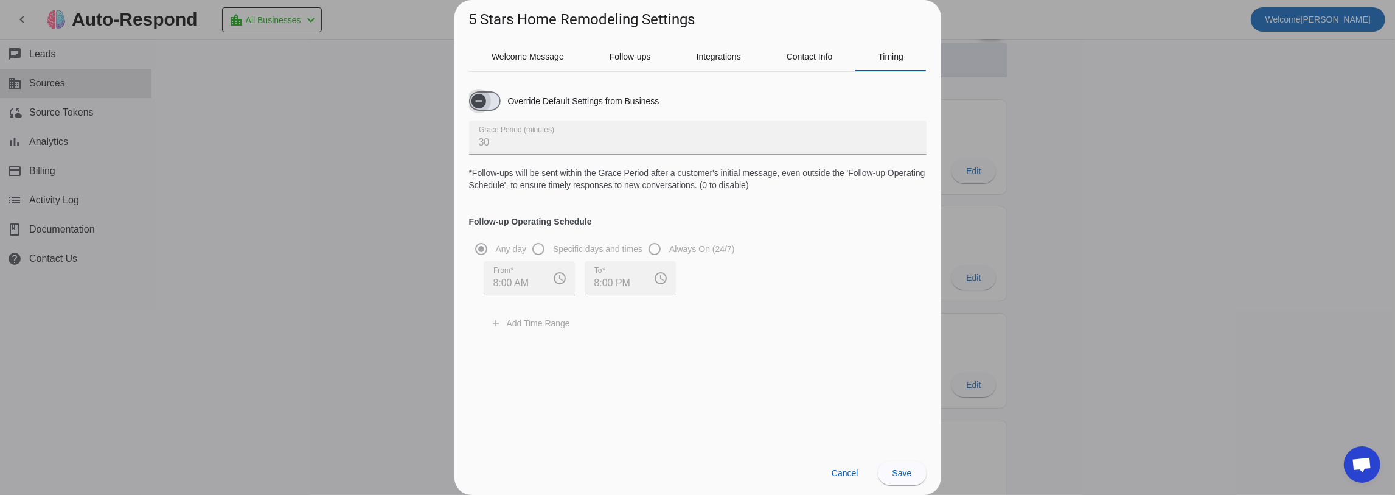
click at [472, 100] on span "button" at bounding box center [479, 101] width 15 height 15
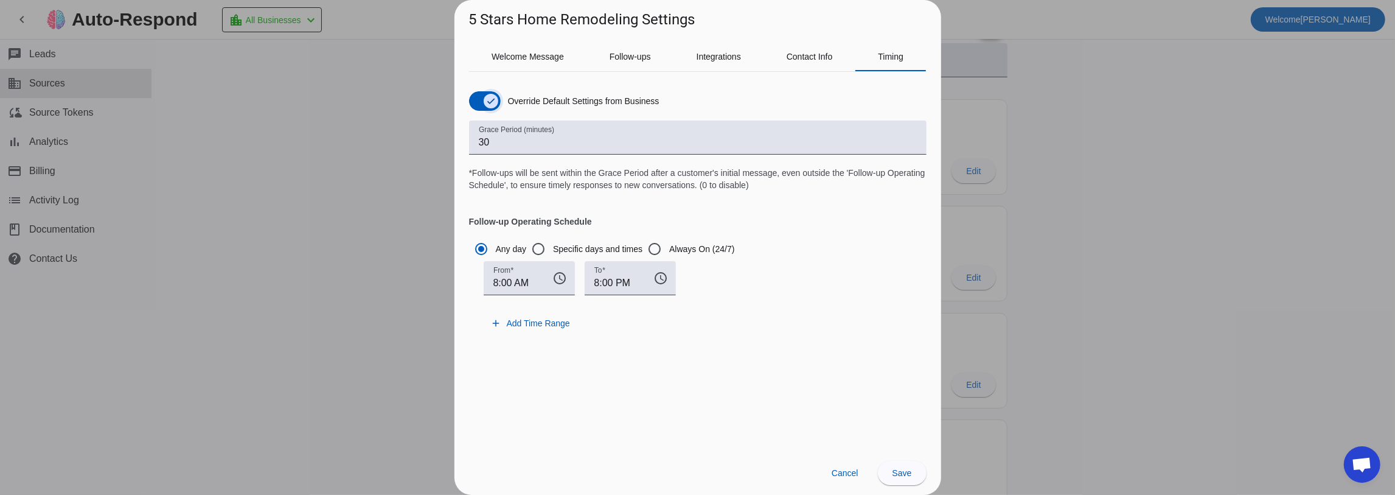
click at [489, 99] on icon "button" at bounding box center [491, 101] width 10 height 10
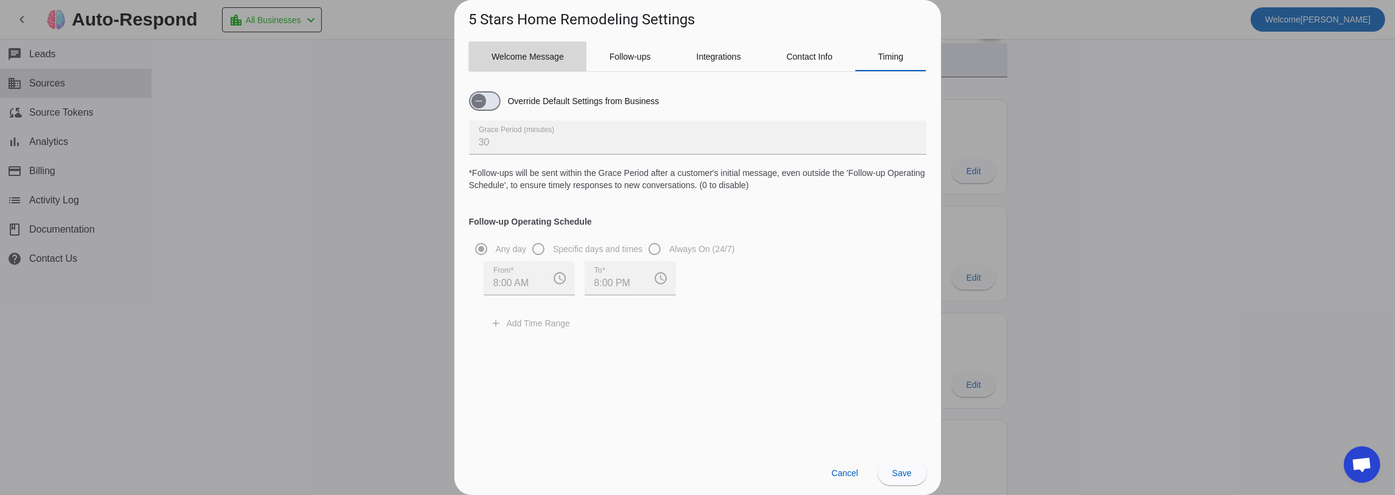
click at [540, 60] on span "Welcome Message" at bounding box center [528, 56] width 72 height 9
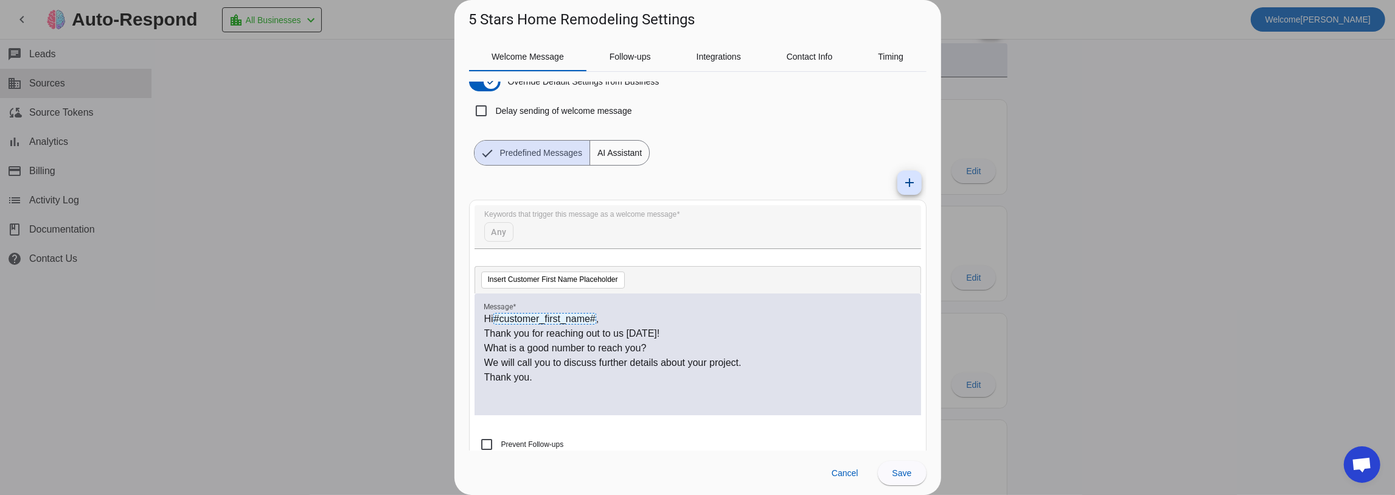
scroll to position [38, 0]
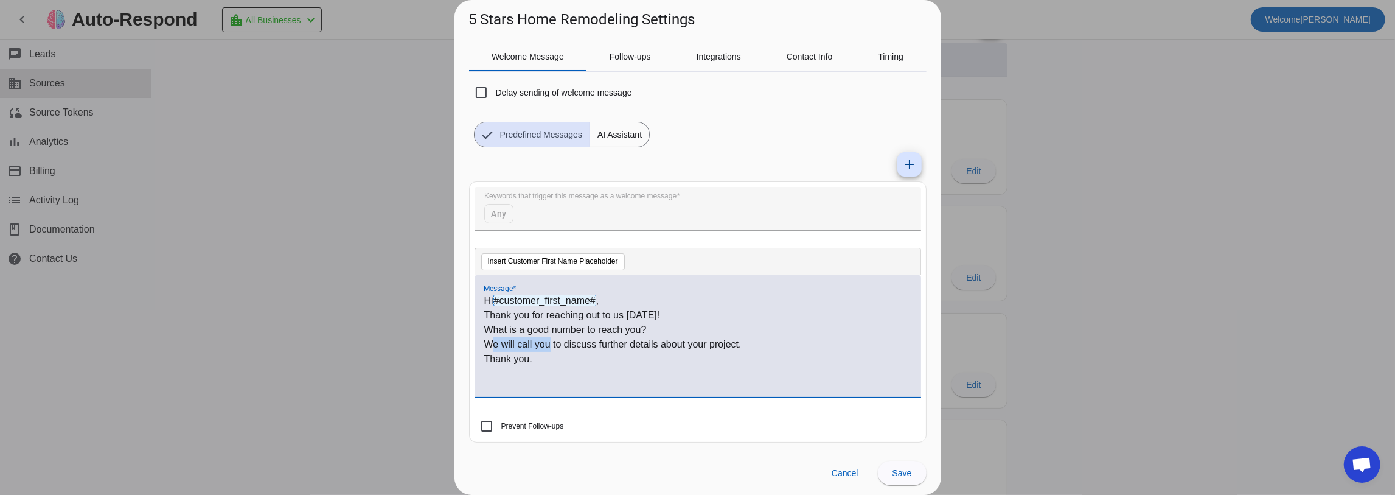
drag, startPoint x: 494, startPoint y: 337, endPoint x: 557, endPoint y: 347, distance: 64.1
click at [554, 349] on p "We will call you to discuss further details about your project." at bounding box center [697, 344] width 427 height 15
click at [861, 473] on span at bounding box center [845, 473] width 46 height 24
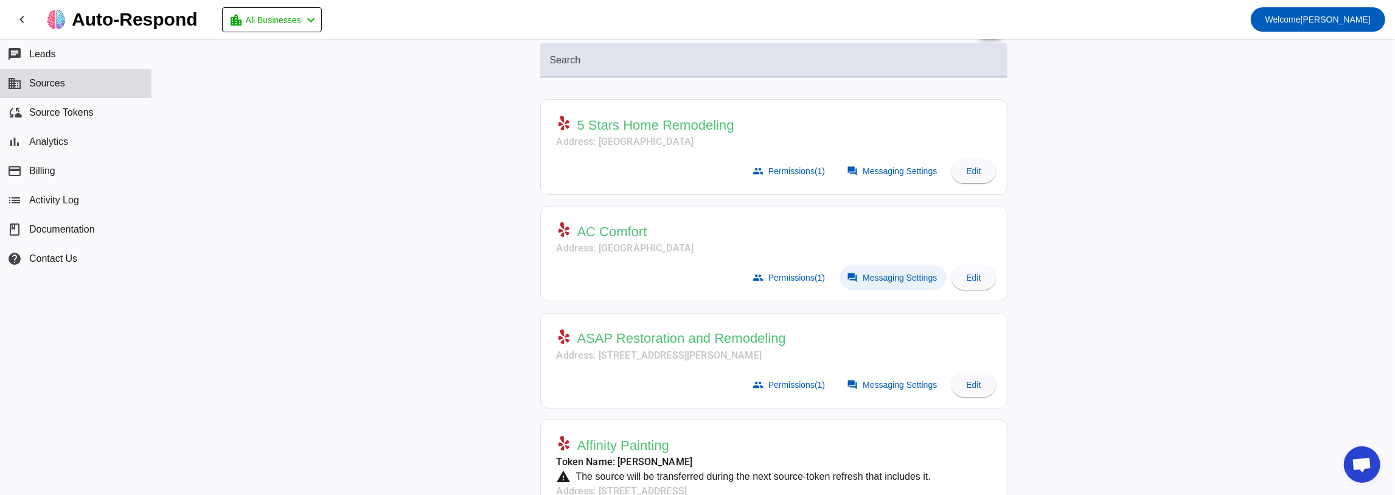
click at [865, 277] on span "Messaging Settings" at bounding box center [900, 278] width 74 height 10
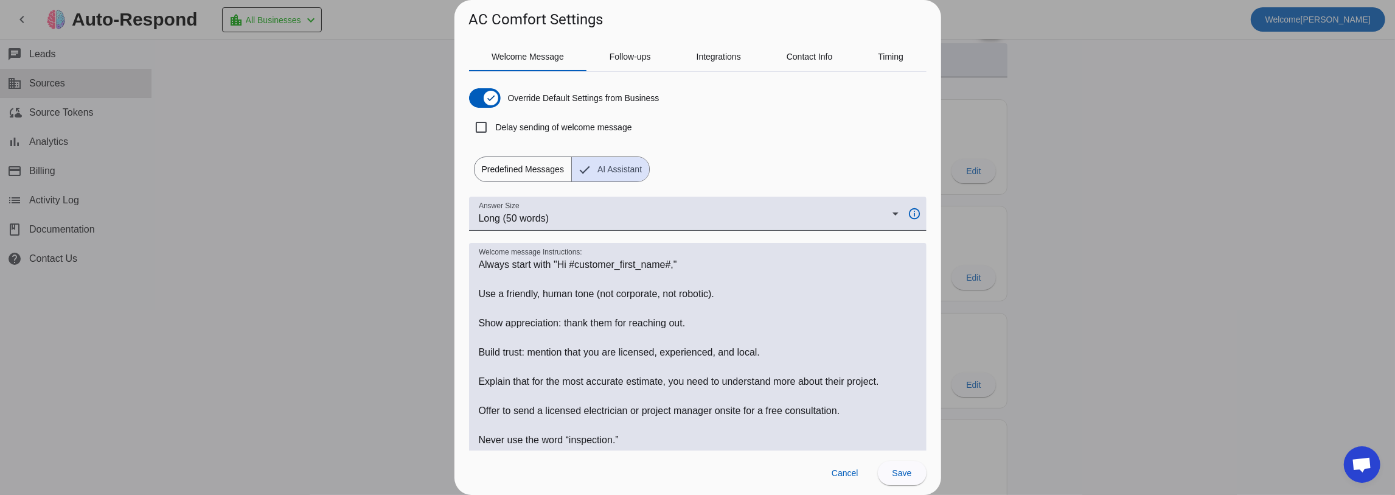
scroll to position [0, 0]
click at [858, 469] on span "Cancel" at bounding box center [845, 473] width 27 height 10
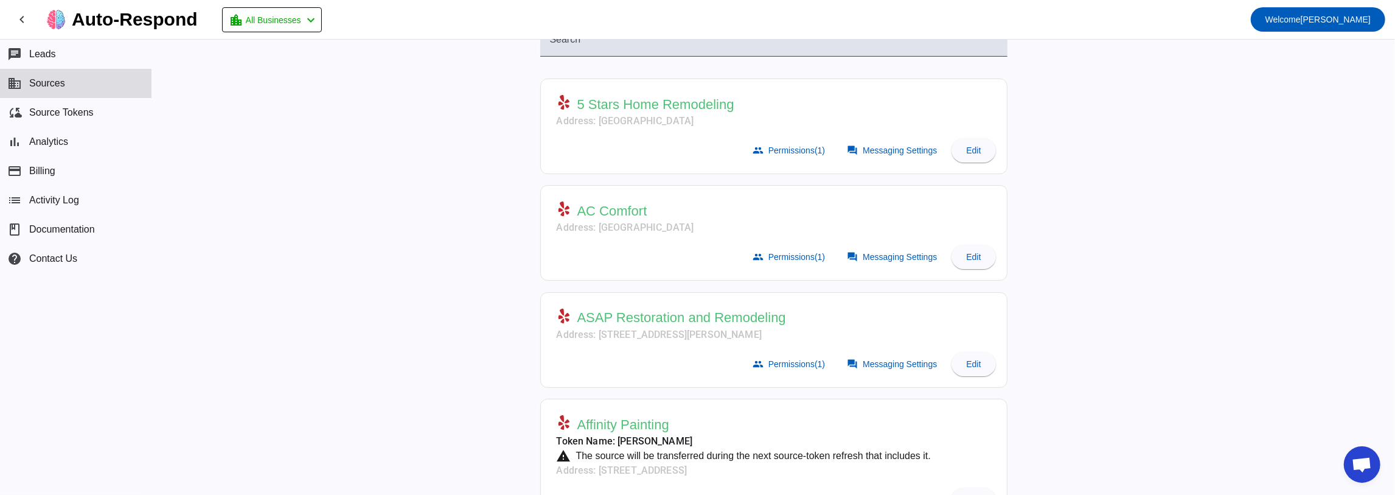
scroll to position [81, 0]
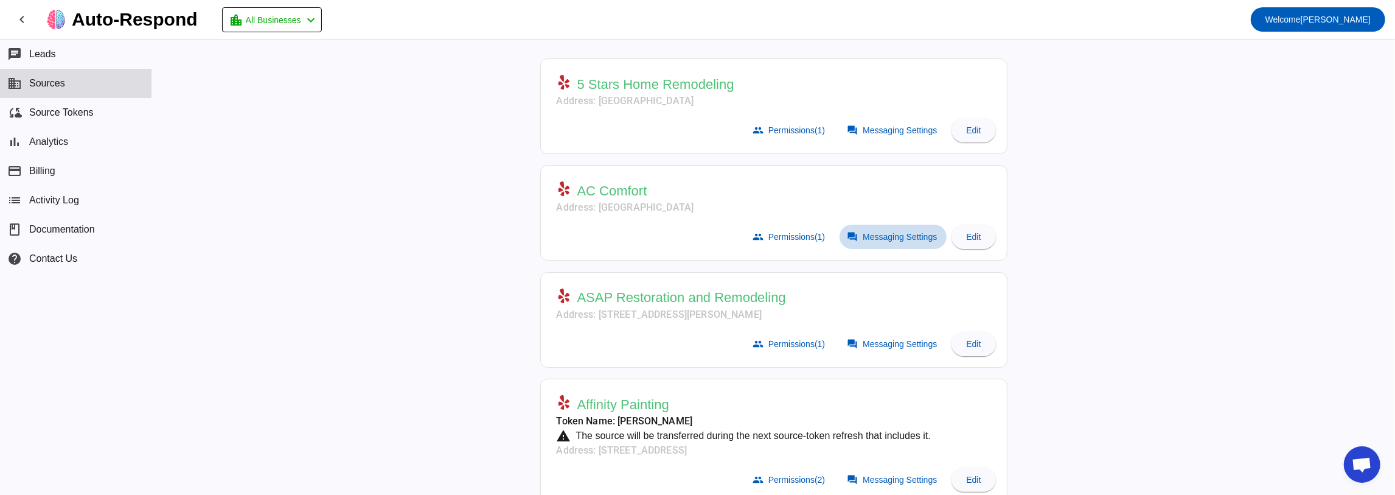
click at [867, 237] on span "Messaging Settings" at bounding box center [900, 237] width 74 height 10
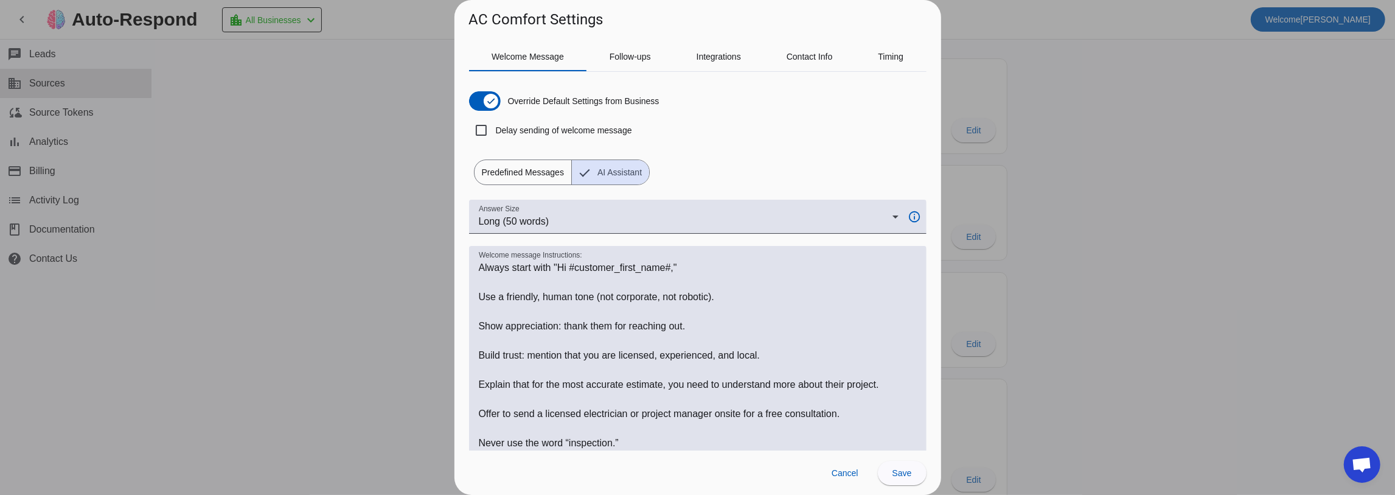
click at [540, 173] on span "Predefined Messages" at bounding box center [523, 172] width 97 height 24
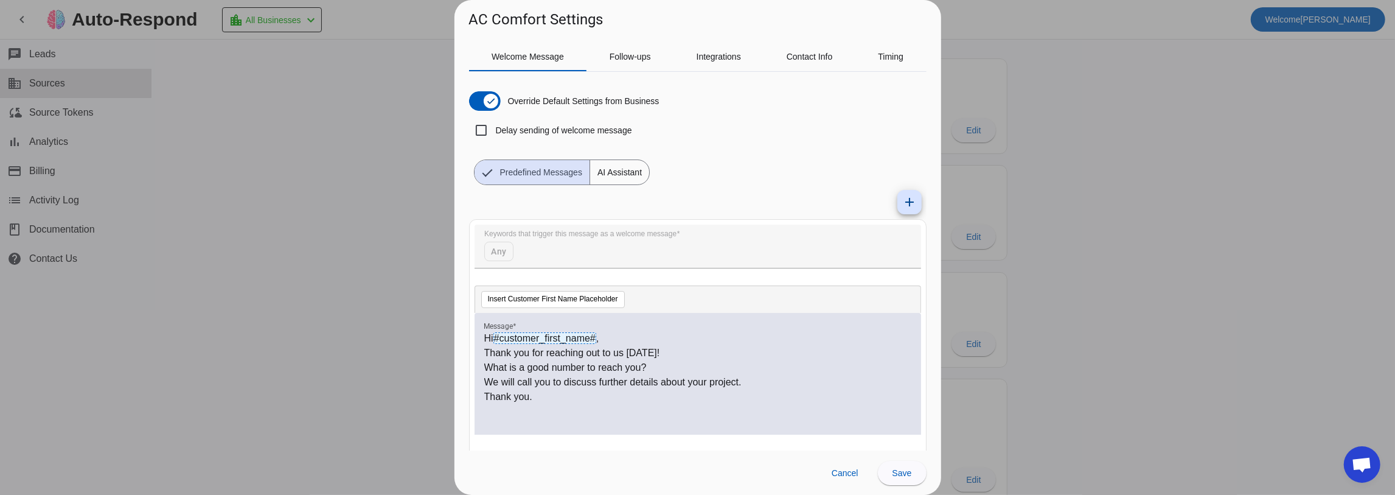
click at [622, 171] on span "AI Assistant" at bounding box center [619, 172] width 59 height 24
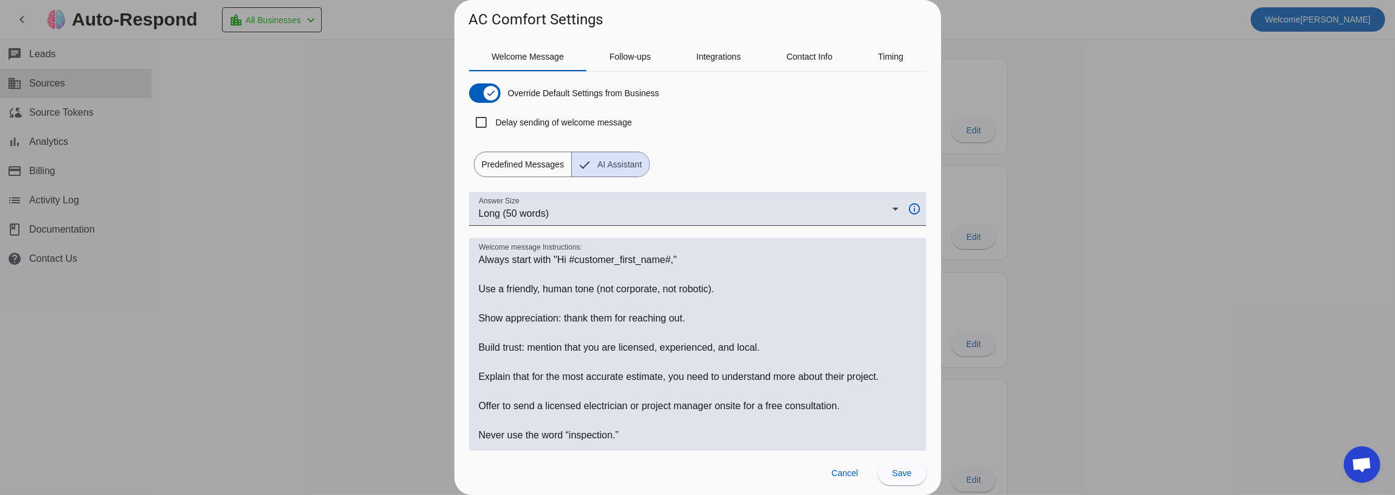
scroll to position [0, 0]
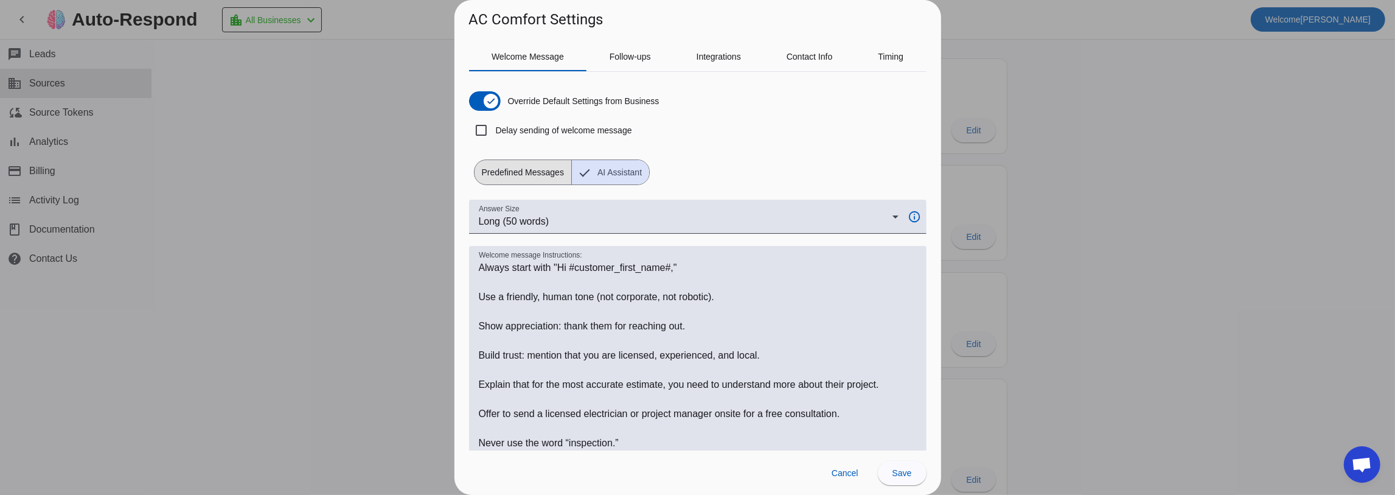
click at [515, 179] on span "Predefined Messages" at bounding box center [523, 172] width 97 height 24
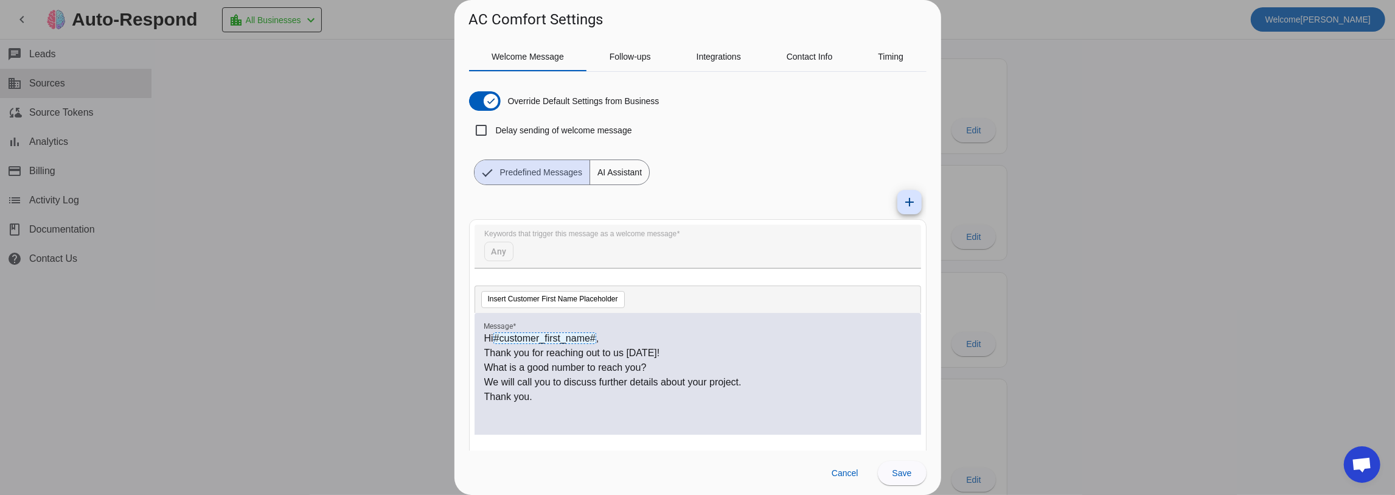
scroll to position [38, 0]
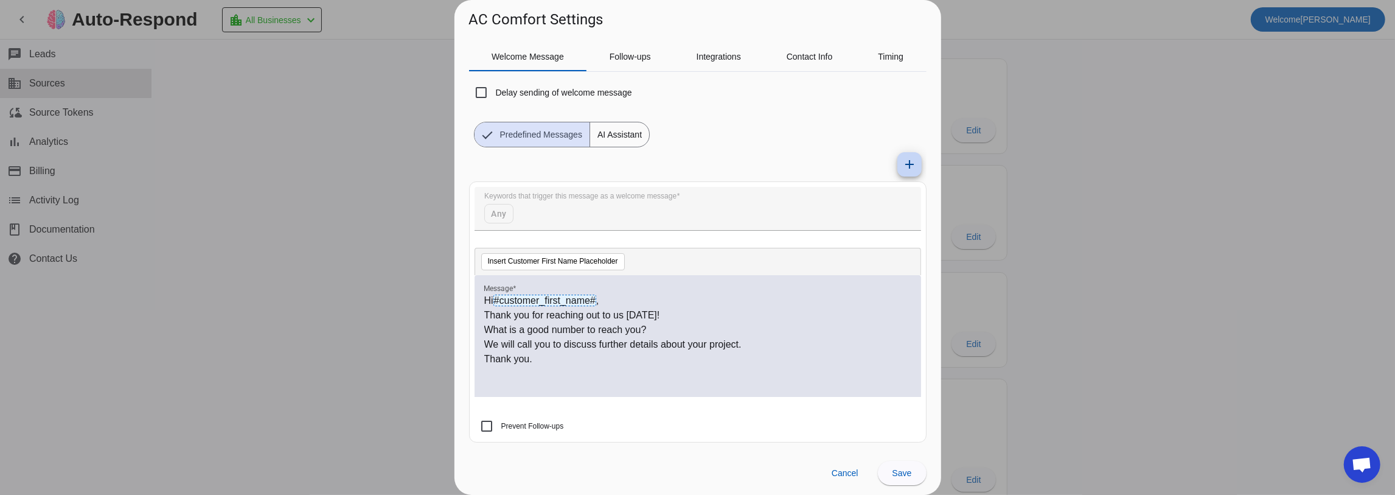
click at [903, 161] on mat-icon "add" at bounding box center [910, 164] width 15 height 15
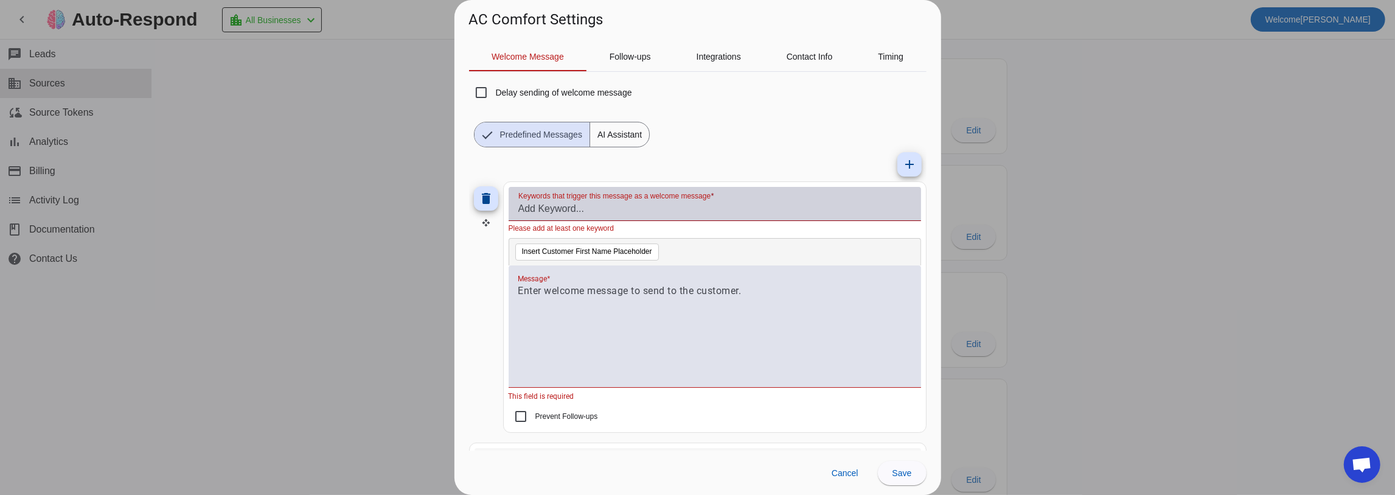
click at [550, 213] on input "Keywords that trigger this message as a welcome message" at bounding box center [715, 208] width 393 height 15
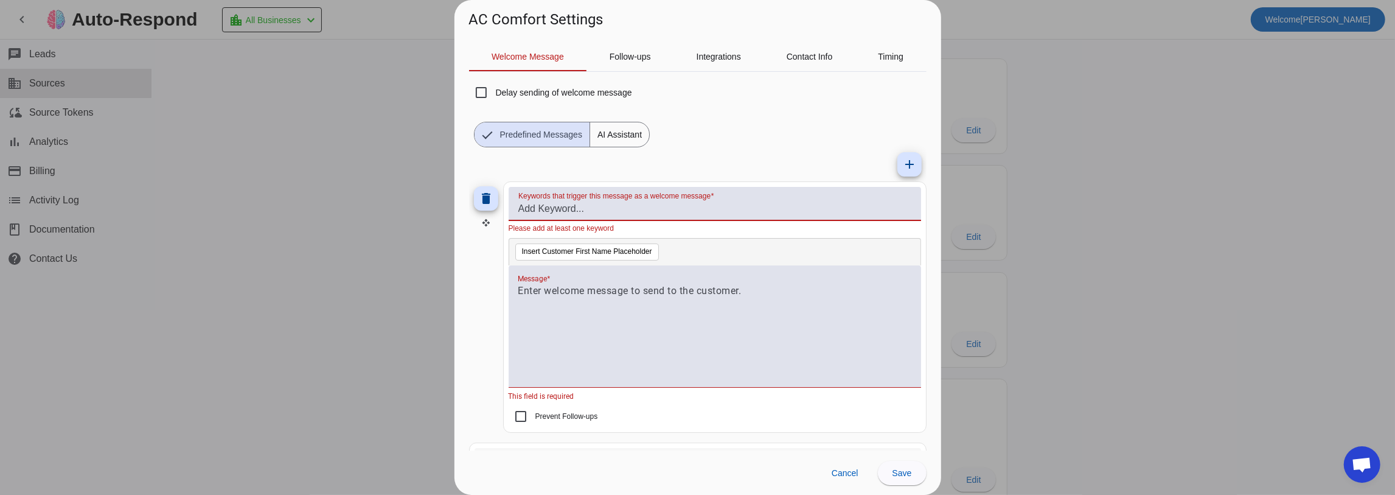
click at [582, 310] on div at bounding box center [715, 333] width 393 height 99
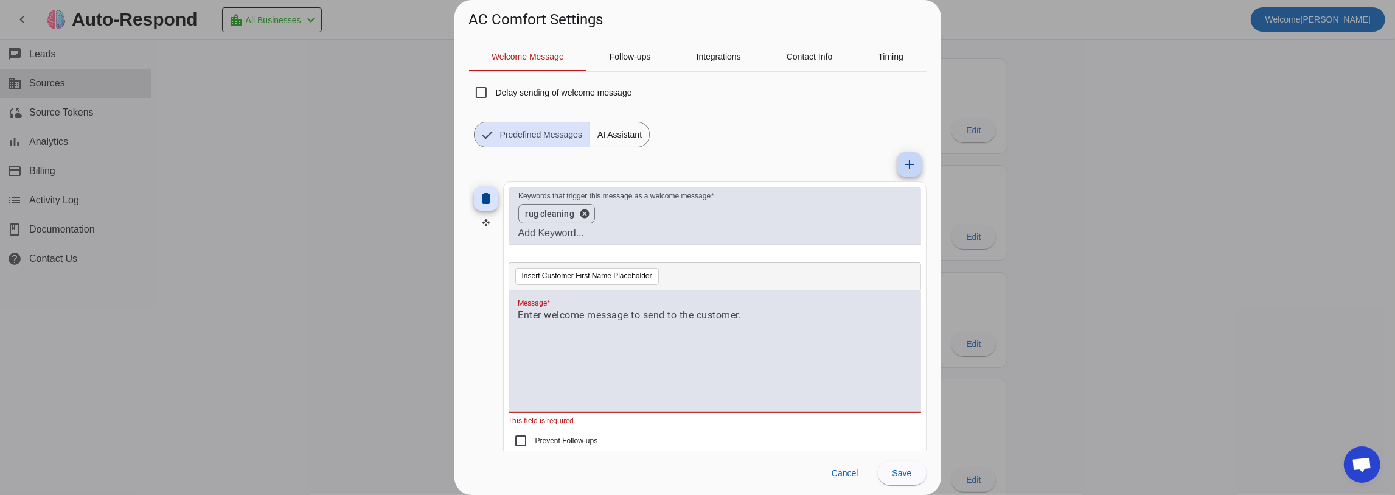
click at [912, 168] on span at bounding box center [909, 164] width 29 height 29
click at [903, 164] on mat-icon "add" at bounding box center [910, 164] width 15 height 15
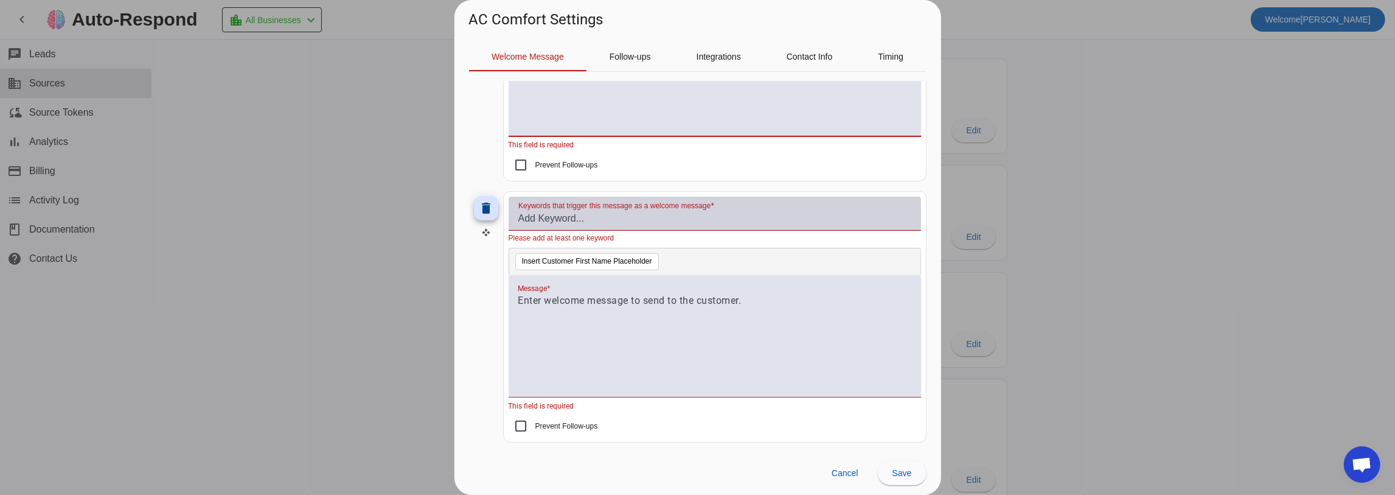
scroll to position [324, 0]
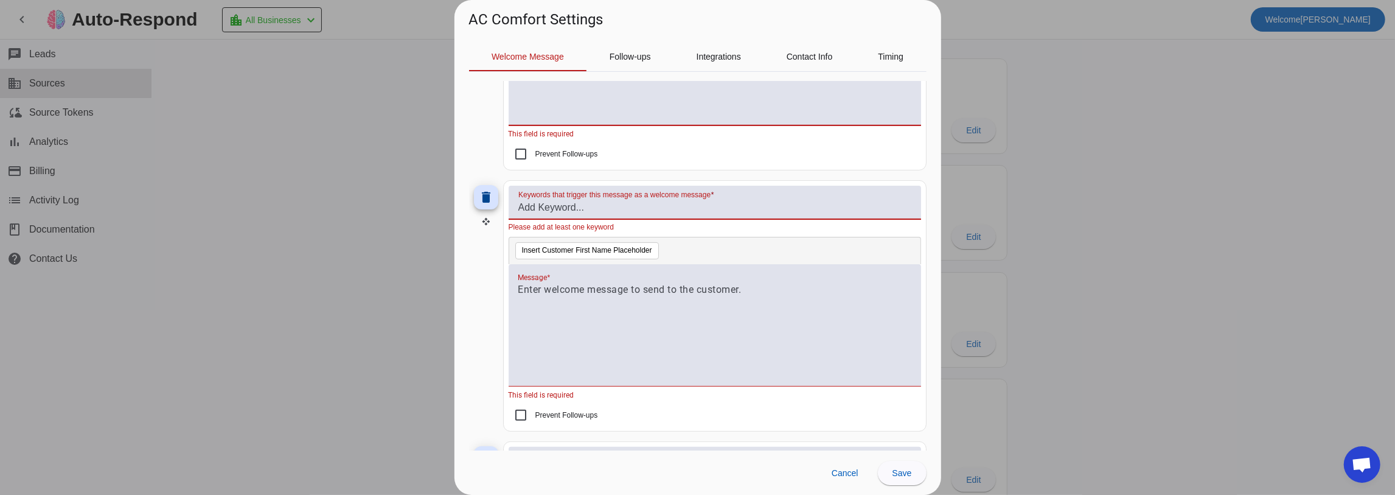
click at [565, 203] on input "Keywords that trigger this message as a welcome message" at bounding box center [715, 207] width 393 height 15
click at [616, 295] on div at bounding box center [715, 325] width 413 height 122
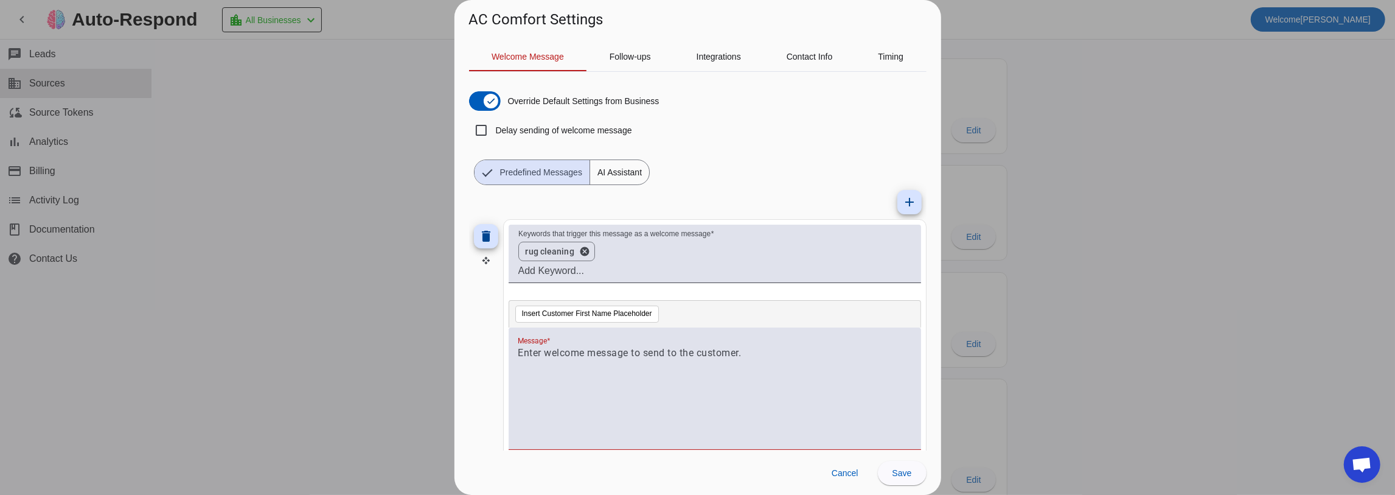
scroll to position [0, 0]
click at [493, 99] on icon "button" at bounding box center [491, 101] width 10 height 10
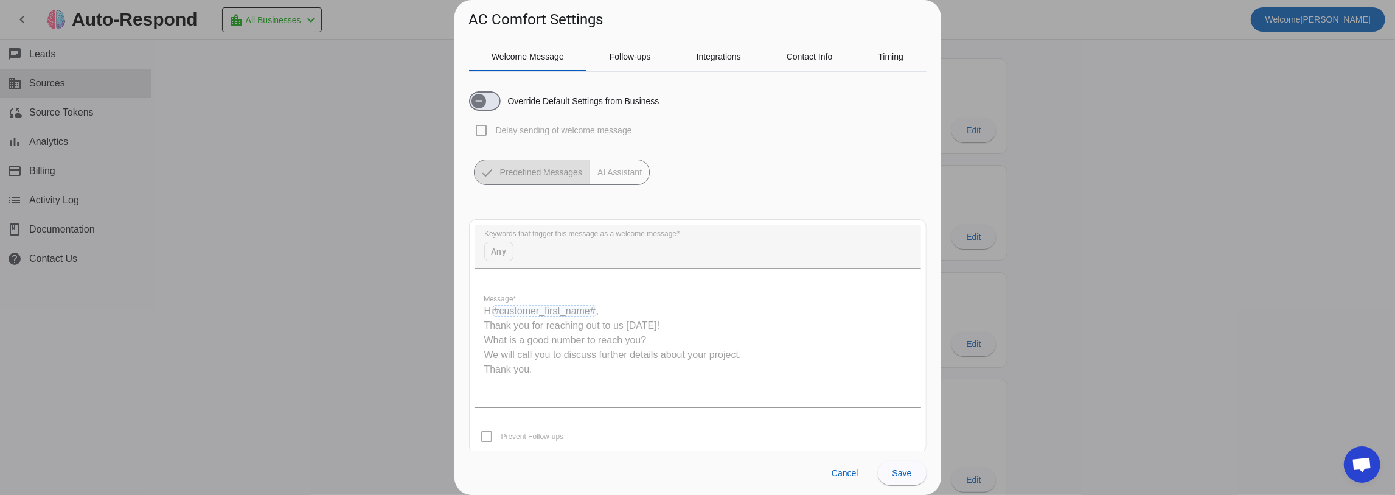
click at [492, 111] on div "Override Default Settings from Business Delay sending of welcome message Predef…" at bounding box center [698, 133] width 458 height 103
click at [519, 110] on div "Override Default Settings from Business" at bounding box center [564, 100] width 190 height 19
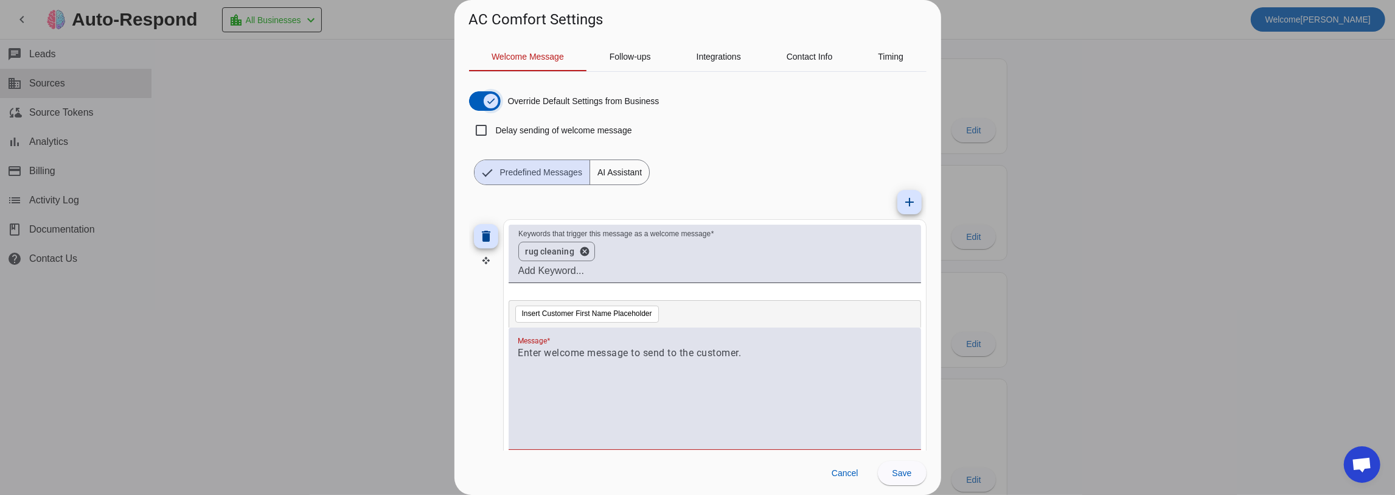
click at [484, 105] on span "button" at bounding box center [491, 101] width 15 height 15
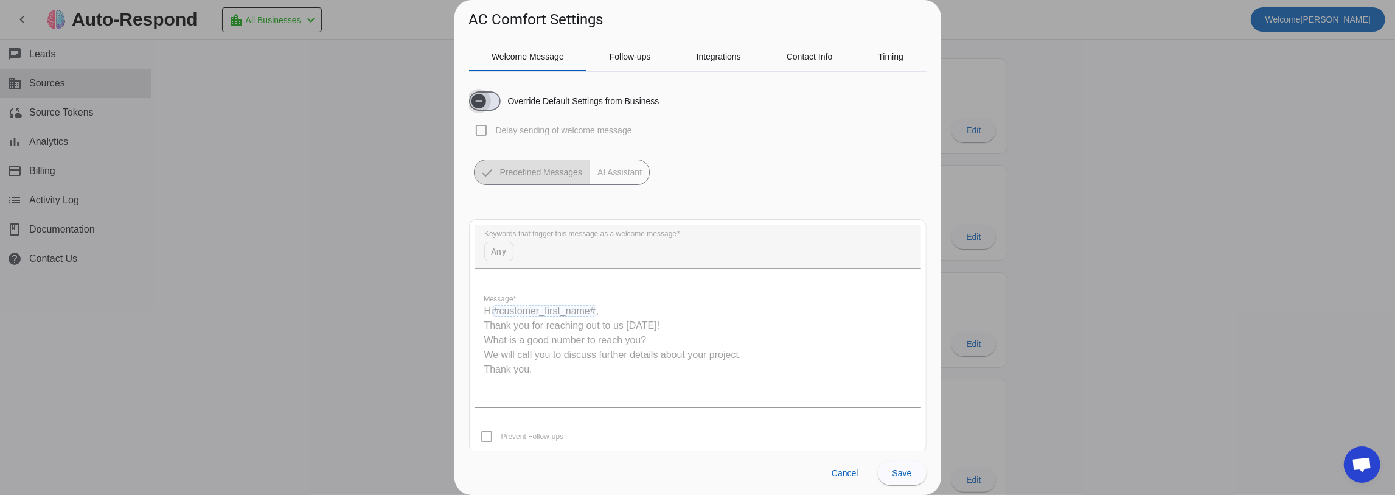
click at [491, 106] on span "button" at bounding box center [479, 101] width 24 height 24
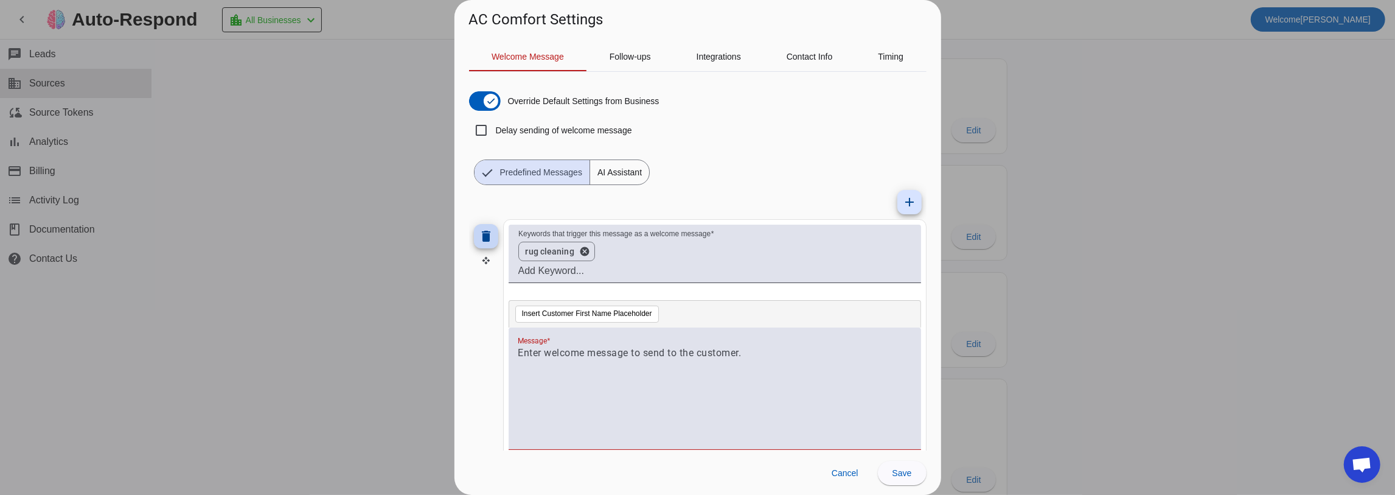
click at [486, 238] on mat-icon "delete" at bounding box center [486, 236] width 15 height 15
click at [489, 229] on mat-icon "delete" at bounding box center [486, 236] width 15 height 15
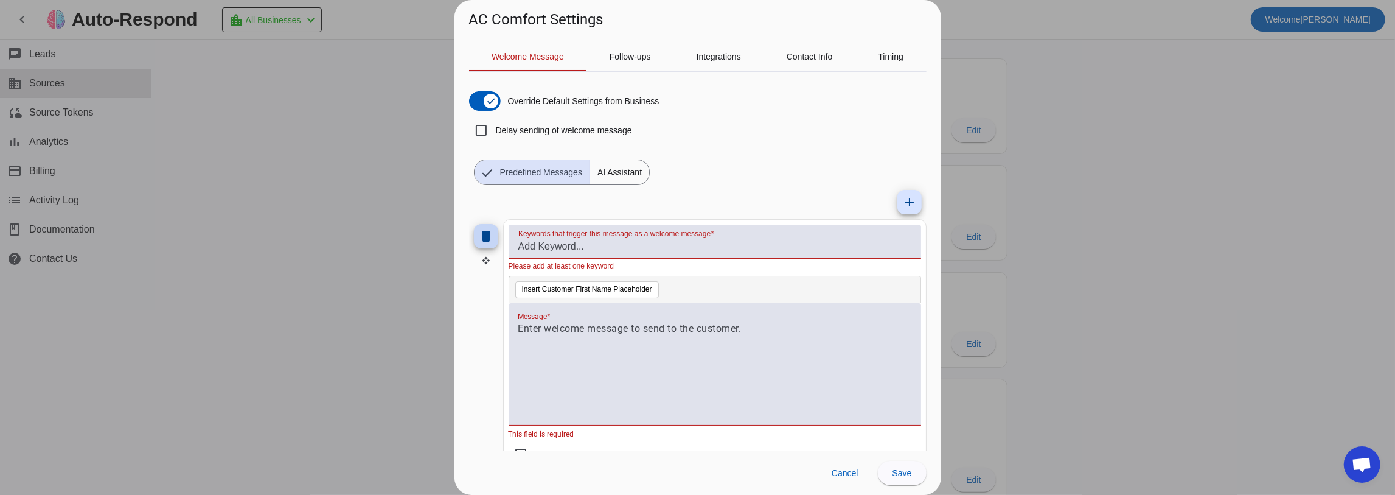
click at [490, 242] on mat-icon "delete" at bounding box center [486, 236] width 15 height 15
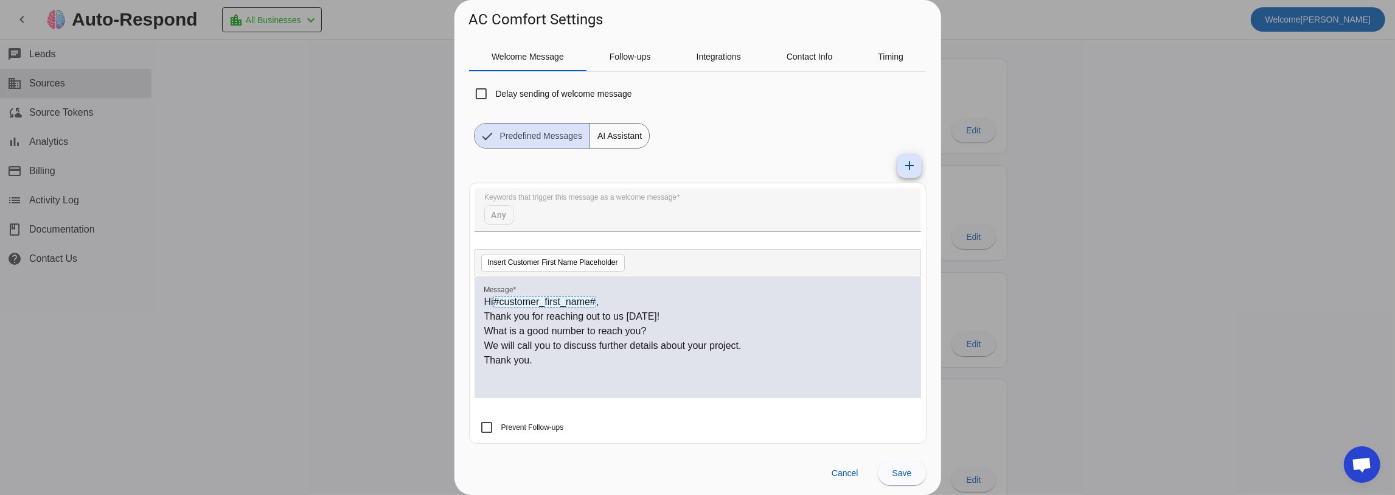
scroll to position [38, 0]
click at [848, 475] on span "Cancel" at bounding box center [845, 473] width 27 height 10
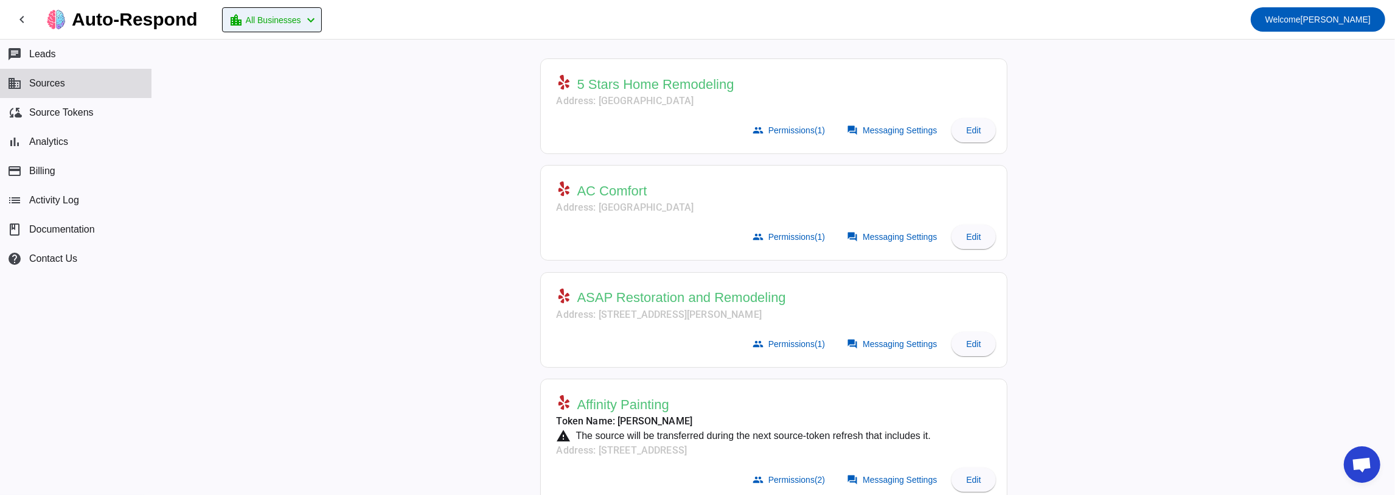
click at [318, 24] on mat-icon "chevron_left" at bounding box center [311, 20] width 15 height 15
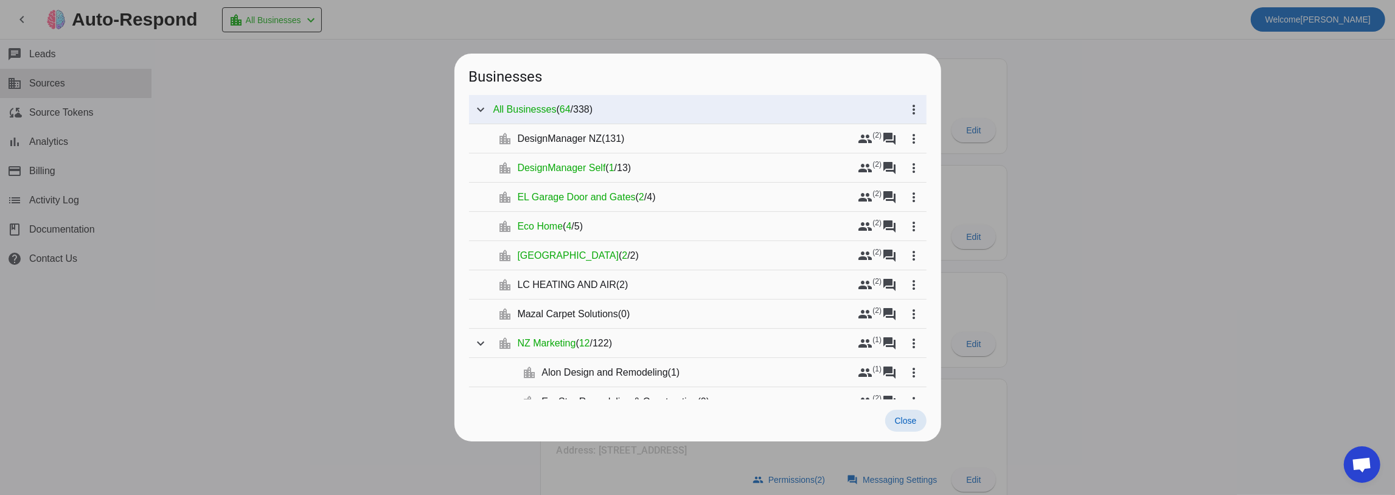
click at [350, 105] on div at bounding box center [697, 247] width 1395 height 495
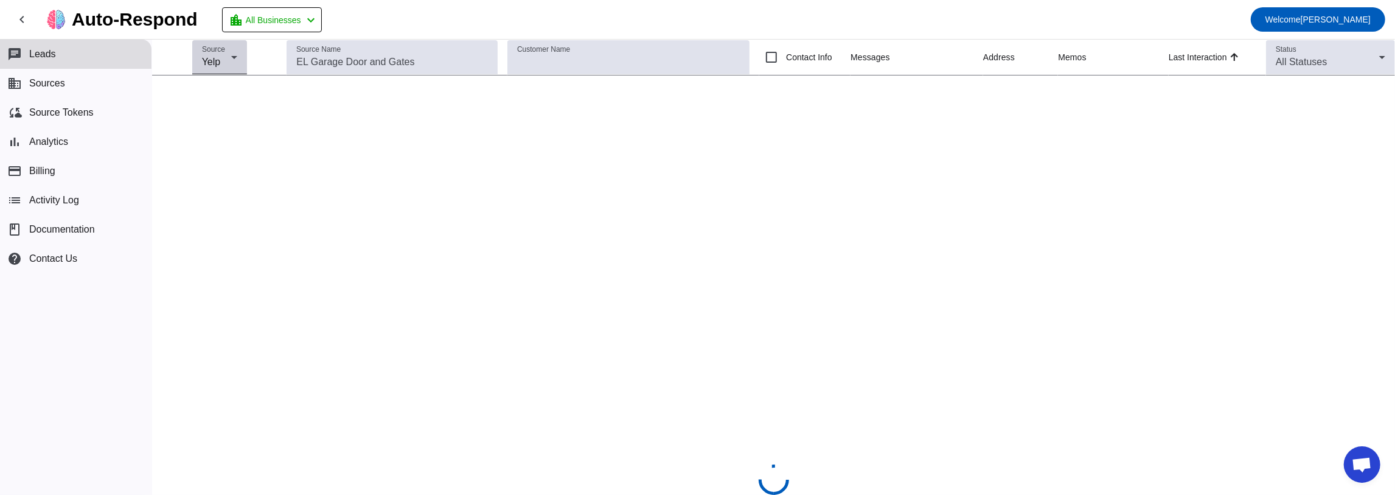
click at [213, 61] on span "Yelp" at bounding box center [211, 62] width 19 height 10
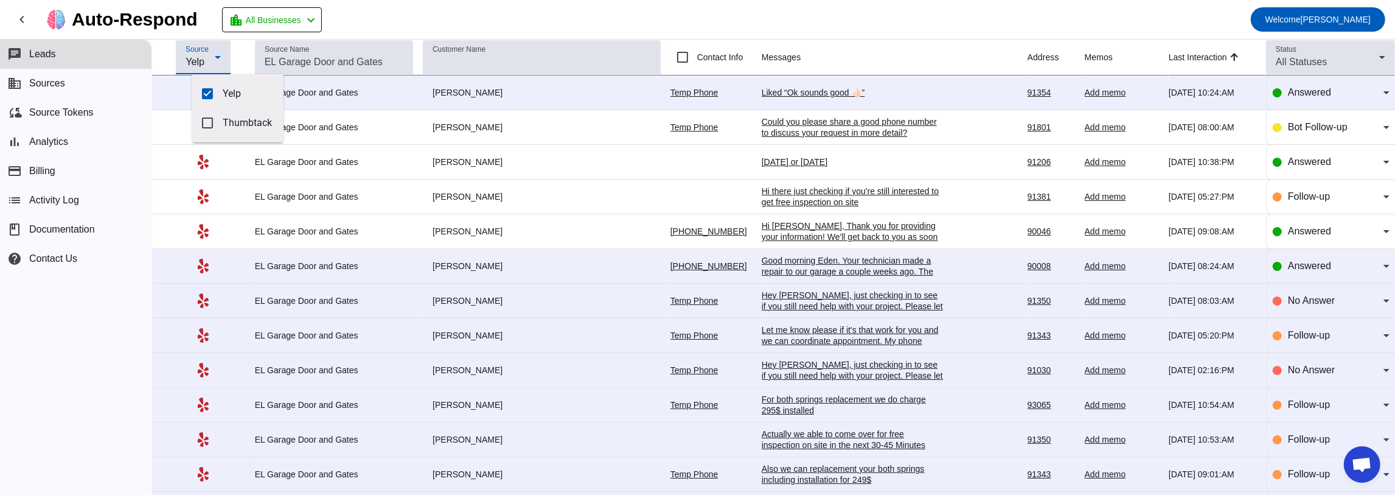
click at [214, 60] on div at bounding box center [697, 247] width 1395 height 495
click at [214, 60] on icon at bounding box center [218, 57] width 15 height 15
click at [175, 51] on div at bounding box center [697, 247] width 1395 height 495
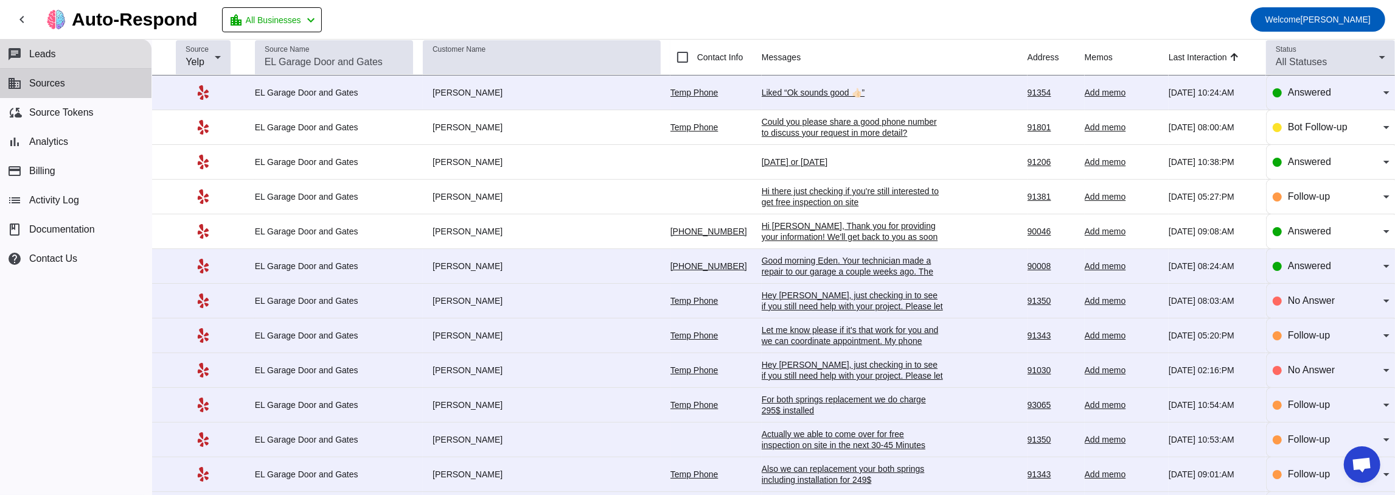
click at [80, 91] on button "business Sources" at bounding box center [76, 83] width 152 height 29
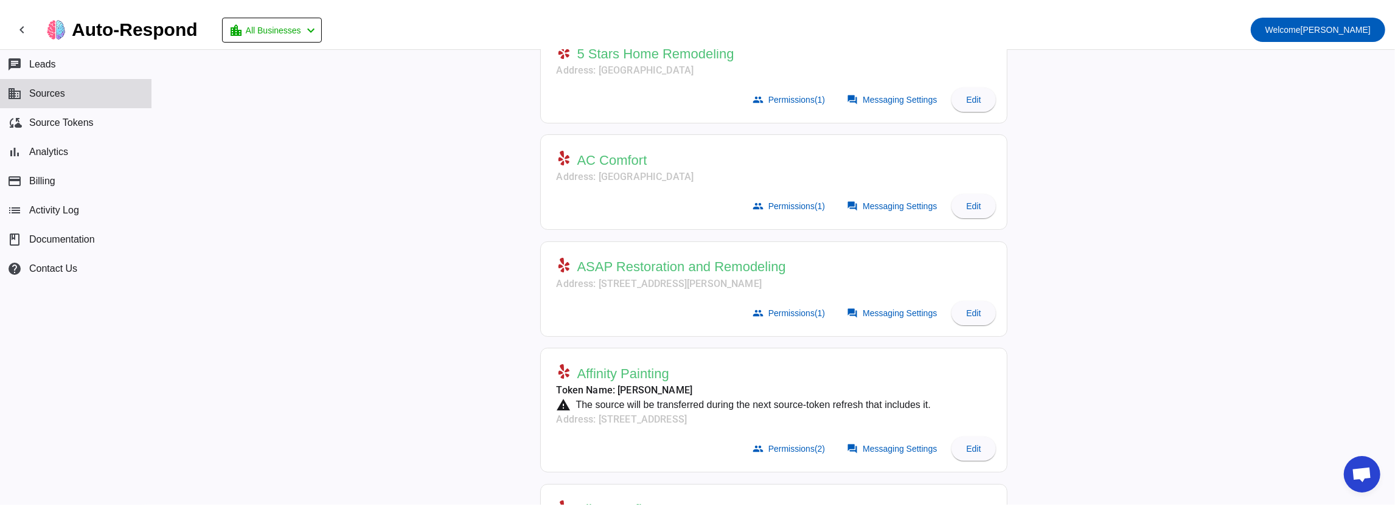
scroll to position [81, 0]
